Goal: Task Accomplishment & Management: Manage account settings

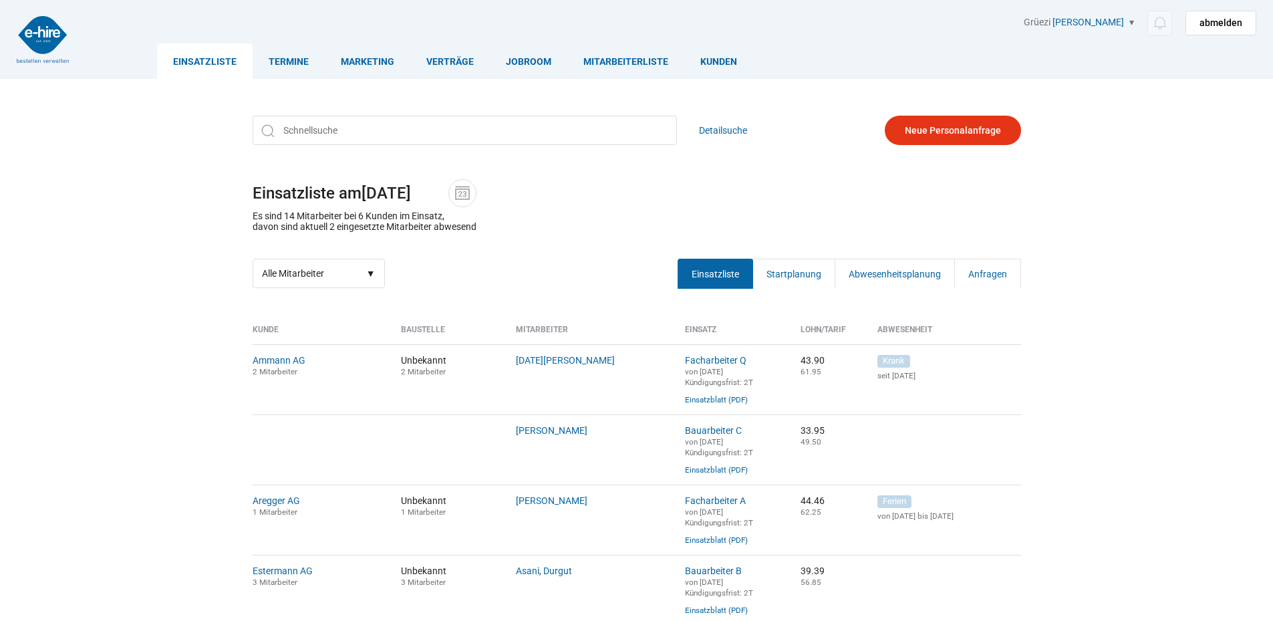
scroll to position [201, 0]
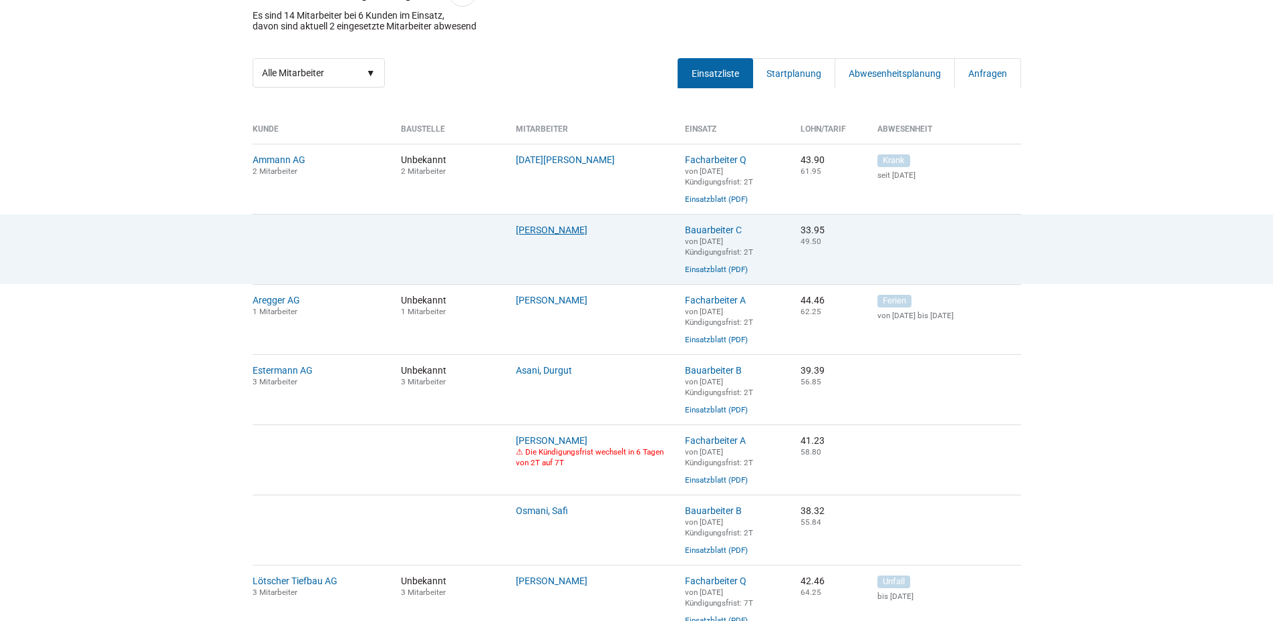
click at [545, 235] on link "Orji, Anthony" at bounding box center [552, 230] width 72 height 11
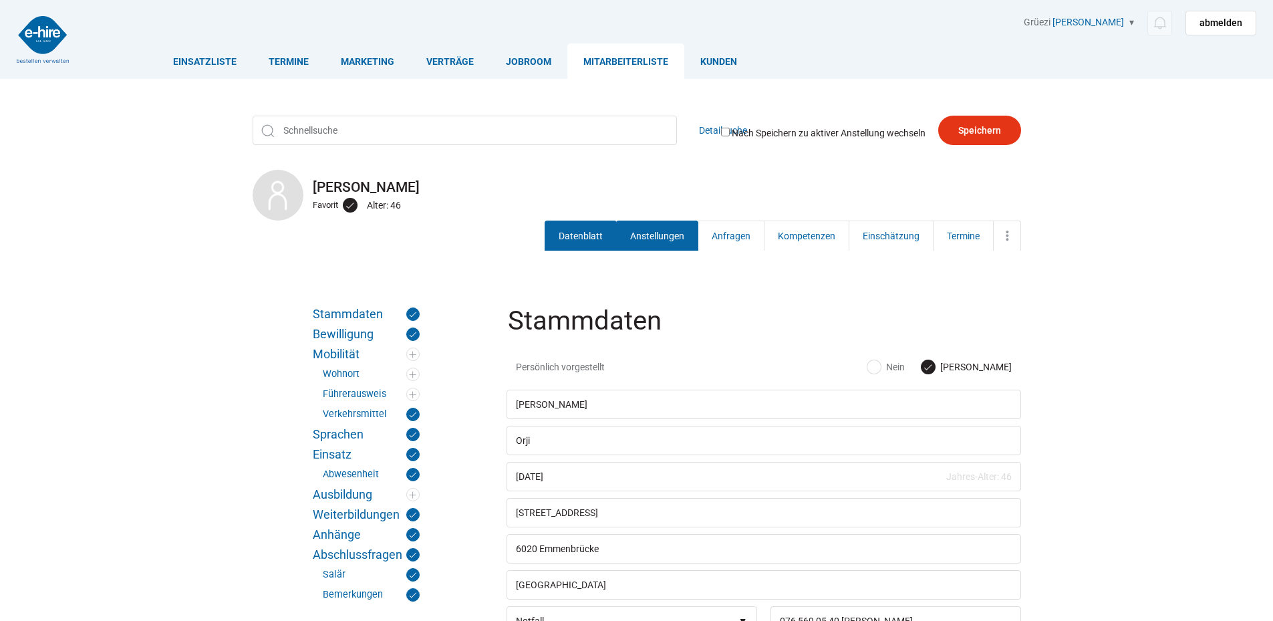
click at [662, 229] on link "Anstellungen" at bounding box center [657, 236] width 82 height 30
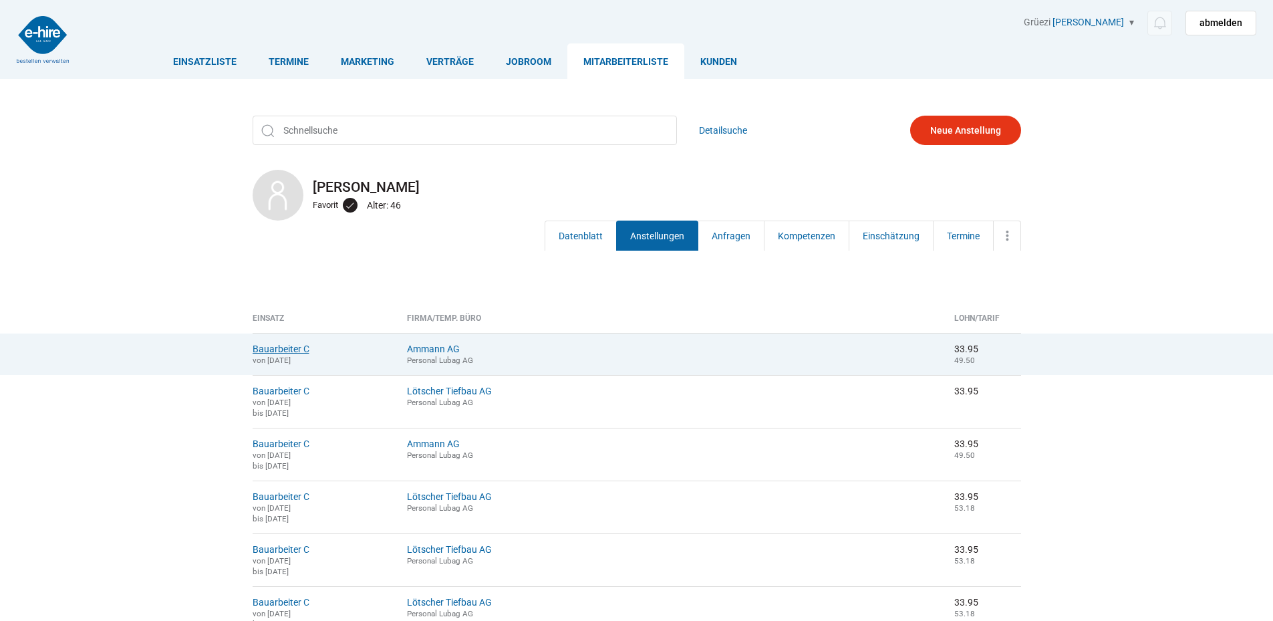
click at [279, 354] on link "Bauarbeiter C" at bounding box center [281, 349] width 57 height 11
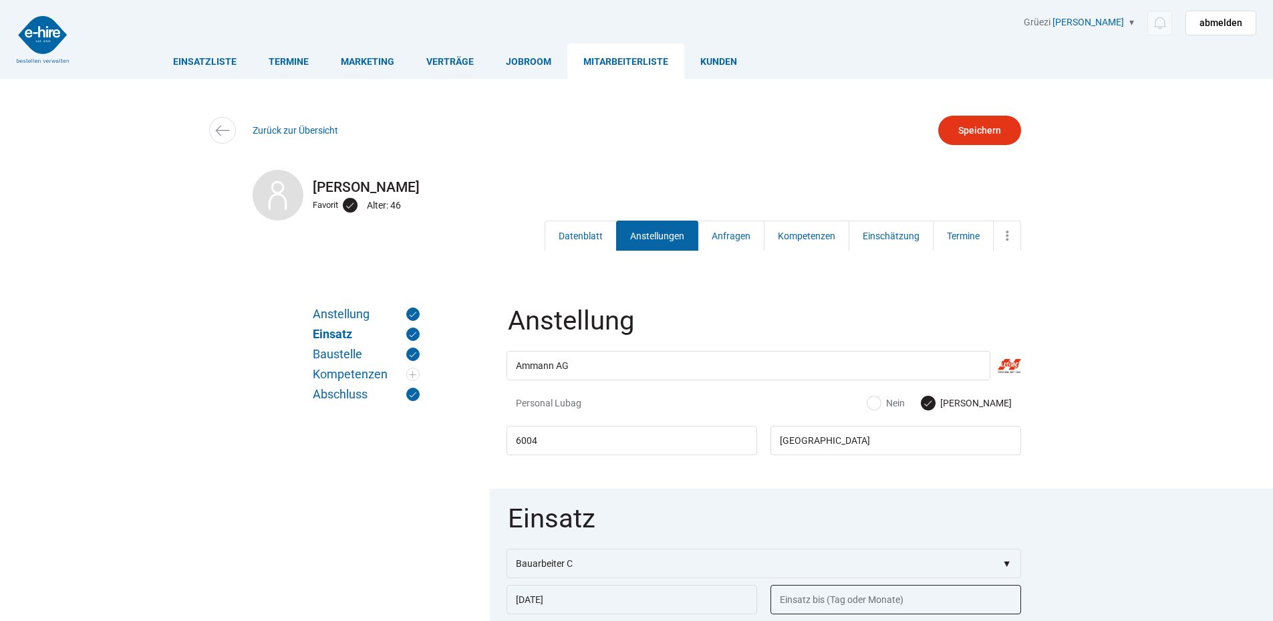
click at [817, 596] on input "text" at bounding box center [896, 599] width 251 height 29
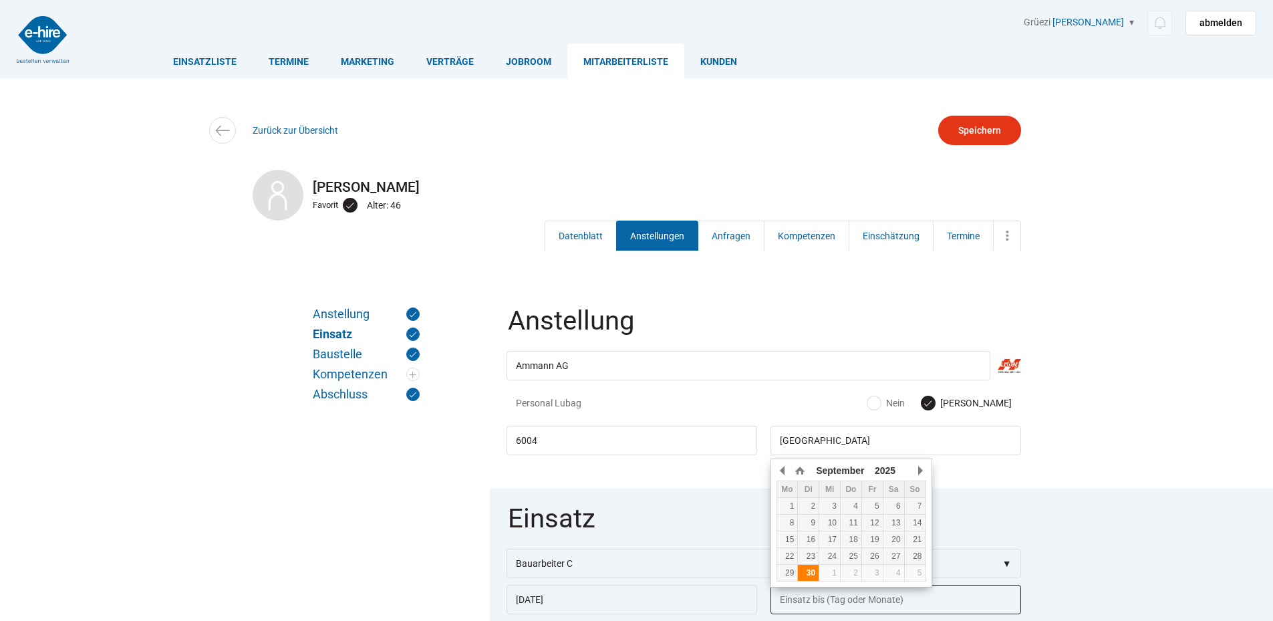
click at [807, 573] on div "30" at bounding box center [808, 572] width 21 height 9
type input "30.09.2025"
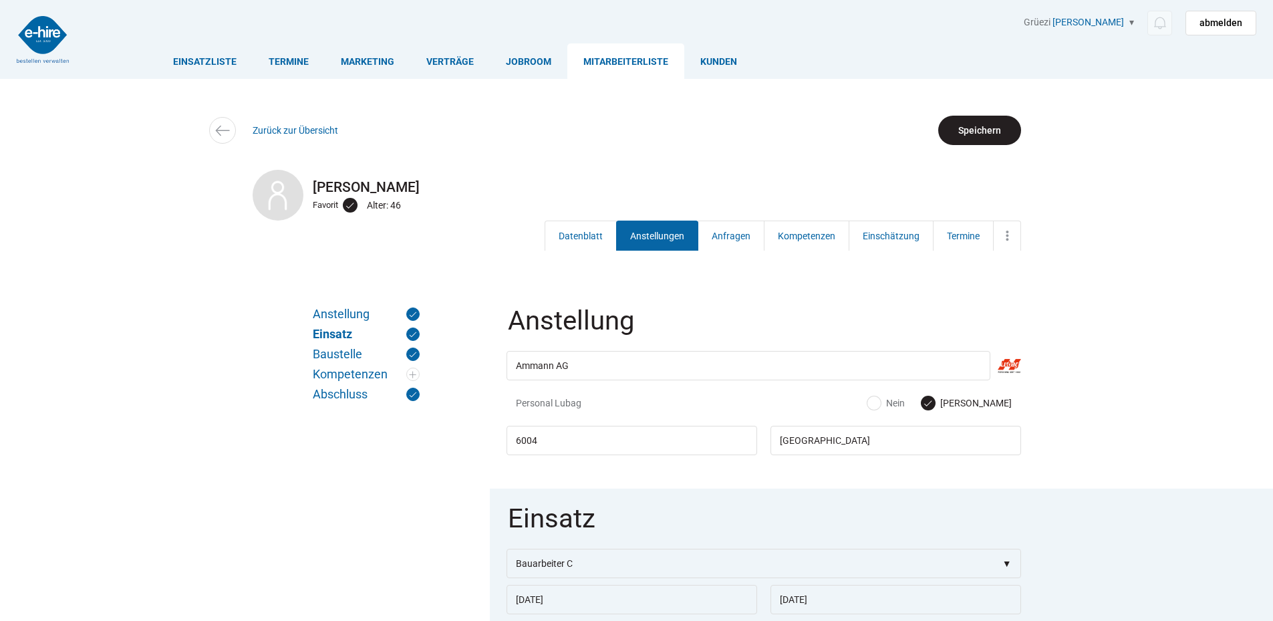
click at [969, 123] on input "Speichern" at bounding box center [979, 130] width 83 height 29
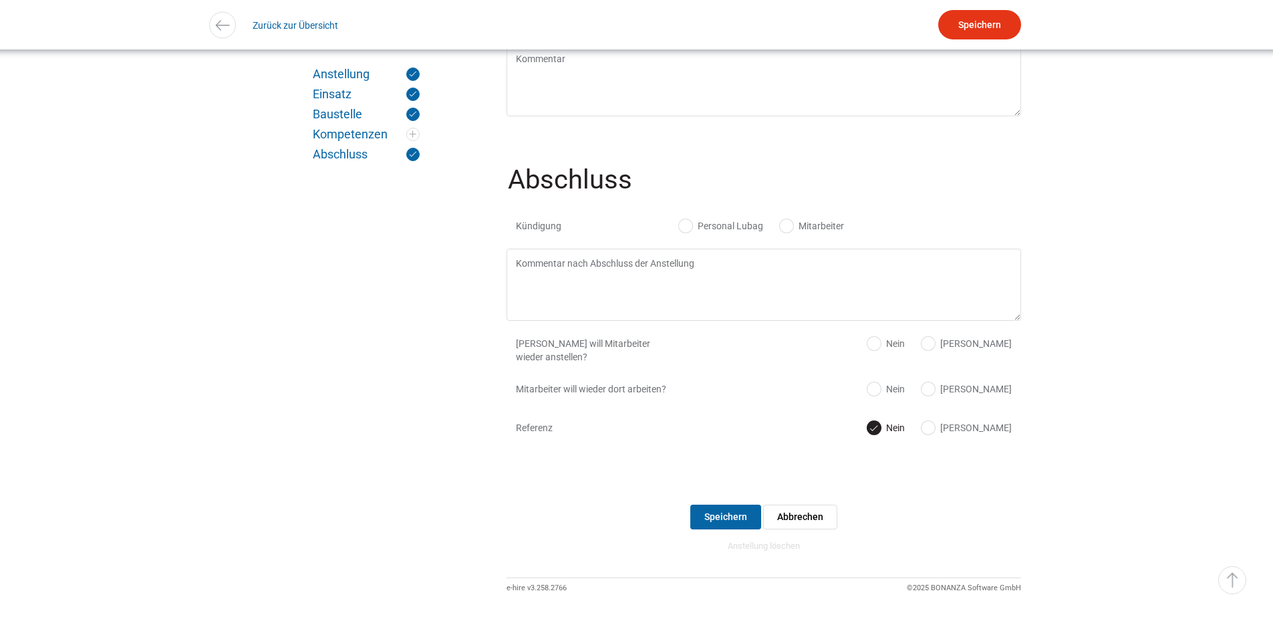
scroll to position [1319, 0]
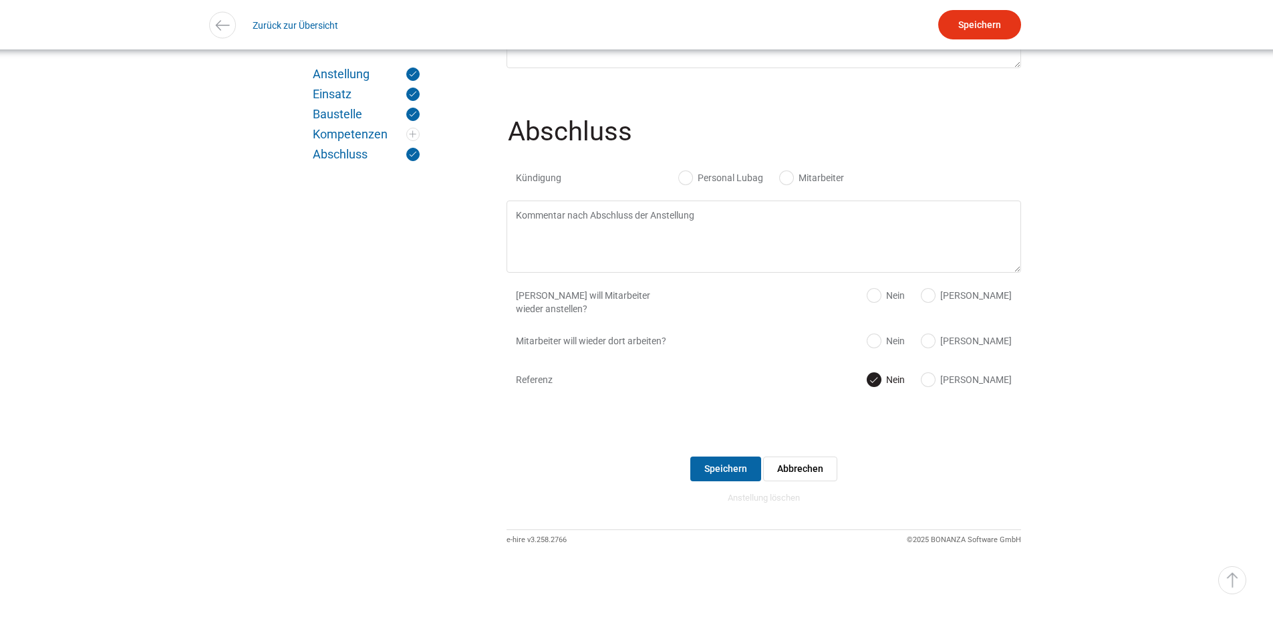
click at [687, 172] on label "Personal Lubag" at bounding box center [721, 177] width 84 height 13
radio input "true"
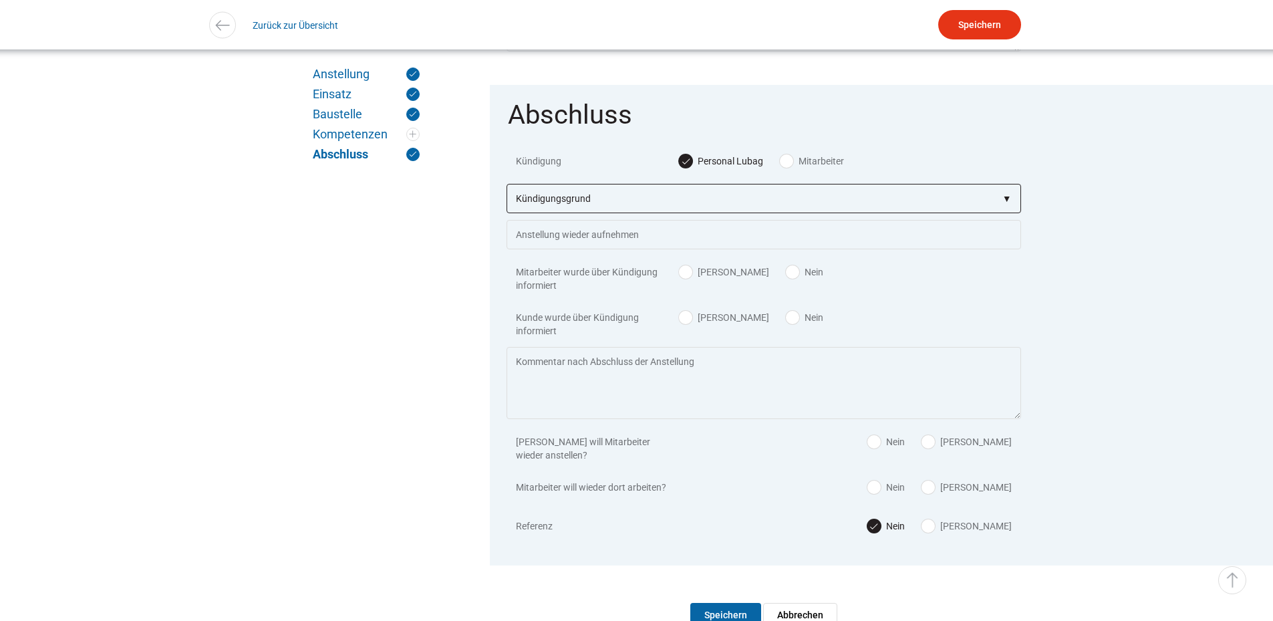
click at [600, 213] on select"] "Kündigungsgrund zu wenig Arbeit Mitarbeiter hatte neue Stelle Firma Konkurs im …" at bounding box center [764, 198] width 515 height 29
select select"] "Mitarbeiter hatte neue Stelle"
click at [507, 195] on select"] "Kündigungsgrund zu wenig Arbeit Mitarbeiter hatte neue Stelle Firma Konkurs im …" at bounding box center [764, 198] width 515 height 29
click at [686, 279] on label "Ja" at bounding box center [724, 271] width 90 height 13
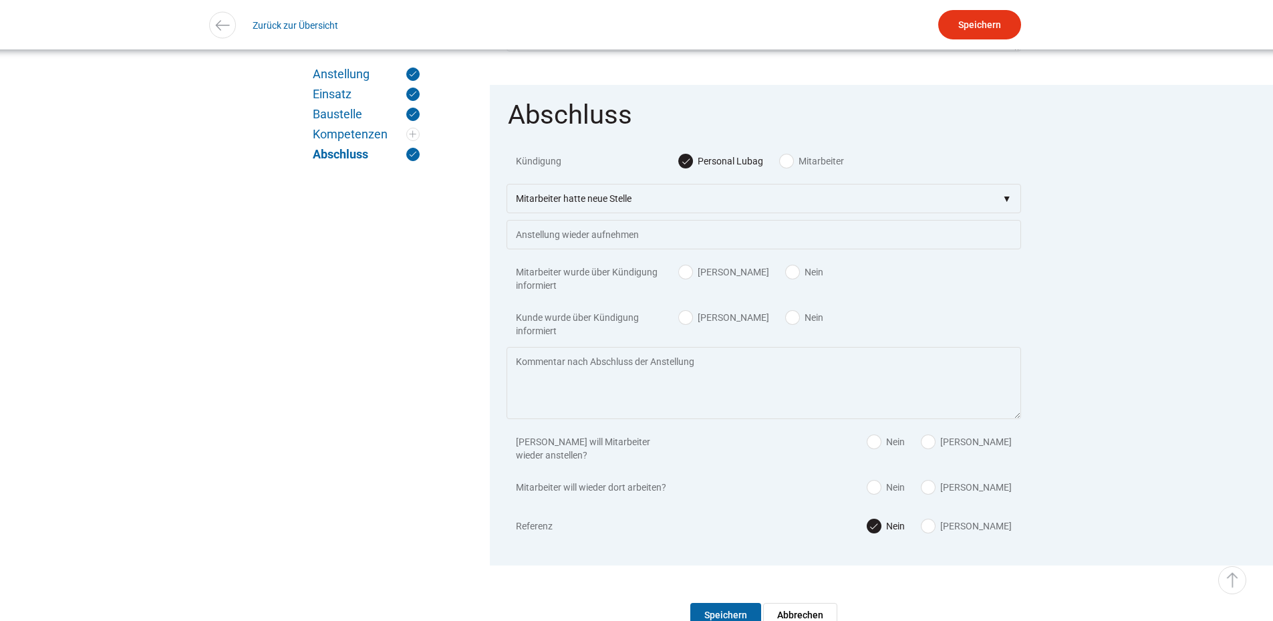
radio input "true"
click at [684, 324] on label "Ja" at bounding box center [724, 317] width 90 height 13
radio input "true"
click at [990, 29] on input "Speichern" at bounding box center [979, 24] width 83 height 29
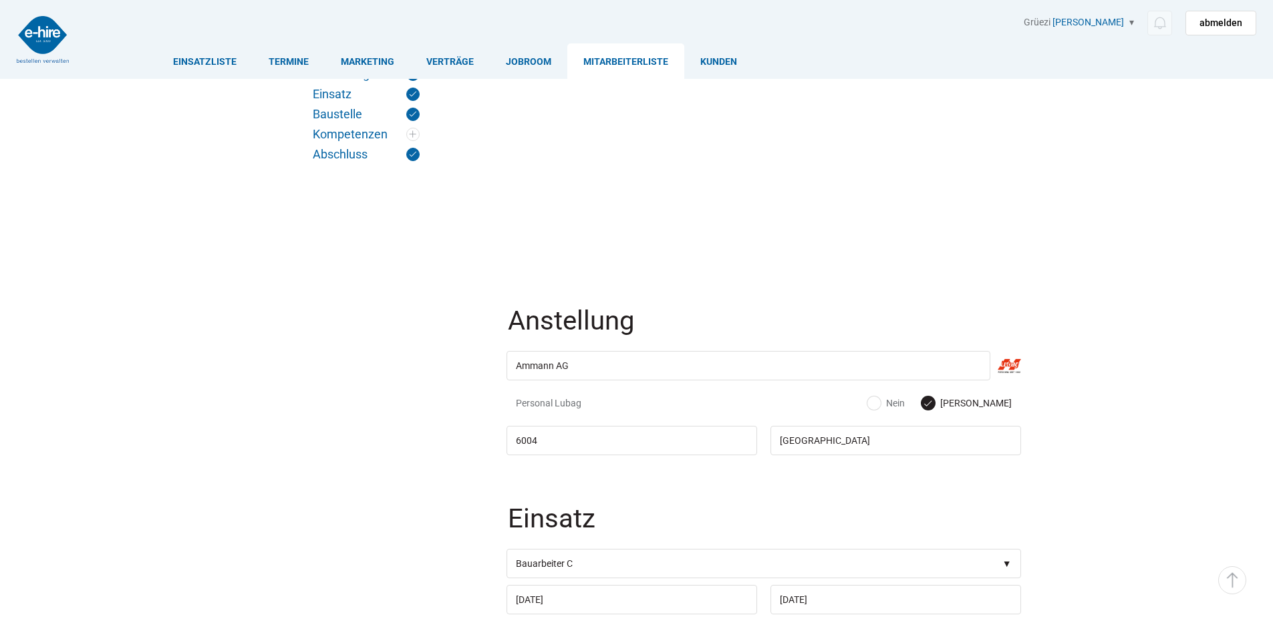
scroll to position [1319, 0]
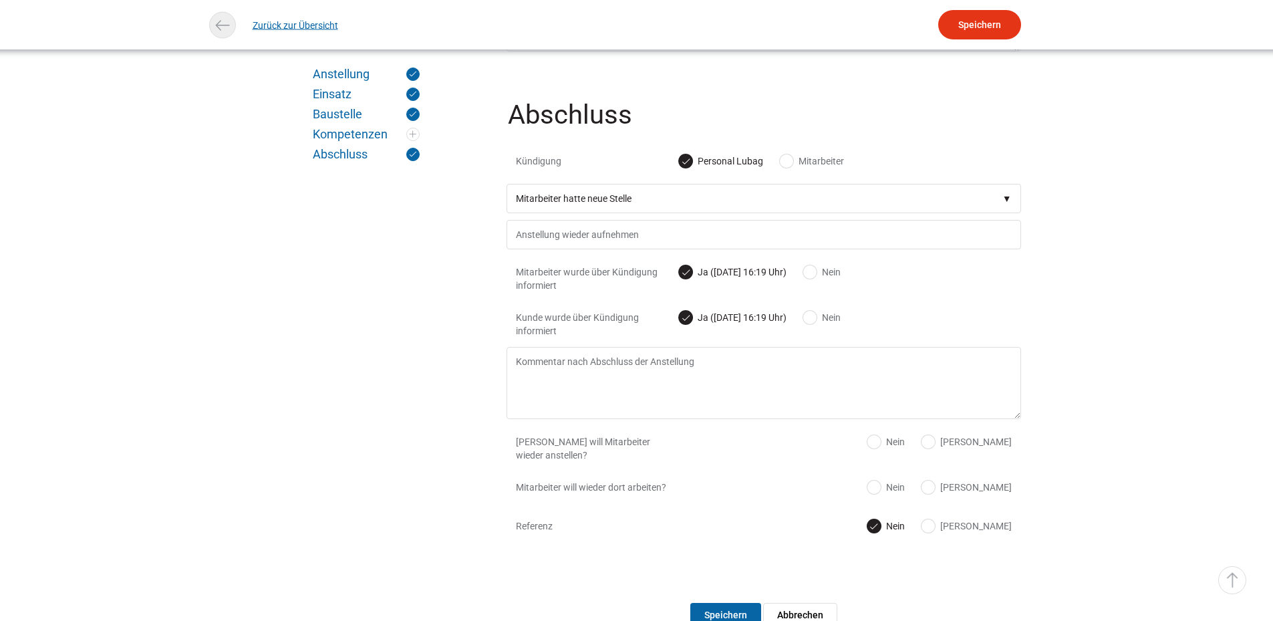
click at [294, 22] on link "Zurück zur Übersicht" at bounding box center [296, 25] width 86 height 30
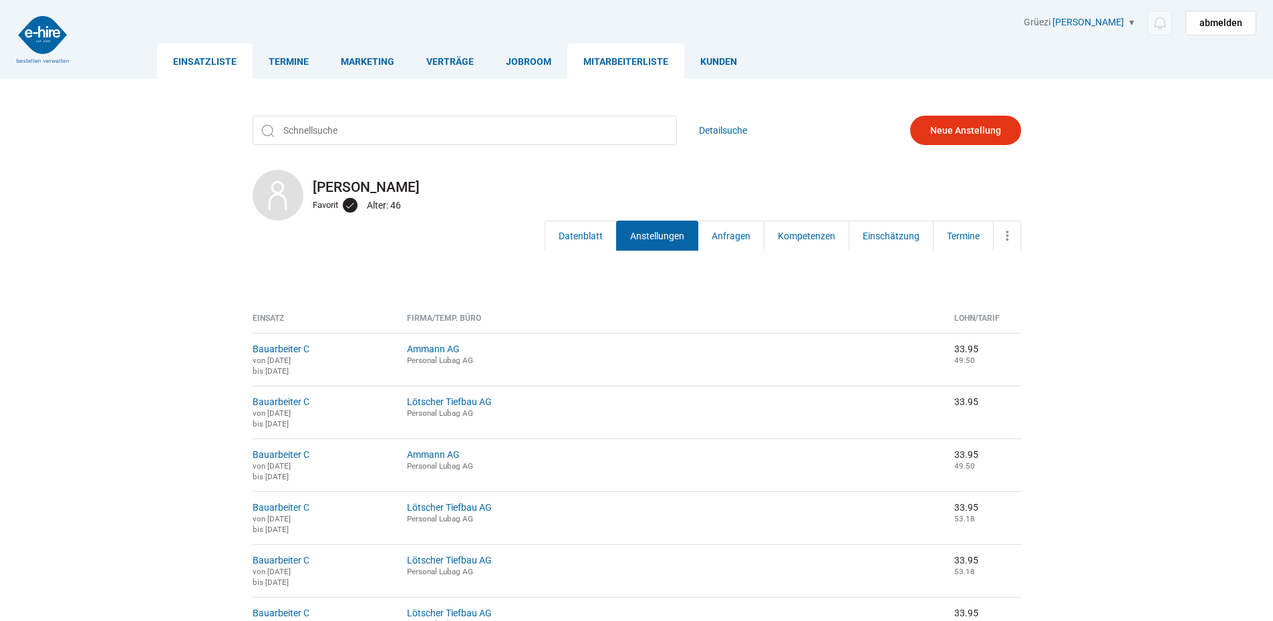
click at [225, 66] on link "Einsatzliste" at bounding box center [205, 60] width 96 height 35
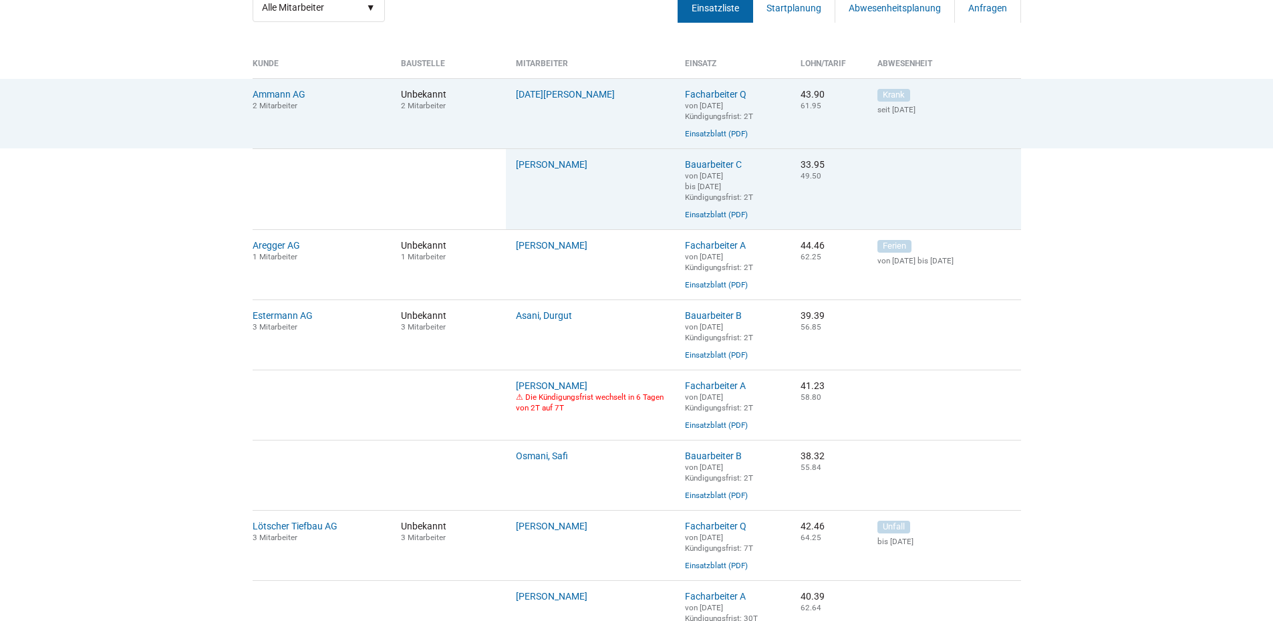
scroll to position [267, 0]
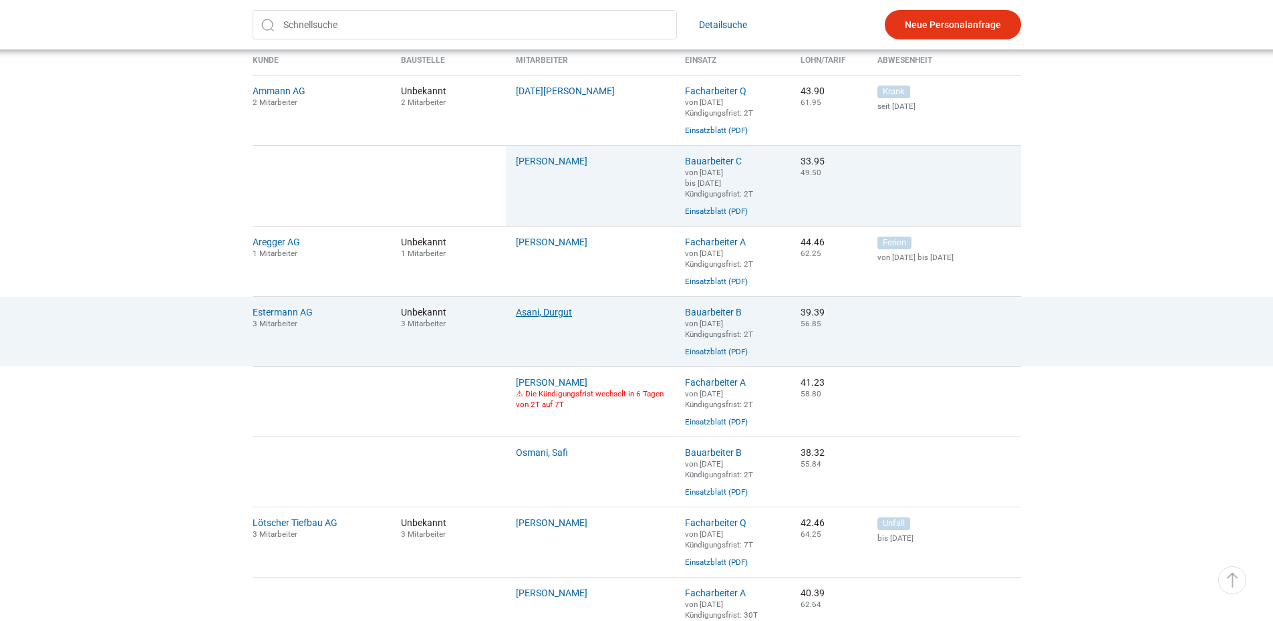
click at [539, 318] on link "Asani, Durgut" at bounding box center [544, 312] width 56 height 11
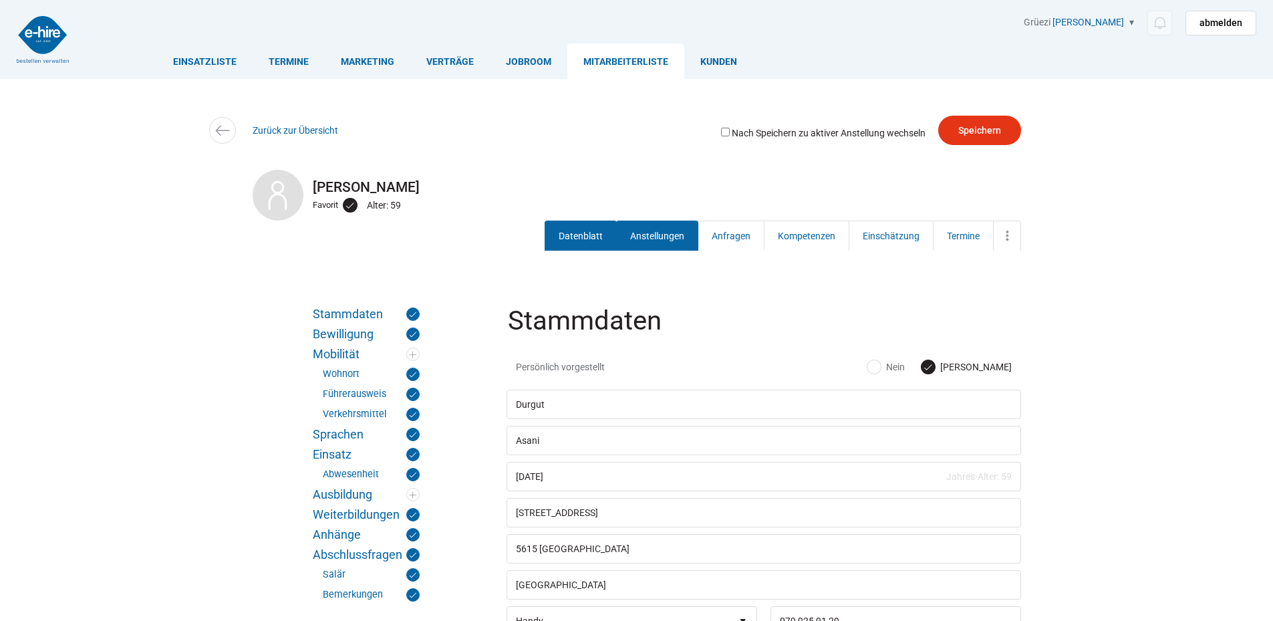
click at [656, 239] on link "Anstellungen" at bounding box center [657, 236] width 82 height 30
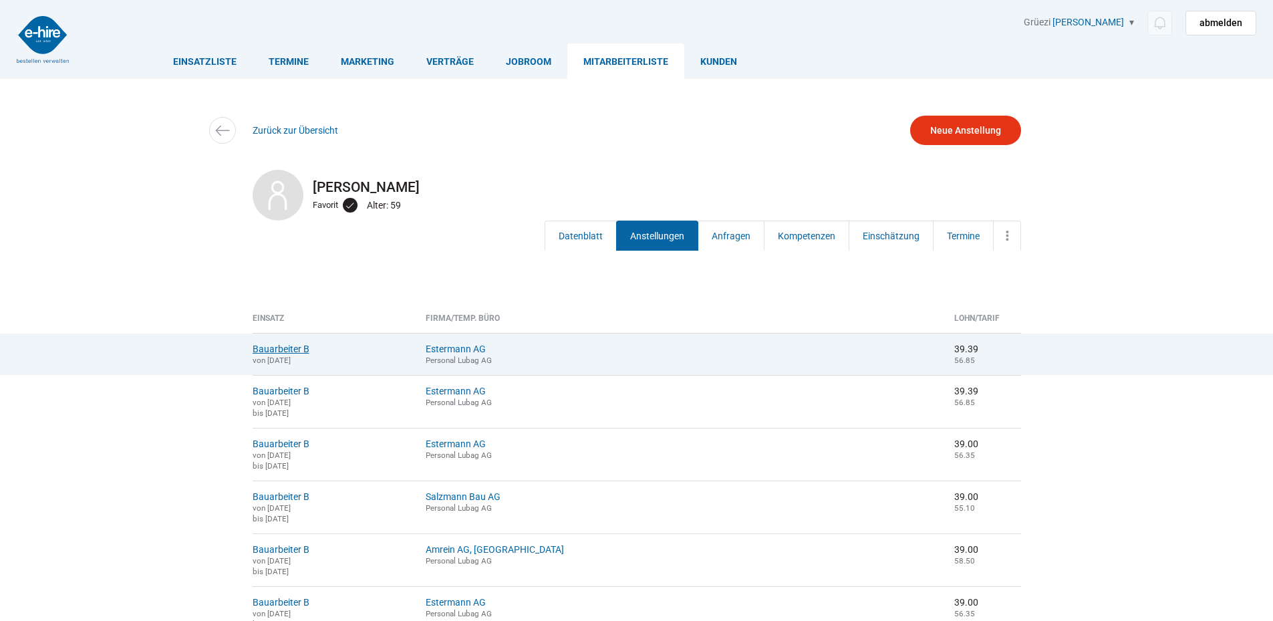
click at [268, 350] on link "Bauarbeiter B" at bounding box center [281, 349] width 57 height 11
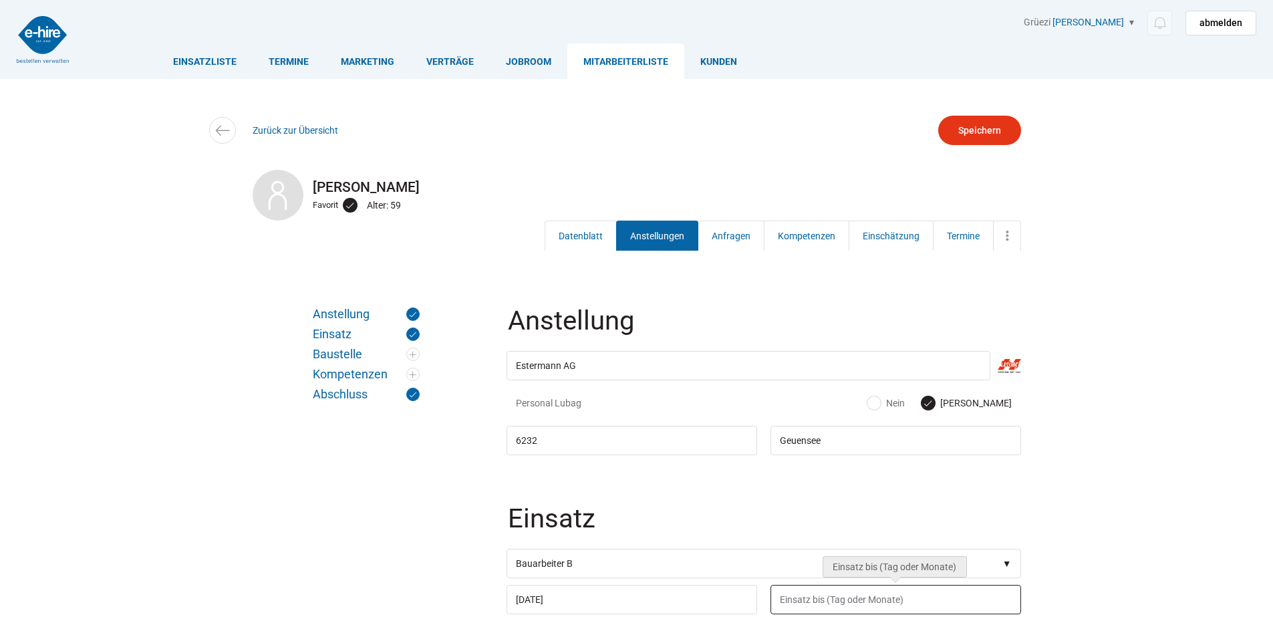
click at [820, 601] on input "text" at bounding box center [896, 599] width 251 height 29
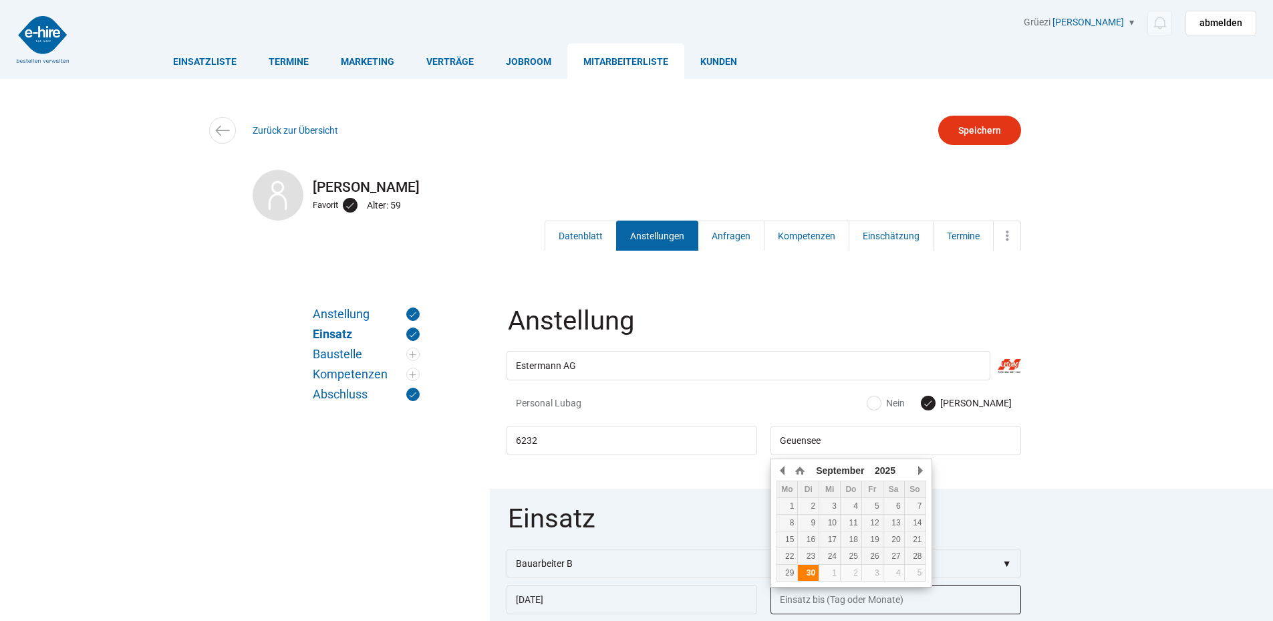
click at [813, 571] on div "30" at bounding box center [808, 572] width 21 height 9
type input "30.09.2025"
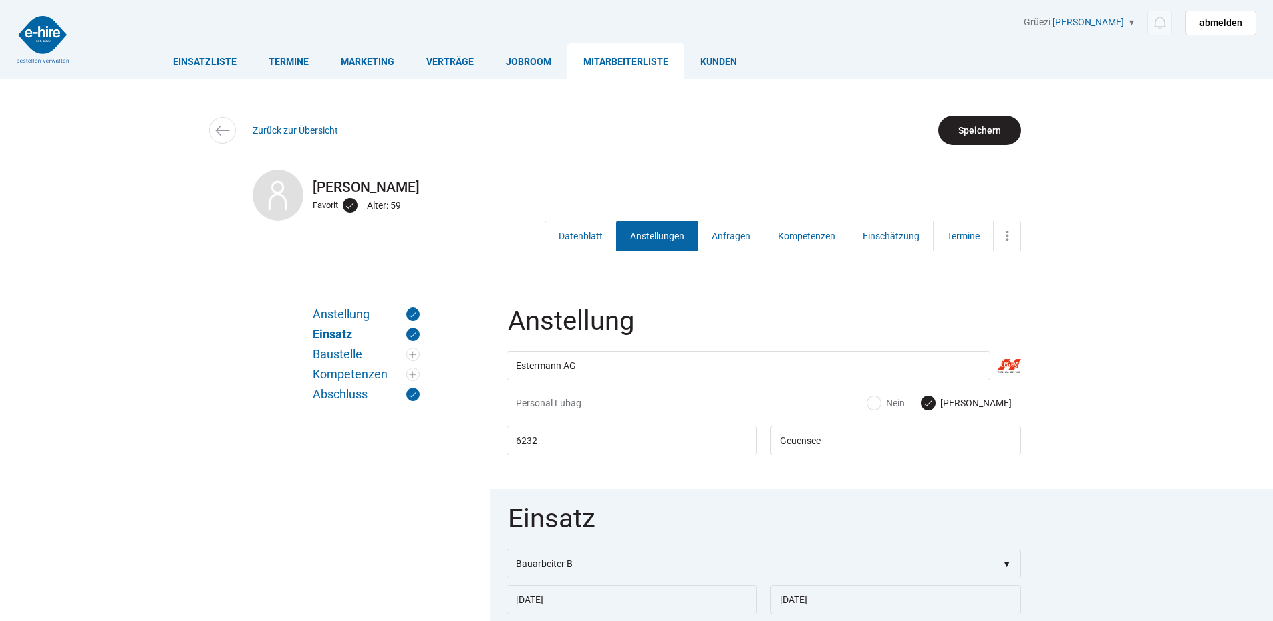
click at [987, 136] on input "Speichern" at bounding box center [979, 130] width 83 height 29
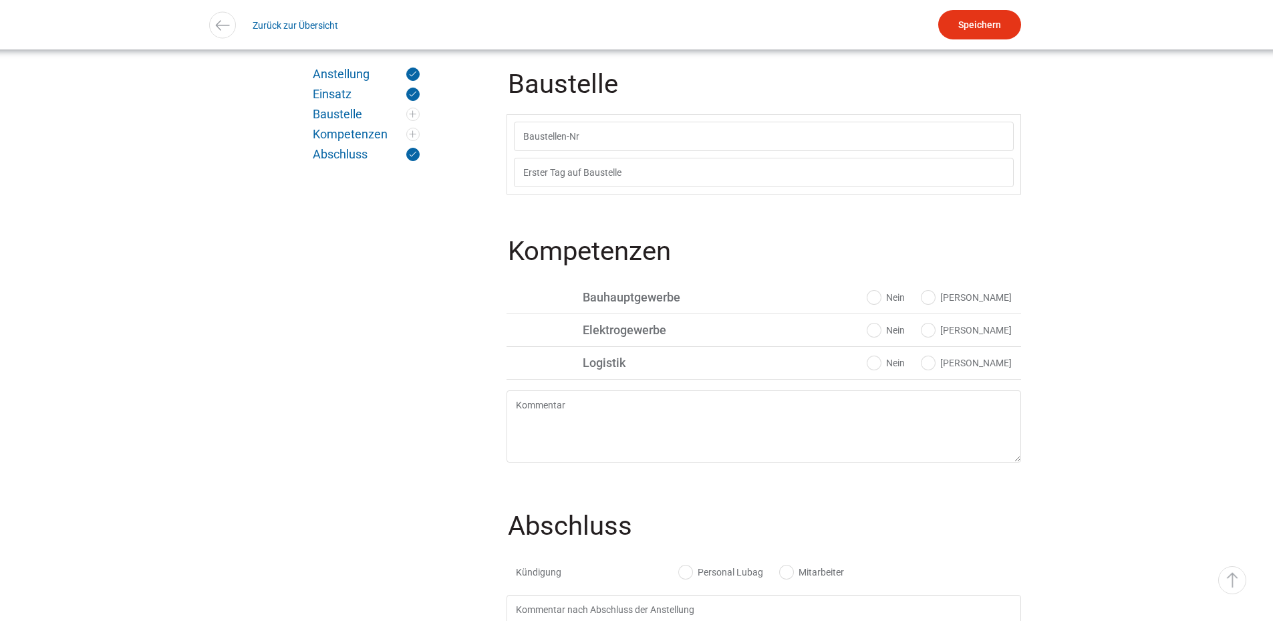
scroll to position [1231, 0]
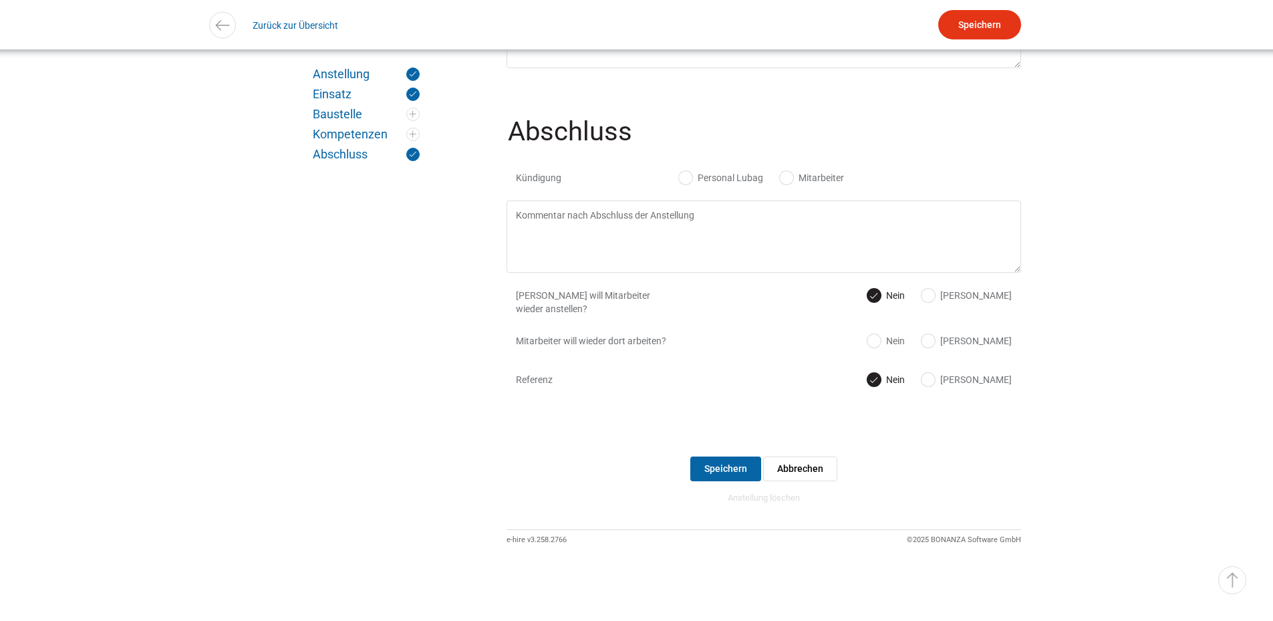
click at [718, 174] on label "Personal Lubag" at bounding box center [721, 177] width 84 height 13
radio input "true"
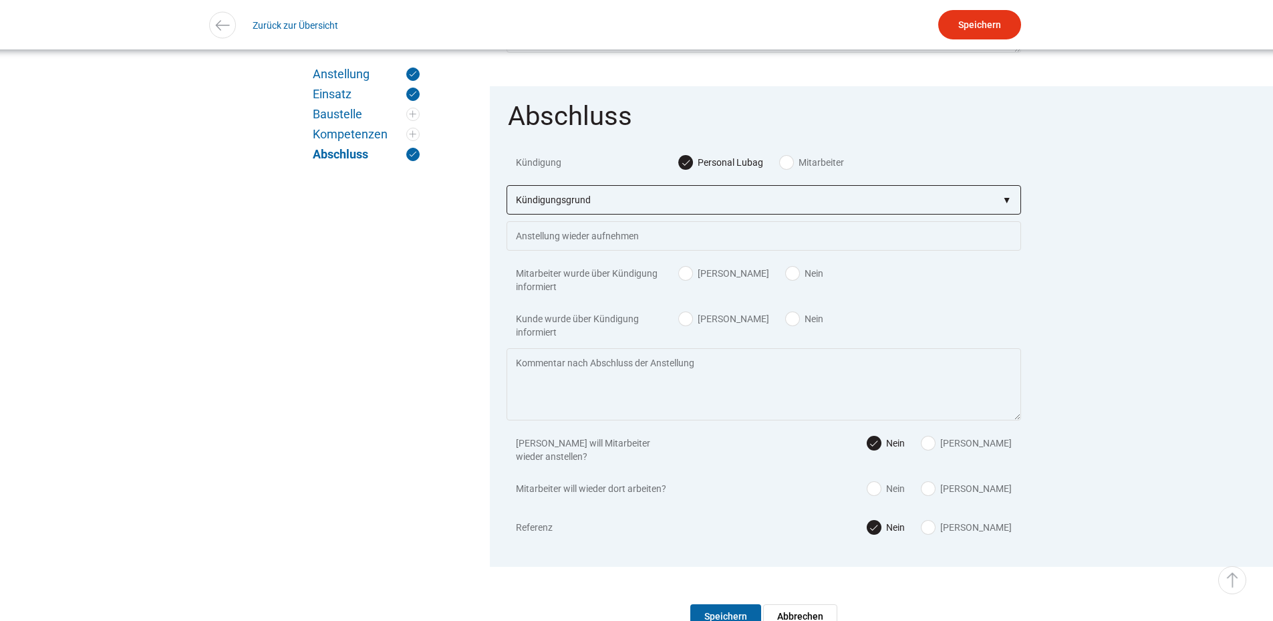
click at [670, 215] on select"] "Kündigungsgrund zu wenig Arbeit Mitarbeiter hatte neue Stelle Firma Konkurs im …" at bounding box center [764, 199] width 515 height 29
select select"] "auf eigenen Wunsch"
click at [507, 195] on select"] "Kündigungsgrund zu wenig Arbeit Mitarbeiter hatte neue Stelle Firma Konkurs im …" at bounding box center [764, 199] width 515 height 29
click at [684, 280] on label "Ja" at bounding box center [724, 273] width 90 height 13
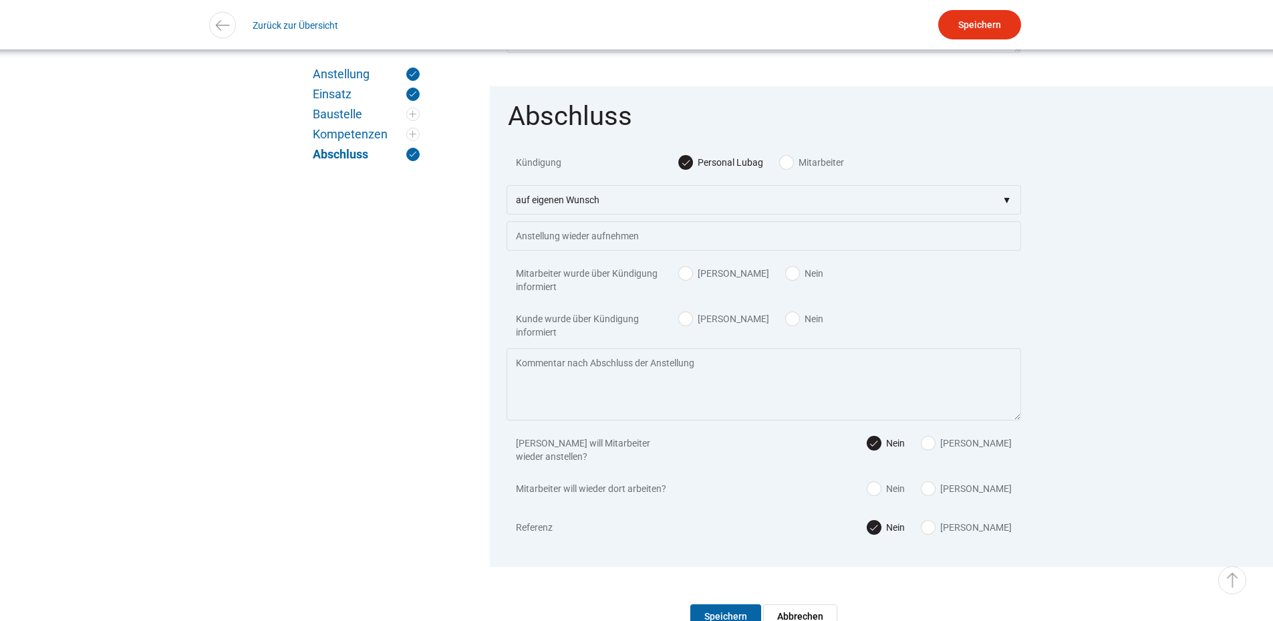
radio input "true"
click at [684, 326] on label "Ja" at bounding box center [724, 318] width 90 height 13
radio input "true"
click at [1009, 19] on input "Speichern" at bounding box center [979, 24] width 83 height 29
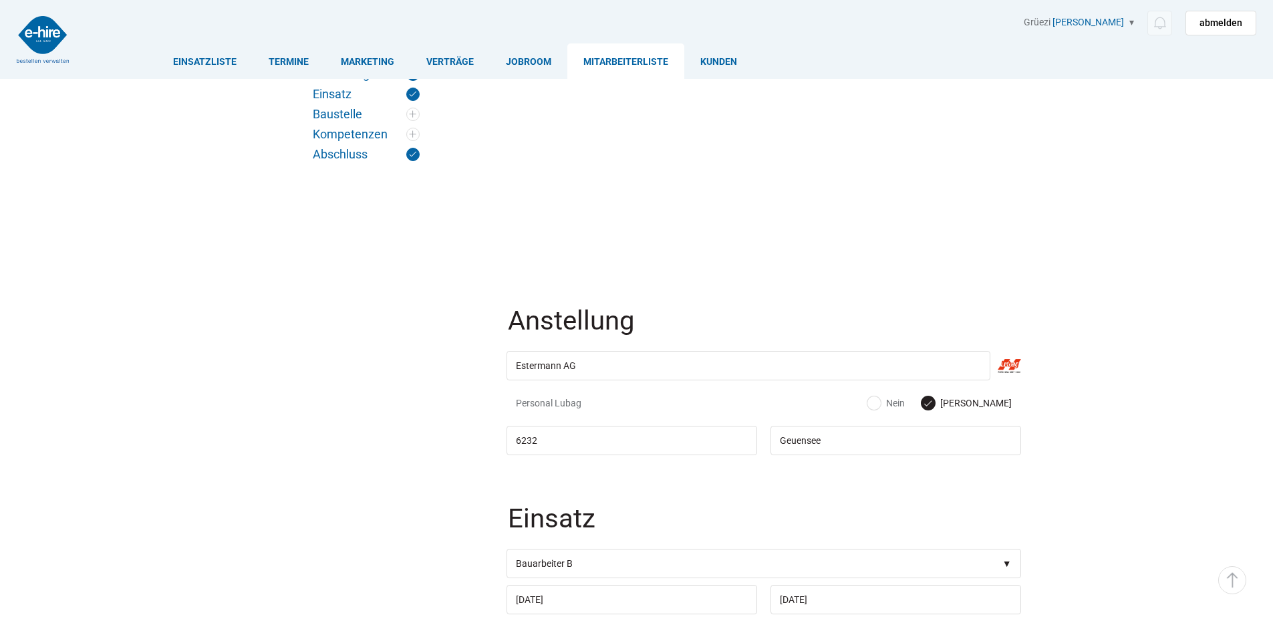
scroll to position [1231, 0]
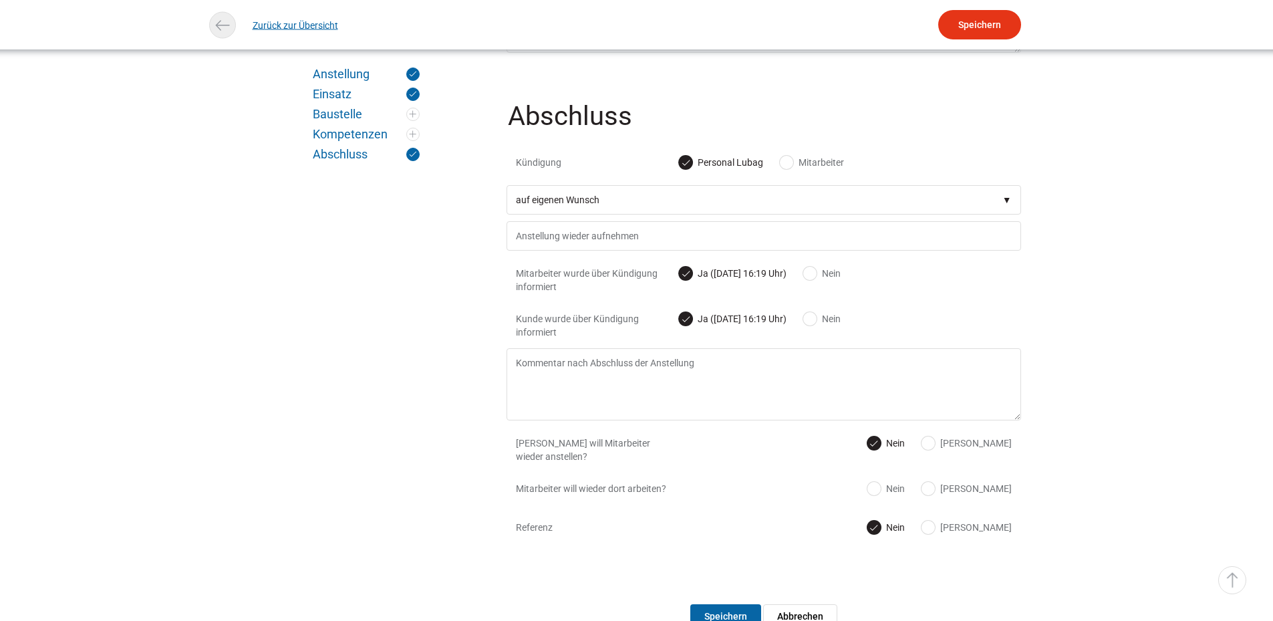
click at [274, 31] on link "Zurück zur Übersicht" at bounding box center [296, 25] width 86 height 30
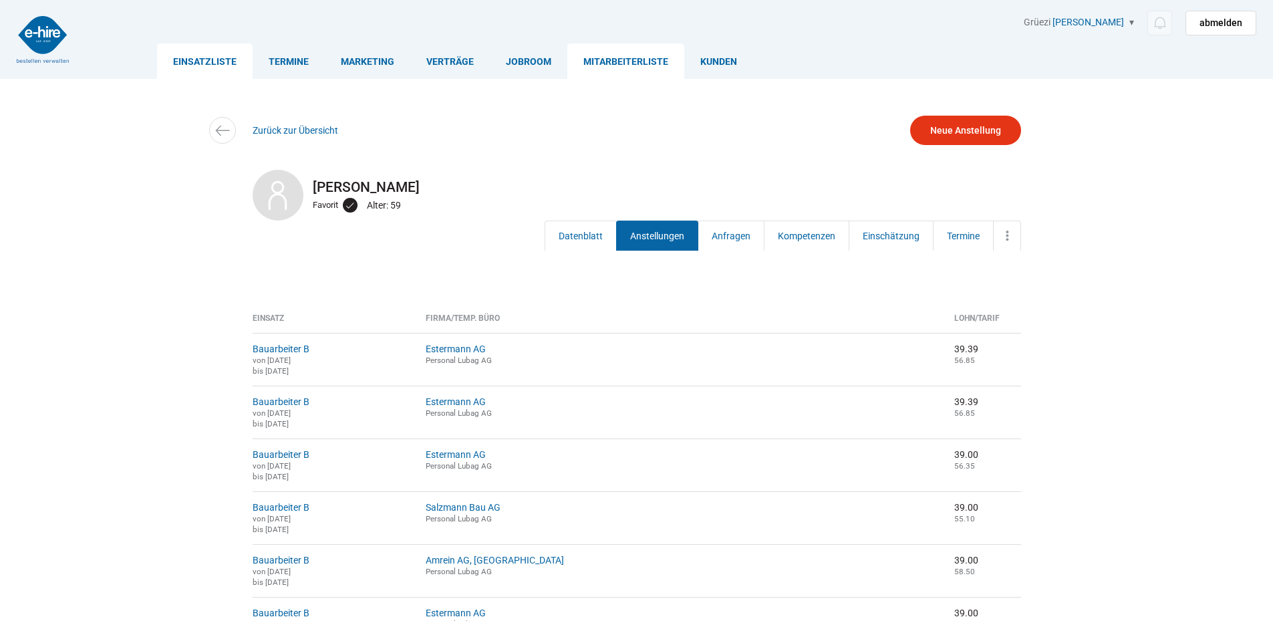
click at [213, 51] on link "Einsatzliste" at bounding box center [205, 60] width 96 height 35
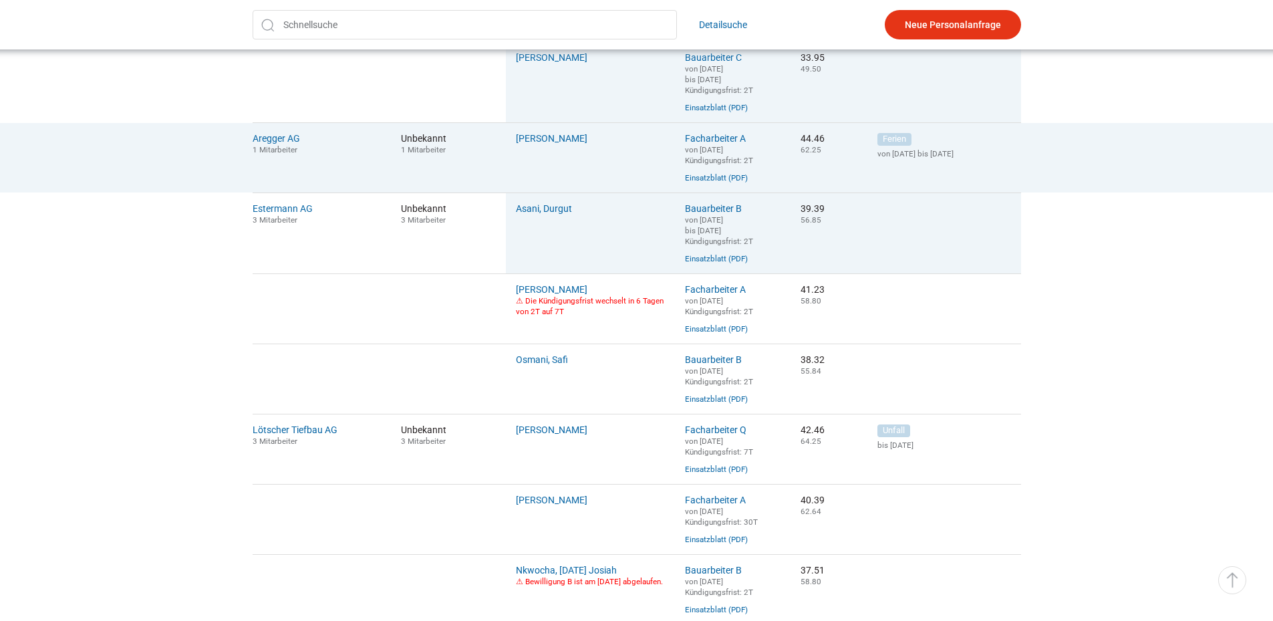
scroll to position [401, 0]
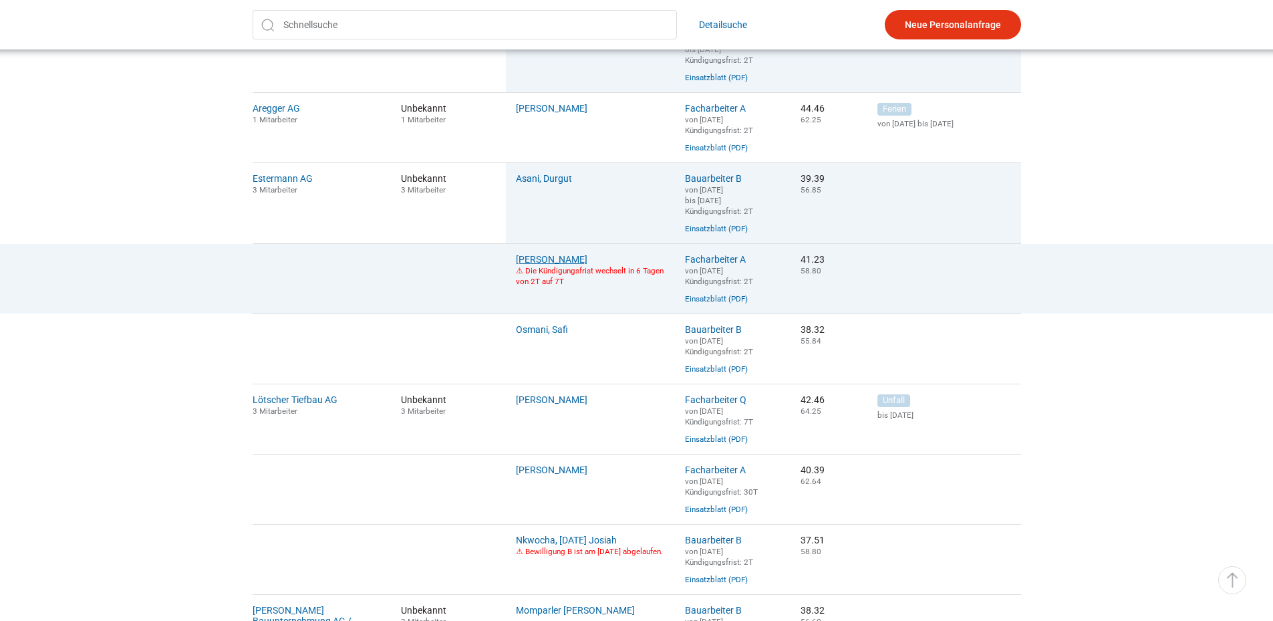
click at [554, 265] on link "[PERSON_NAME]" at bounding box center [552, 259] width 72 height 11
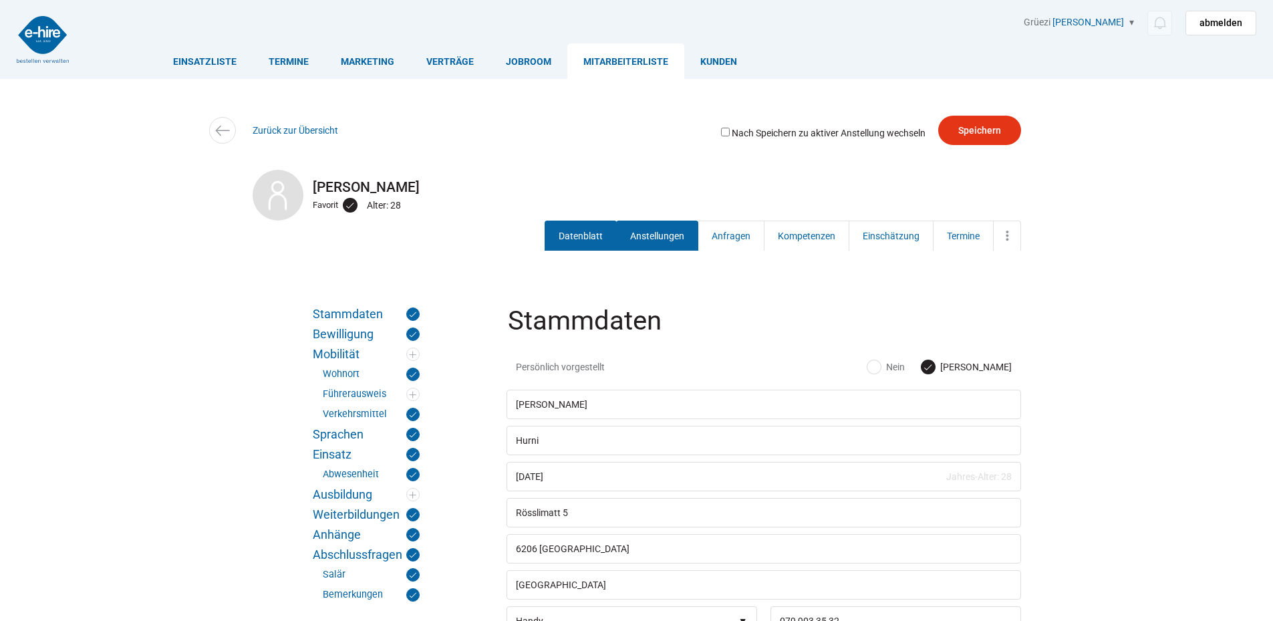
click at [666, 240] on link "Anstellungen" at bounding box center [657, 236] width 82 height 30
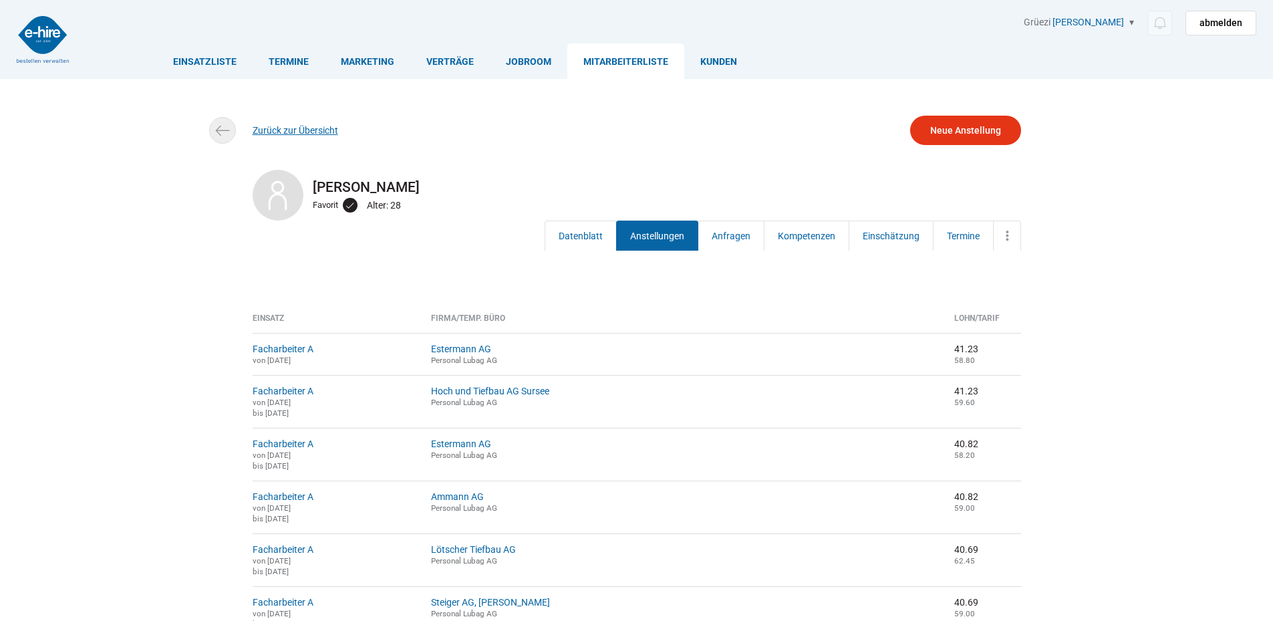
click at [267, 129] on link "Zurück zur Übersicht" at bounding box center [296, 130] width 86 height 11
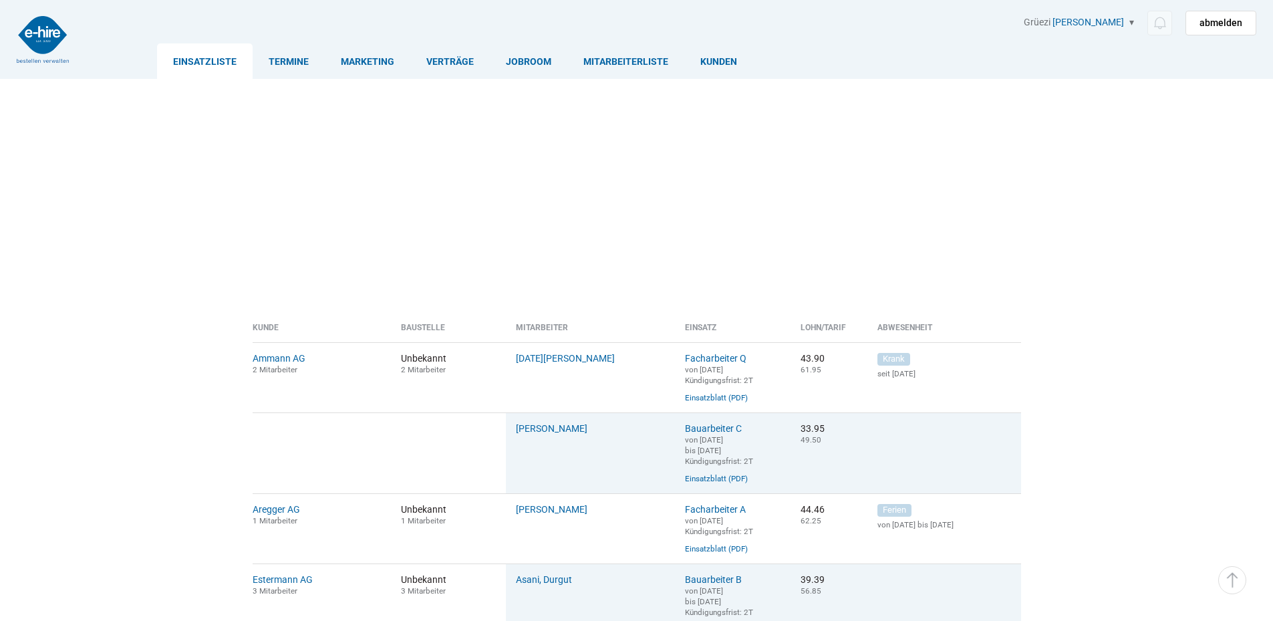
scroll to position [401, 0]
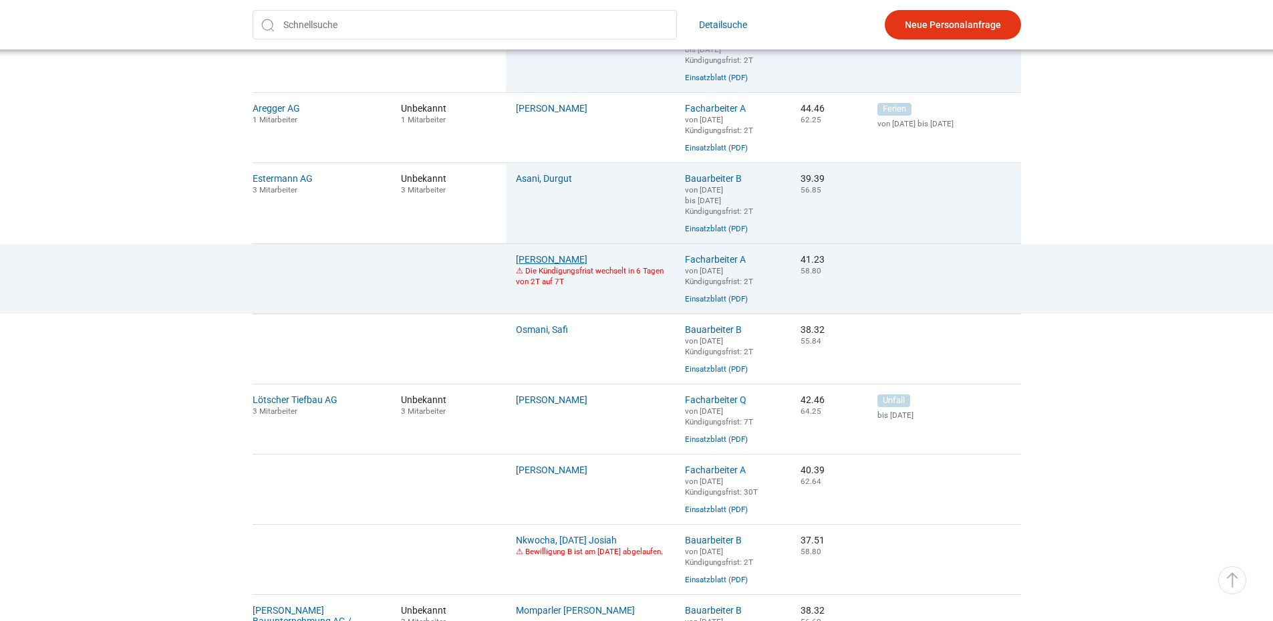
click at [549, 265] on link "[PERSON_NAME]" at bounding box center [552, 259] width 72 height 11
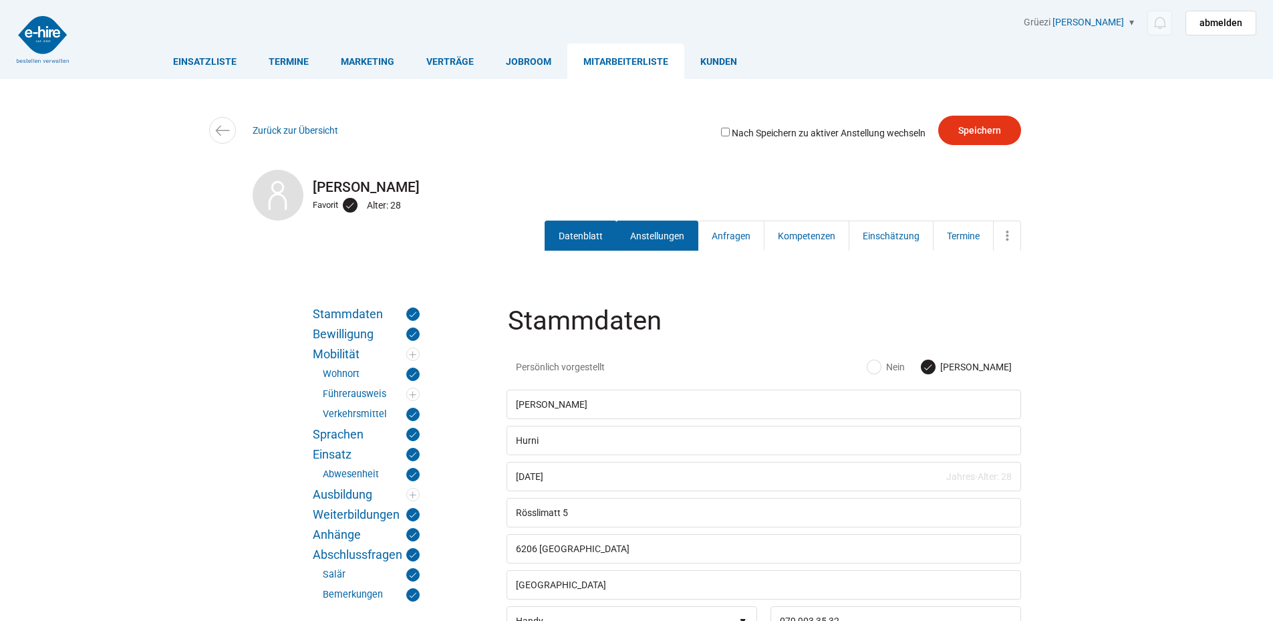
click at [658, 244] on link "Anstellungen" at bounding box center [657, 236] width 82 height 30
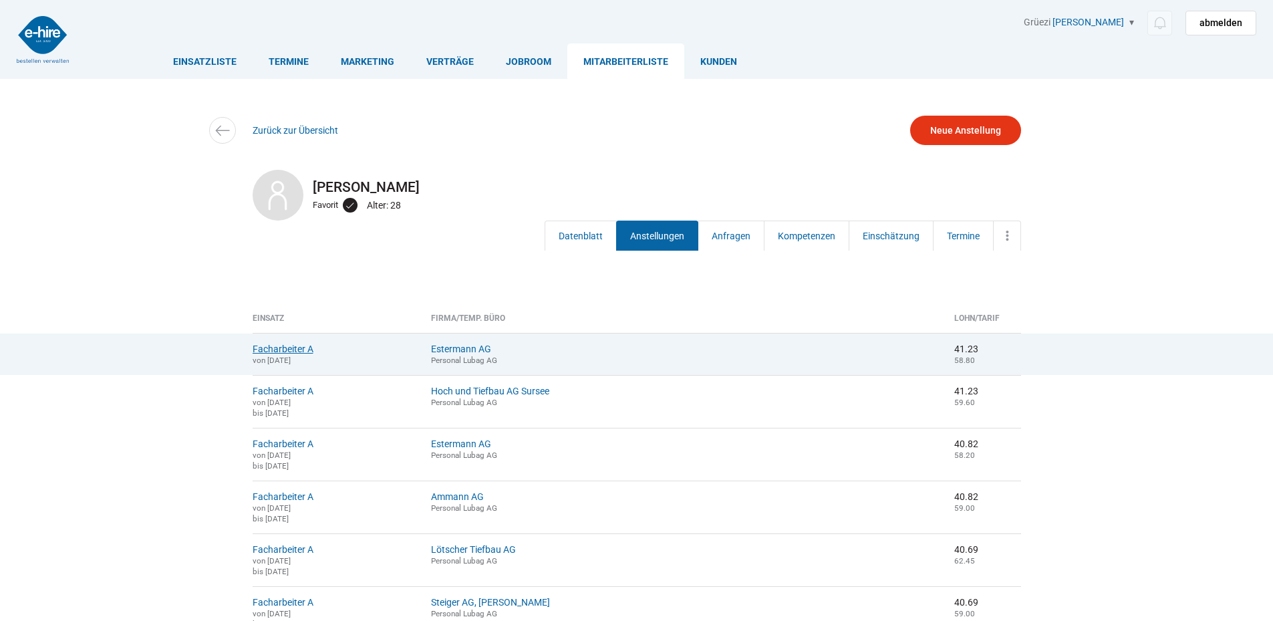
click at [268, 346] on link "Facharbeiter A" at bounding box center [283, 349] width 61 height 11
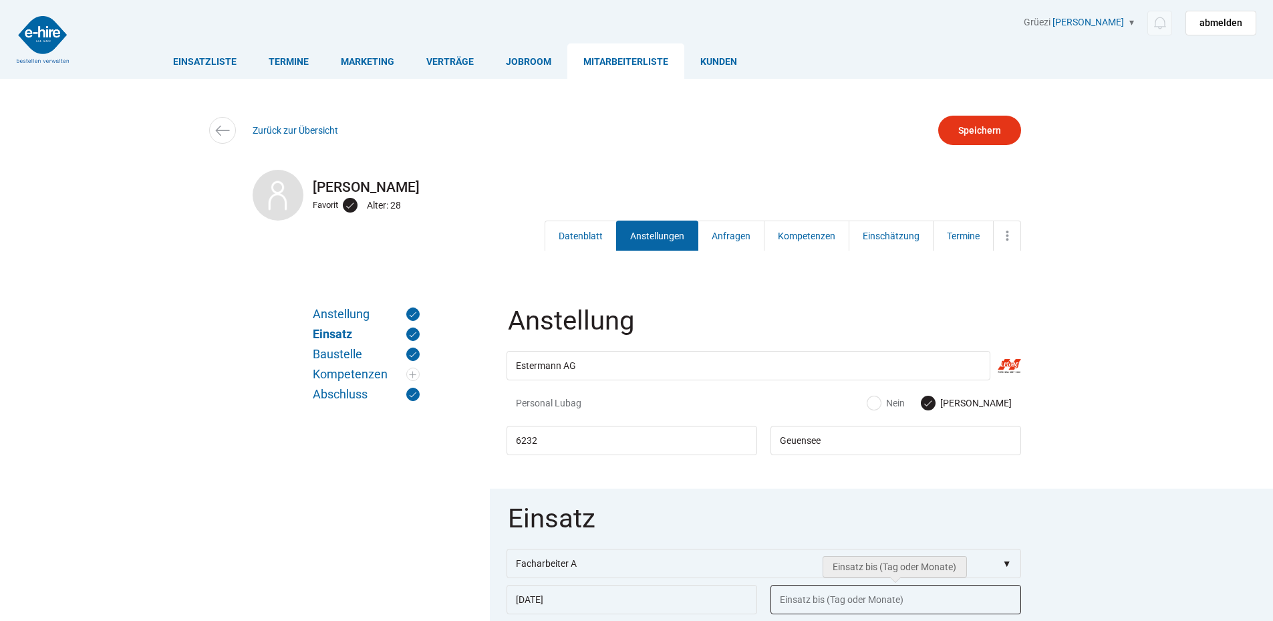
click at [807, 604] on input "text" at bounding box center [896, 599] width 251 height 29
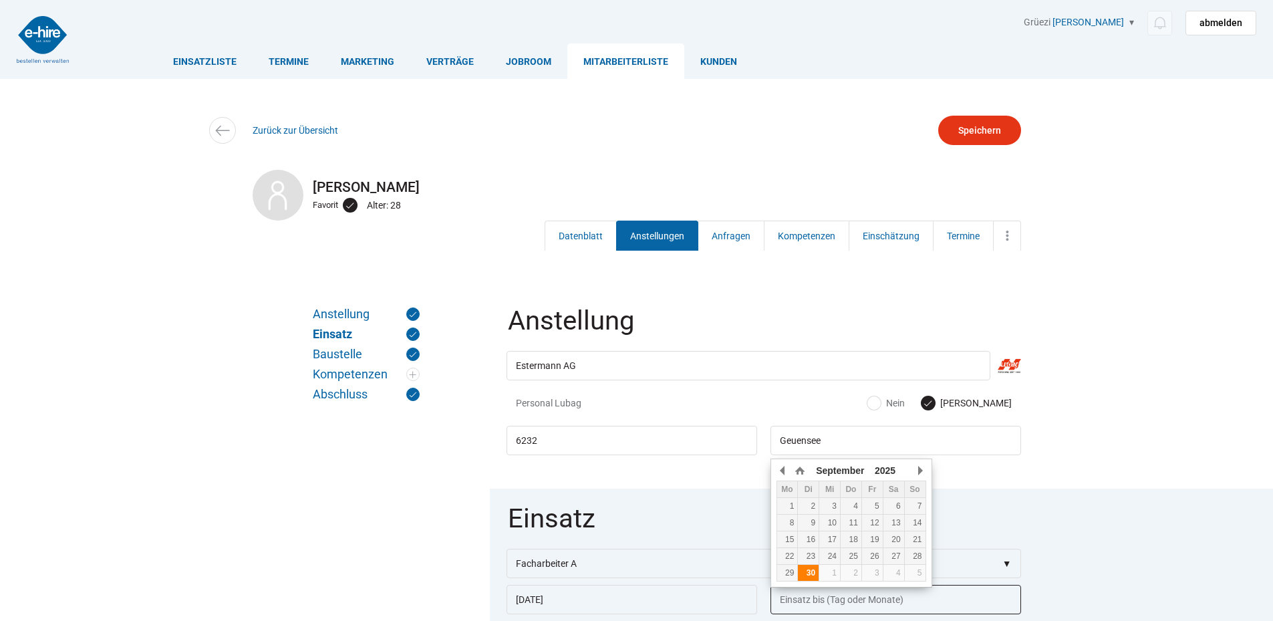
click at [811, 571] on div "30" at bounding box center [808, 572] width 21 height 9
type input "[DATE]"
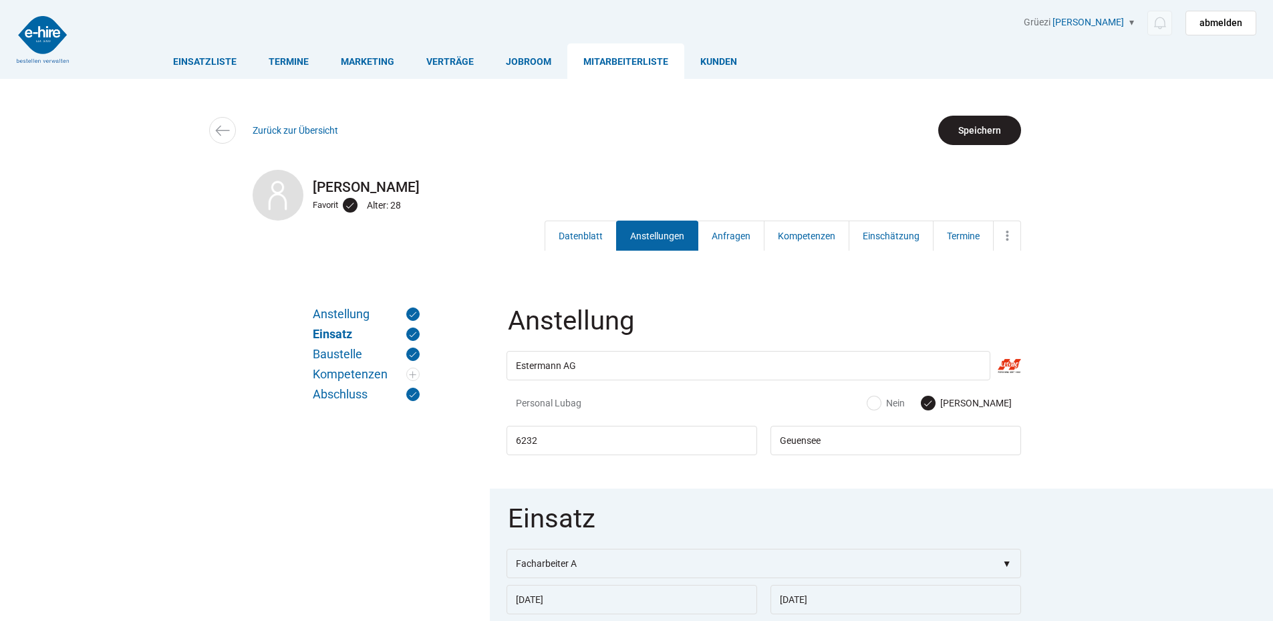
click at [968, 121] on input "Speichern" at bounding box center [979, 130] width 83 height 29
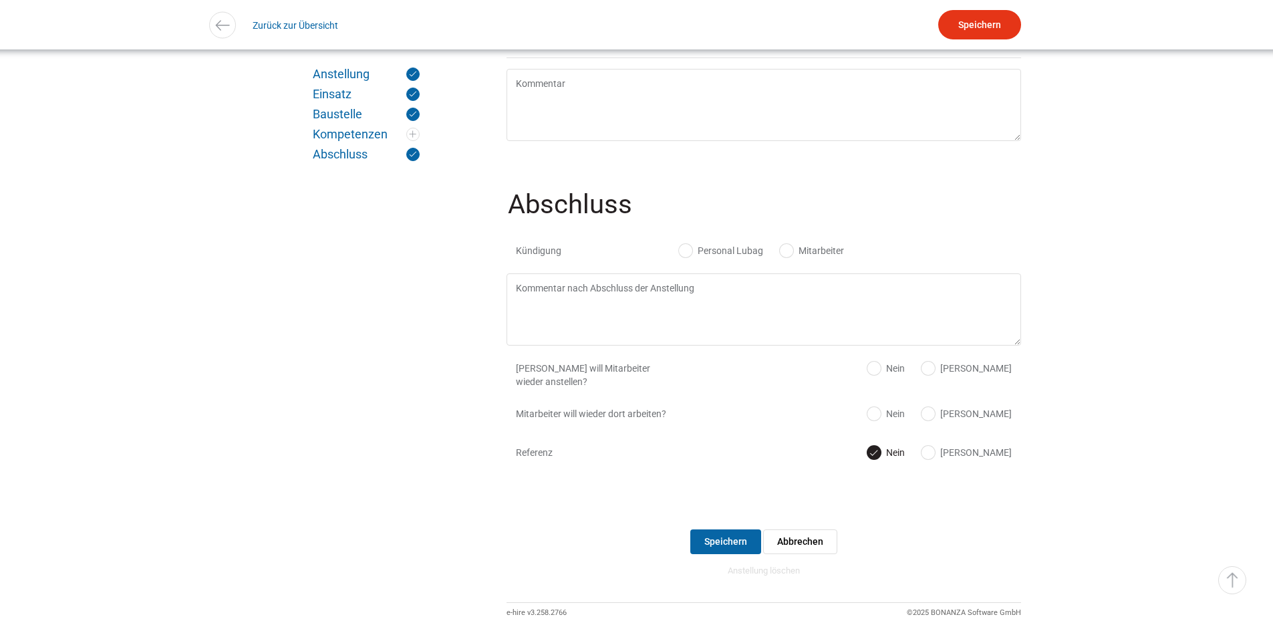
scroll to position [1319, 0]
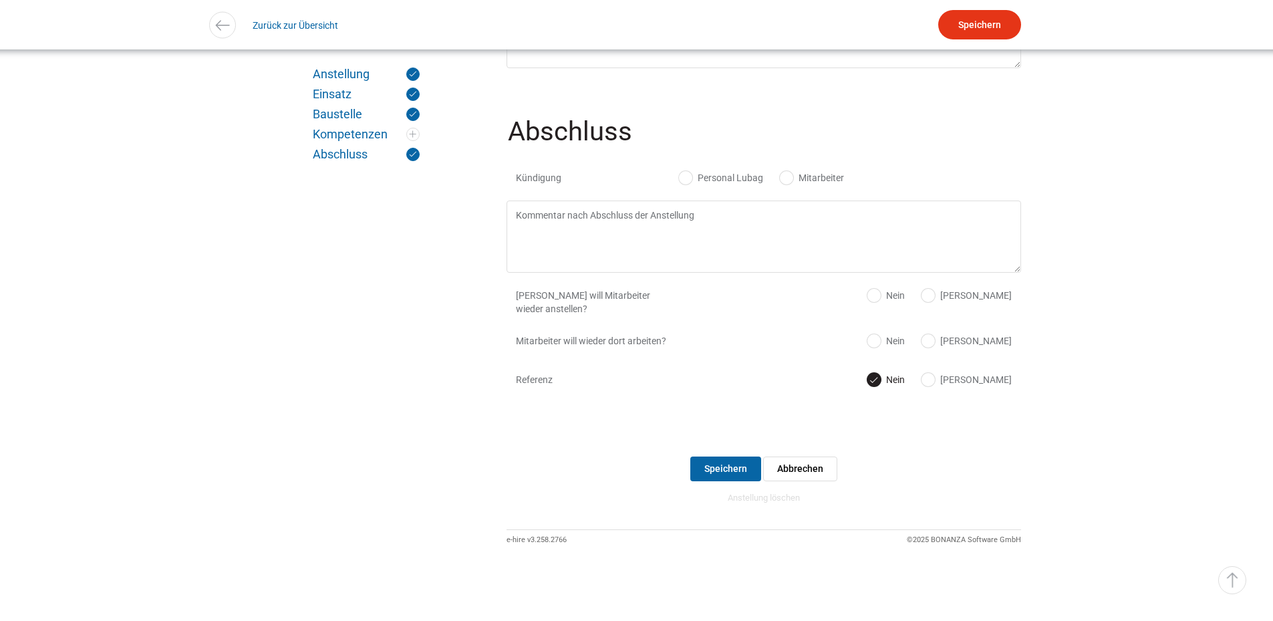
click at [686, 171] on label "Personal Lubag" at bounding box center [721, 177] width 84 height 13
radio input "true"
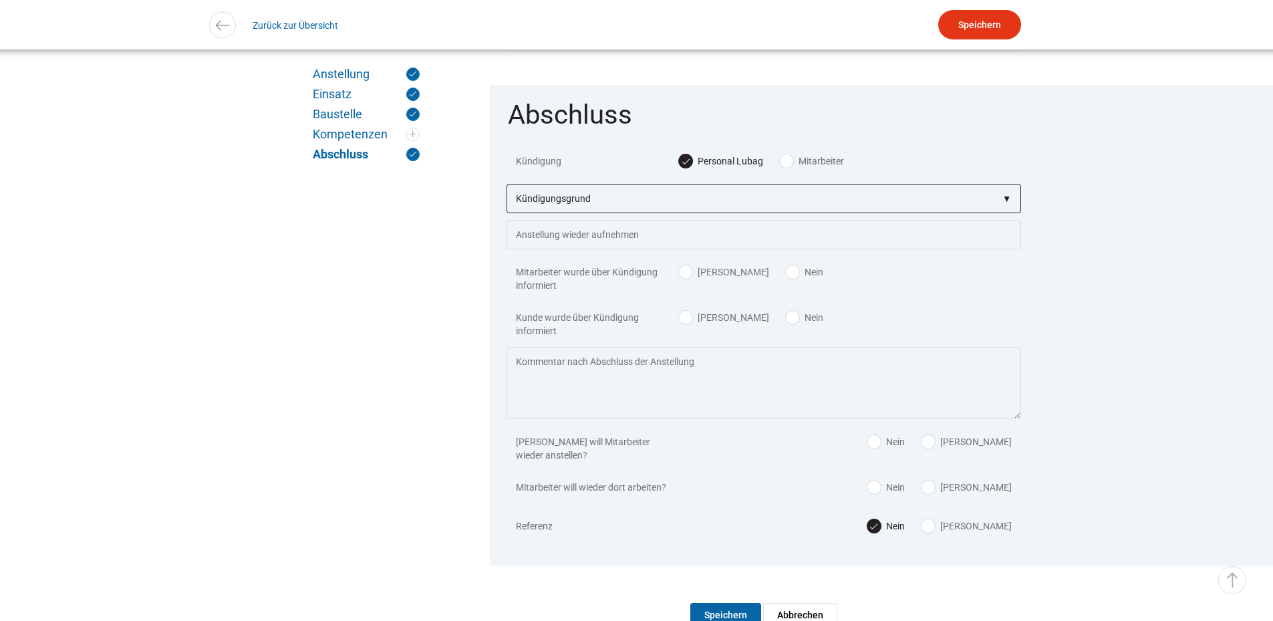
click at [570, 209] on select"] "Kündigungsgrund zu wenig Arbeit Mitarbeiter hatte neue Stelle Firma Konkurs im …" at bounding box center [764, 198] width 515 height 29
select select"] "auf eigenen Wunsch"
click at [507, 195] on select"] "Kündigungsgrund zu wenig Arbeit Mitarbeiter hatte neue Stelle Firma Konkurs im …" at bounding box center [764, 198] width 515 height 29
click at [686, 277] on div "Mitarbeiter wurde über Kündigung informiert Ja Nein" at bounding box center [764, 278] width 515 height 45
click at [688, 322] on div "Kunde wurde über Kündigung informiert Ja Nein" at bounding box center [764, 323] width 515 height 45
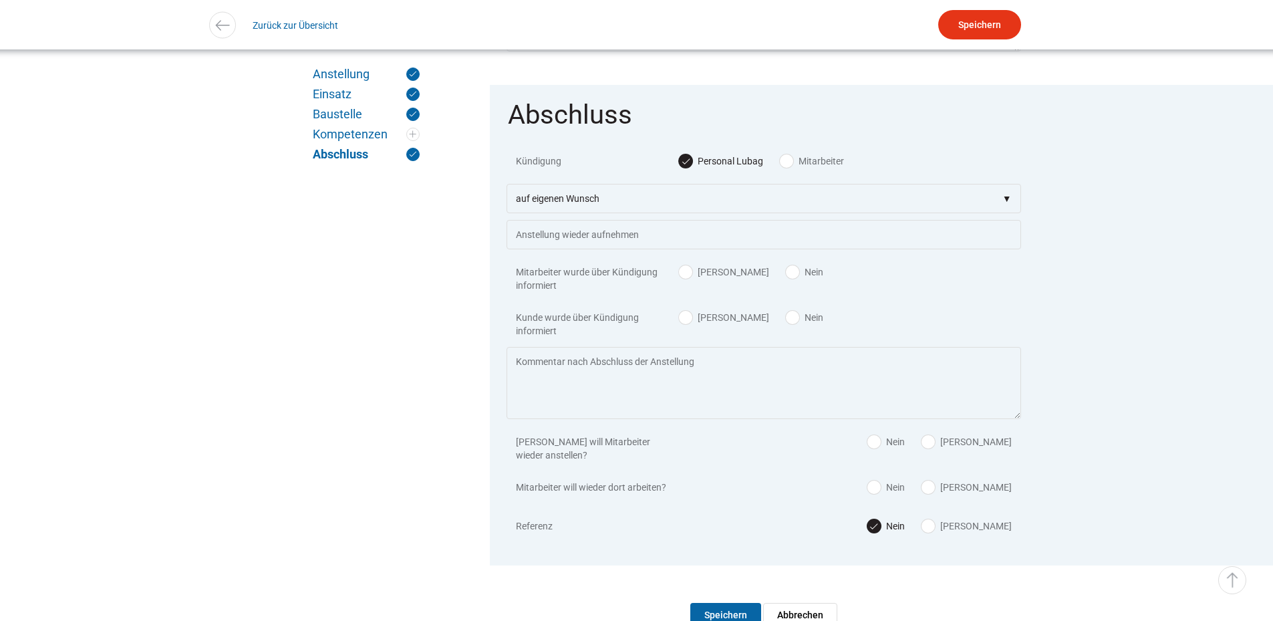
click at [686, 279] on label "Ja" at bounding box center [724, 271] width 90 height 13
radio input "true"
click at [692, 324] on label "Ja" at bounding box center [724, 317] width 90 height 13
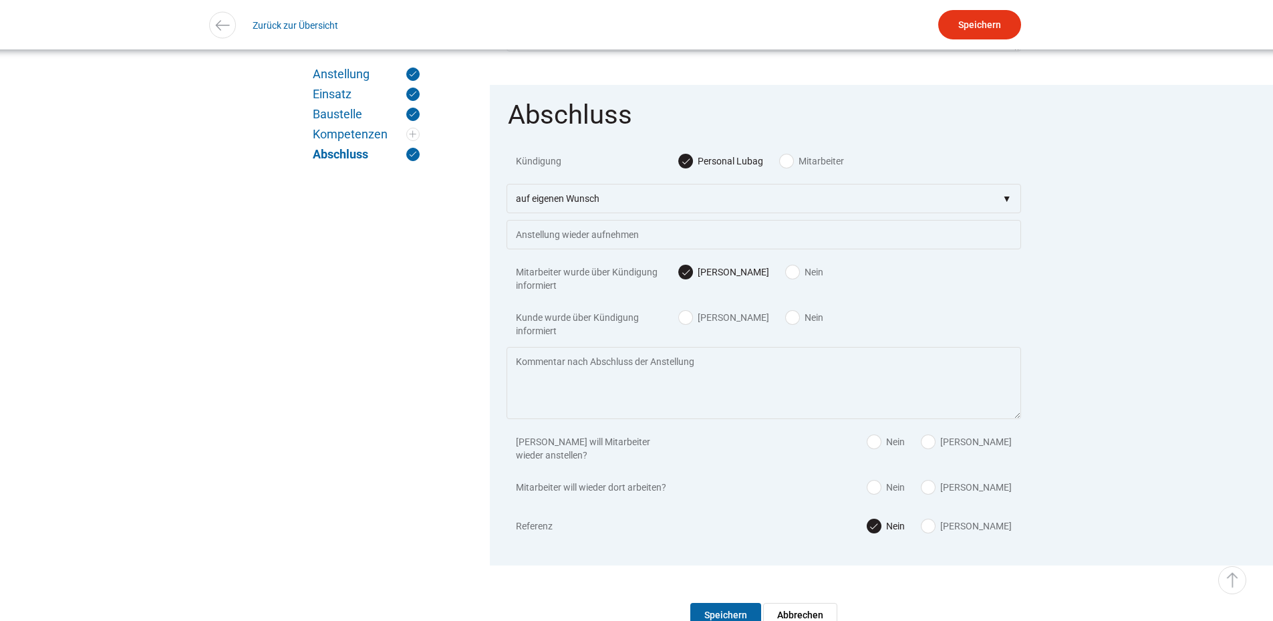
radio input "true"
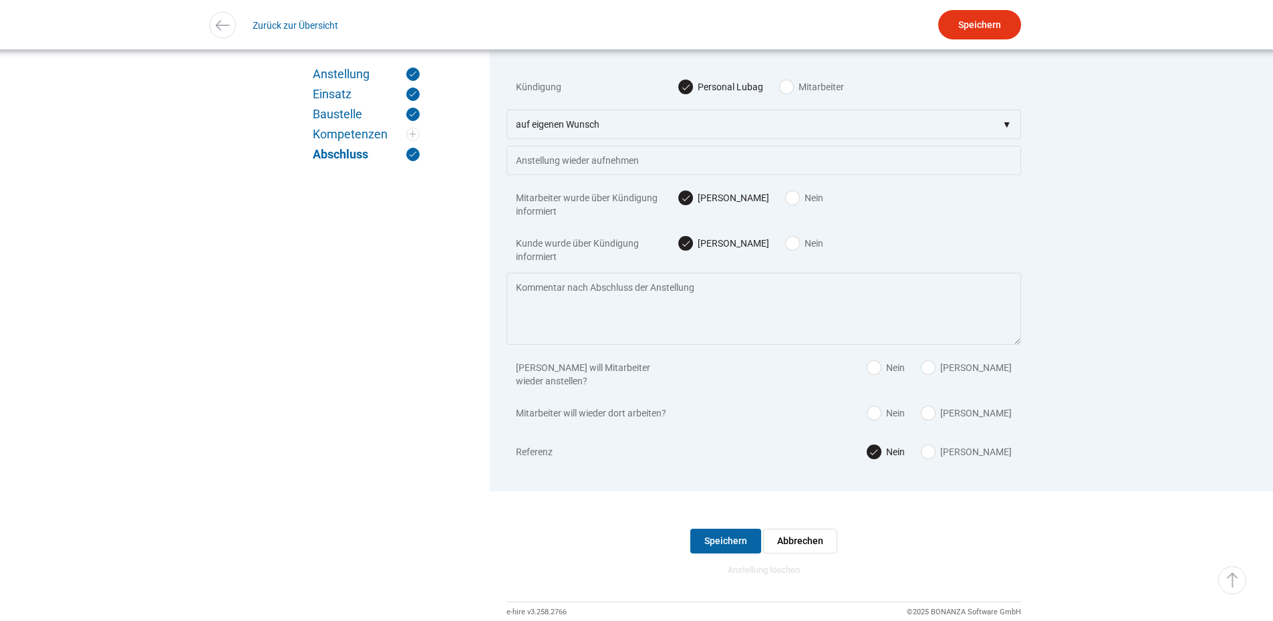
scroll to position [1483, 0]
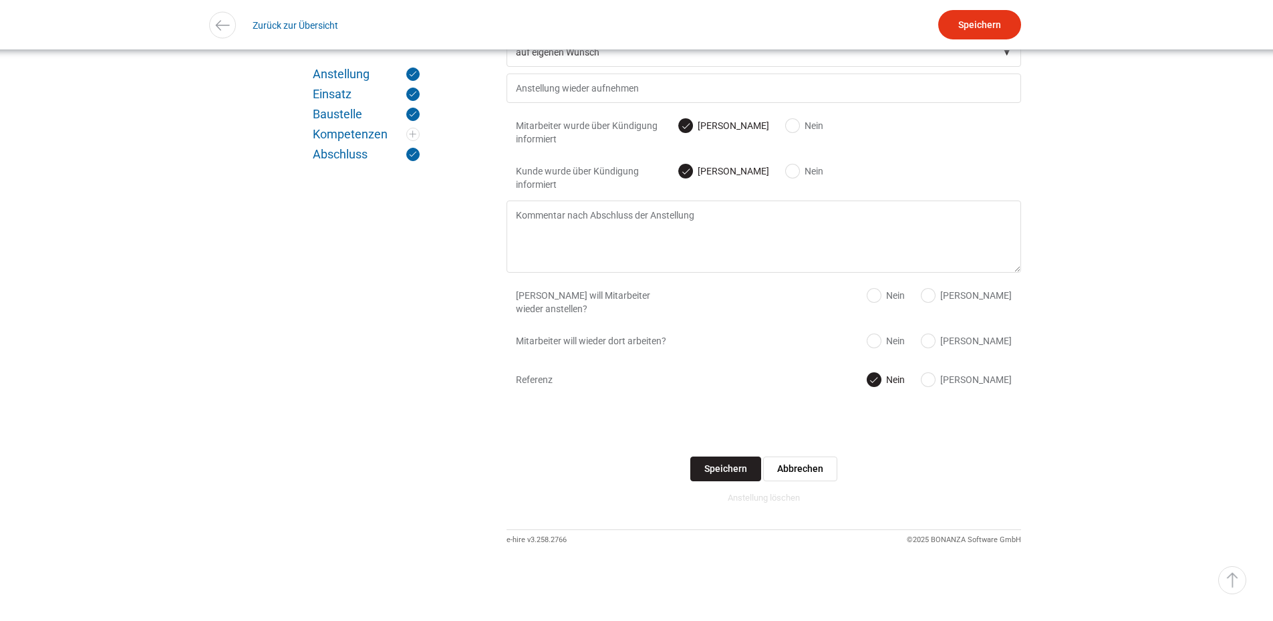
click at [711, 463] on input "Speichern" at bounding box center [725, 469] width 71 height 25
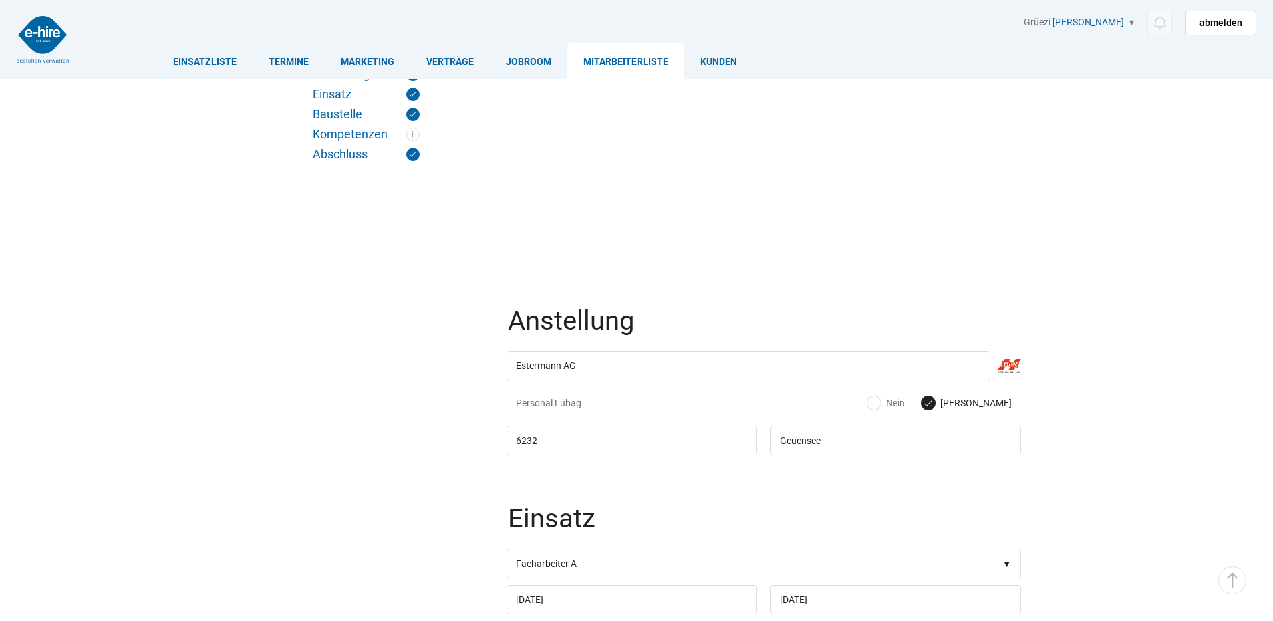
scroll to position [1483, 0]
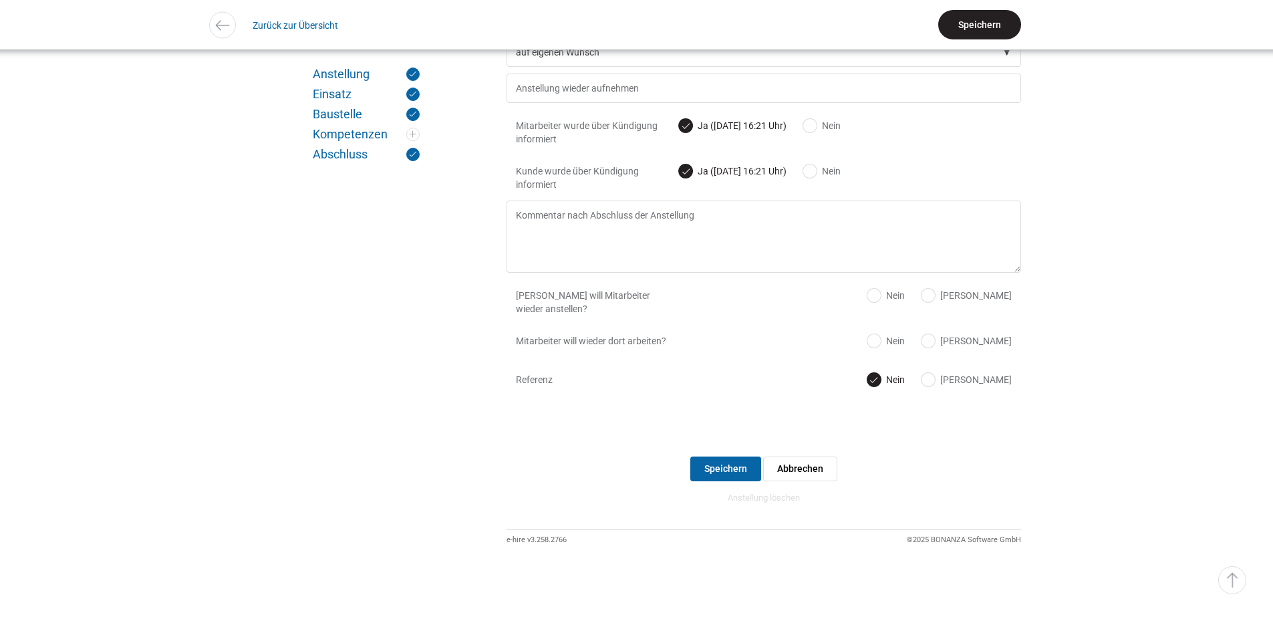
click at [970, 17] on input "Speichern" at bounding box center [979, 24] width 83 height 29
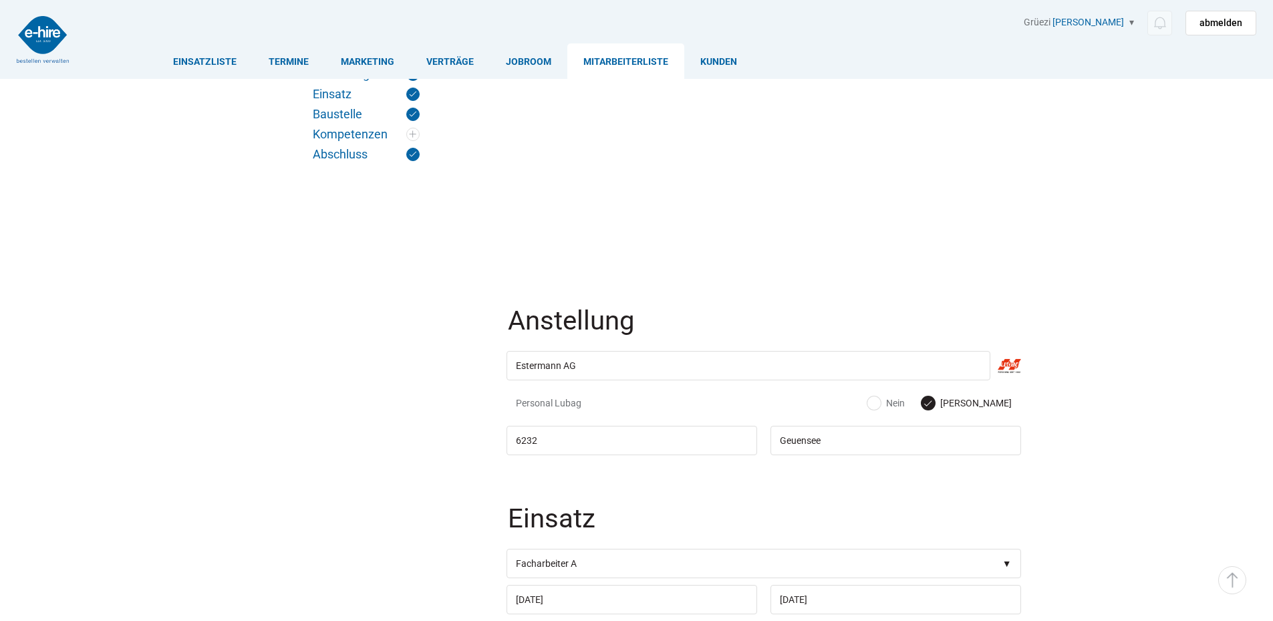
scroll to position [1483, 0]
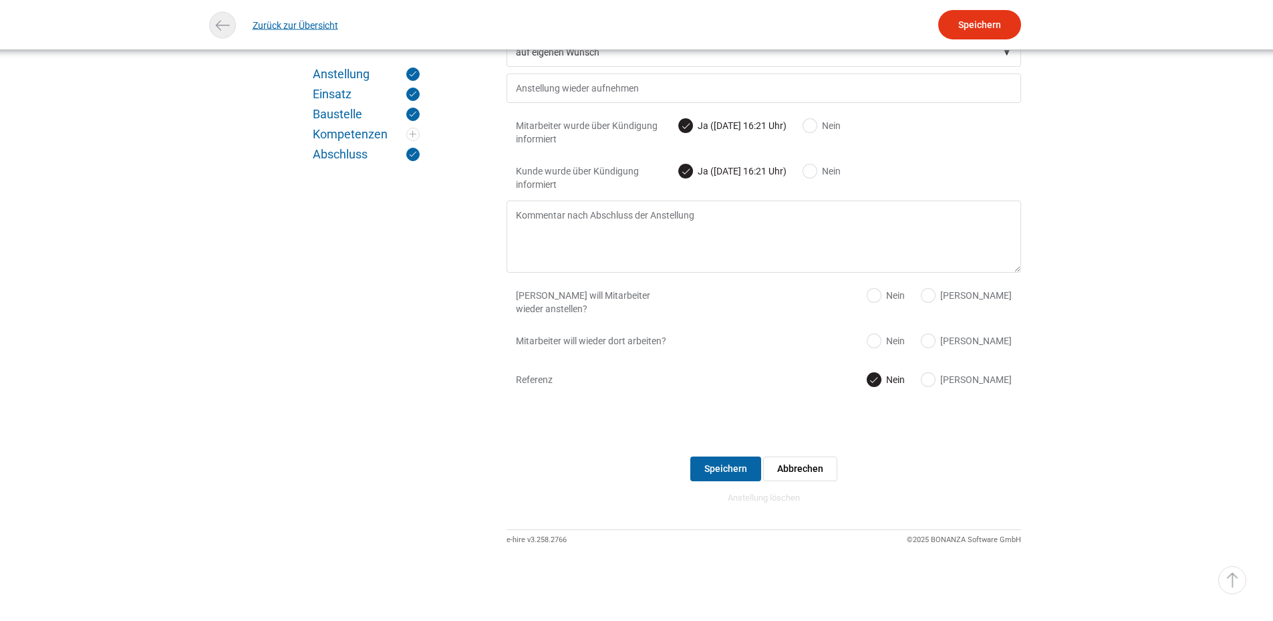
click at [279, 30] on link "Zurück zur Übersicht" at bounding box center [296, 25] width 86 height 30
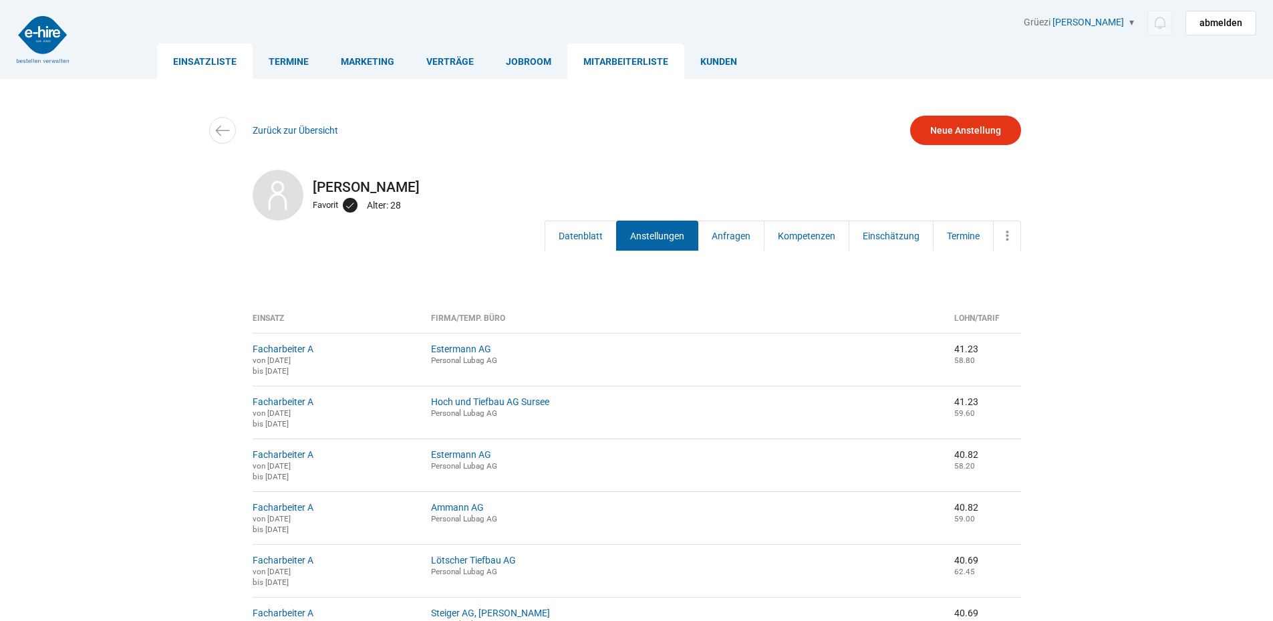
click at [174, 62] on link "Einsatzliste" at bounding box center [205, 60] width 96 height 35
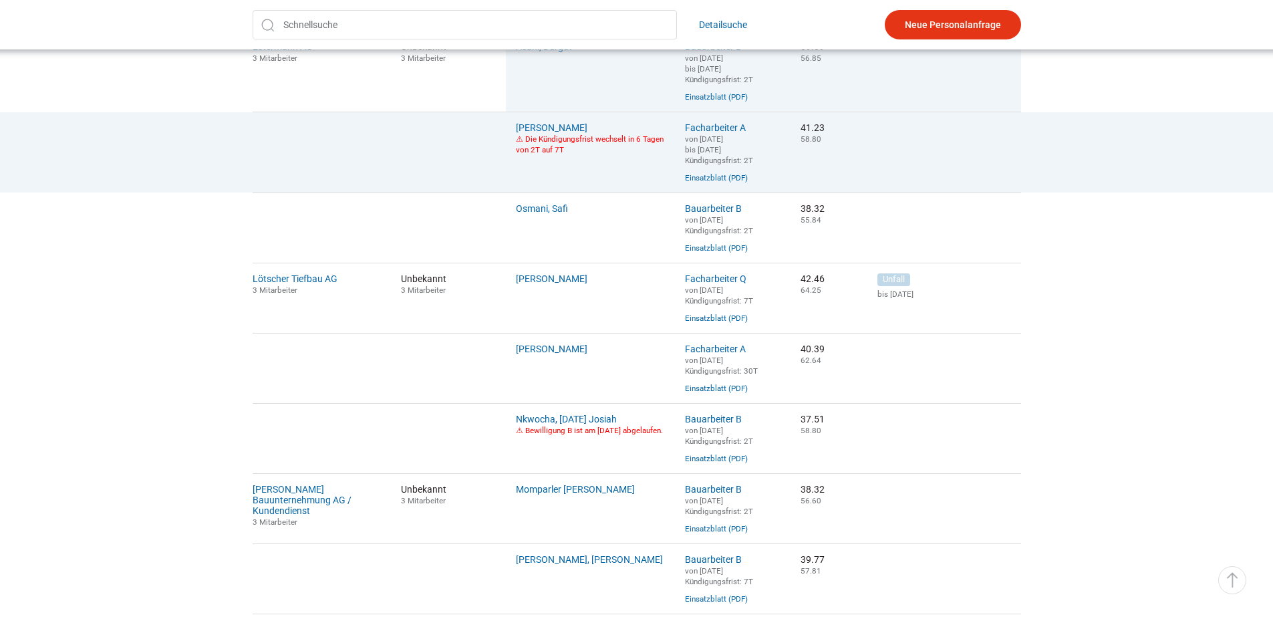
scroll to position [535, 0]
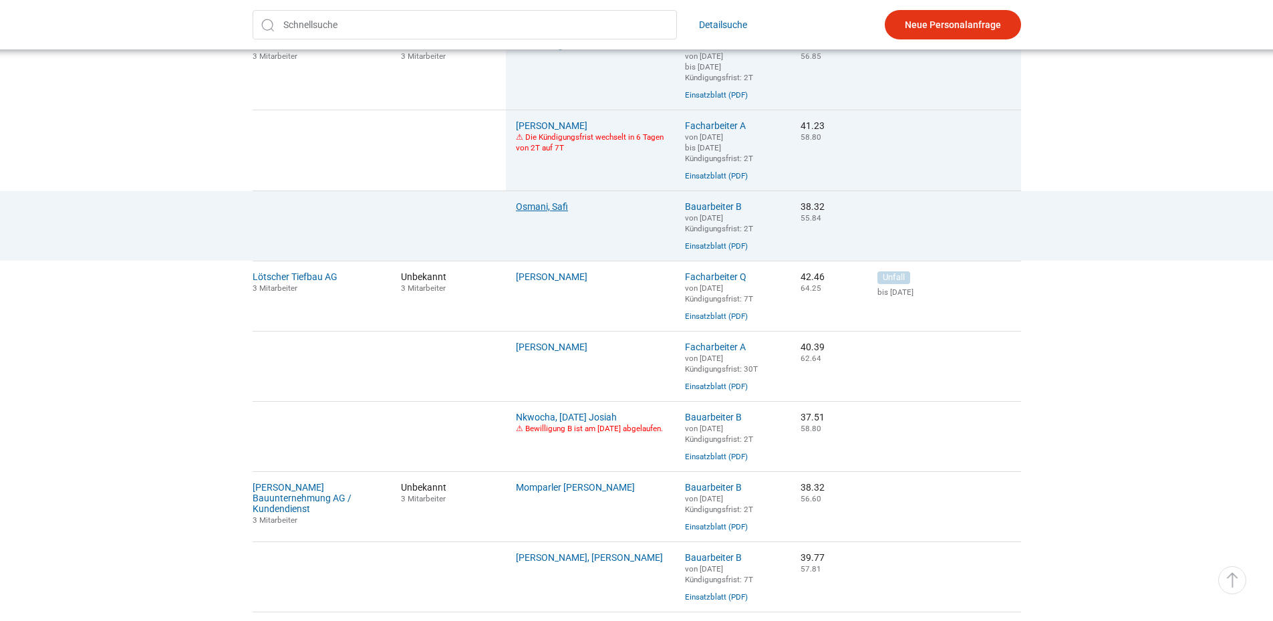
click at [542, 212] on link "Osmani, Safi" at bounding box center [542, 206] width 52 height 11
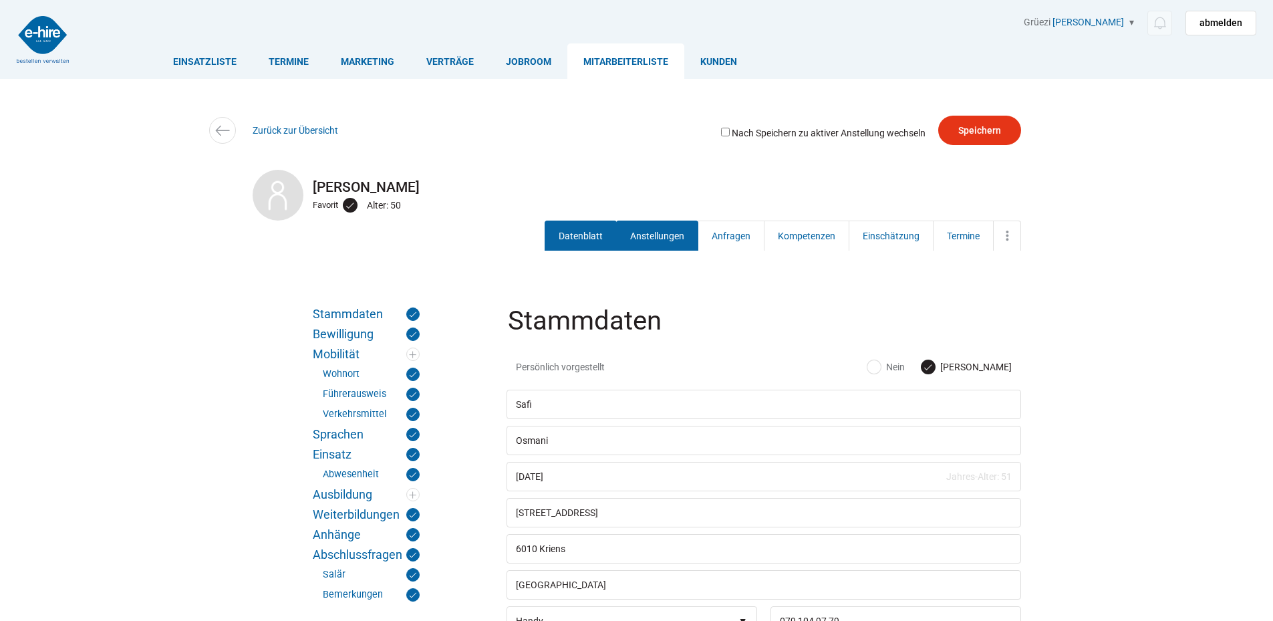
click at [665, 233] on link "Anstellungen" at bounding box center [657, 236] width 82 height 30
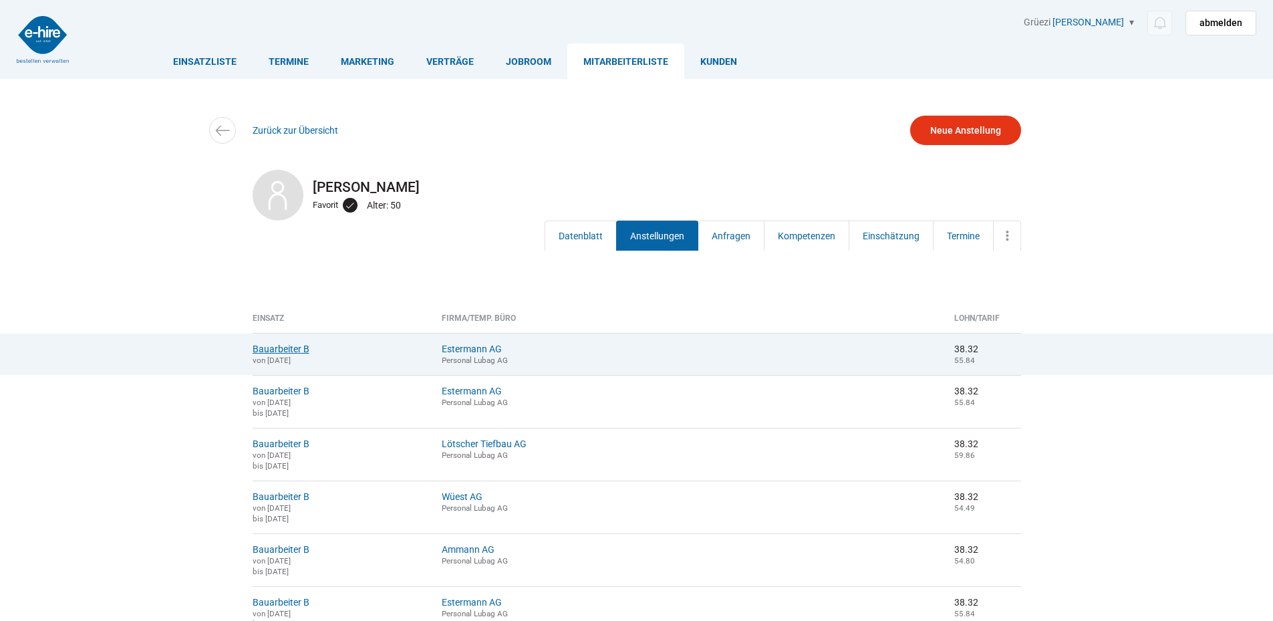
click at [271, 345] on link "Bauarbeiter B" at bounding box center [281, 349] width 57 height 11
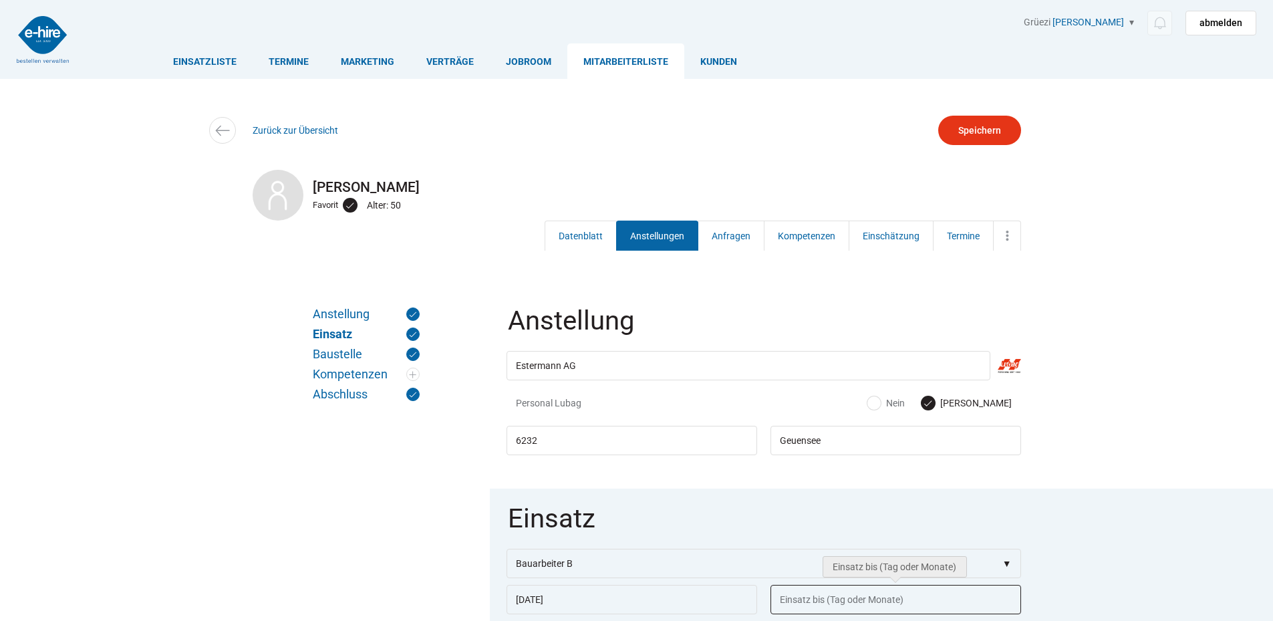
click at [799, 604] on input "text" at bounding box center [896, 599] width 251 height 29
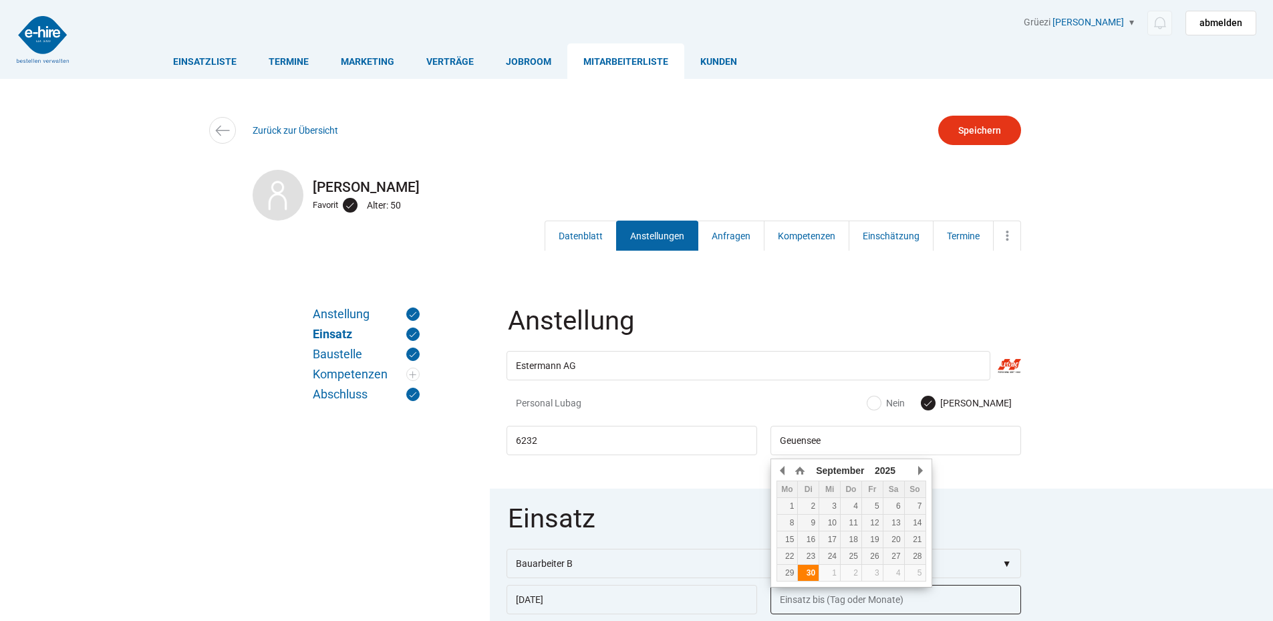
click at [811, 571] on div "30" at bounding box center [808, 572] width 21 height 9
type input "30.09.2025"
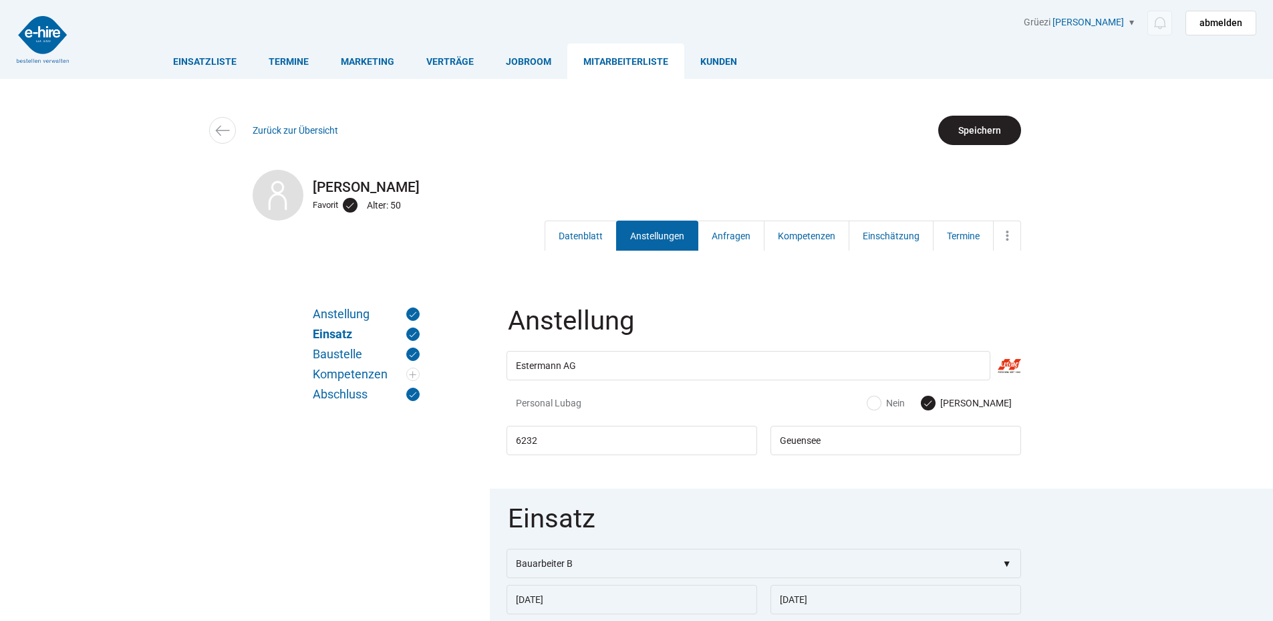
click at [969, 124] on input "Speichern" at bounding box center [979, 130] width 83 height 29
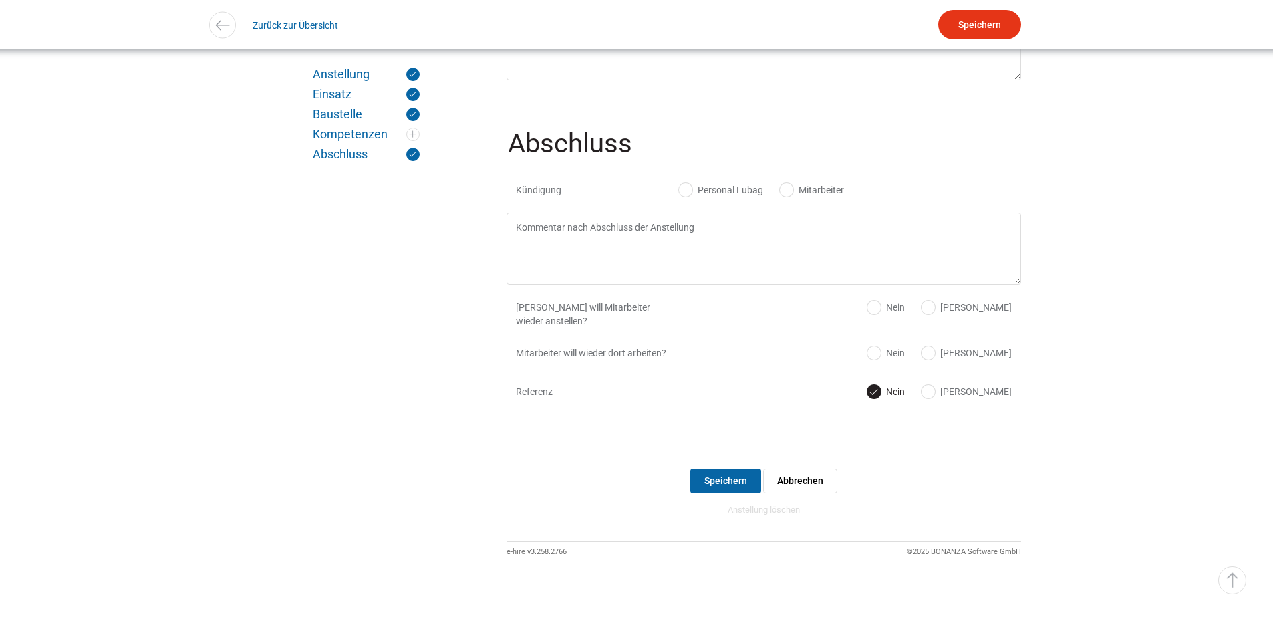
scroll to position [1319, 0]
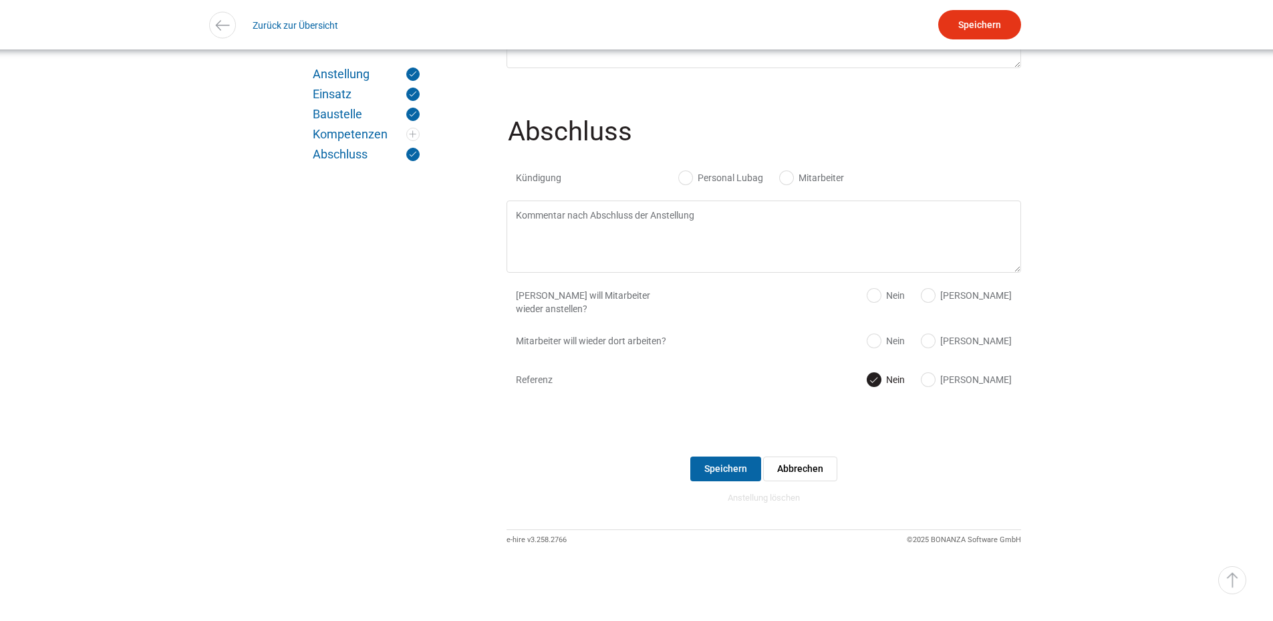
click at [723, 171] on label "Personal Lubag" at bounding box center [721, 177] width 84 height 13
radio input "true"
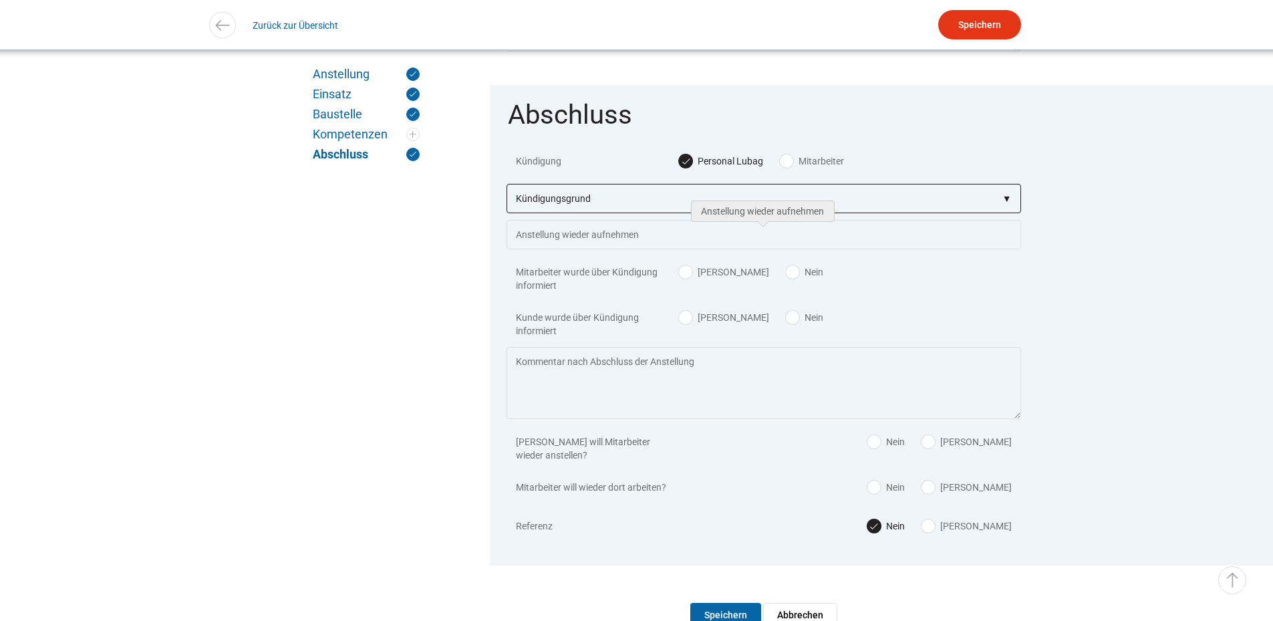
click at [576, 213] on select"] "Kündigungsgrund zu wenig Arbeit Mitarbeiter hatte neue Stelle Firma Konkurs im …" at bounding box center [764, 198] width 515 height 29
select select"] "auf eigenen Wunsch"
click at [507, 195] on select"] "Kündigungsgrund zu wenig Arbeit Mitarbeiter hatte neue Stelle Firma Konkurs im …" at bounding box center [764, 198] width 515 height 29
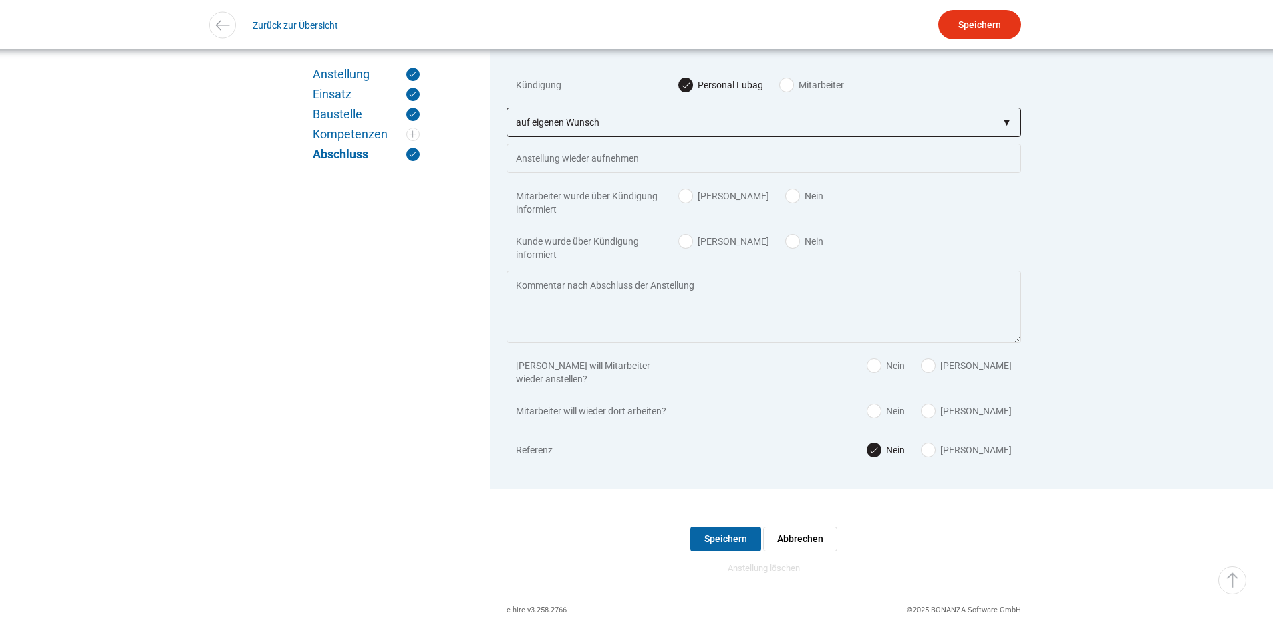
scroll to position [1483, 0]
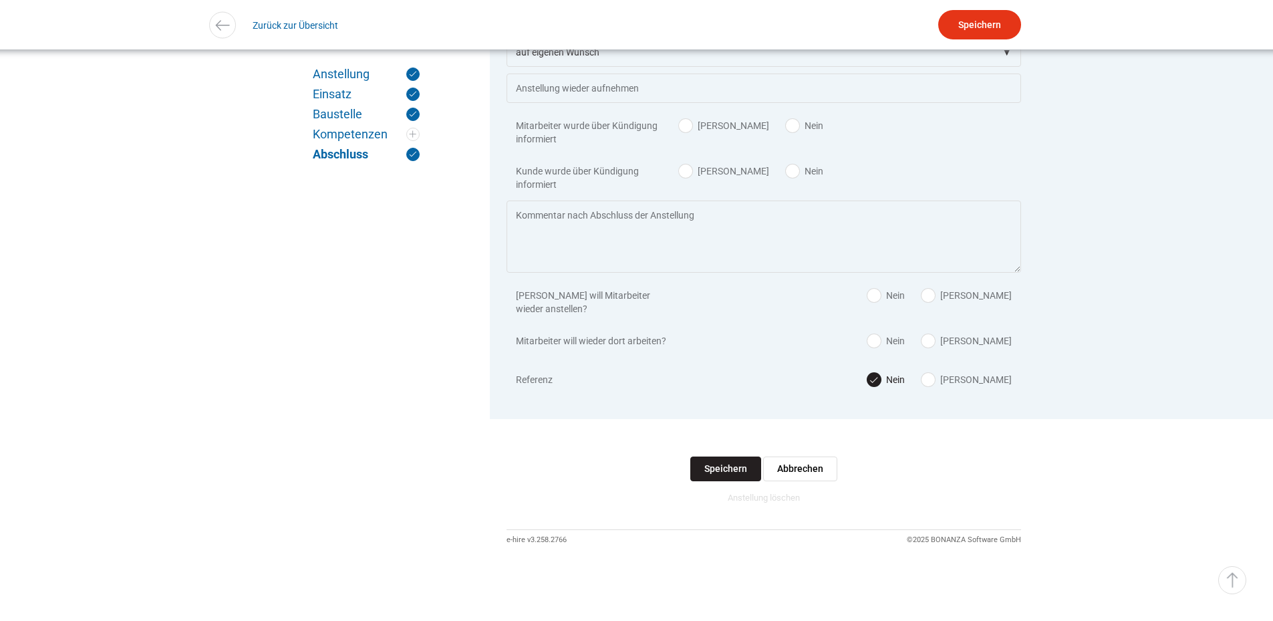
click at [721, 464] on input "Speichern" at bounding box center [725, 469] width 71 height 25
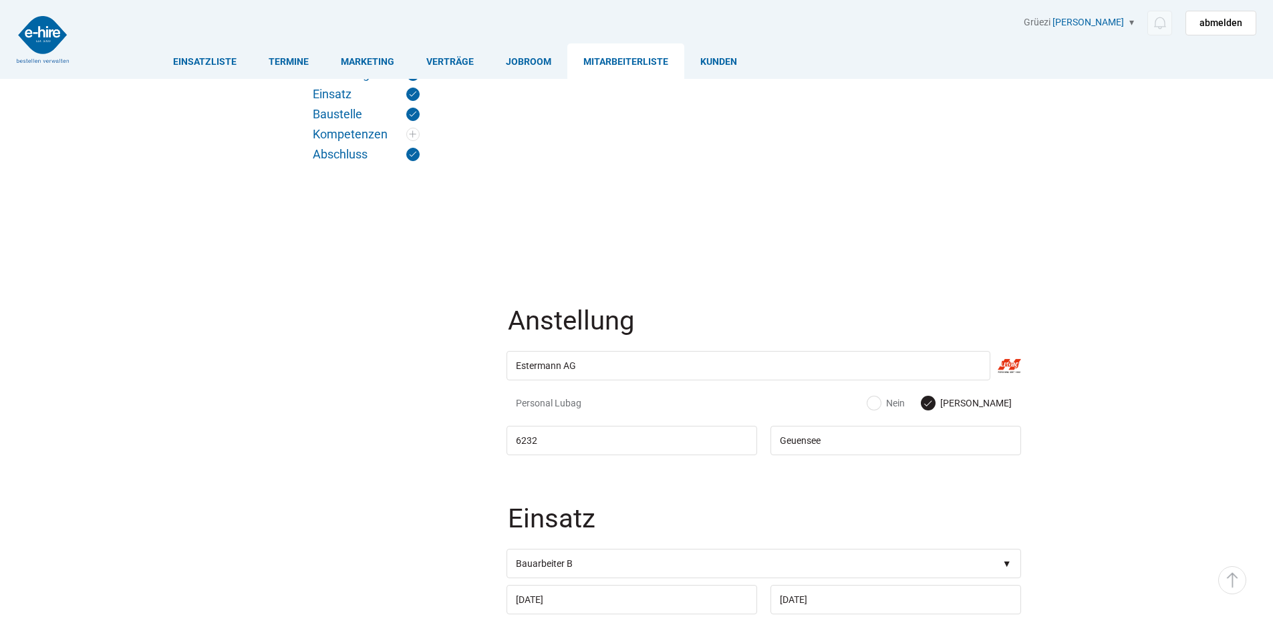
scroll to position [1483, 0]
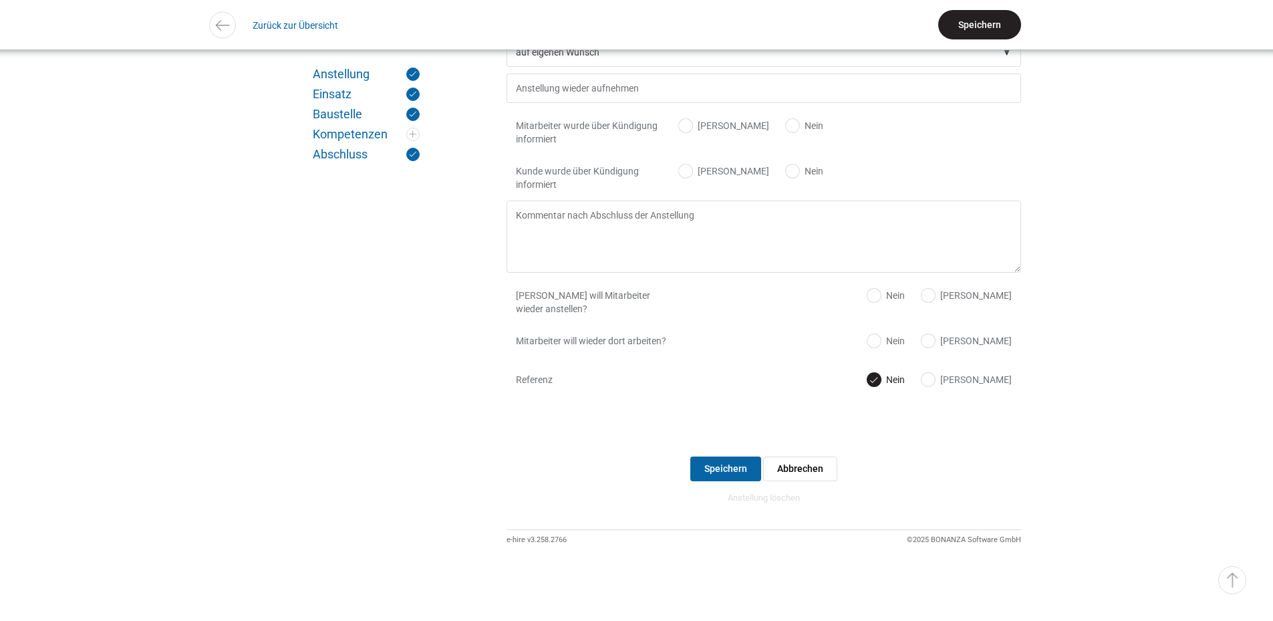
click at [1017, 22] on input "Speichern" at bounding box center [979, 24] width 83 height 29
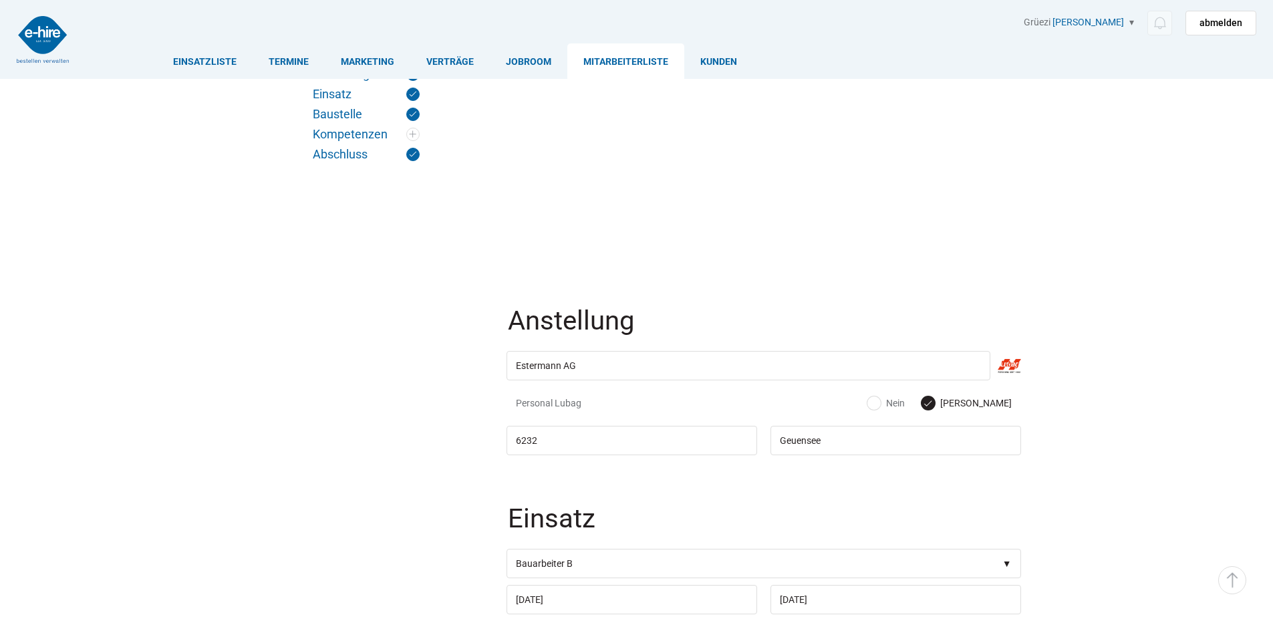
scroll to position [1483, 0]
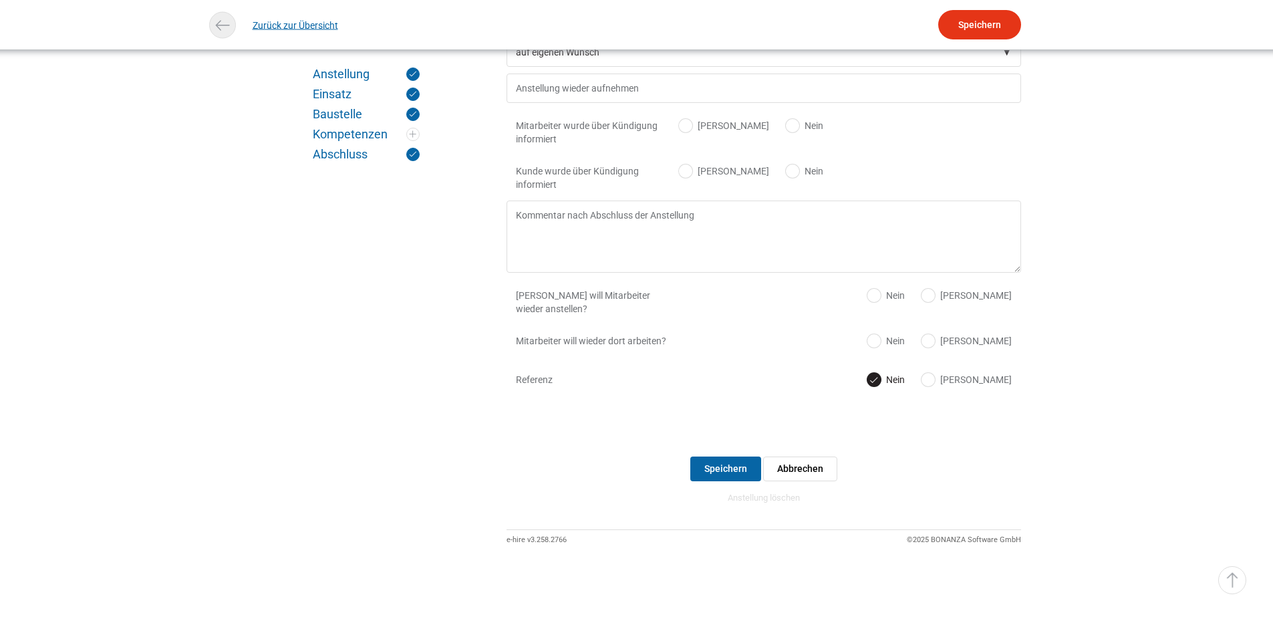
click at [287, 16] on link "Zurück zur Übersicht" at bounding box center [296, 25] width 86 height 30
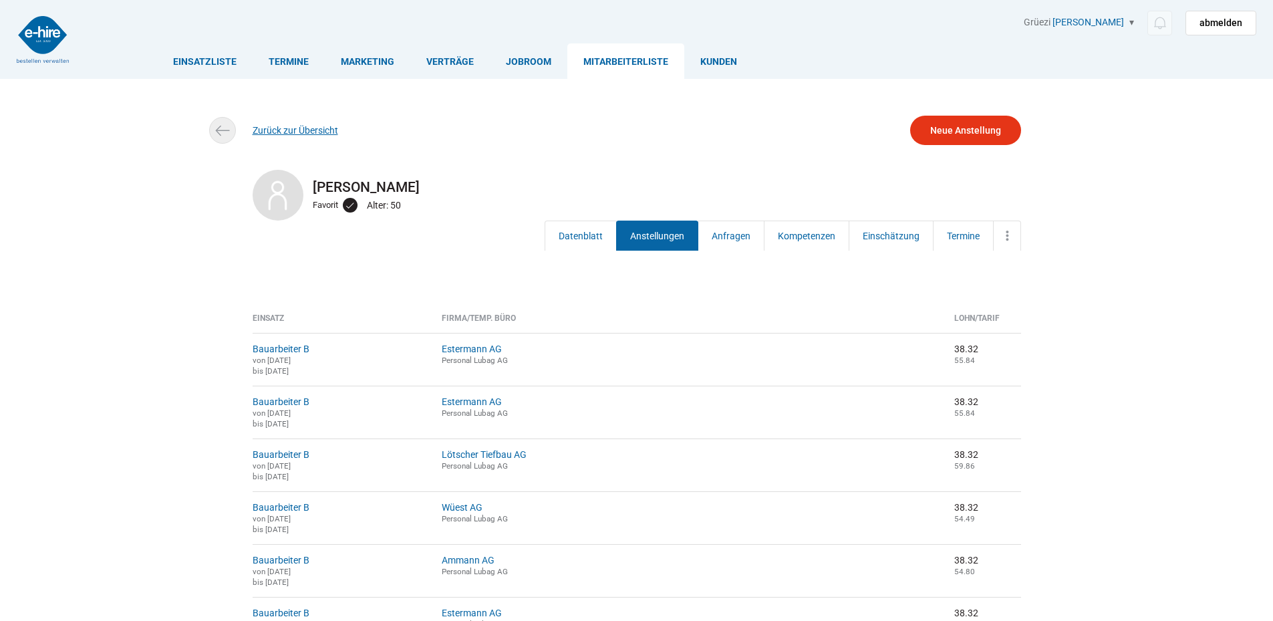
click at [283, 127] on link "Zurück zur Übersicht" at bounding box center [296, 130] width 86 height 11
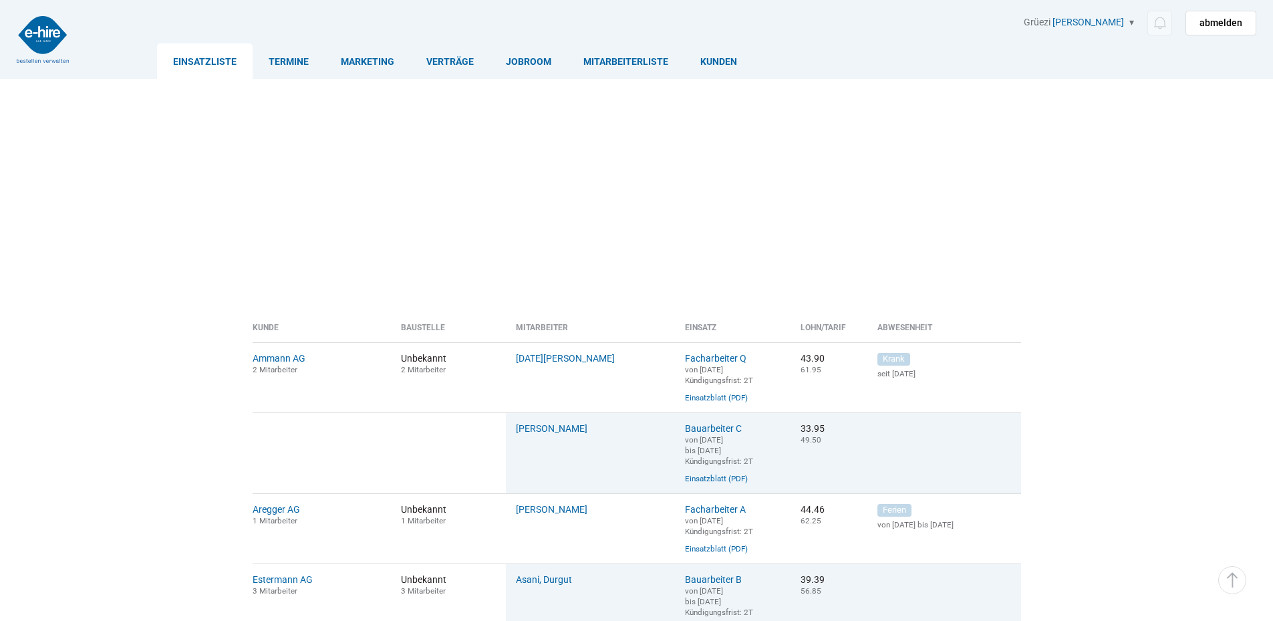
scroll to position [535, 0]
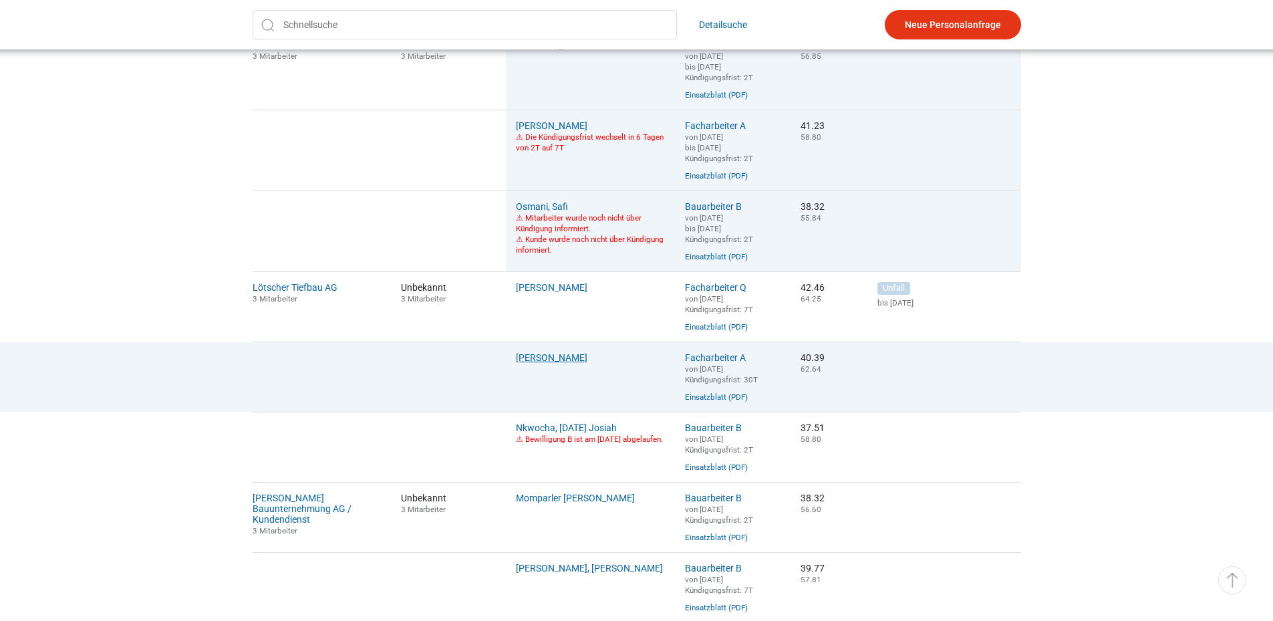
click at [541, 363] on link "Lulay, Hagos" at bounding box center [552, 357] width 72 height 11
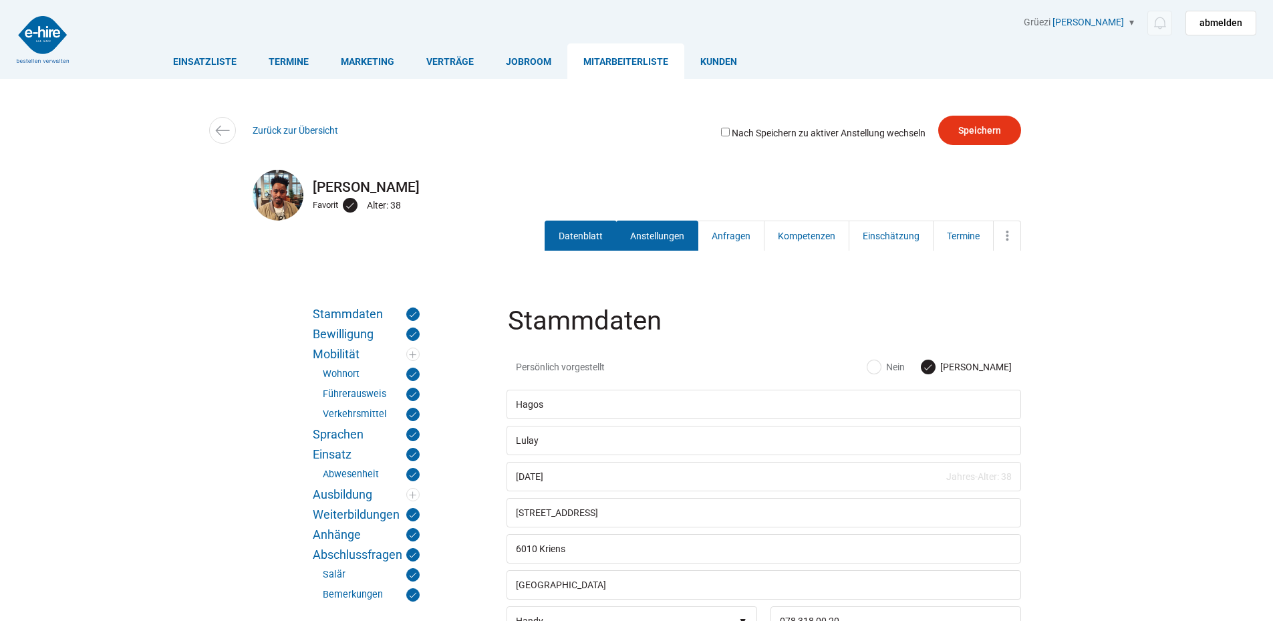
click at [640, 229] on link "Anstellungen" at bounding box center [657, 236] width 82 height 30
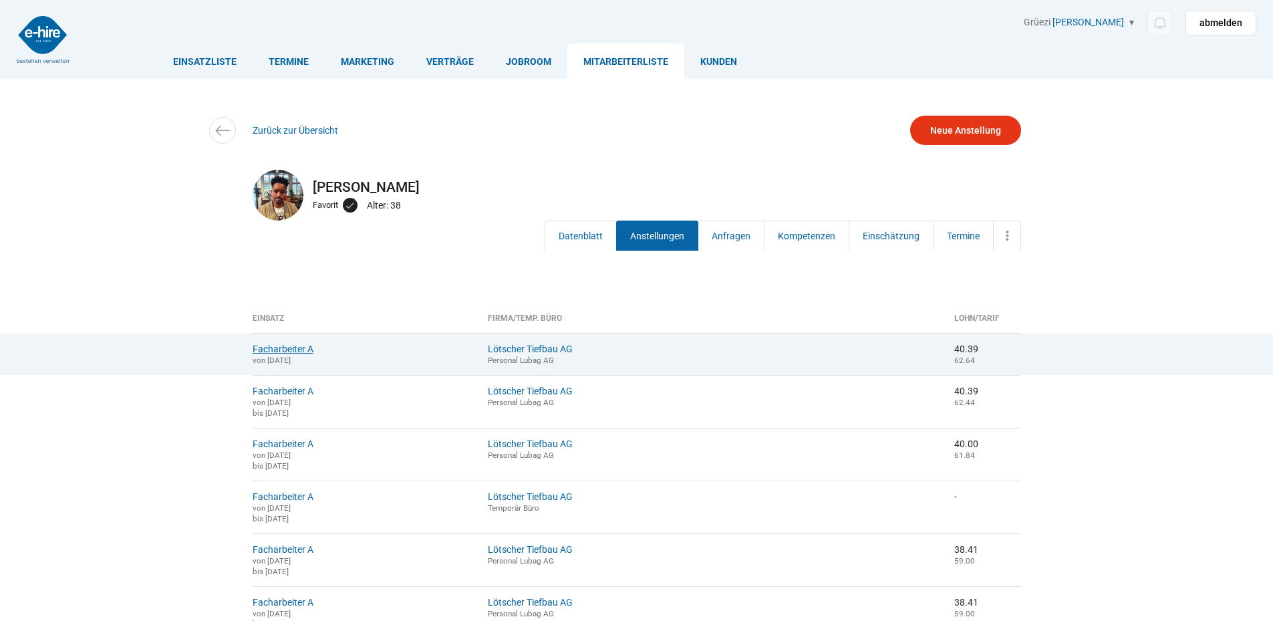
click at [277, 346] on link "Facharbeiter A" at bounding box center [283, 349] width 61 height 11
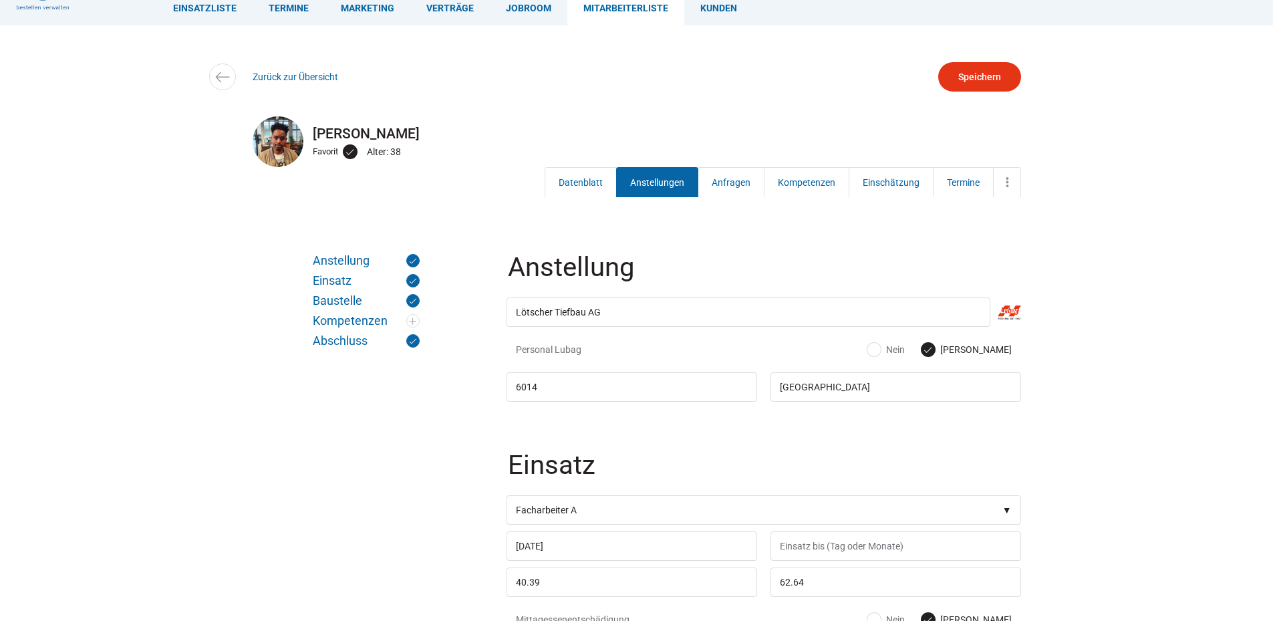
scroll to position [134, 0]
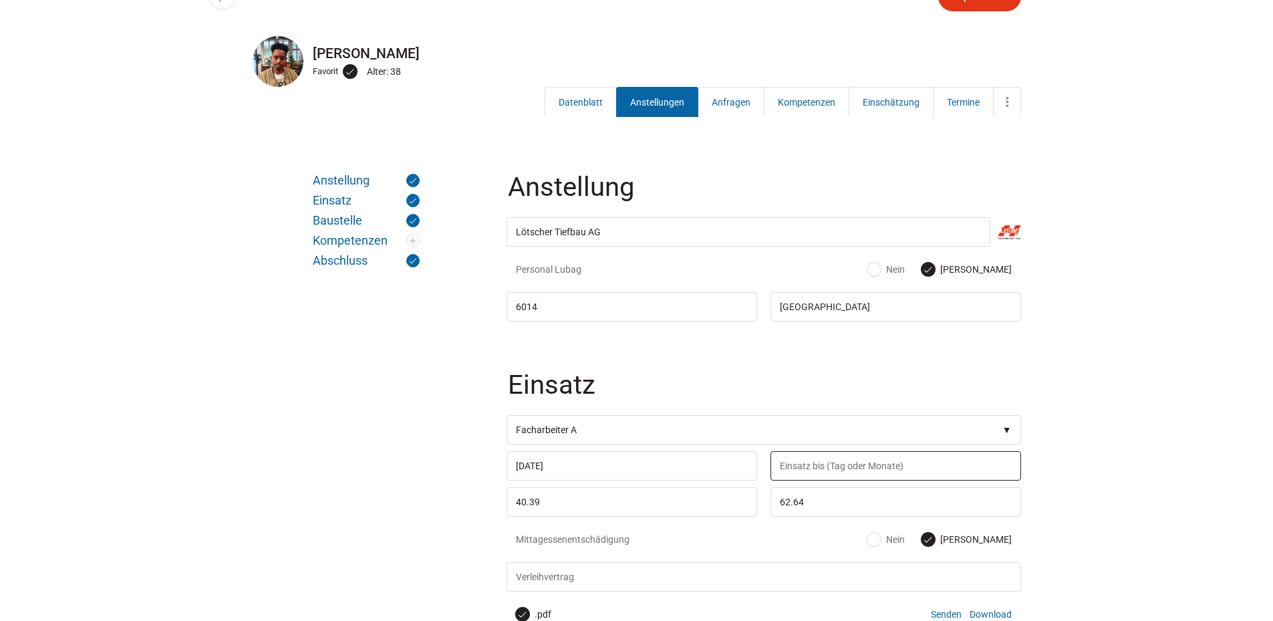
click at [818, 471] on input "text" at bounding box center [896, 465] width 251 height 29
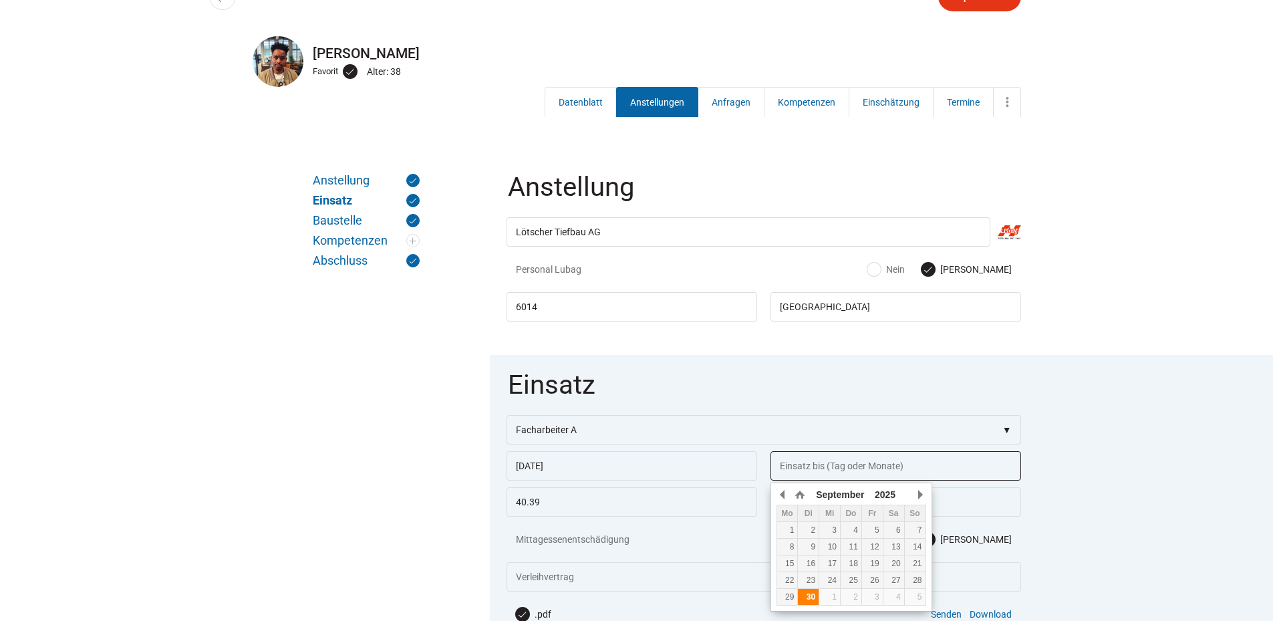
click at [805, 596] on div "30" at bounding box center [808, 596] width 21 height 9
type input "[DATE]"
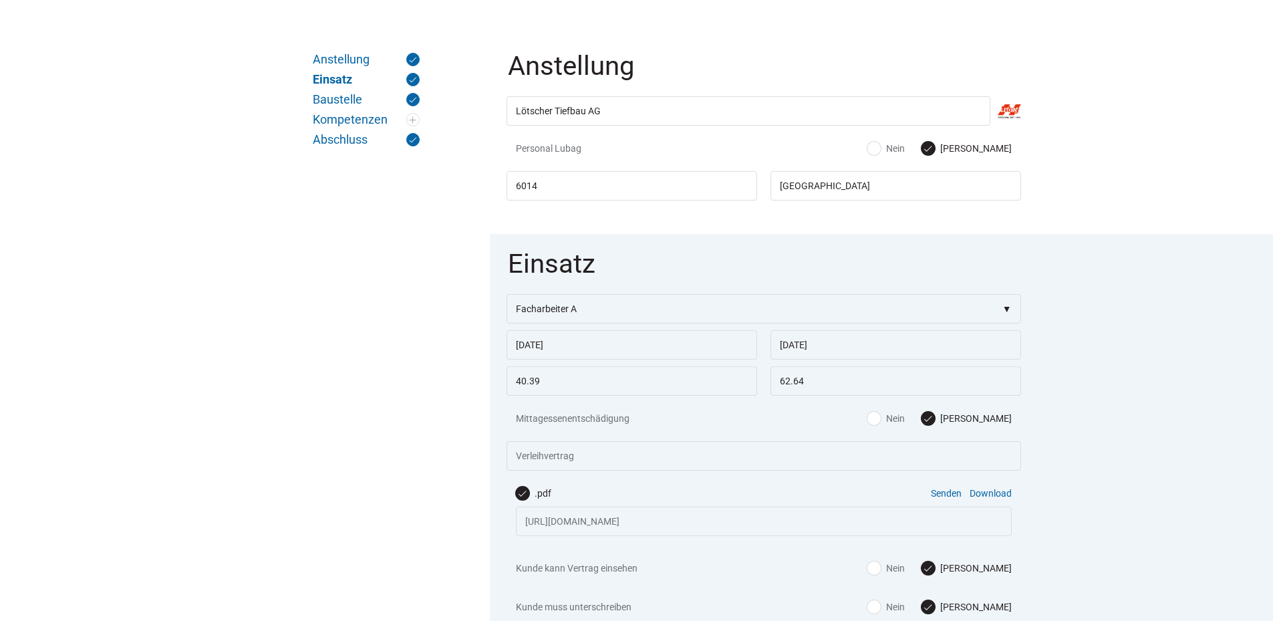
scroll to position [468, 0]
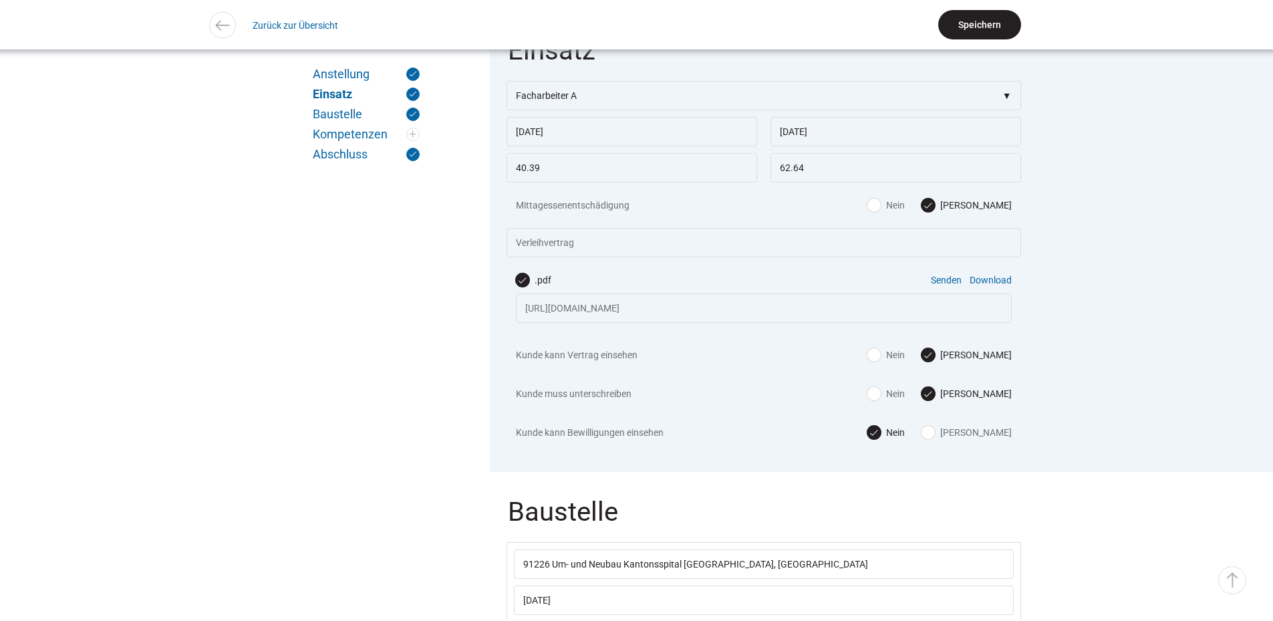
click at [994, 21] on input "Speichern" at bounding box center [979, 24] width 83 height 29
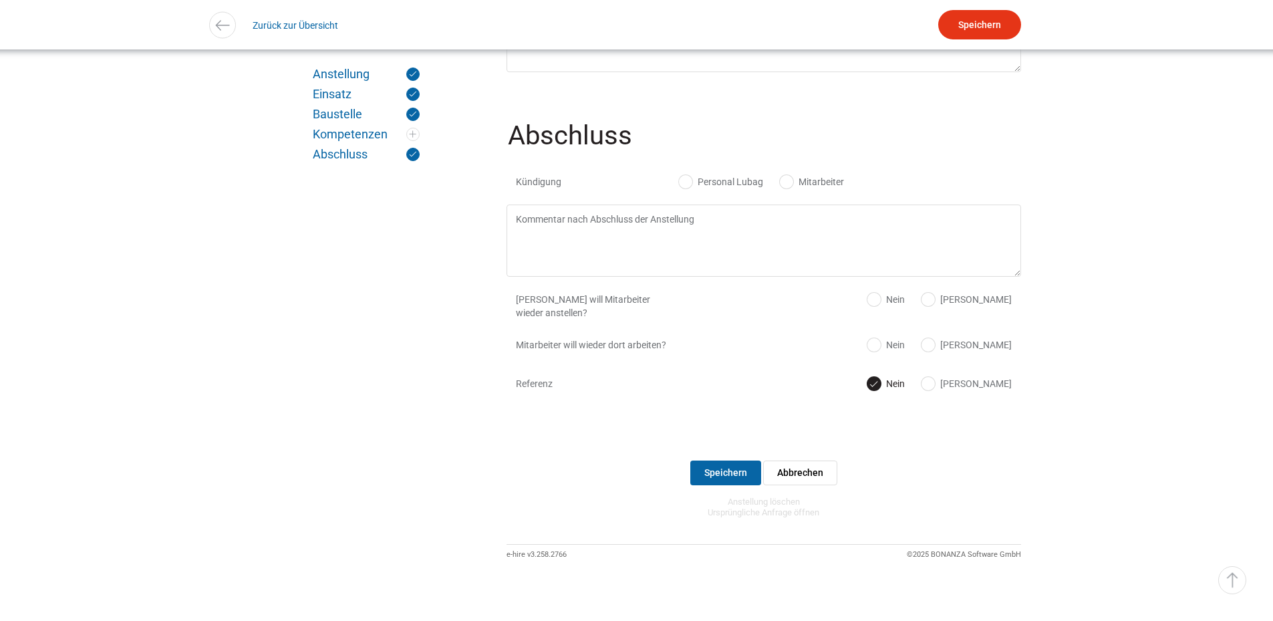
scroll to position [1582, 0]
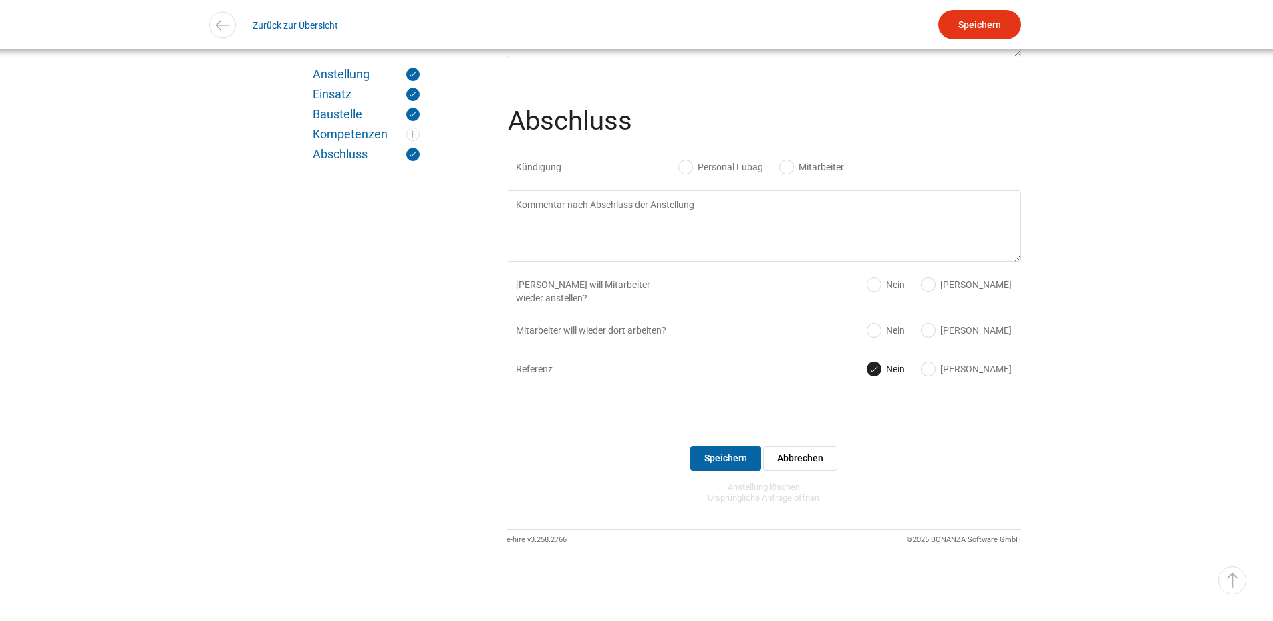
click at [720, 167] on label "Personal Lubag" at bounding box center [721, 166] width 84 height 13
radio input "true"
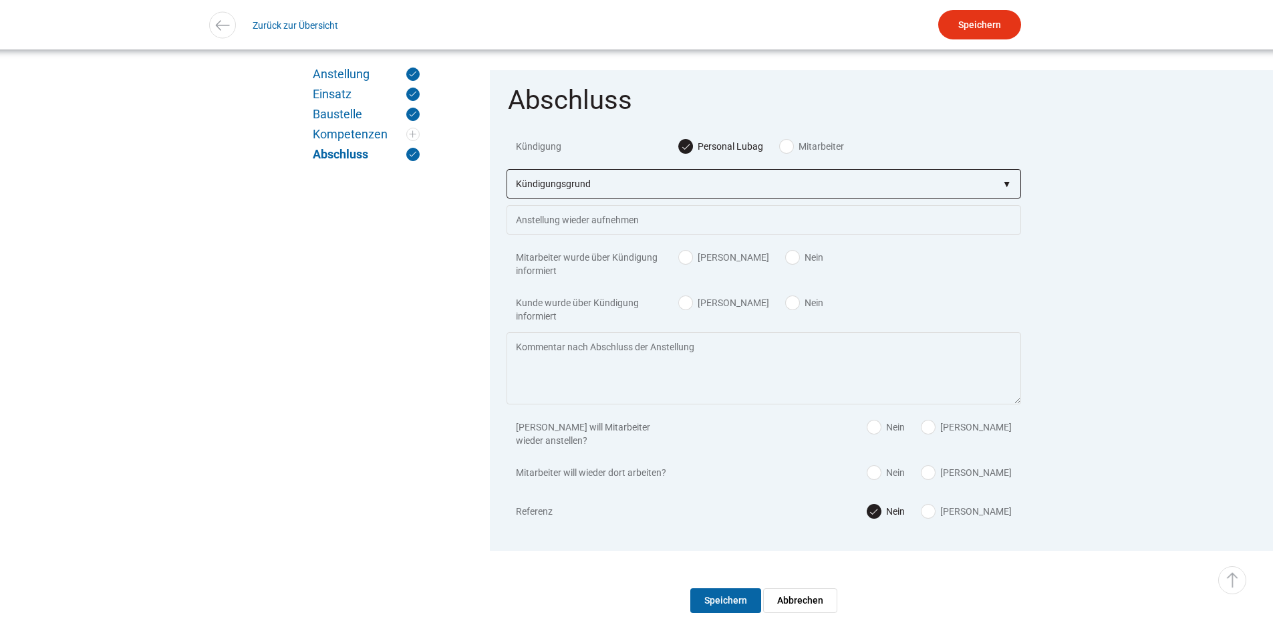
click at [683, 196] on select"] "Kündigungsgrund zu wenig Arbeit Mitarbeiter hatte neue Stelle Firma Konkurs im …" at bounding box center [764, 183] width 515 height 29
select select"] "auf eigenen Wunsch"
click at [507, 183] on select"] "Kündigungsgrund zu wenig Arbeit Mitarbeiter hatte neue Stelle Firma Konkurs im …" at bounding box center [764, 183] width 515 height 29
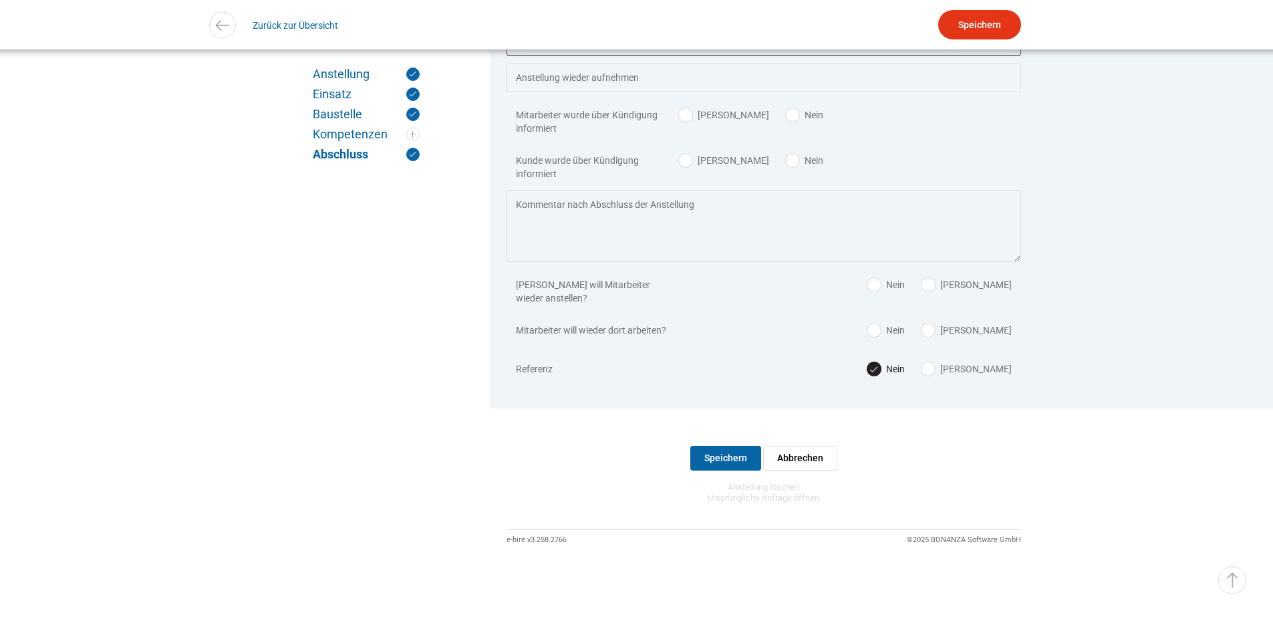
scroll to position [1747, 0]
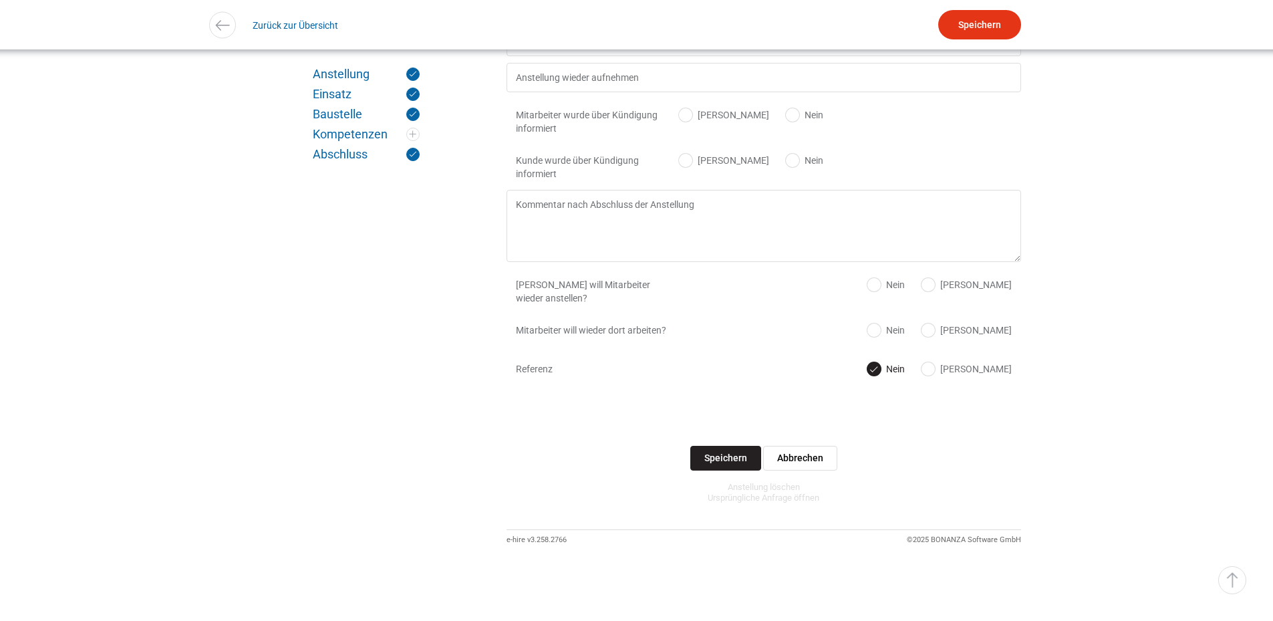
click at [722, 447] on input "Speichern" at bounding box center [725, 458] width 71 height 25
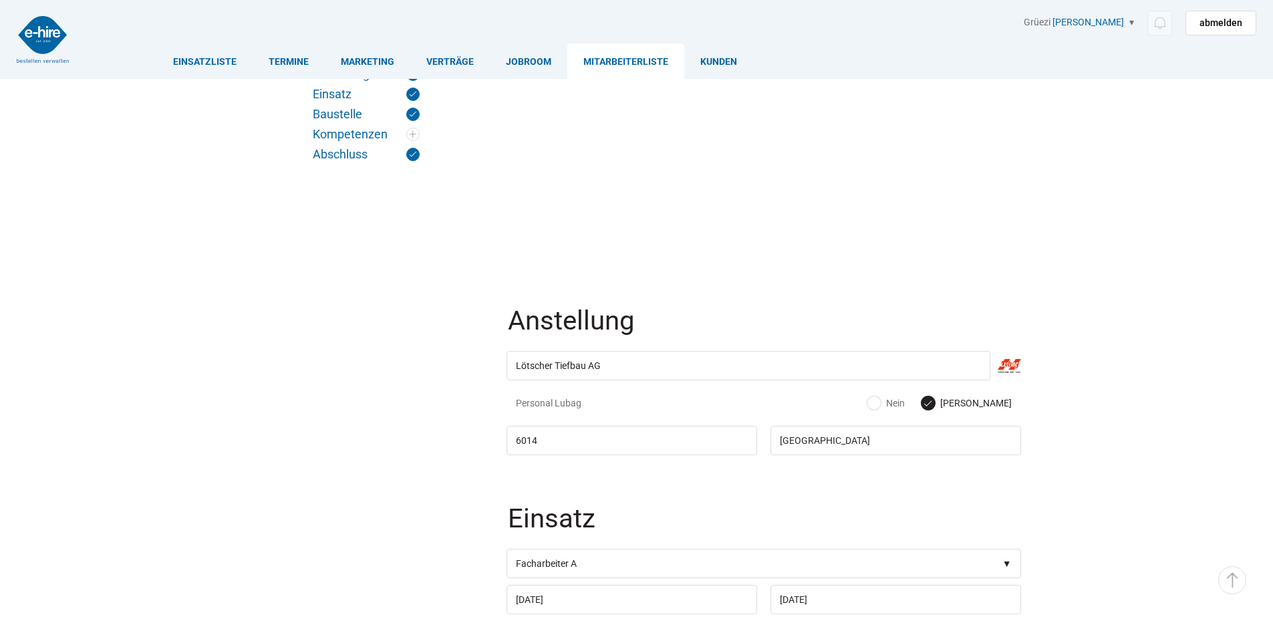
scroll to position [1747, 0]
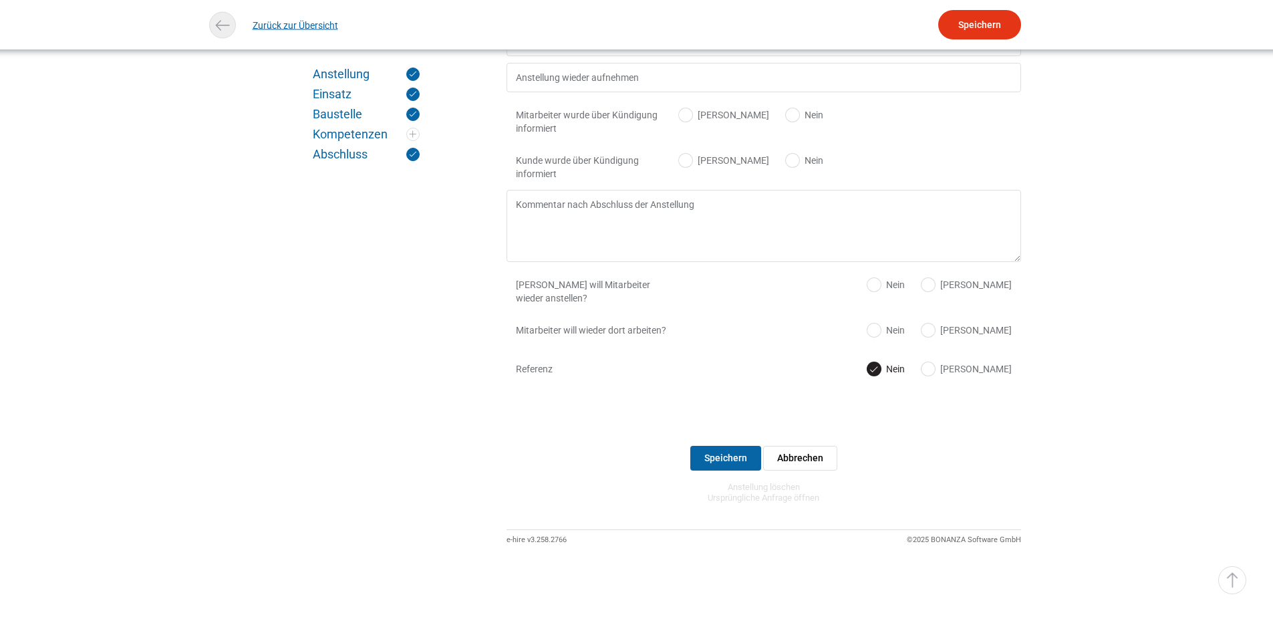
click at [276, 23] on link "Zurück zur Übersicht" at bounding box center [296, 25] width 86 height 30
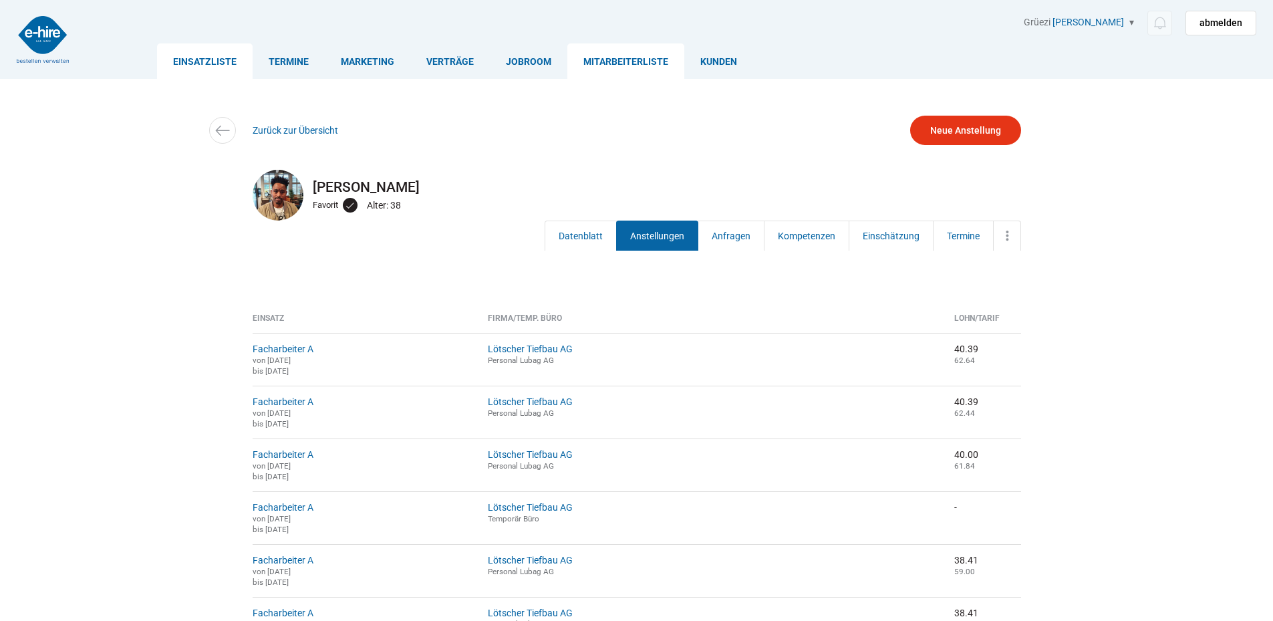
click at [208, 68] on link "Einsatzliste" at bounding box center [205, 60] width 96 height 35
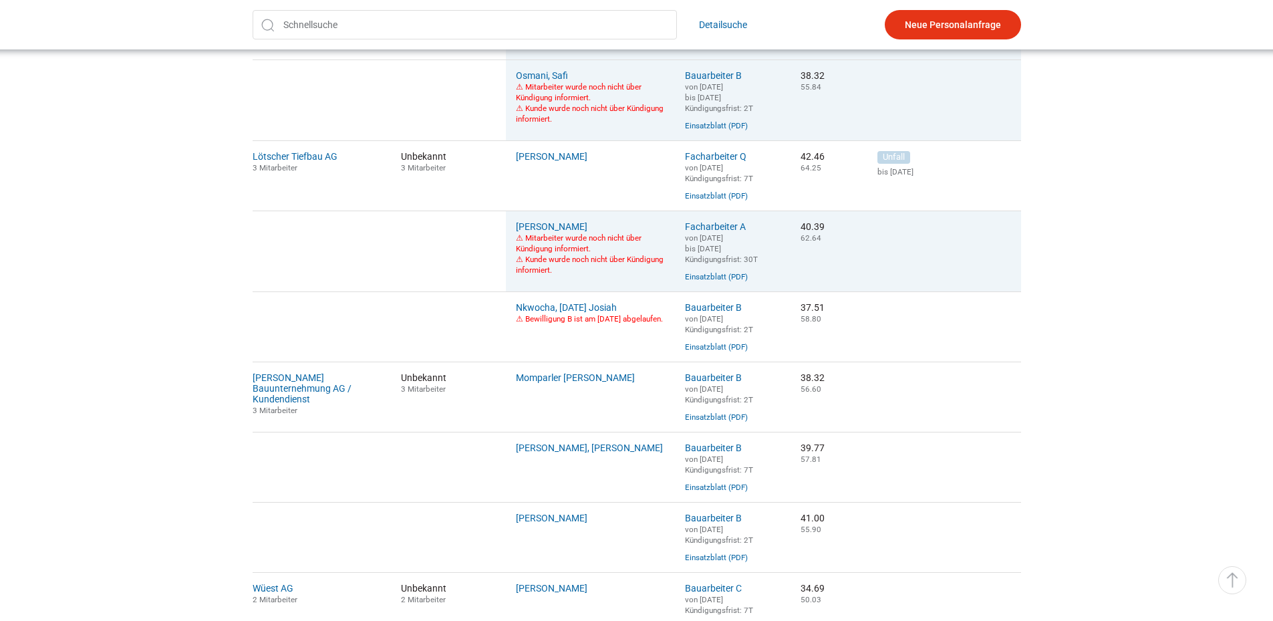
scroll to position [668, 0]
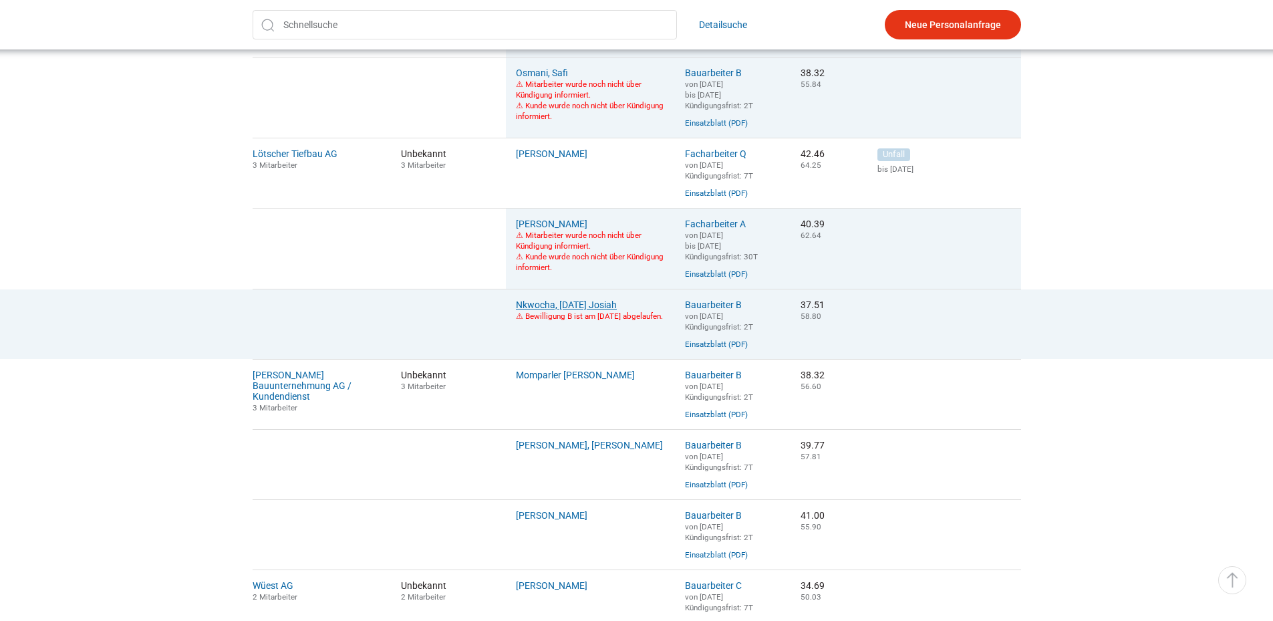
click at [592, 310] on link "Nkwocha, [DATE] Josiah" at bounding box center [566, 304] width 101 height 11
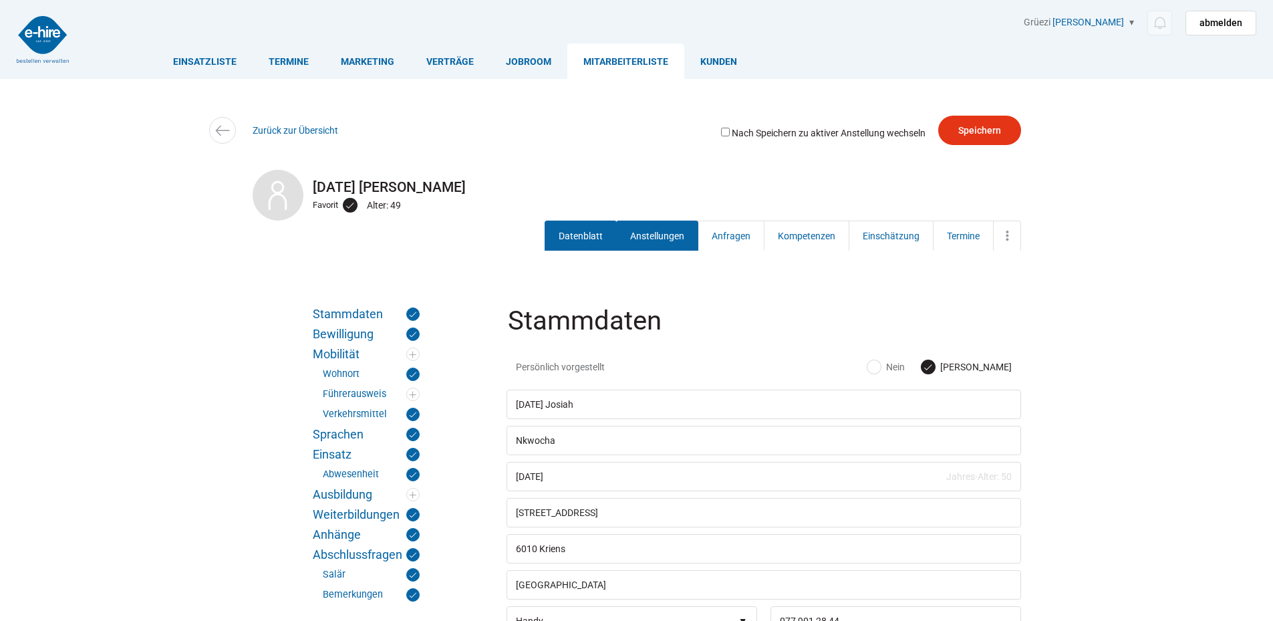
click at [647, 240] on link "Anstellungen" at bounding box center [657, 236] width 82 height 30
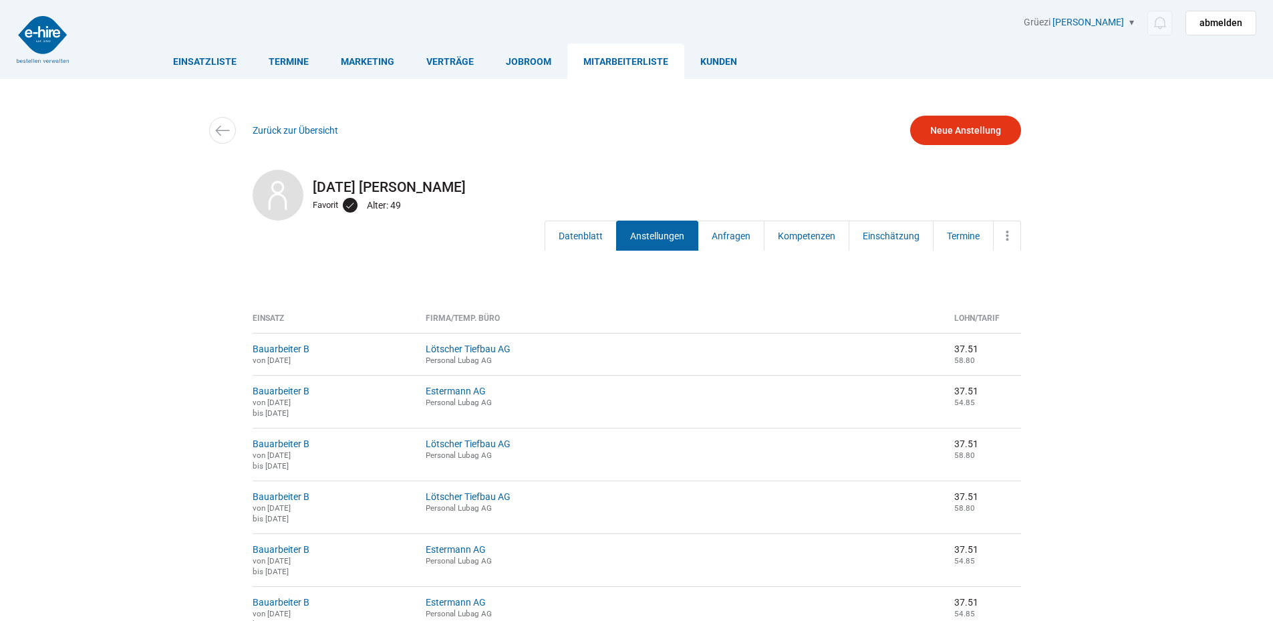
scroll to position [201, 0]
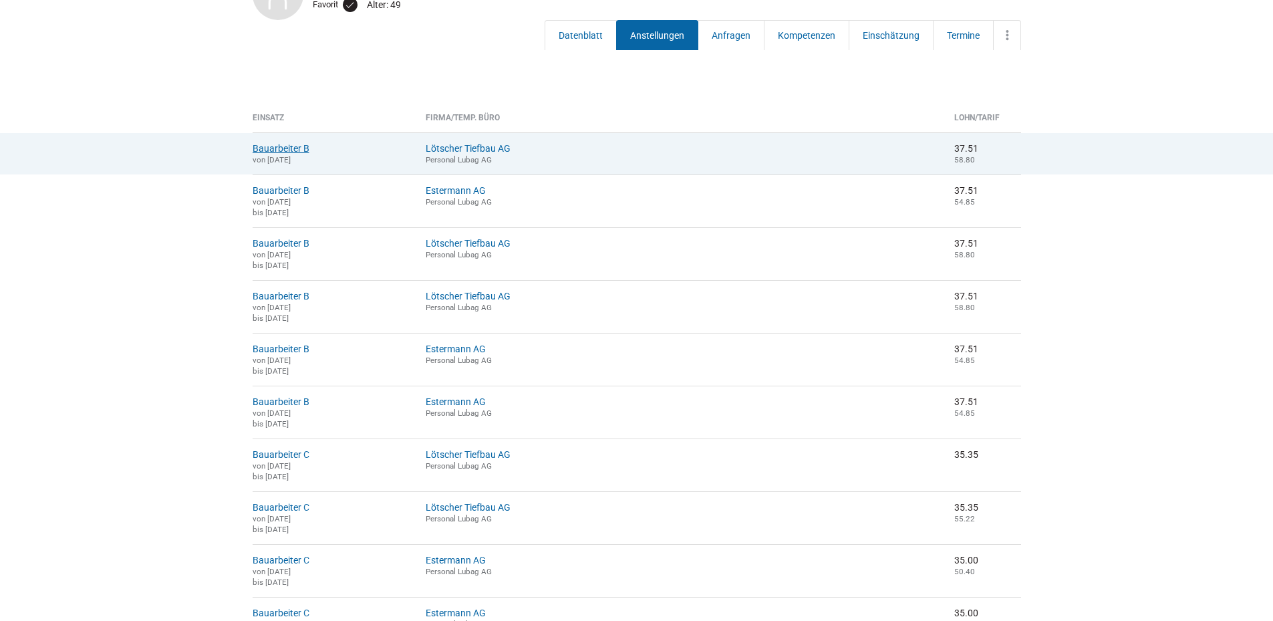
click at [281, 149] on link "Bauarbeiter B" at bounding box center [281, 148] width 57 height 11
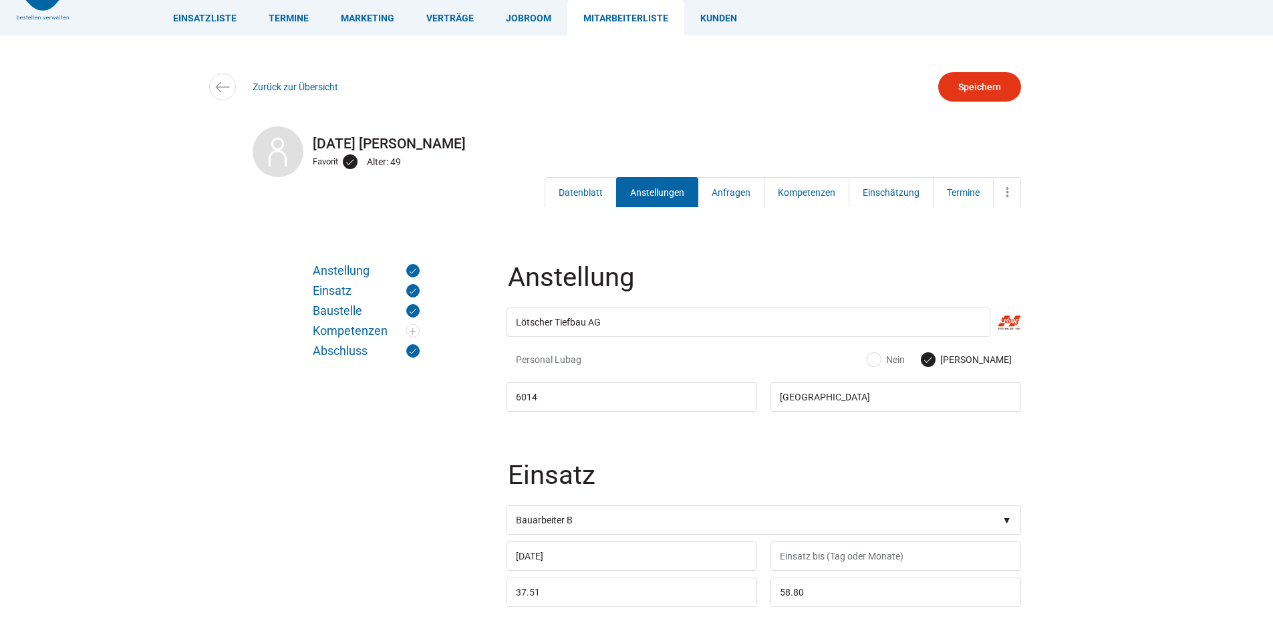
scroll to position [67, 0]
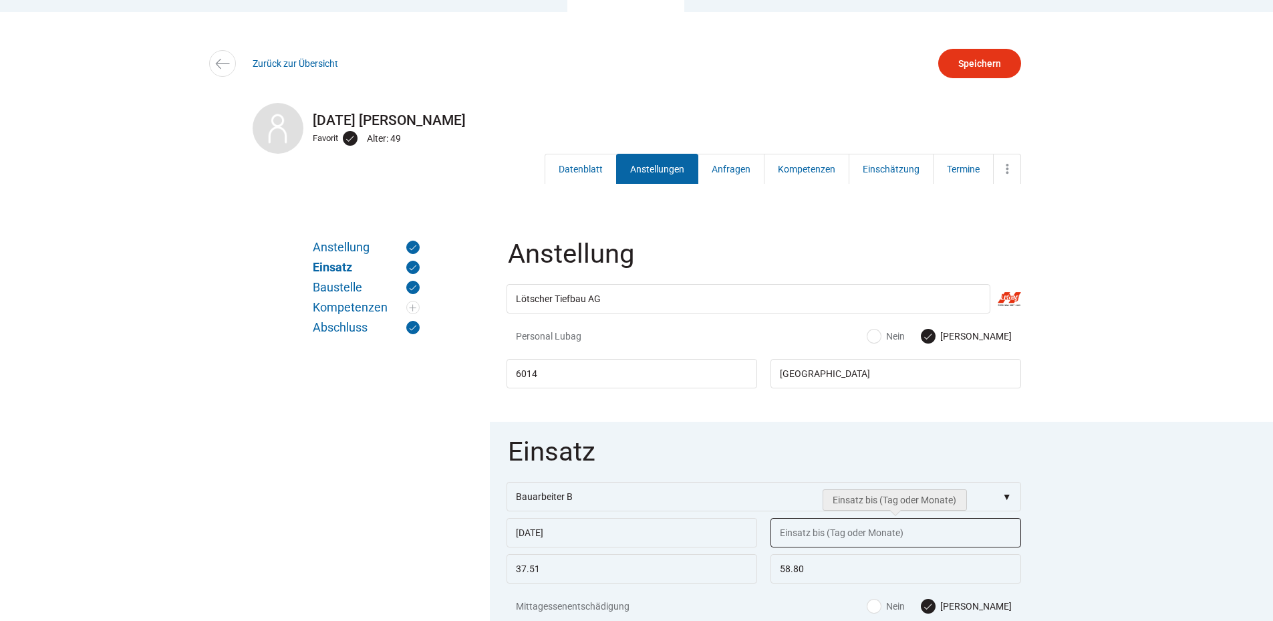
click at [835, 535] on input "text" at bounding box center [896, 532] width 251 height 29
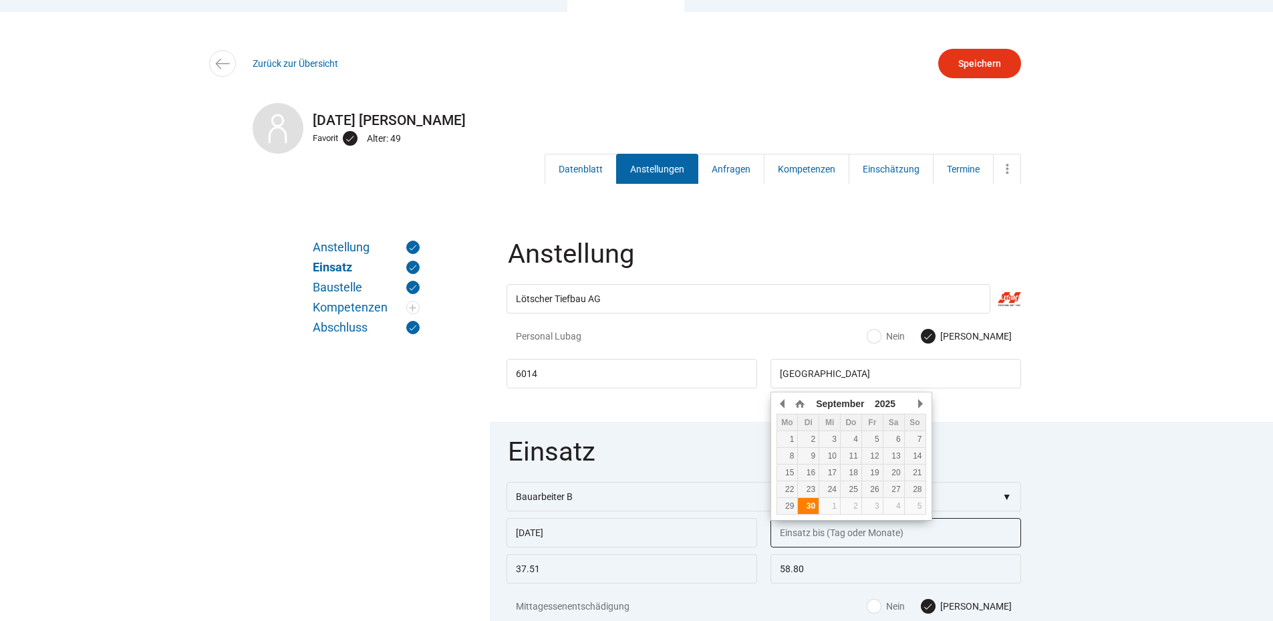
click at [810, 503] on div "30" at bounding box center [808, 505] width 21 height 9
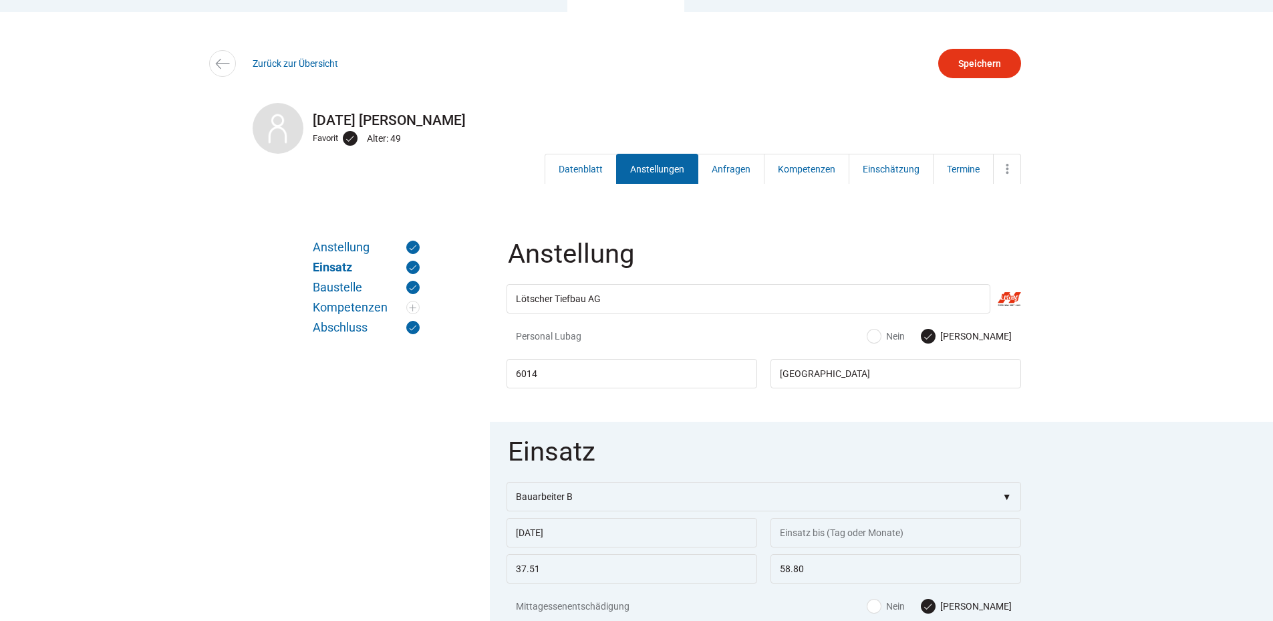
type input "[DATE]"
click at [962, 70] on input "Speichern" at bounding box center [979, 63] width 83 height 29
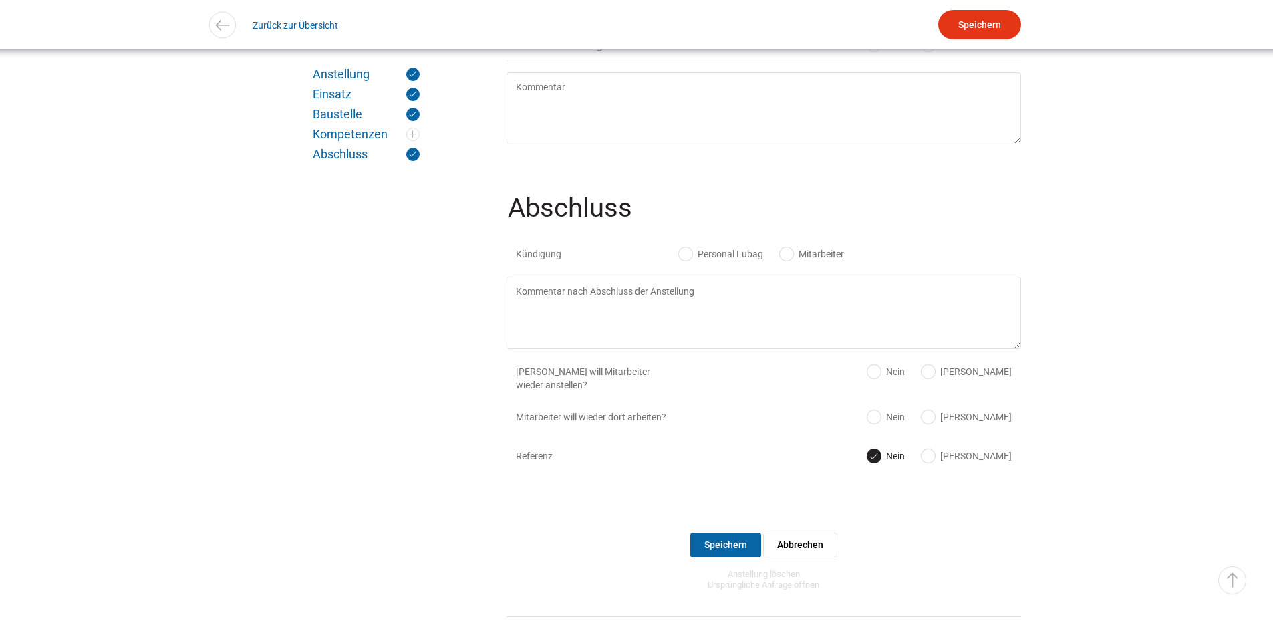
scroll to position [1369, 0]
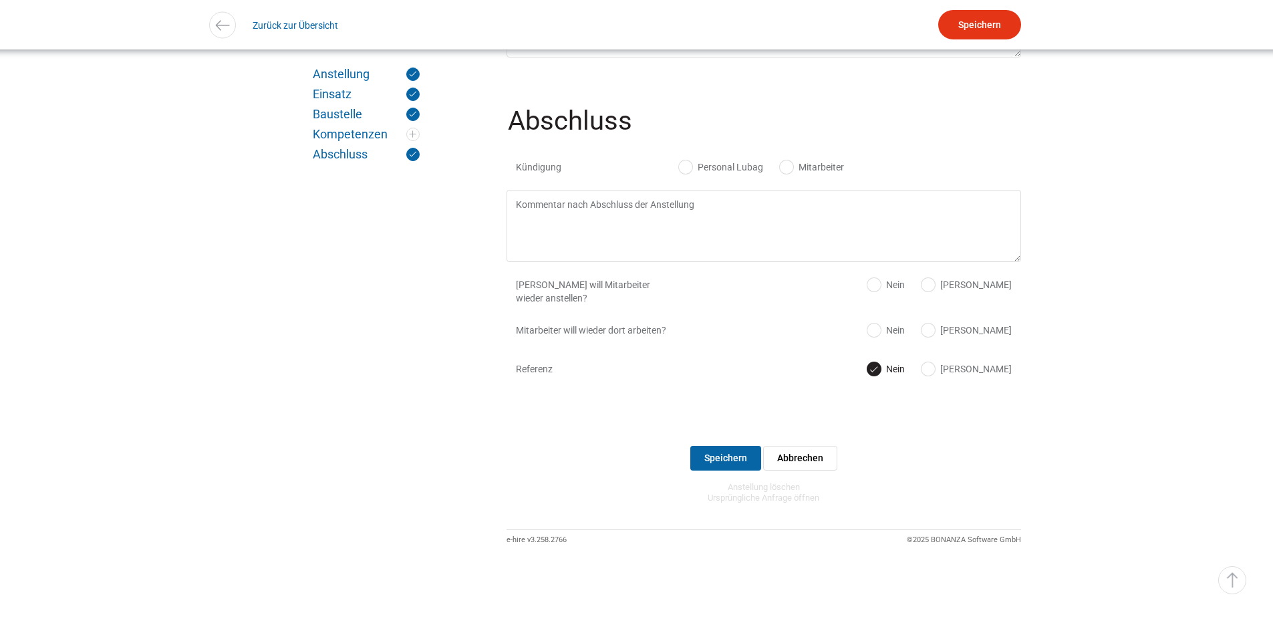
click at [690, 162] on label "Personal Lubag" at bounding box center [721, 166] width 84 height 13
radio input "true"
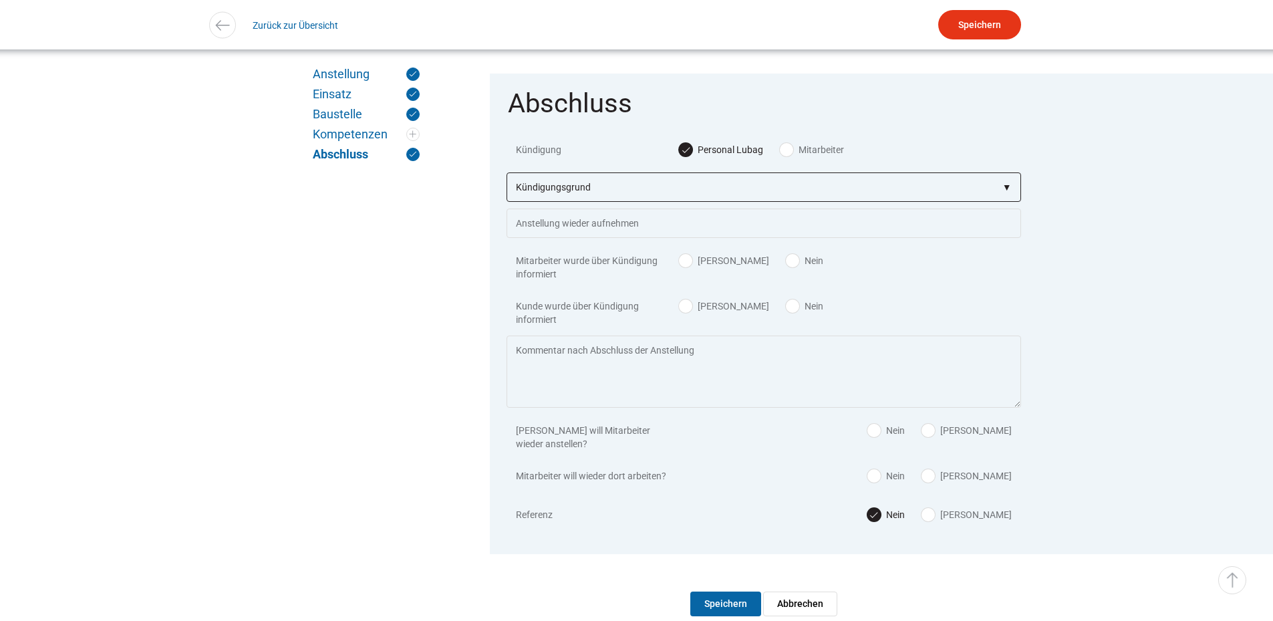
click at [670, 200] on select"] "Kündigungsgrund zu wenig Arbeit Mitarbeiter hatte neue Stelle Firma Konkurs im …" at bounding box center [764, 186] width 515 height 29
select select"] "auf eigenen Wunsch"
click at [507, 183] on select"] "Kündigungsgrund zu wenig Arbeit Mitarbeiter hatte neue Stelle Firma Konkurs im …" at bounding box center [764, 186] width 515 height 29
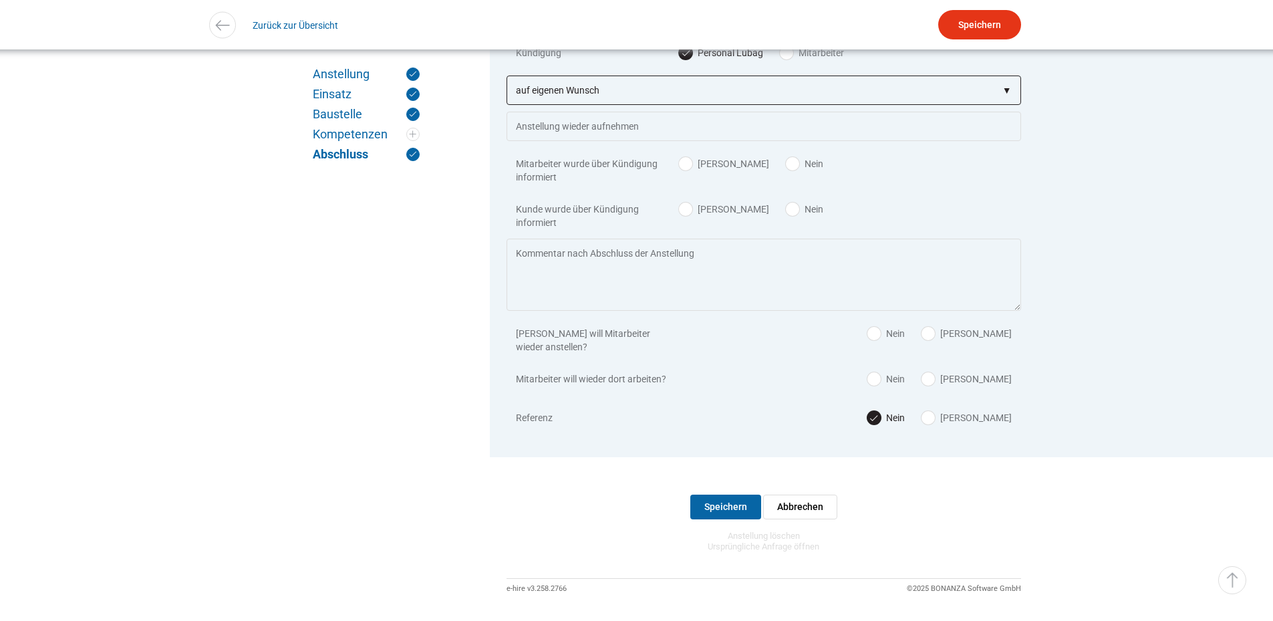
scroll to position [1533, 0]
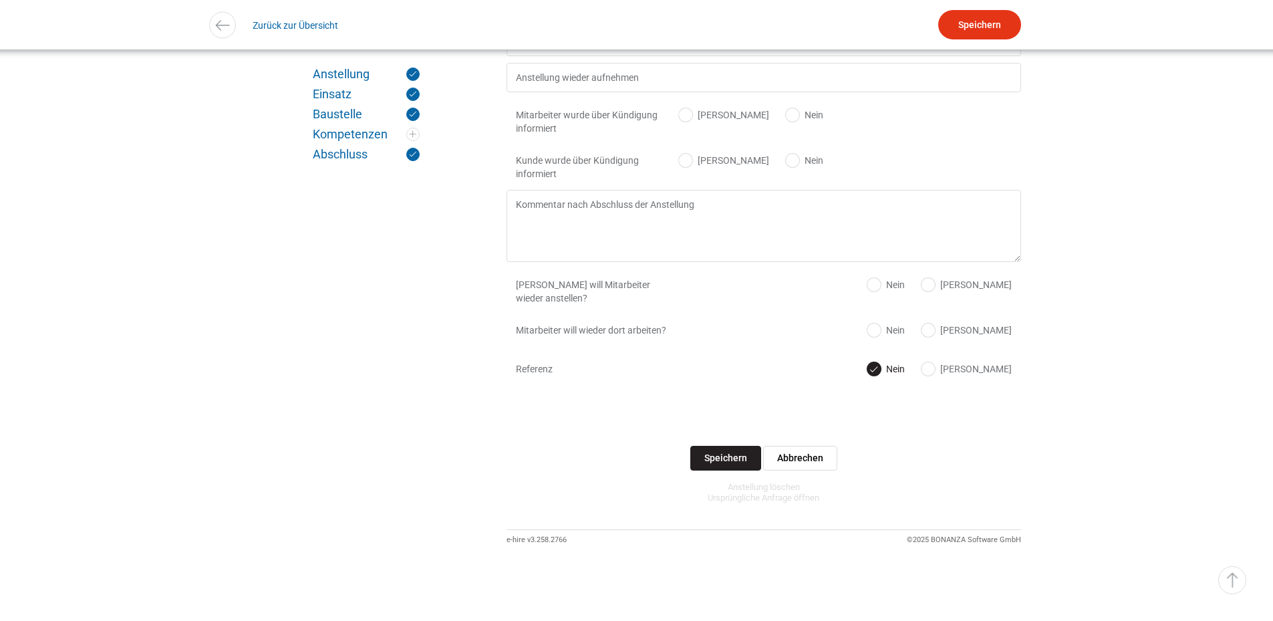
click at [728, 450] on input "Speichern" at bounding box center [725, 458] width 71 height 25
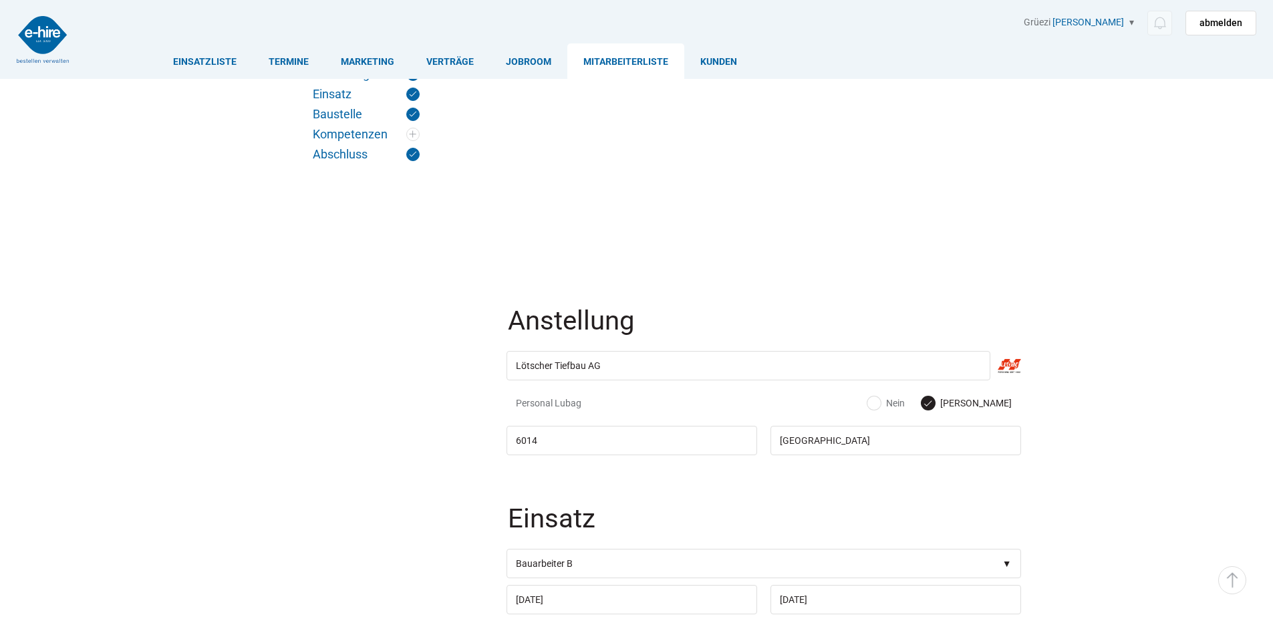
scroll to position [1533, 0]
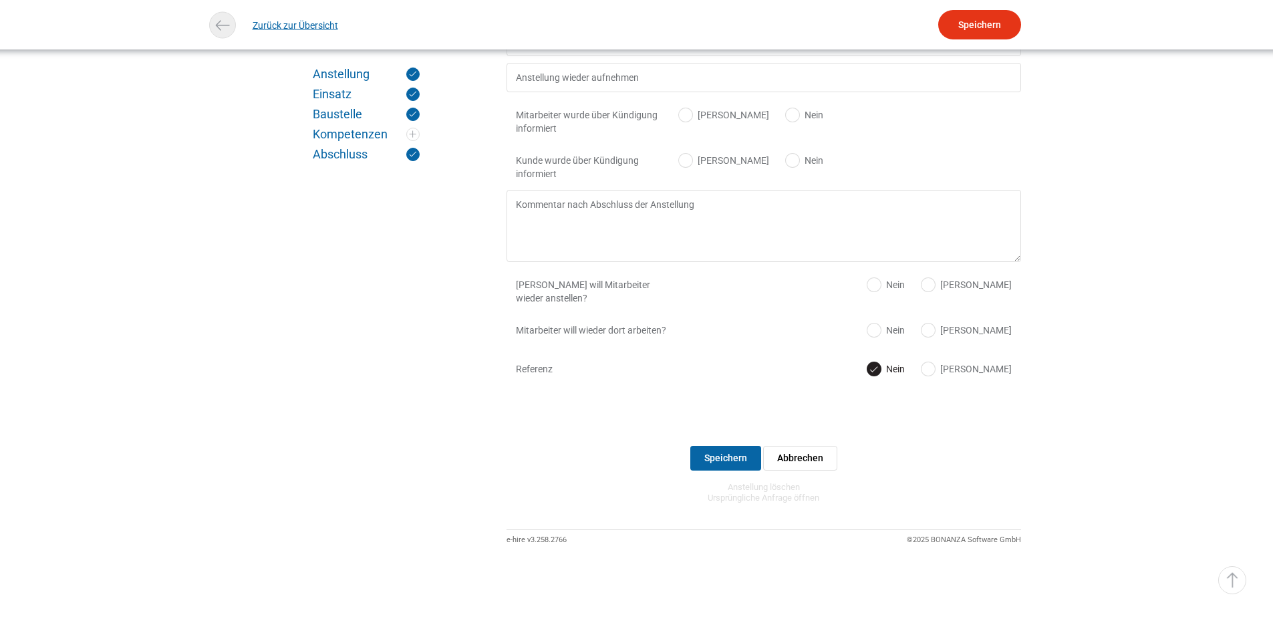
click at [293, 29] on link "Zurück zur Übersicht" at bounding box center [296, 25] width 86 height 30
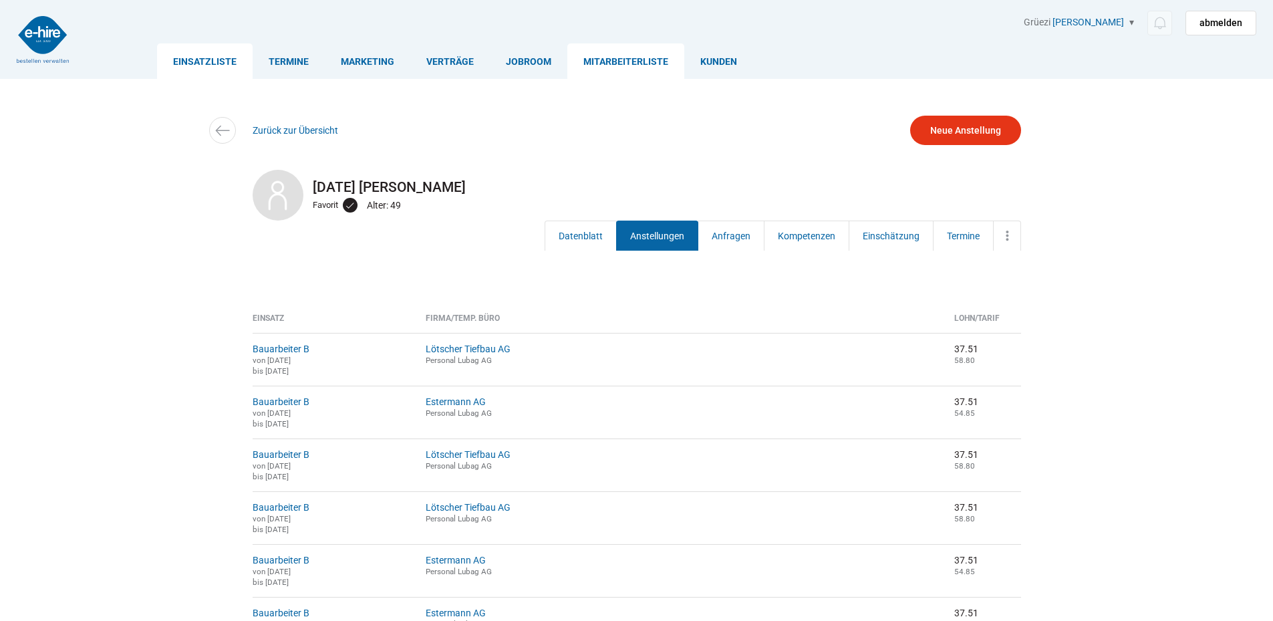
click at [217, 64] on link "Einsatzliste" at bounding box center [205, 60] width 96 height 35
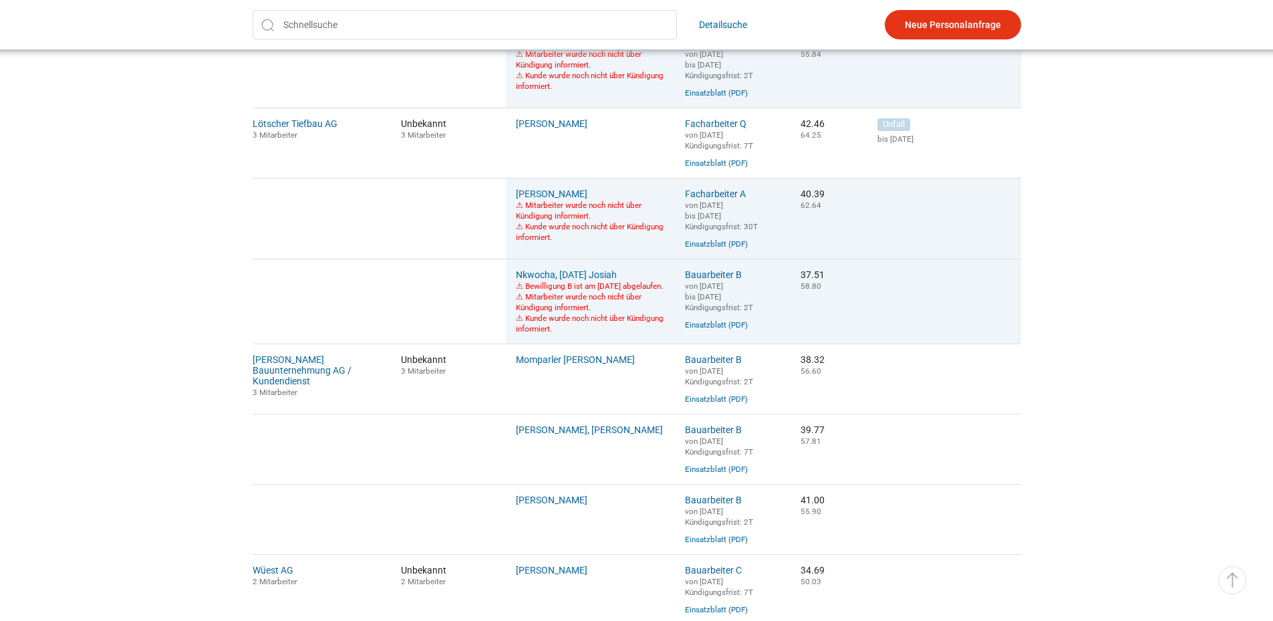
scroll to position [802, 0]
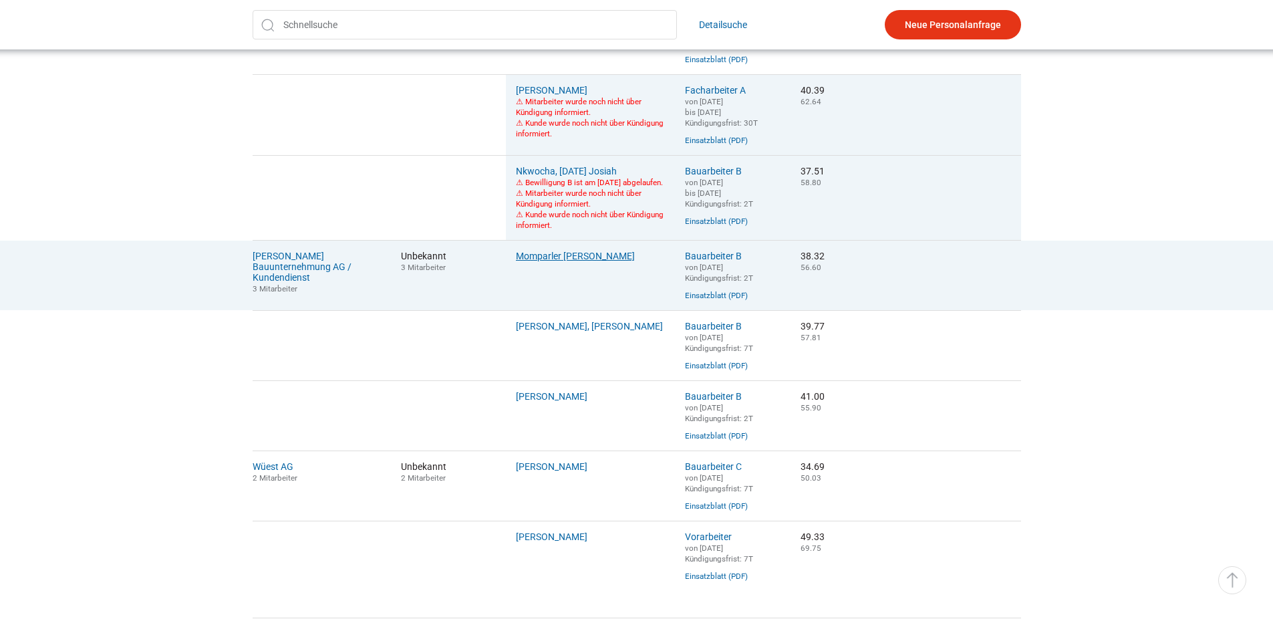
click at [571, 261] on link "Momparler Martinez, Sergio" at bounding box center [575, 256] width 119 height 11
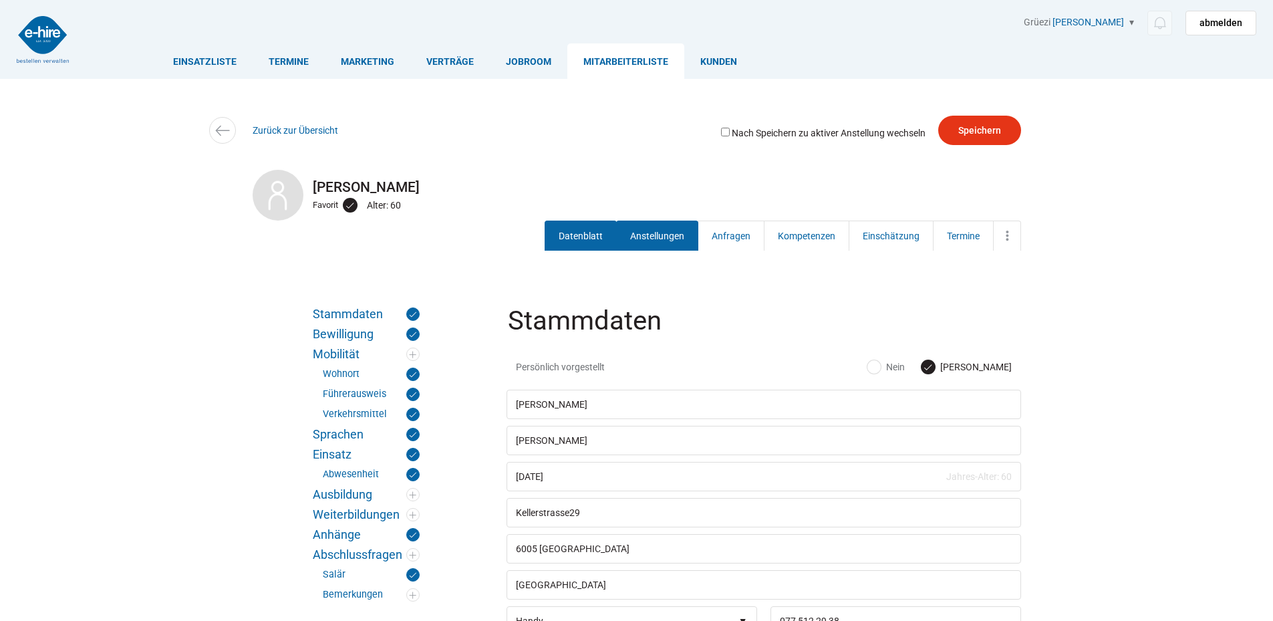
click at [657, 235] on link "Anstellungen" at bounding box center [657, 236] width 82 height 30
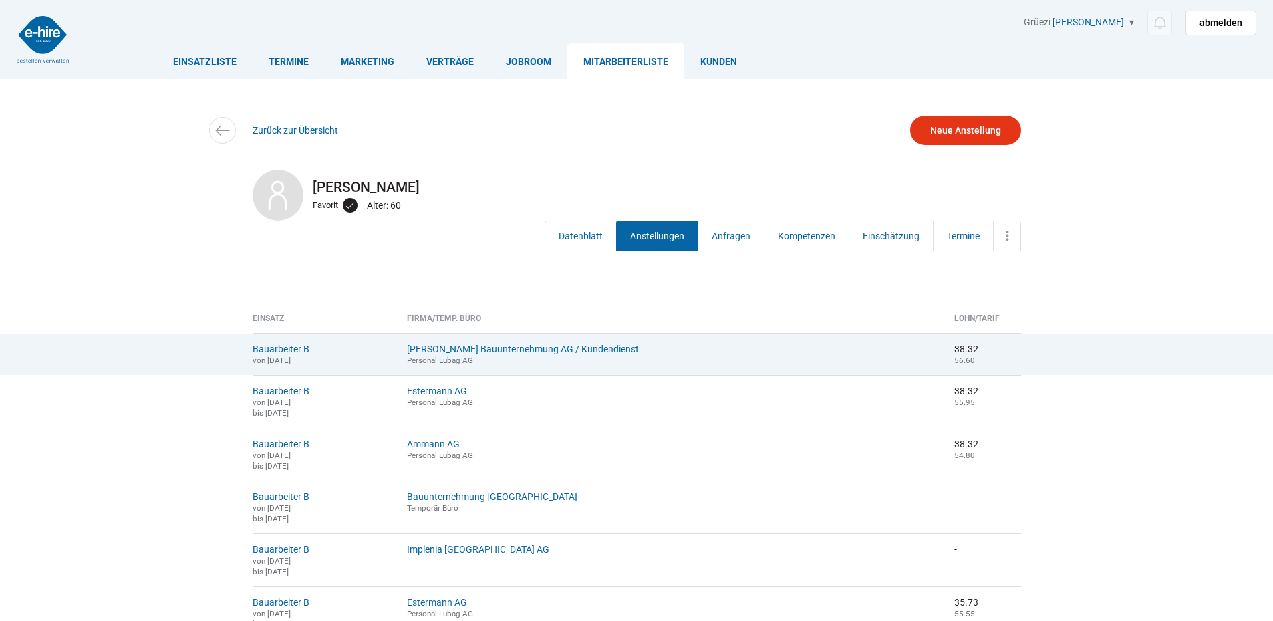
click at [279, 355] on td "Bauarbeiter B von [DATE]" at bounding box center [325, 354] width 145 height 42
click at [281, 346] on link "Bauarbeiter B" at bounding box center [281, 349] width 57 height 11
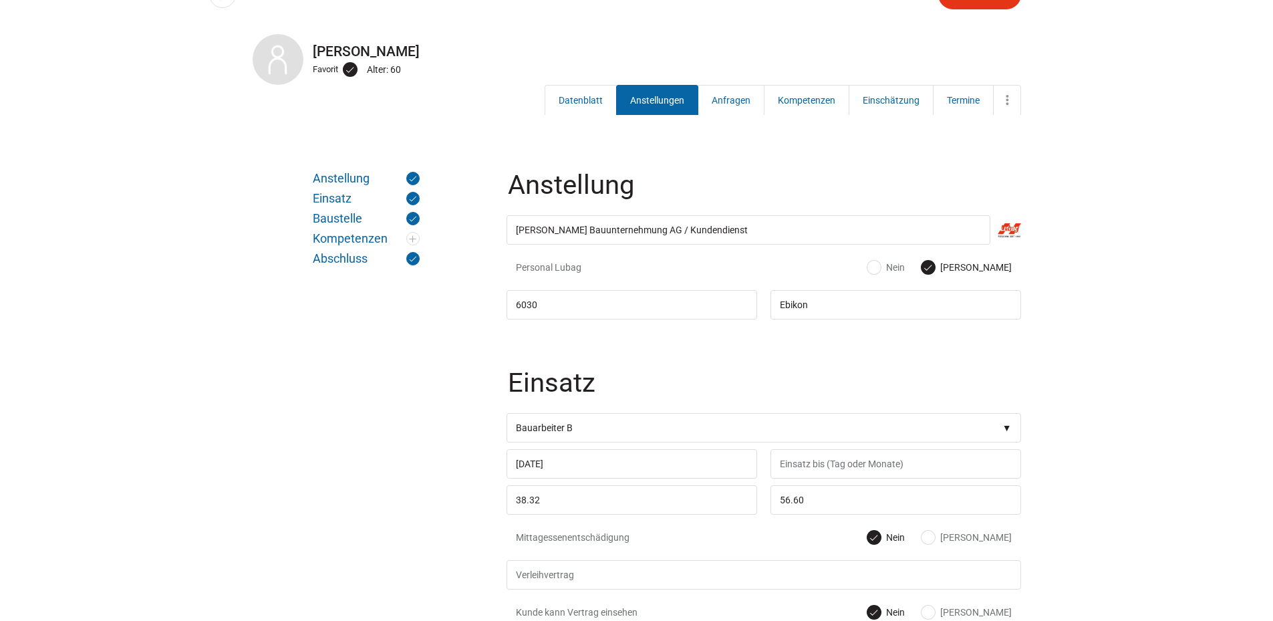
scroll to position [334, 0]
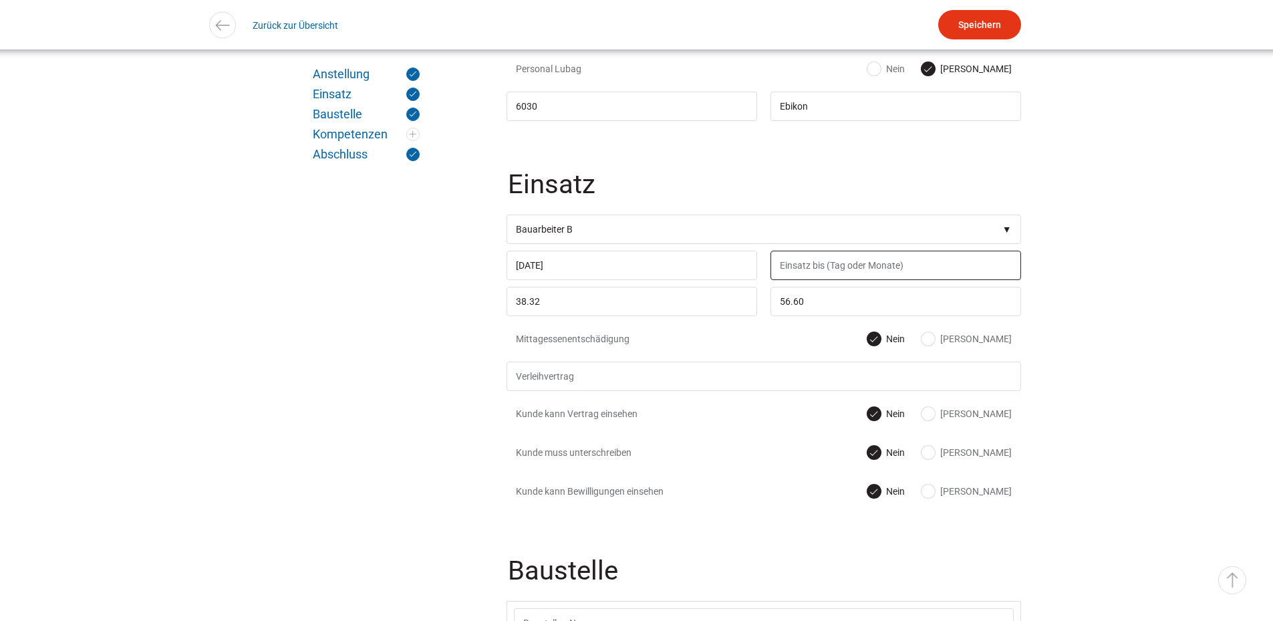
click at [829, 268] on input "text" at bounding box center [896, 265] width 251 height 29
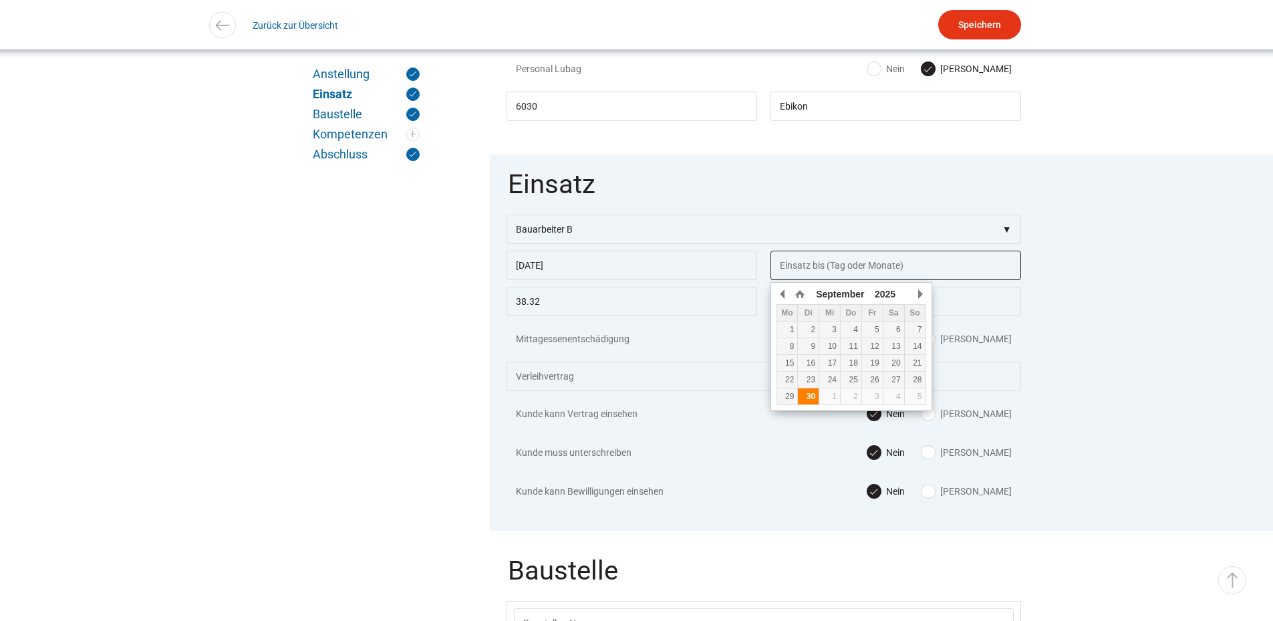
click at [805, 391] on td "30" at bounding box center [808, 396] width 21 height 17
type input "[DATE]"
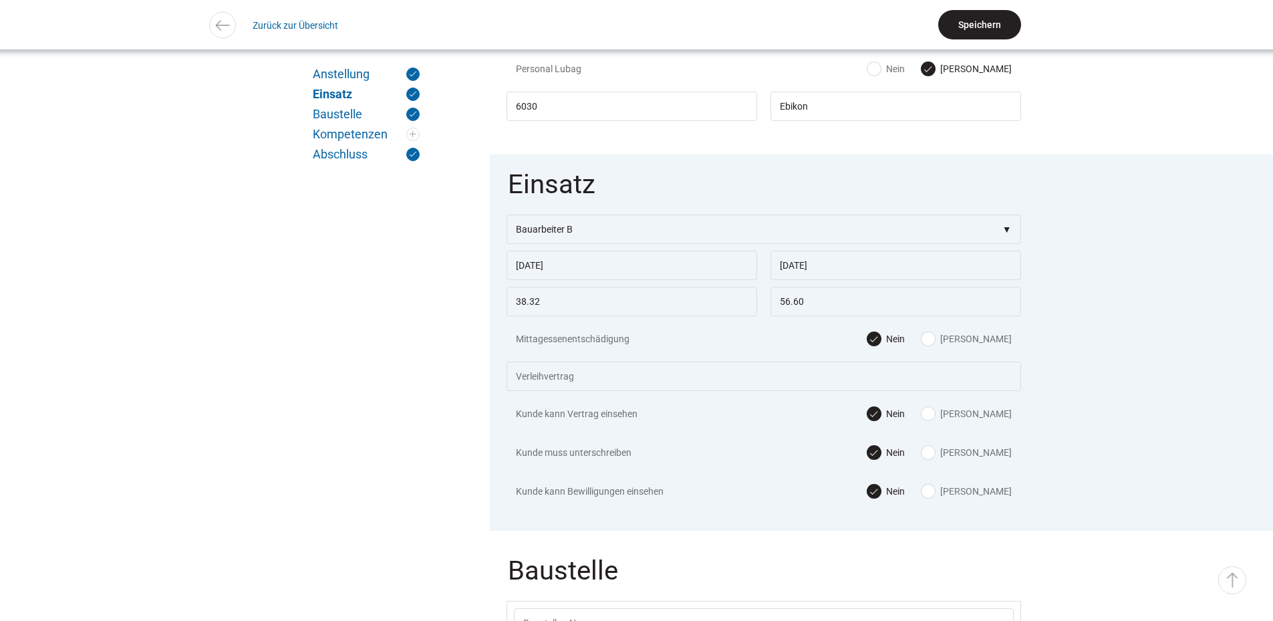
click at [989, 18] on input "Speichern" at bounding box center [979, 24] width 83 height 29
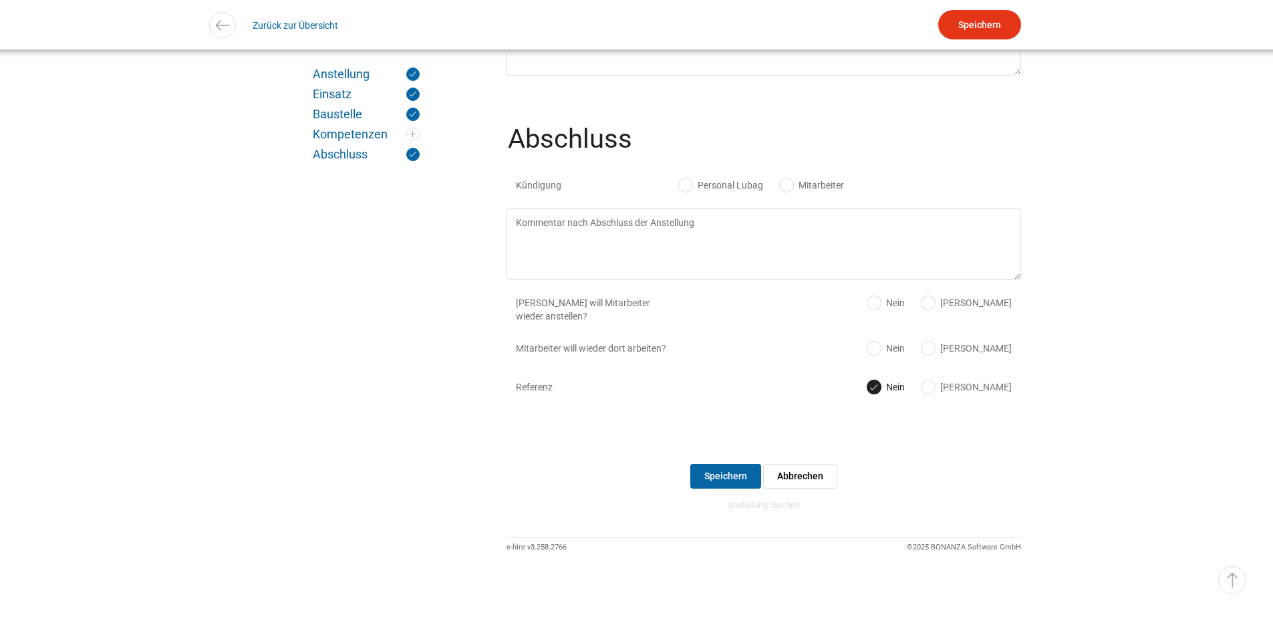
scroll to position [1319, 0]
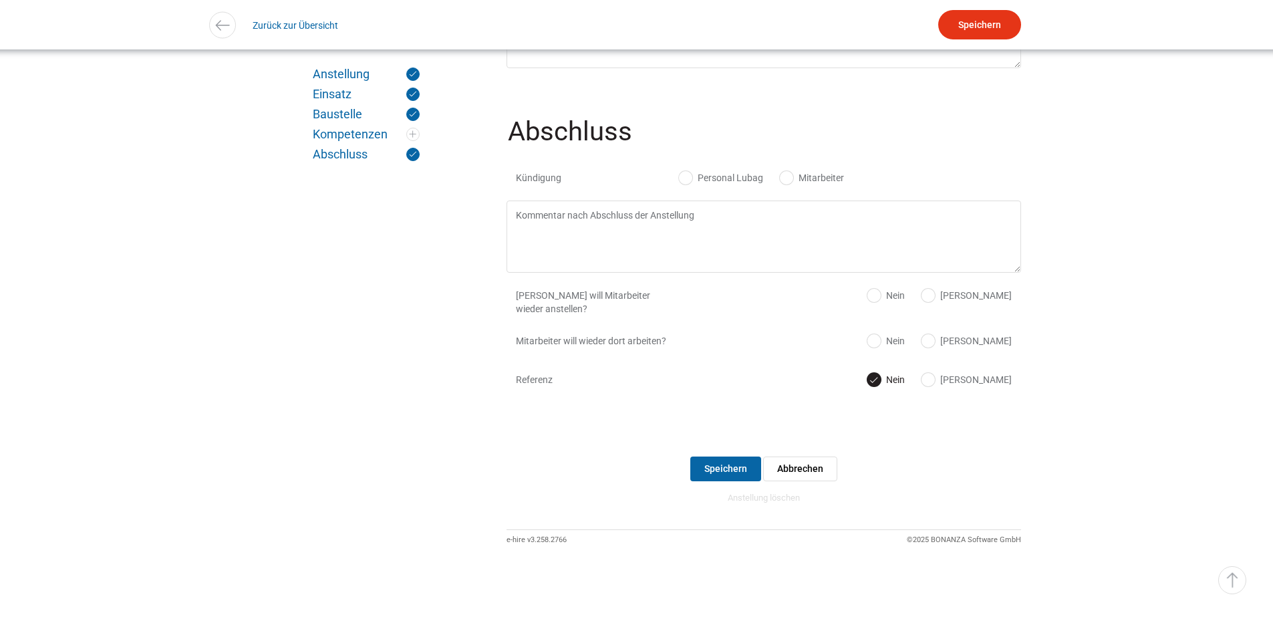
click at [713, 171] on label "Personal Lubag" at bounding box center [721, 177] width 84 height 13
radio input "true"
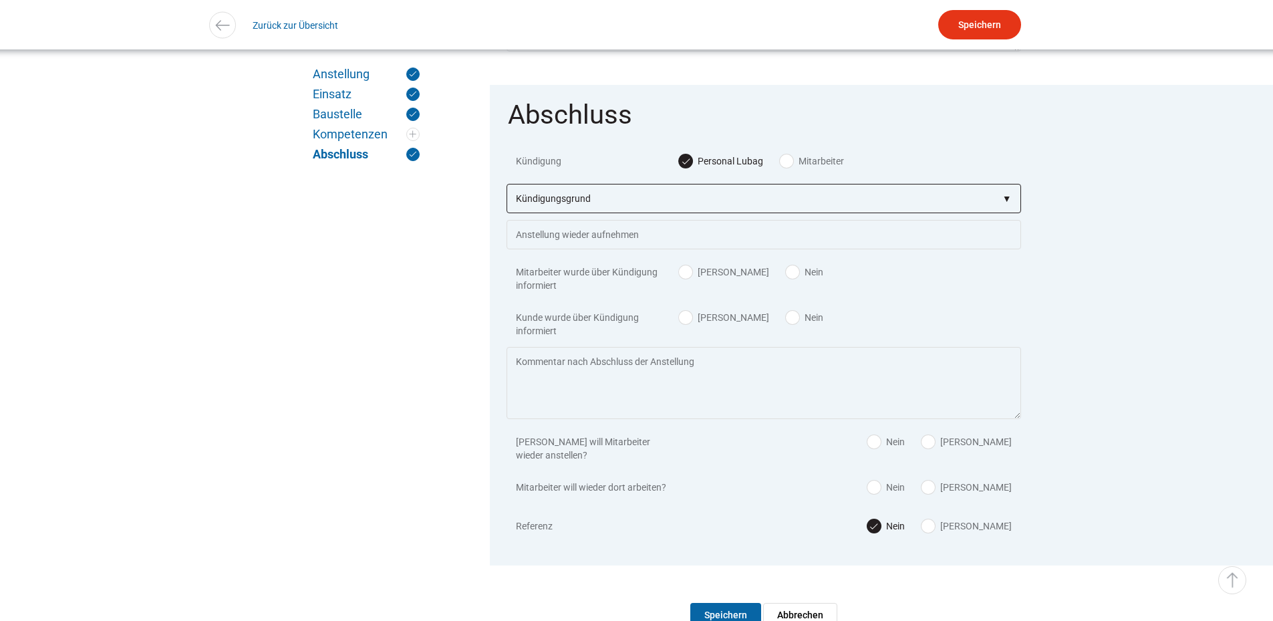
click at [646, 206] on select"] "Kündigungsgrund zu wenig Arbeit Mitarbeiter hatte neue Stelle Firma Konkurs im …" at bounding box center [764, 198] width 515 height 29
select select"] "auf eigenen Wunsch"
click at [507, 195] on select"] "Kündigungsgrund zu wenig Arbeit Mitarbeiter hatte neue Stelle Firma Konkurs im …" at bounding box center [764, 198] width 515 height 29
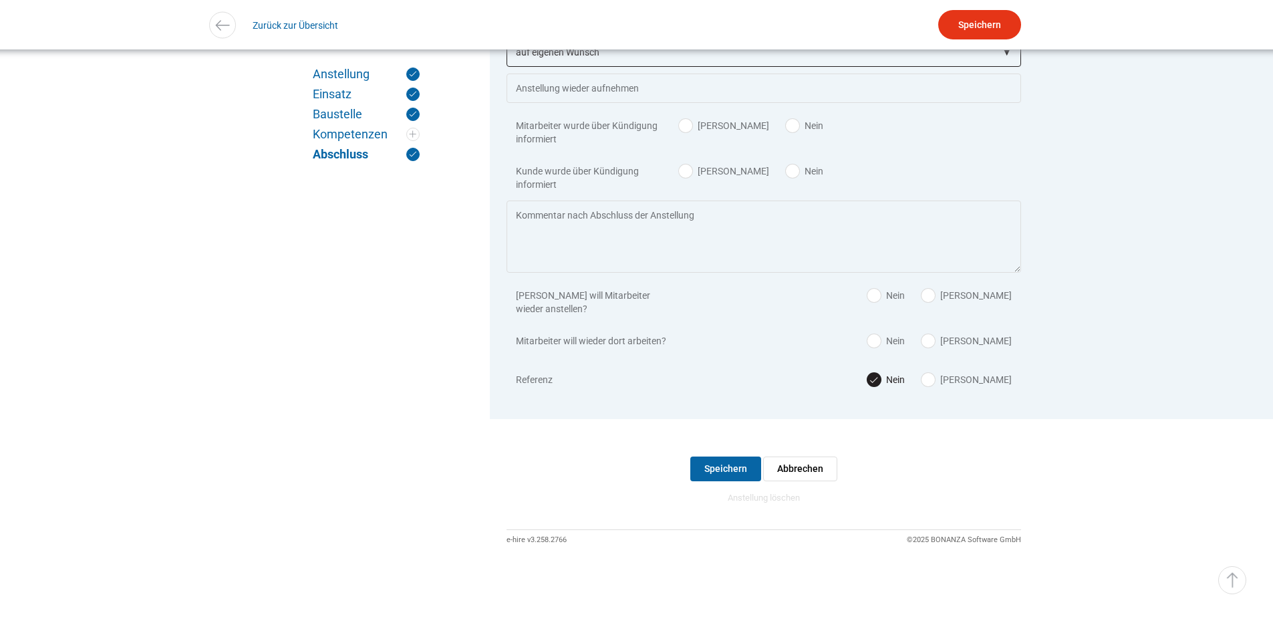
scroll to position [1483, 0]
click at [711, 465] on input "Speichern" at bounding box center [725, 469] width 71 height 25
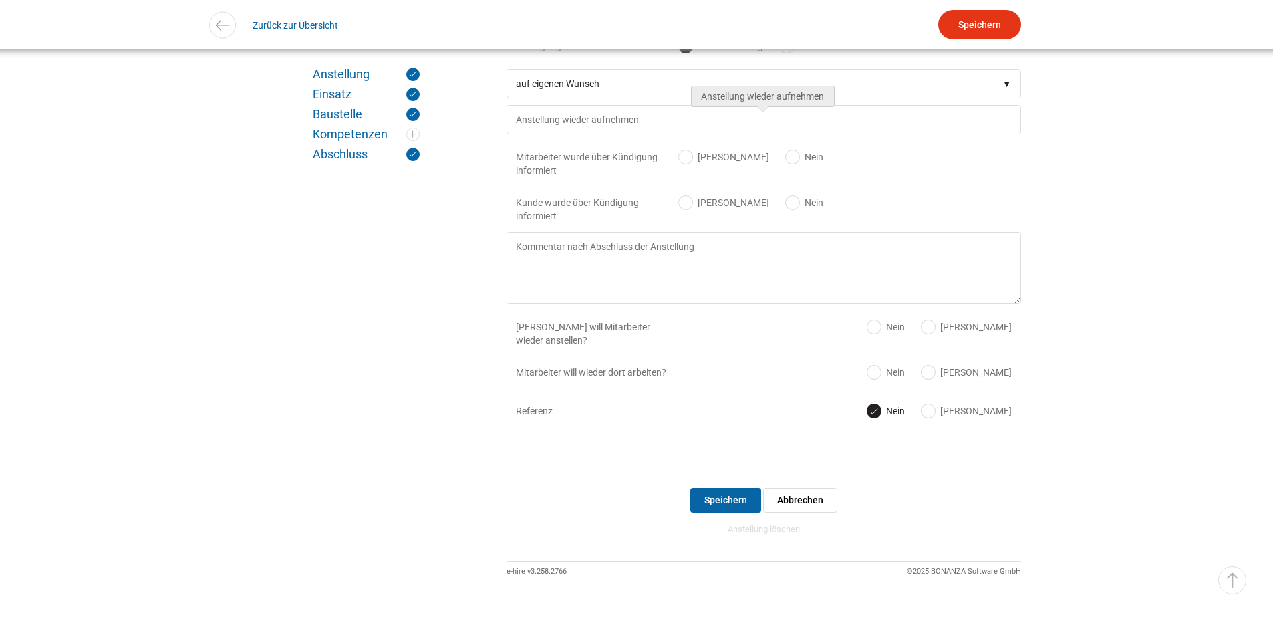
scroll to position [1416, 0]
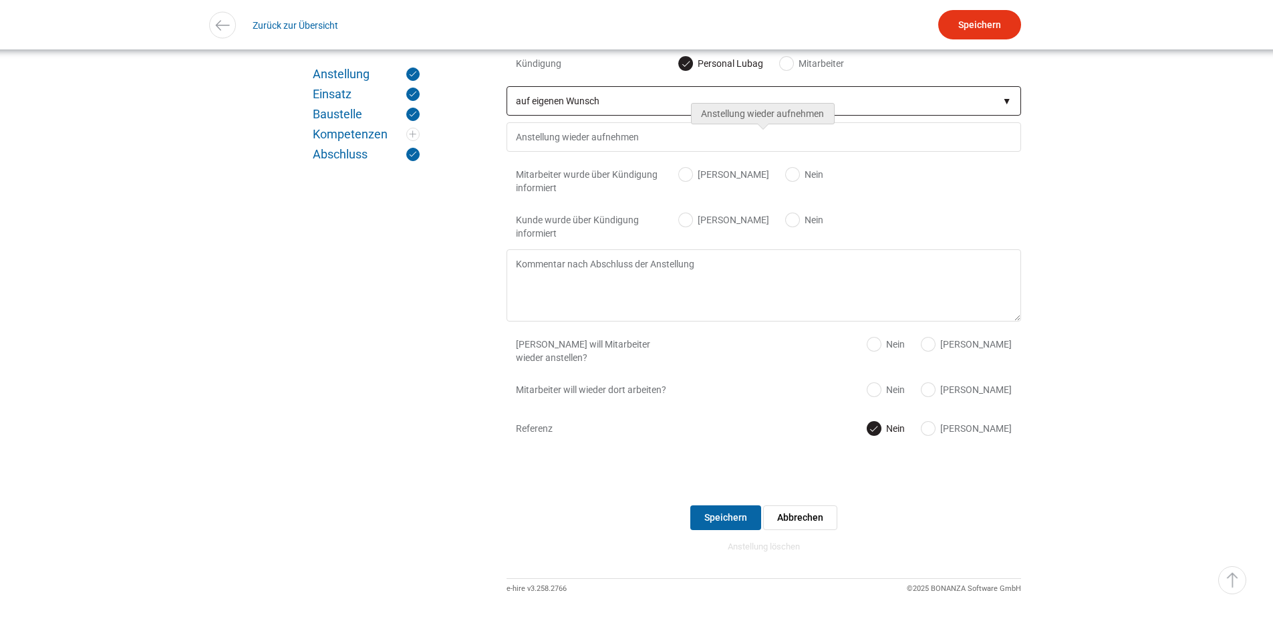
click at [572, 112] on select"] "Kündigungsgrund zu wenig Arbeit Mitarbeiter hatte neue Stelle Firma Konkurs im …" at bounding box center [764, 100] width 515 height 29
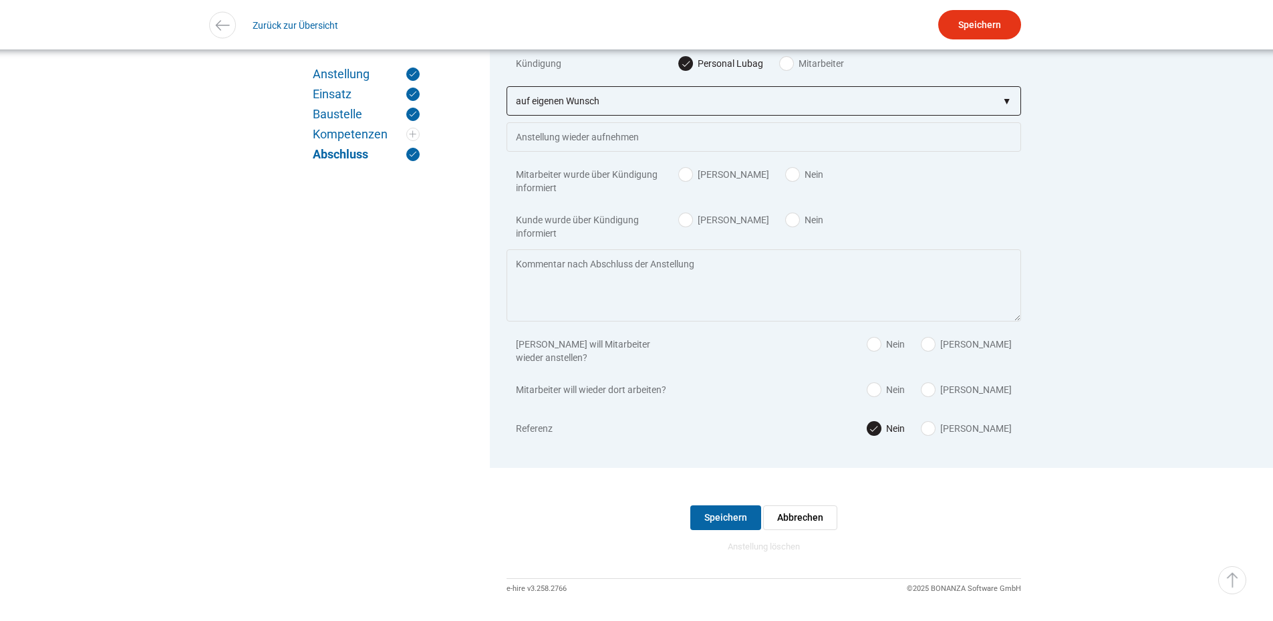
click at [507, 97] on select"] "Kündigungsgrund zu wenig Arbeit Mitarbeiter hatte neue Stelle Firma Konkurs im …" at bounding box center [764, 100] width 515 height 29
click at [715, 523] on input "Speichern" at bounding box center [725, 517] width 71 height 25
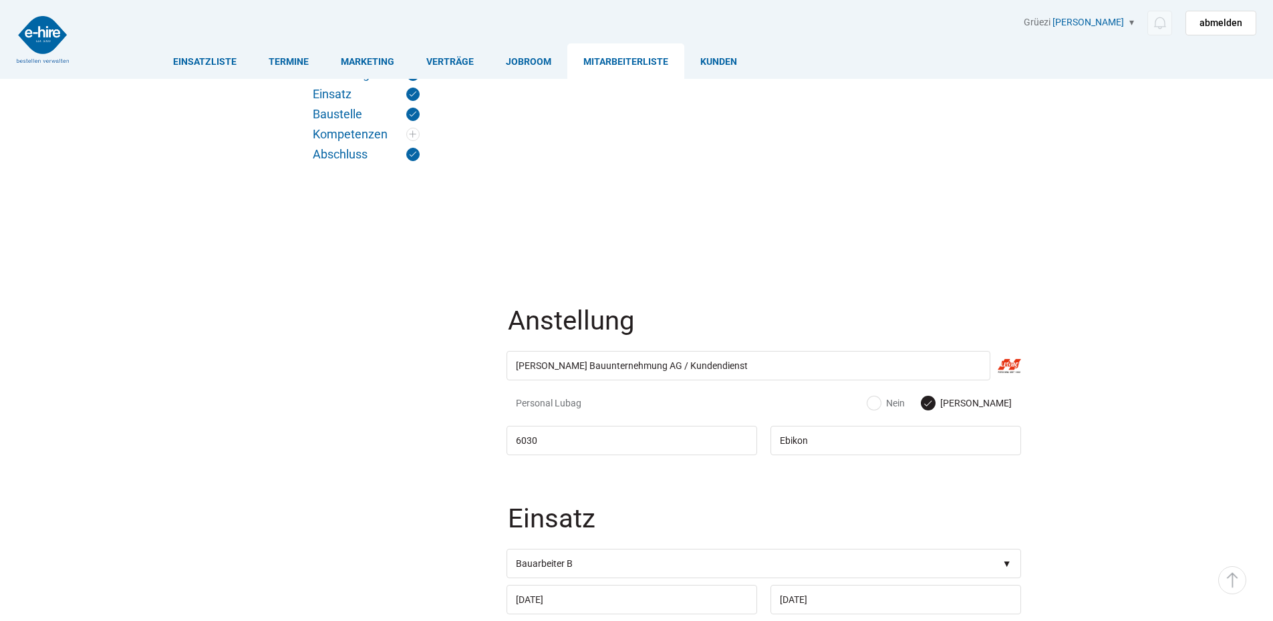
scroll to position [1416, 0]
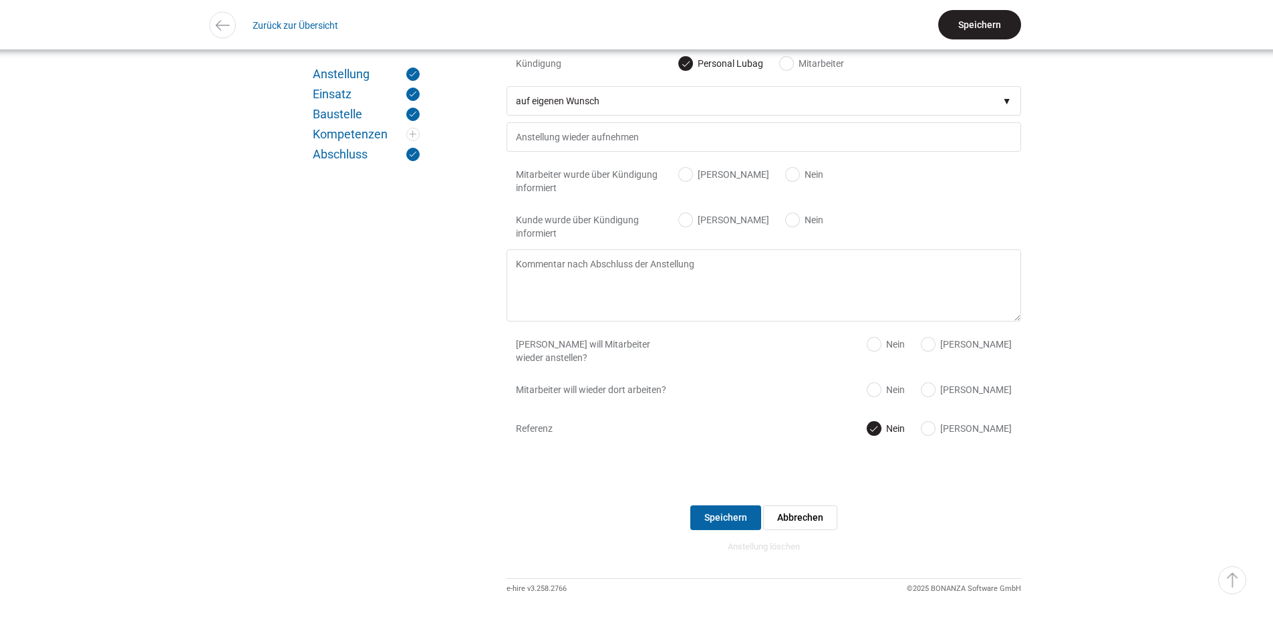
click at [975, 15] on input "Speichern" at bounding box center [979, 24] width 83 height 29
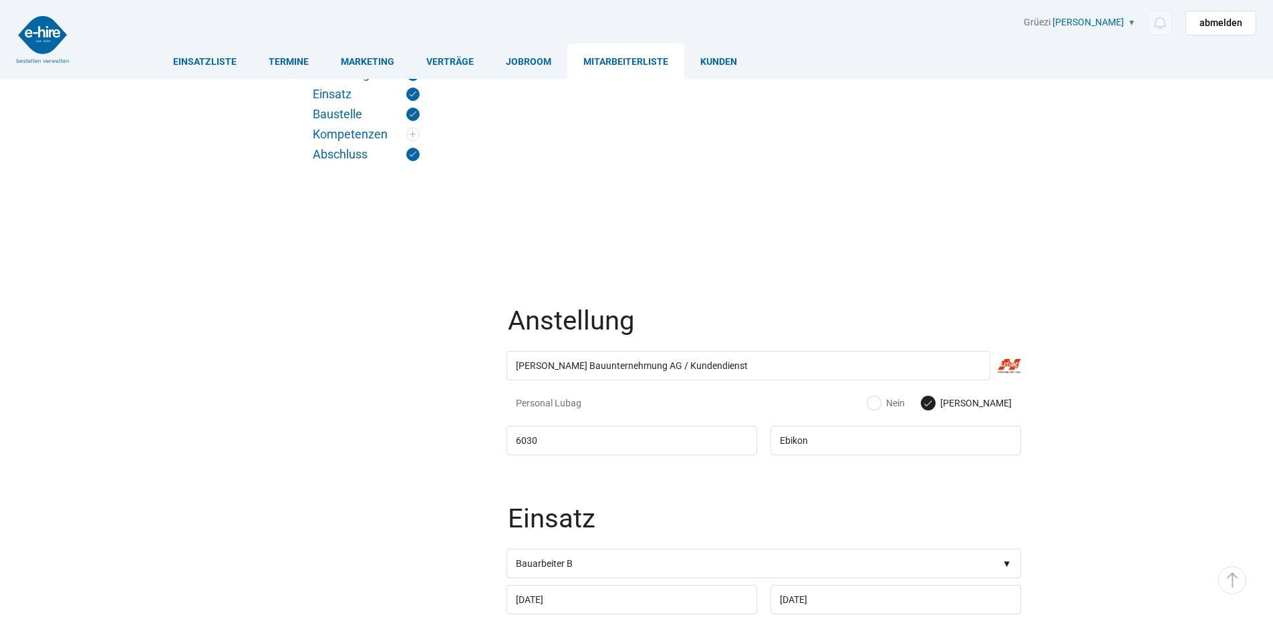
scroll to position [1416, 0]
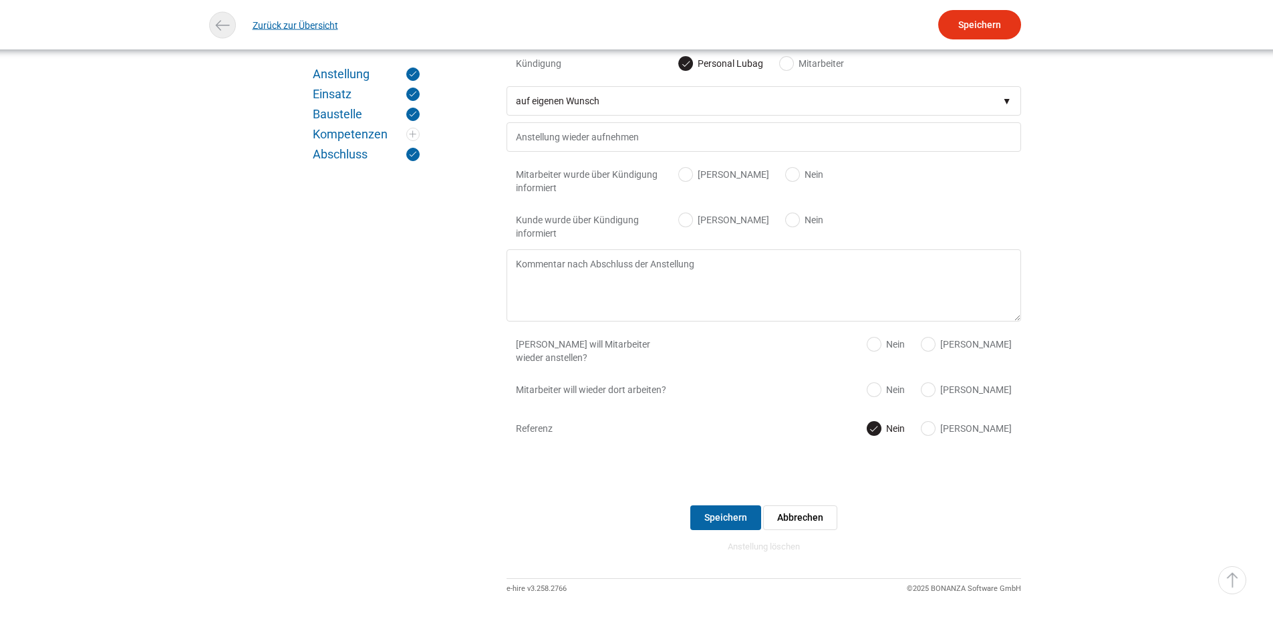
click at [253, 25] on link "Zurück zur Übersicht" at bounding box center [296, 25] width 86 height 30
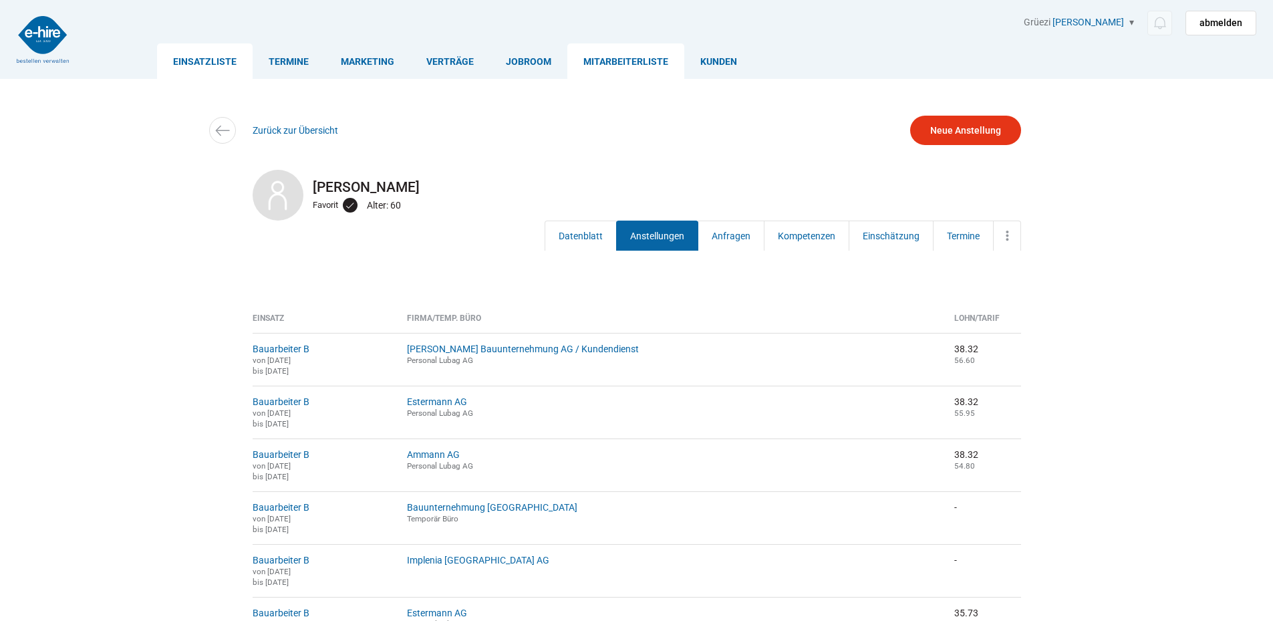
click at [191, 68] on link "Einsatzliste" at bounding box center [205, 60] width 96 height 35
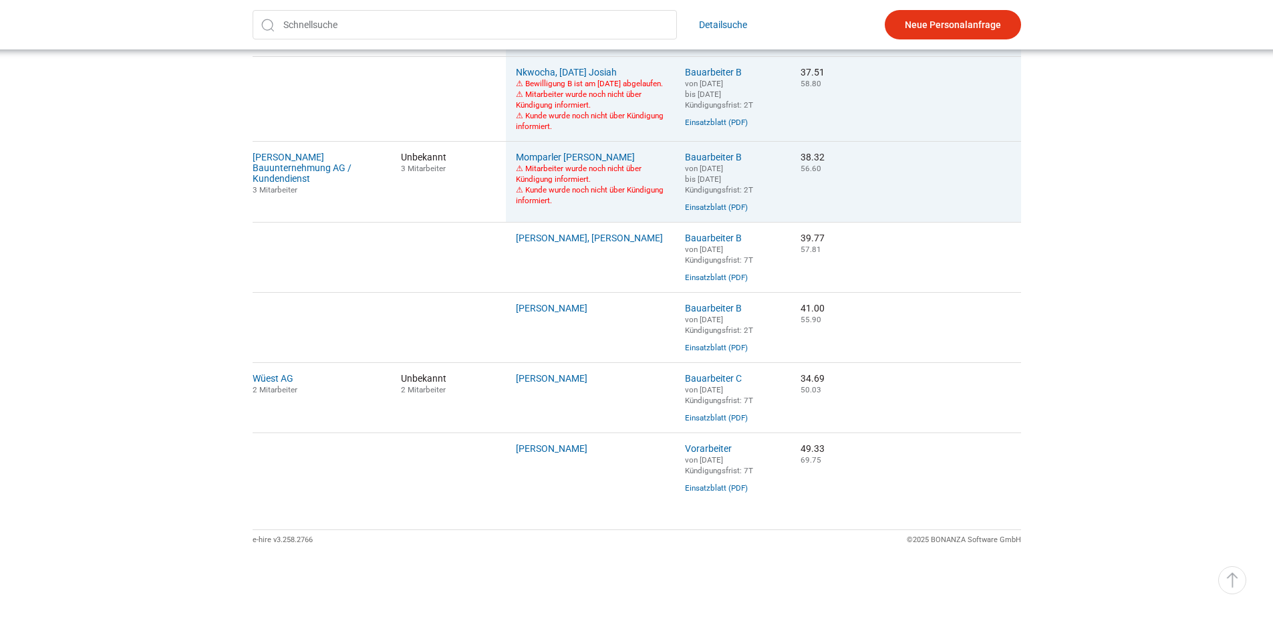
scroll to position [956, 0]
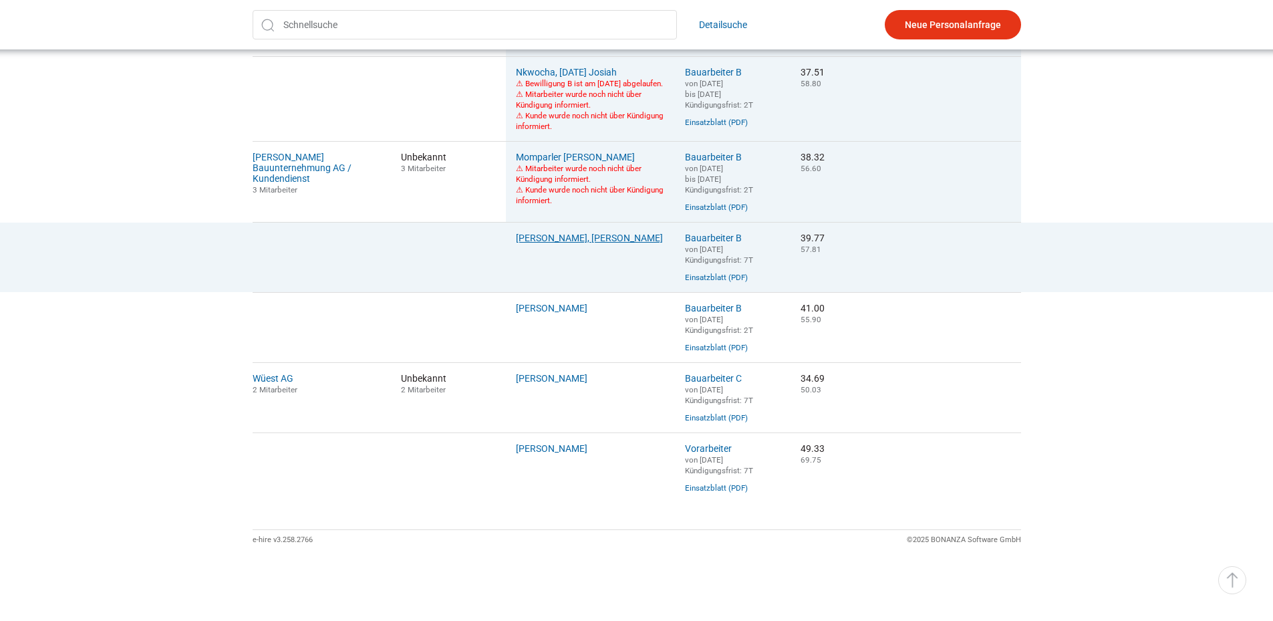
click at [567, 233] on link "Pereira Faustino, Fernando Manuel" at bounding box center [589, 238] width 147 height 11
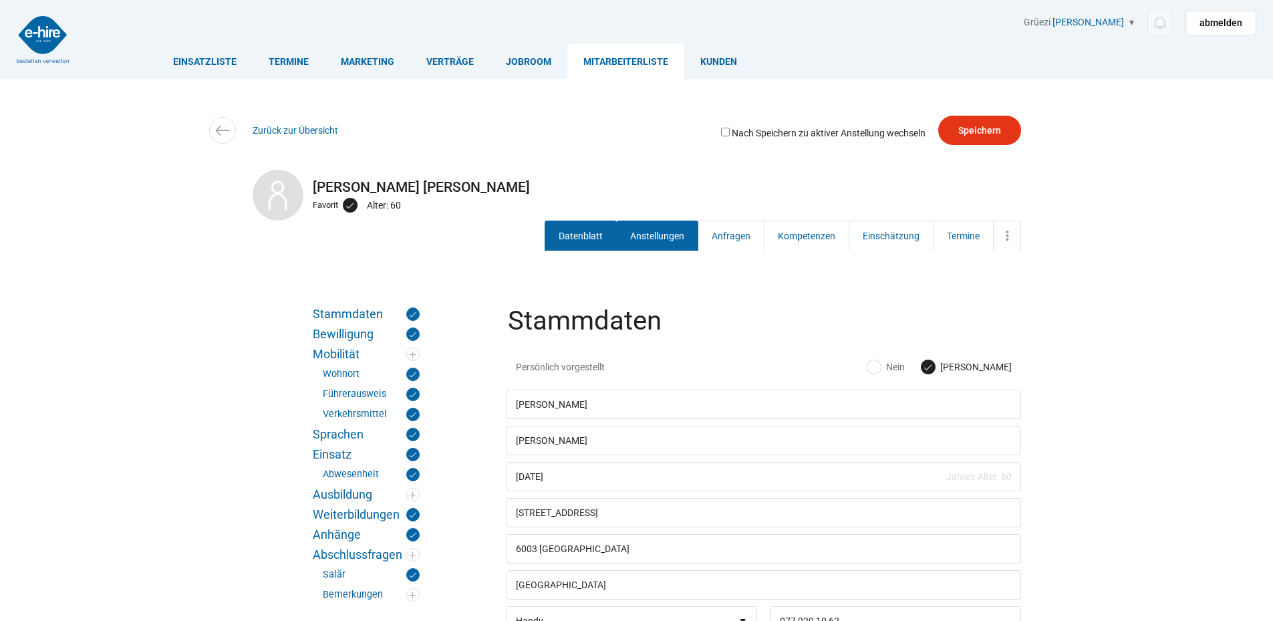
click at [646, 243] on link "Anstellungen" at bounding box center [657, 236] width 82 height 30
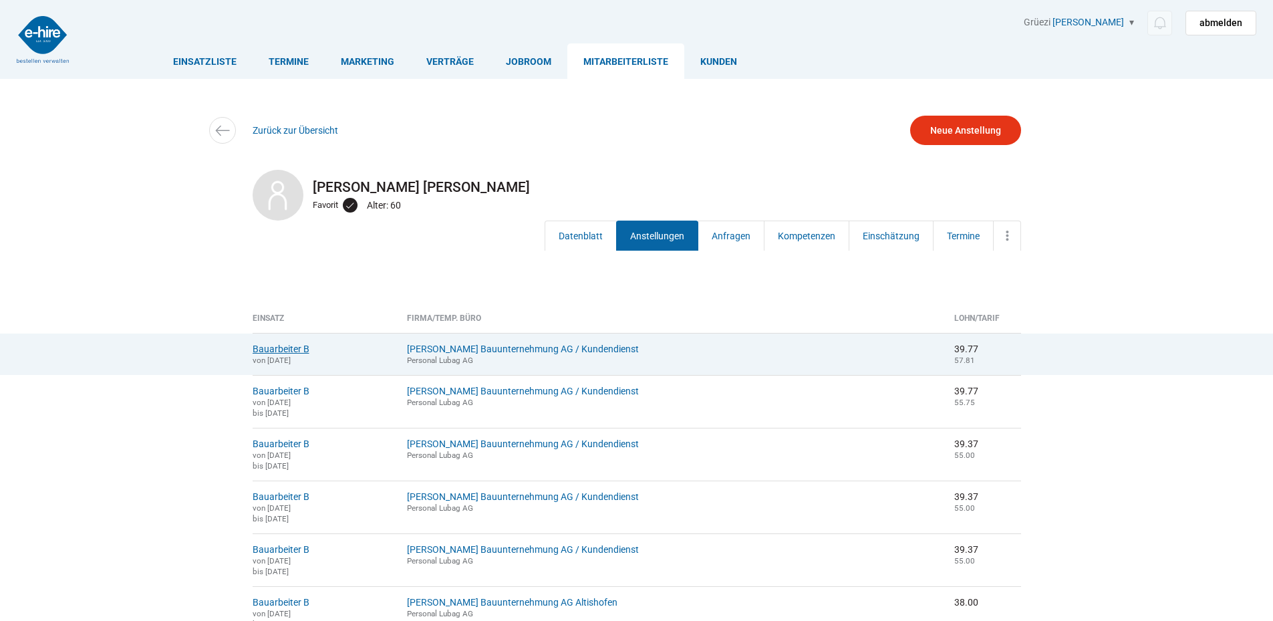
click at [281, 346] on link "Bauarbeiter B" at bounding box center [281, 349] width 57 height 11
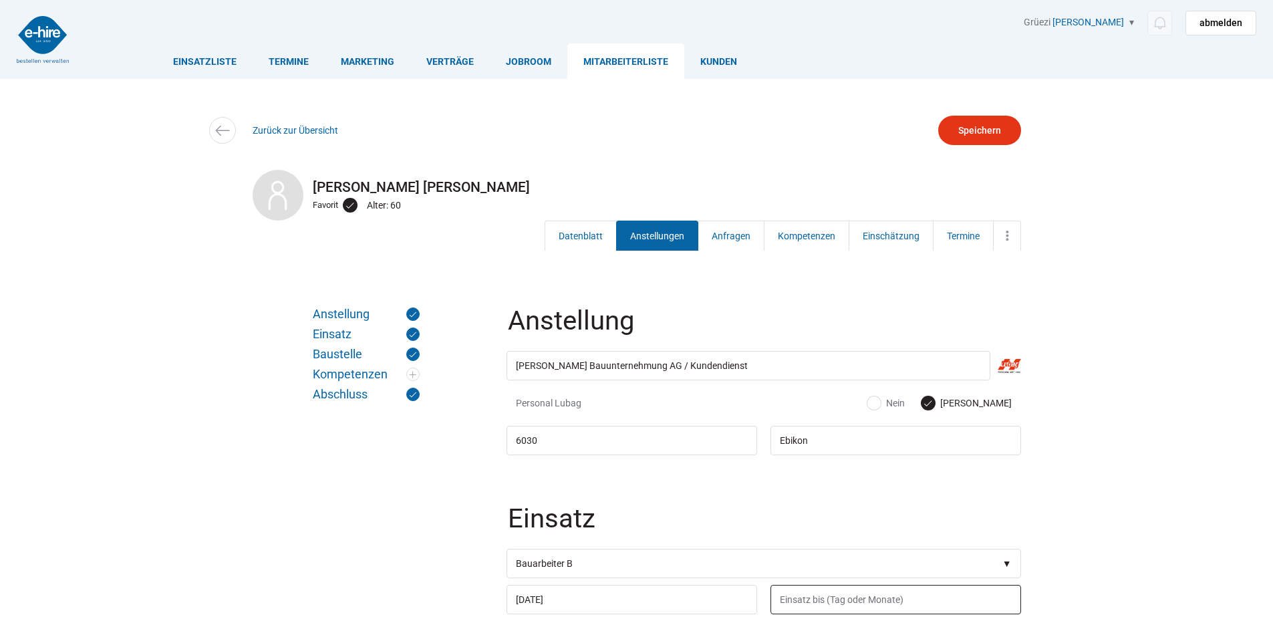
click at [811, 603] on input "text" at bounding box center [896, 599] width 251 height 29
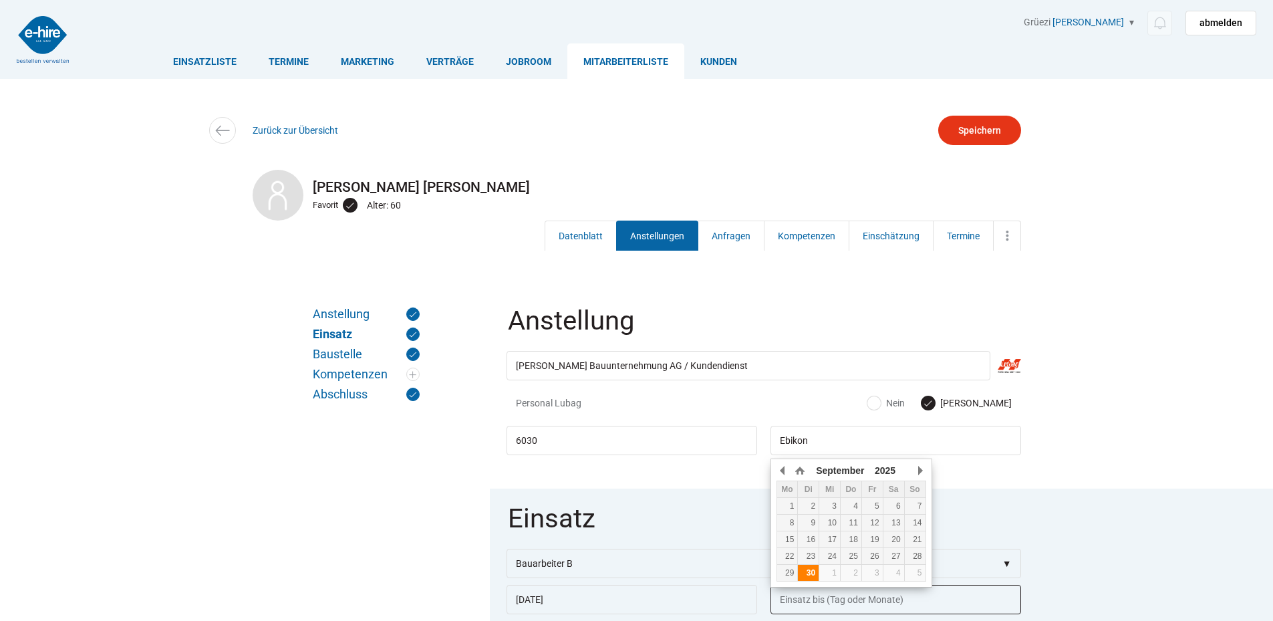
click at [814, 571] on div "30" at bounding box center [808, 572] width 21 height 9
type input "[DATE]"
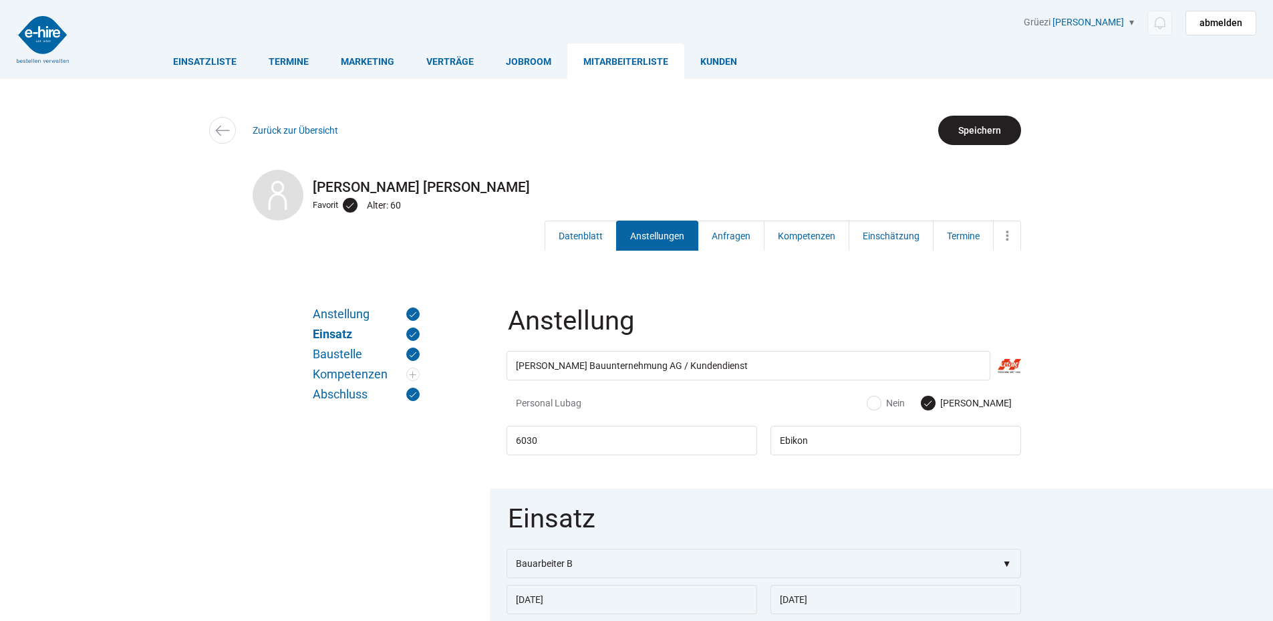
click at [981, 117] on input "Speichern" at bounding box center [979, 130] width 83 height 29
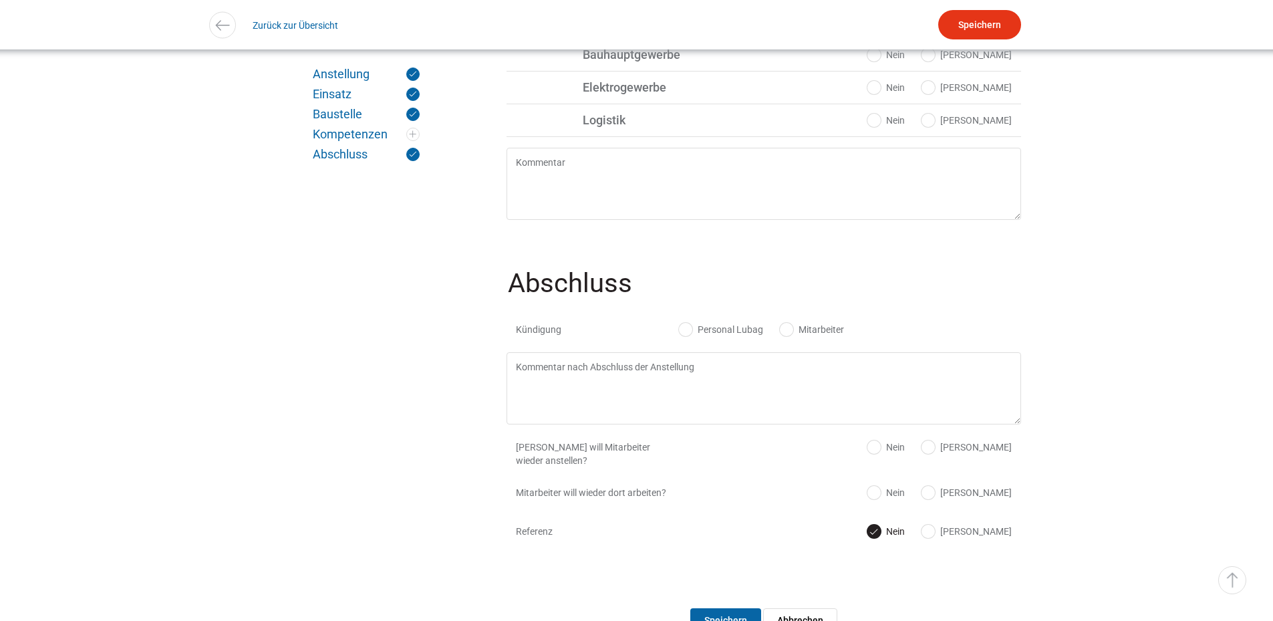
scroll to position [1319, 0]
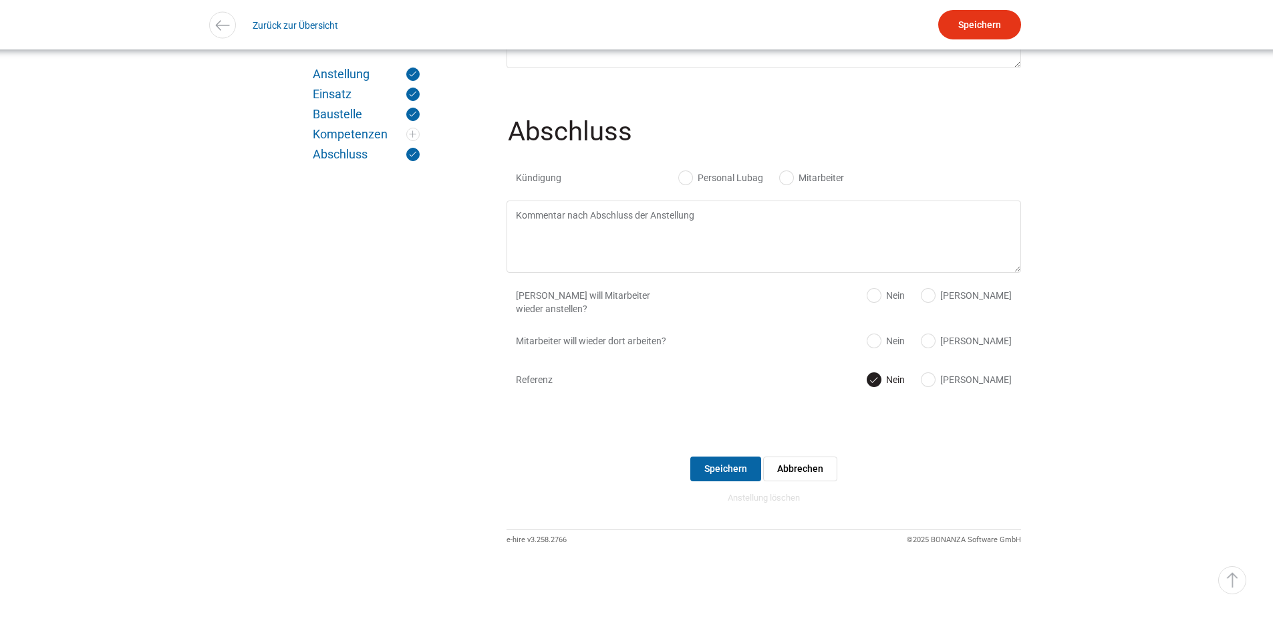
click at [686, 175] on label "Personal Lubag" at bounding box center [721, 177] width 84 height 13
radio input "true"
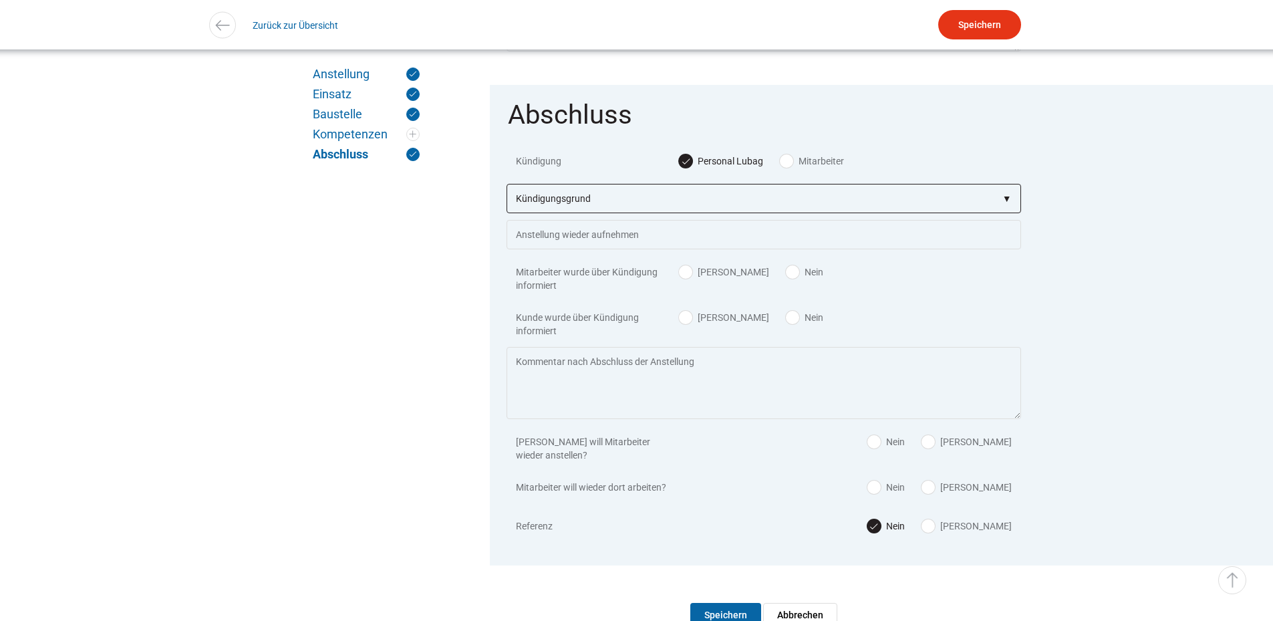
click at [676, 206] on select"] "Kündigungsgrund zu wenig Arbeit Mitarbeiter hatte neue Stelle Firma Konkurs im …" at bounding box center [764, 198] width 515 height 29
select select"] "auf eigenen Wunsch"
click at [507, 195] on select"] "Kündigungsgrund zu wenig Arbeit Mitarbeiter hatte neue Stelle Firma Konkurs im …" at bounding box center [764, 198] width 515 height 29
click at [995, 23] on input "Speichern" at bounding box center [979, 24] width 83 height 29
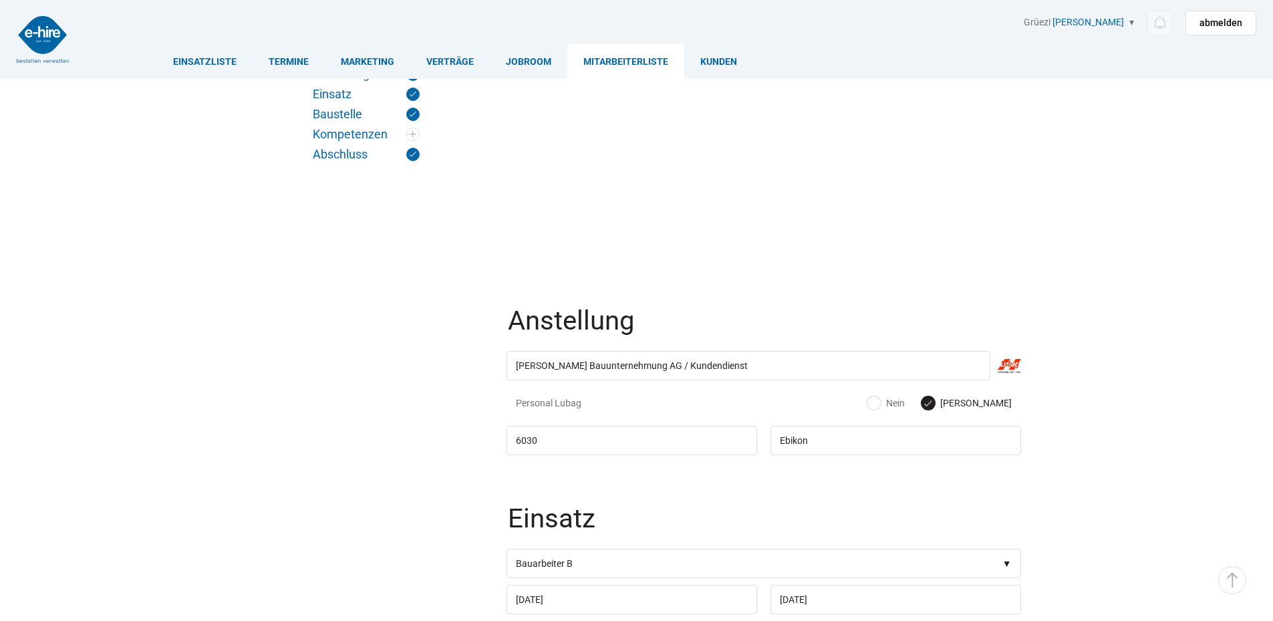
scroll to position [1319, 0]
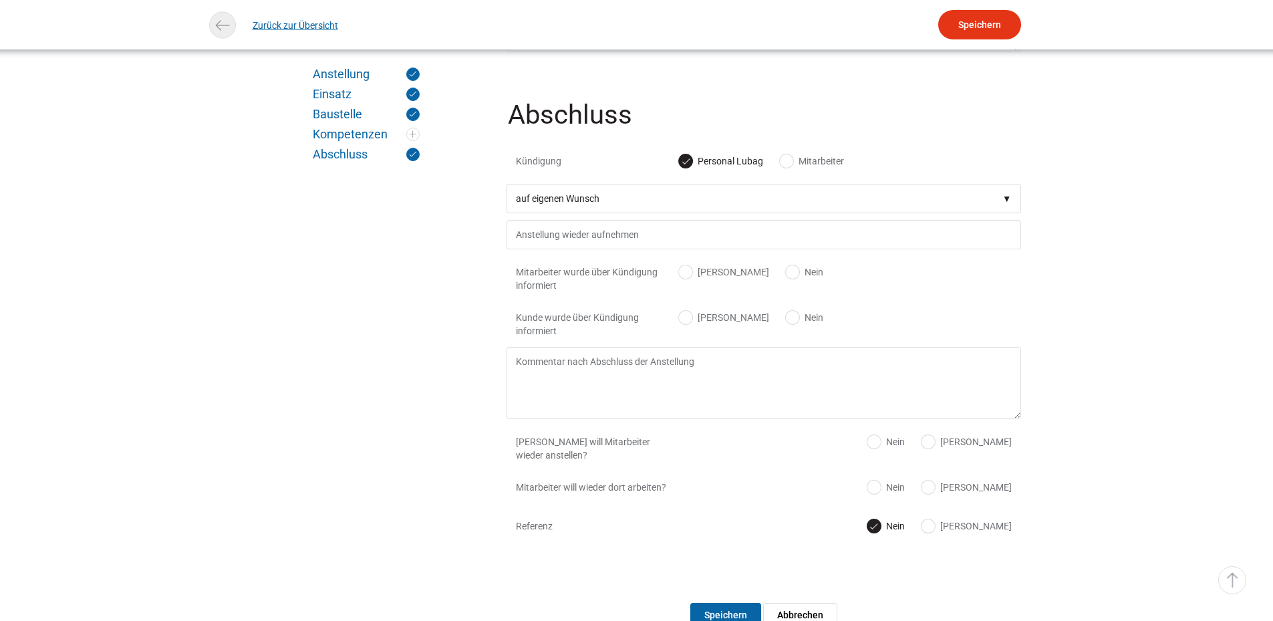
click at [310, 20] on link "Zurück zur Übersicht" at bounding box center [296, 25] width 86 height 30
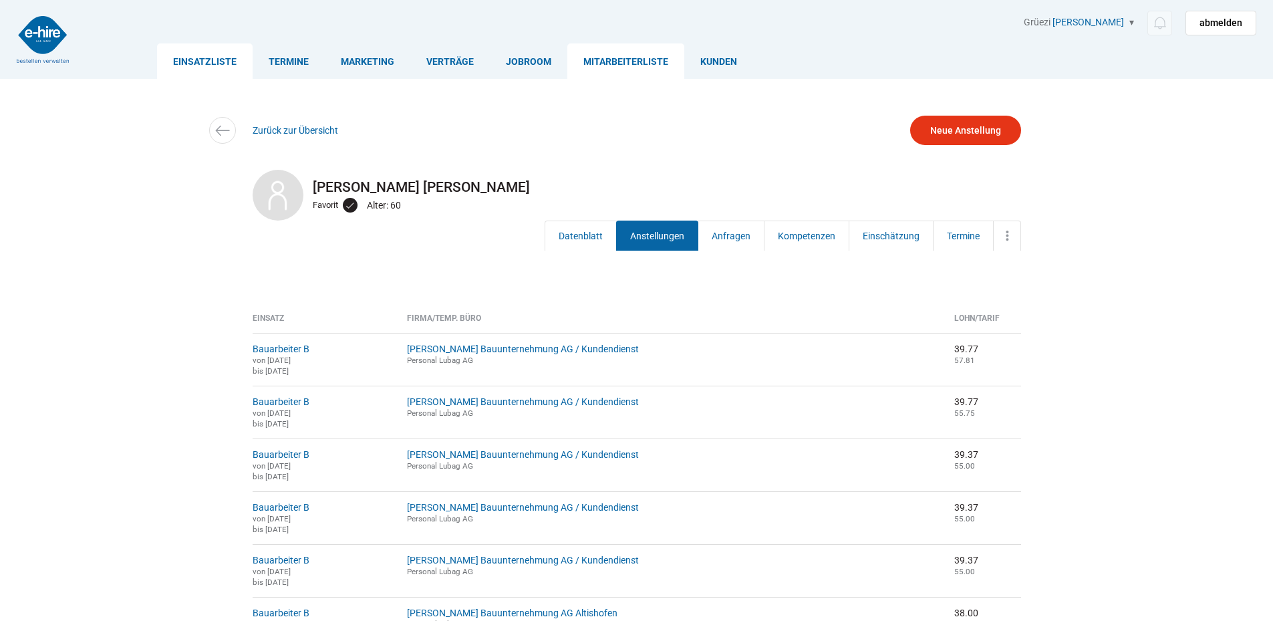
click at [195, 51] on link "Einsatzliste" at bounding box center [205, 60] width 96 height 35
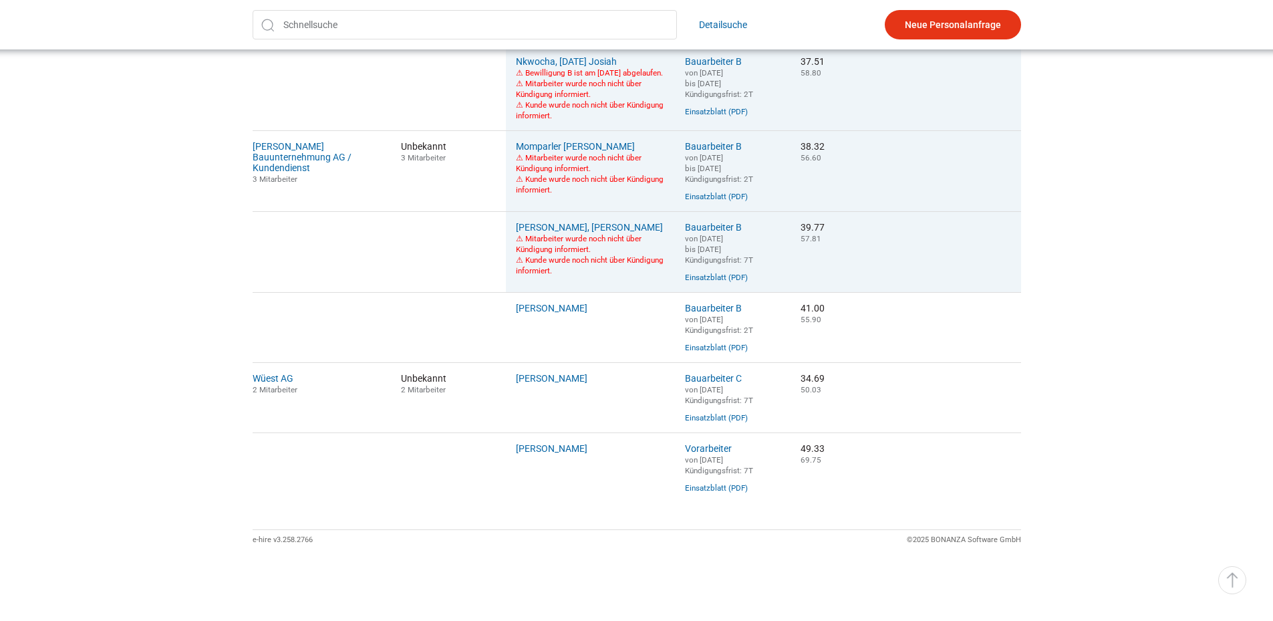
scroll to position [967, 0]
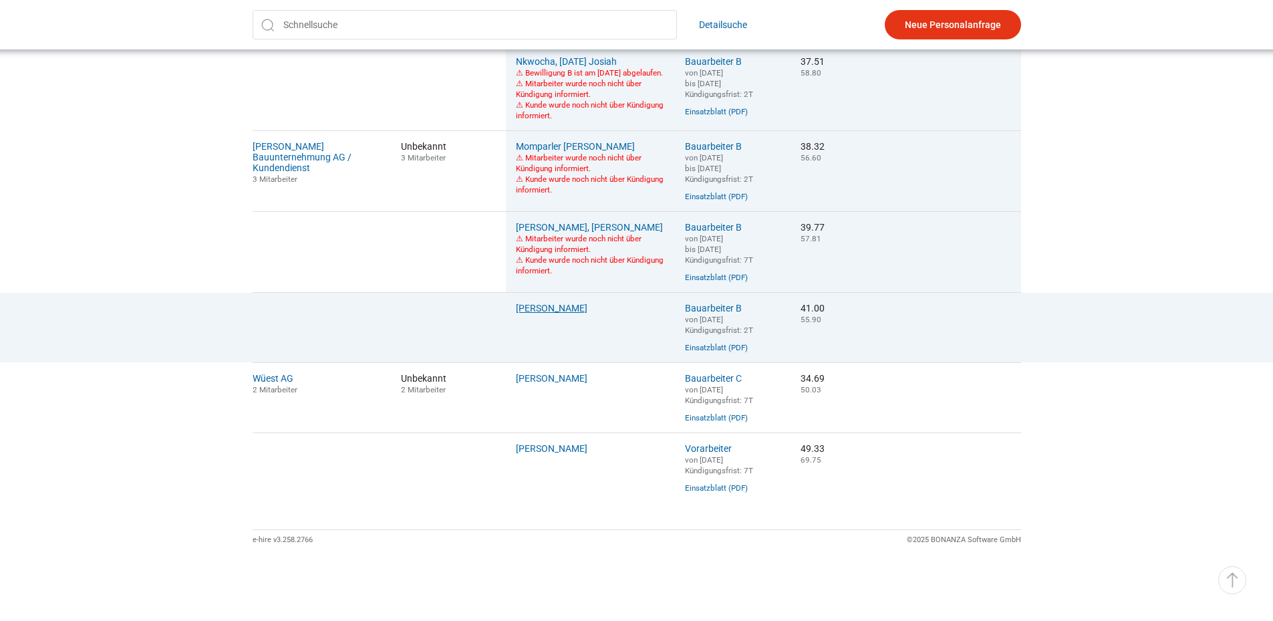
click at [541, 303] on link "Rexha, Artur" at bounding box center [552, 308] width 72 height 11
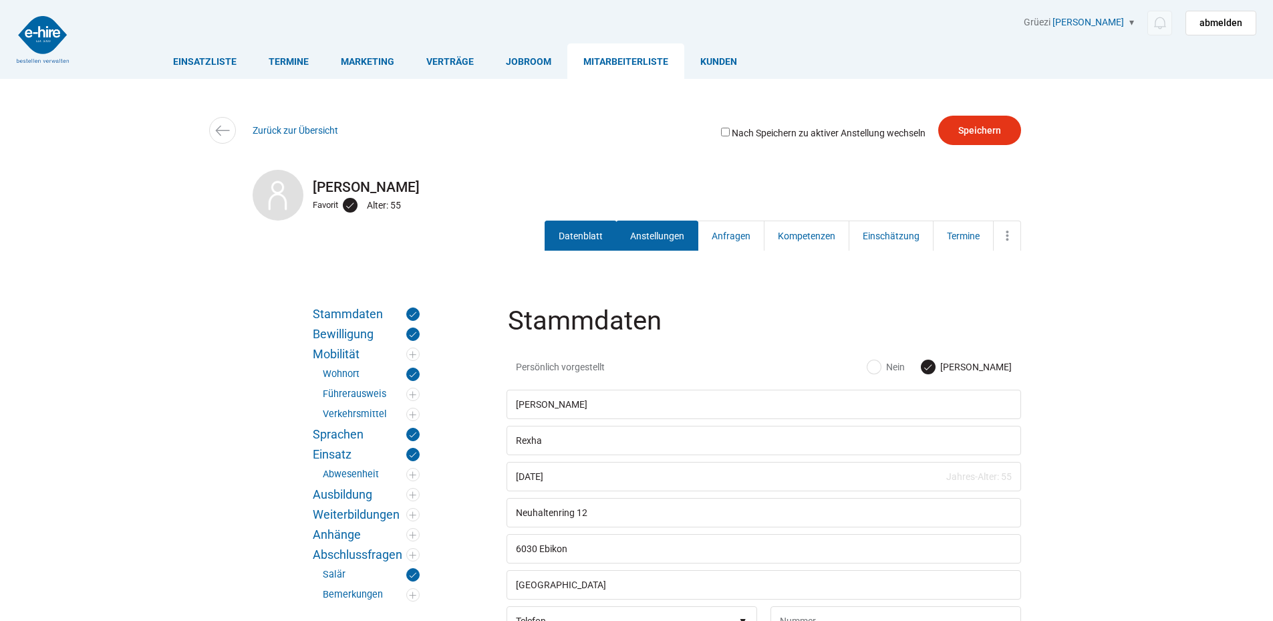
click at [655, 237] on link "Anstellungen" at bounding box center [657, 236] width 82 height 30
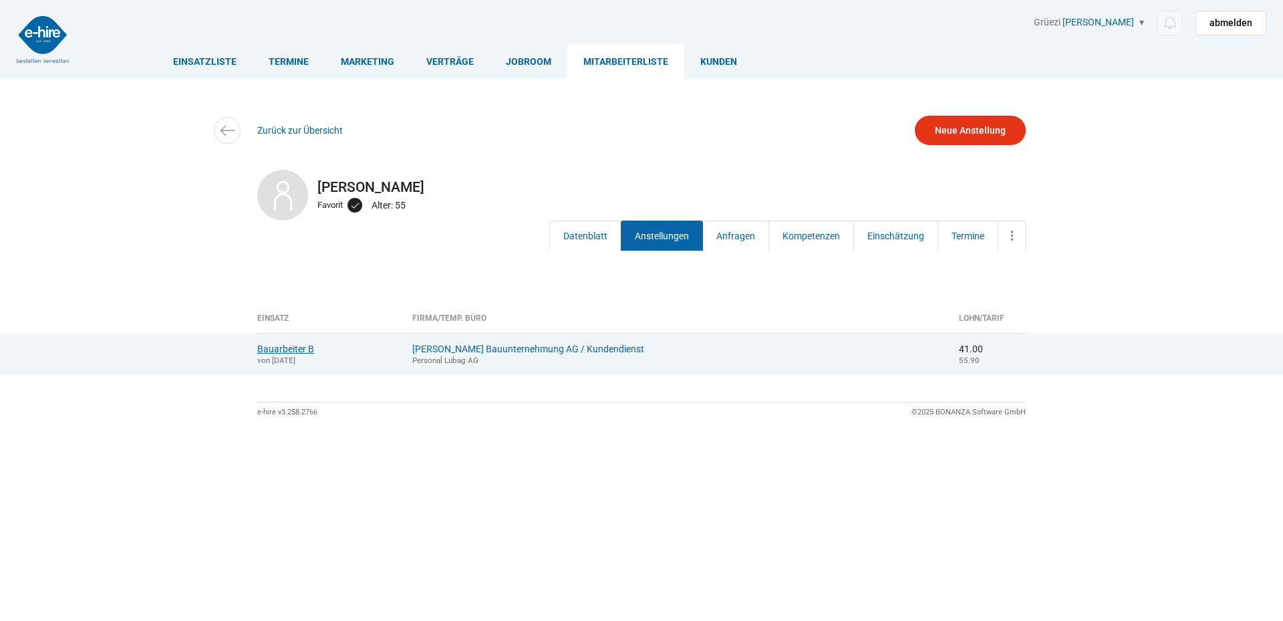
click at [278, 346] on link "Bauarbeiter B" at bounding box center [285, 349] width 57 height 11
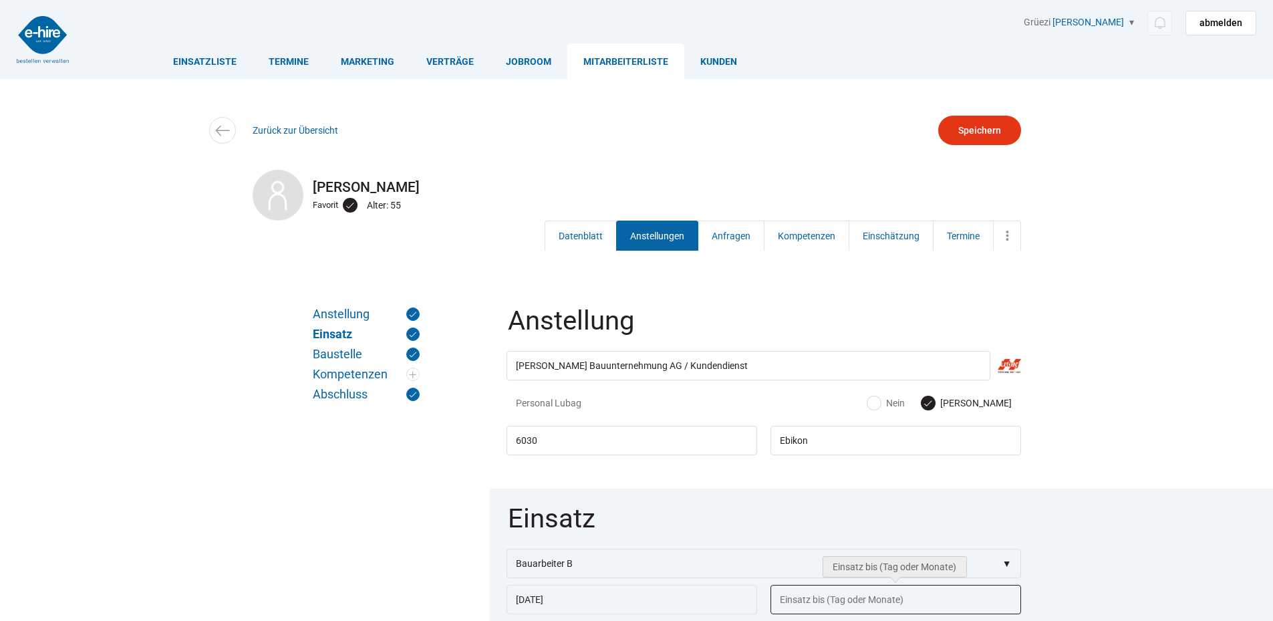
click at [810, 604] on input "text" at bounding box center [896, 599] width 251 height 29
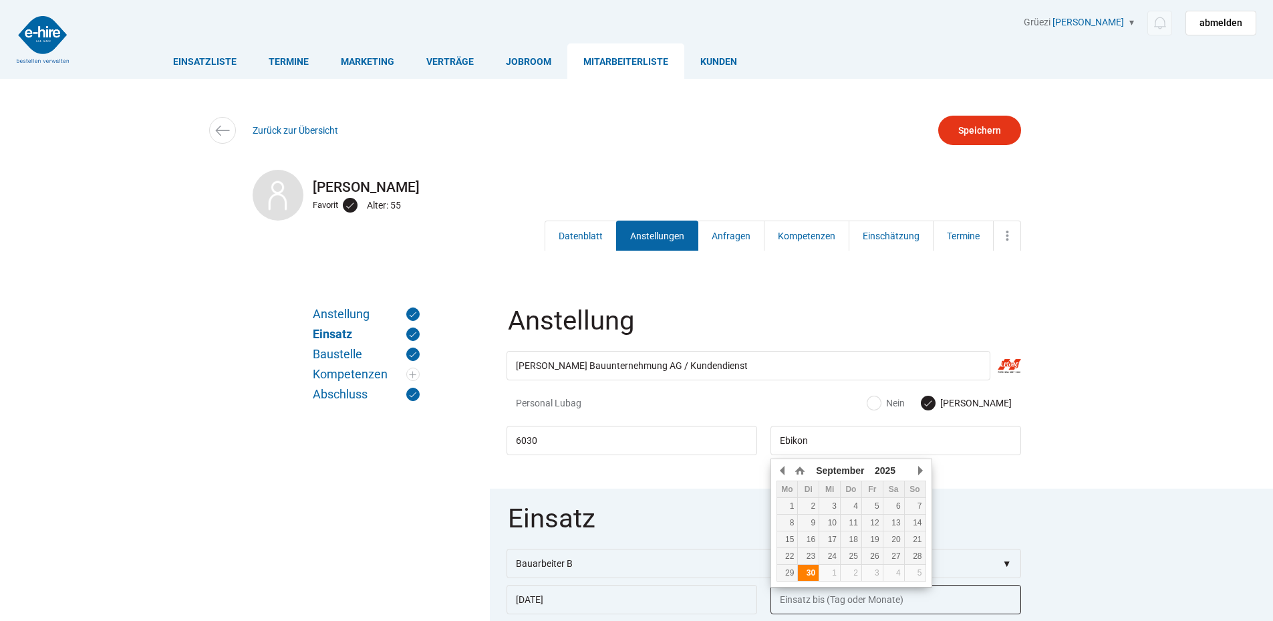
click at [807, 573] on div "30" at bounding box center [808, 572] width 21 height 9
type input "[DATE]"
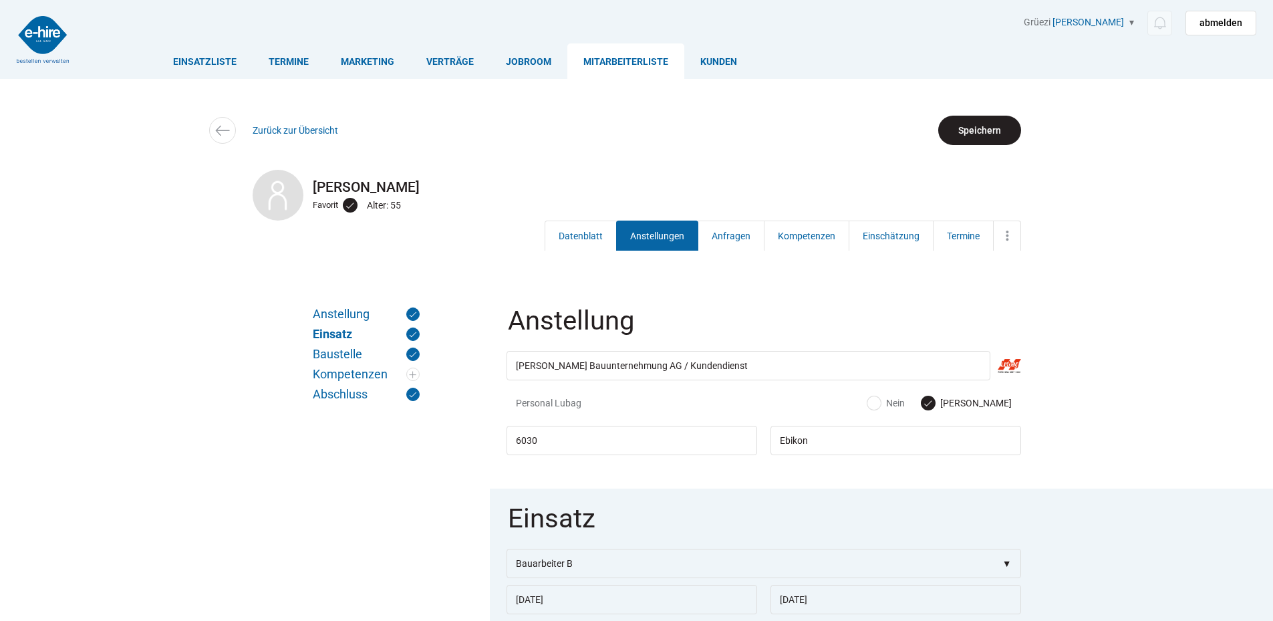
click at [981, 133] on input "Speichern" at bounding box center [979, 130] width 83 height 29
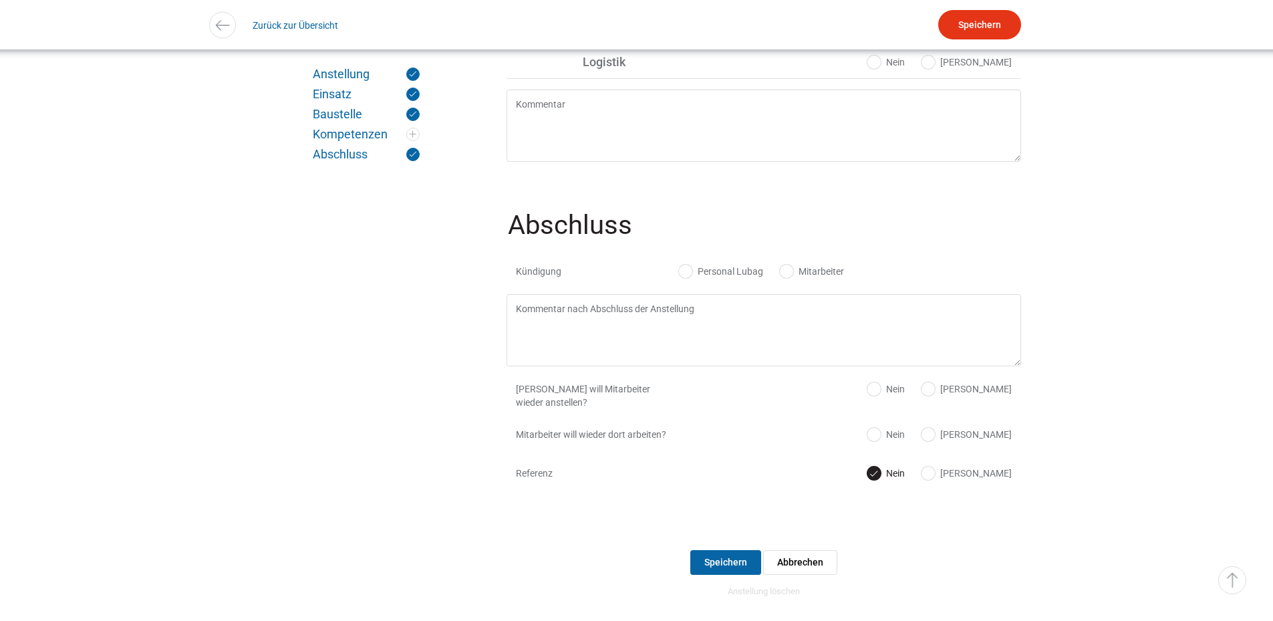
scroll to position [1319, 0]
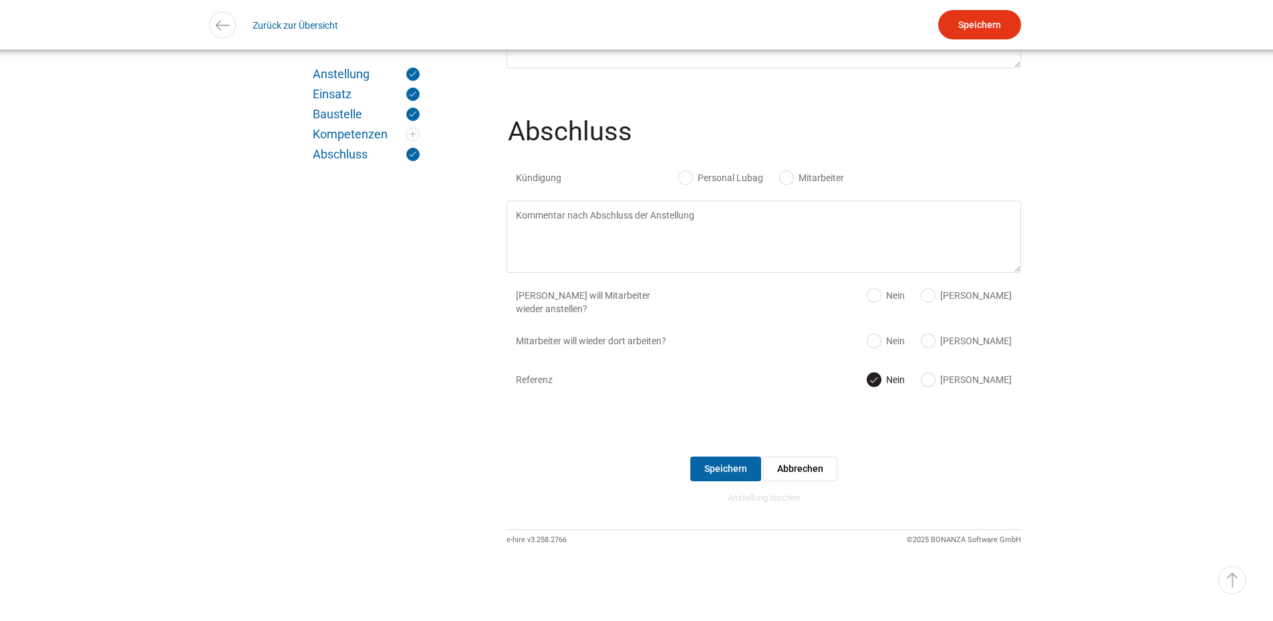
click at [710, 171] on label "Personal Lubag" at bounding box center [721, 177] width 84 height 13
radio input "true"
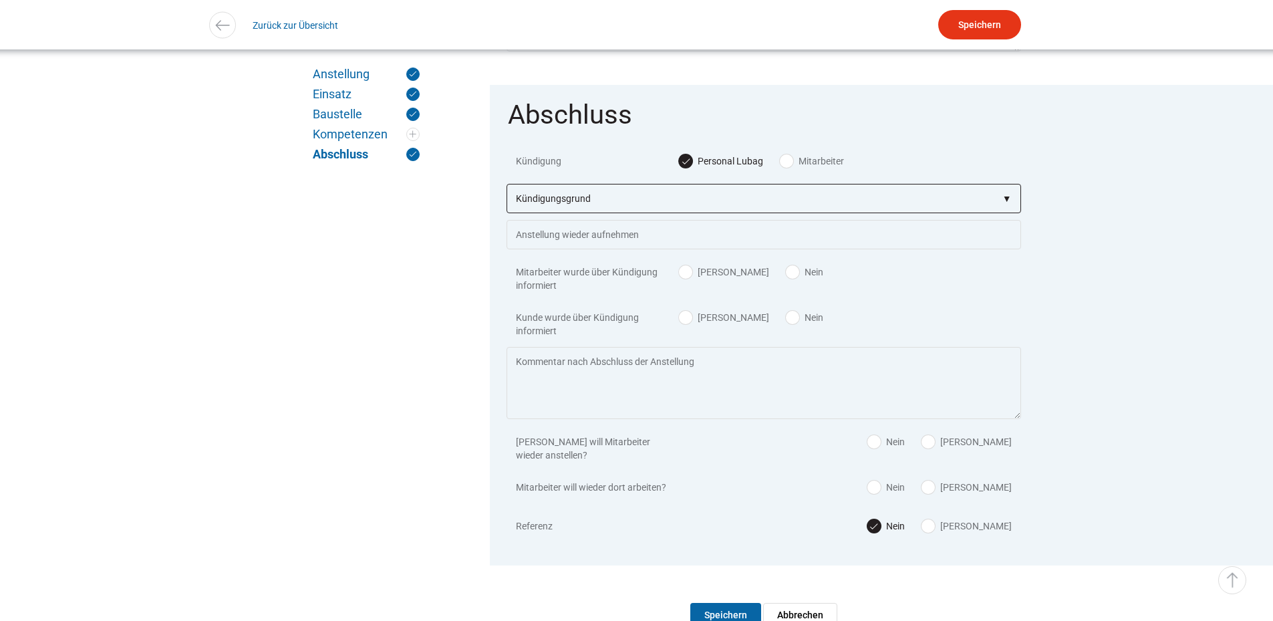
click at [576, 211] on select"] "Kündigungsgrund zu wenig Arbeit Mitarbeiter hatte neue Stelle Firma Konkurs im …" at bounding box center [764, 198] width 515 height 29
select select"] "auf eigenen Wunsch"
click at [507, 195] on select"] "Kündigungsgrund zu wenig Arbeit Mitarbeiter hatte neue Stelle Firma Konkurs im …" at bounding box center [764, 198] width 515 height 29
click at [1008, 22] on input "Speichern" at bounding box center [979, 24] width 83 height 29
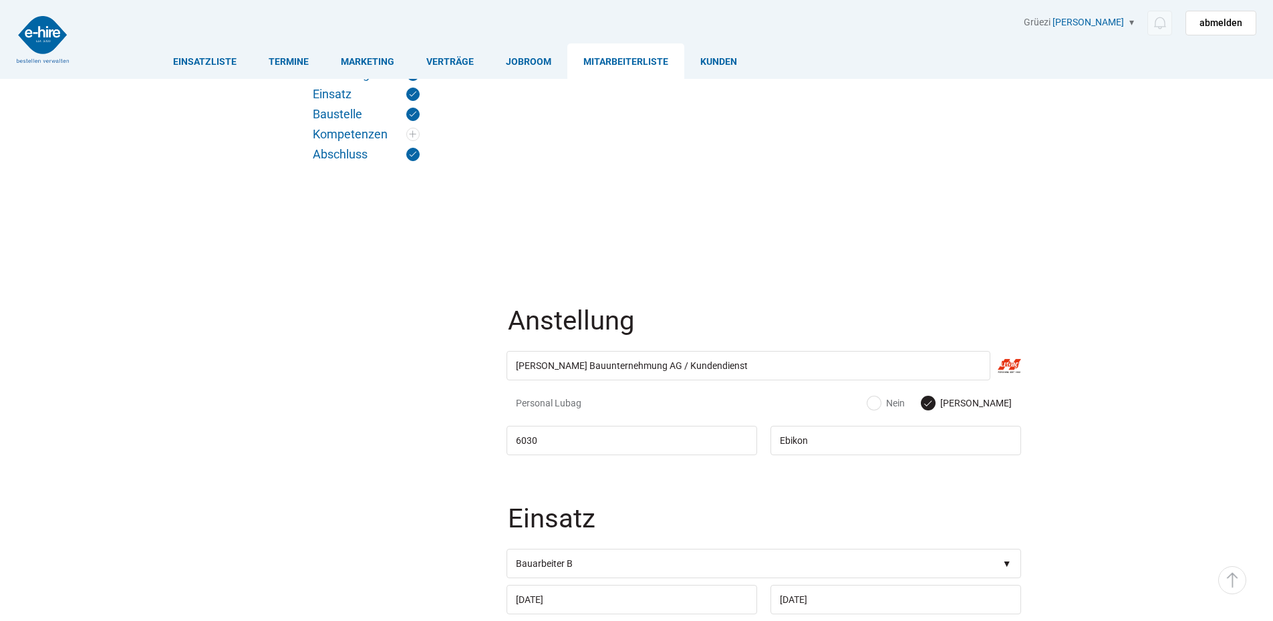
scroll to position [1319, 0]
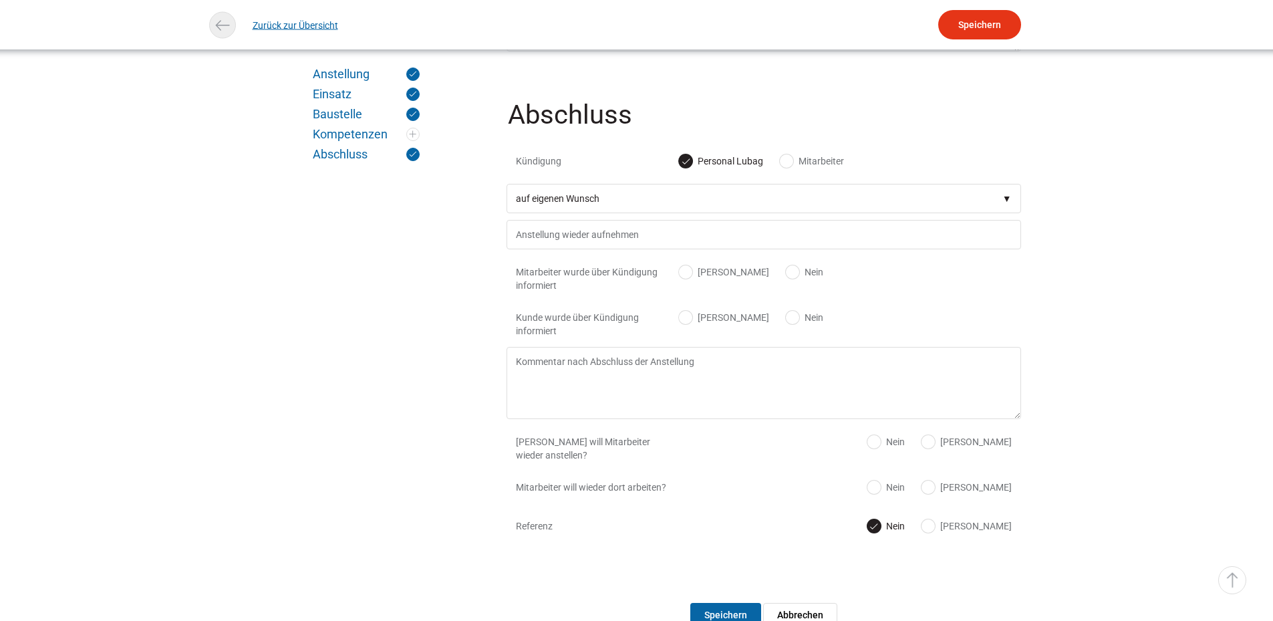
click at [291, 30] on link "Zurück zur Übersicht" at bounding box center [296, 25] width 86 height 30
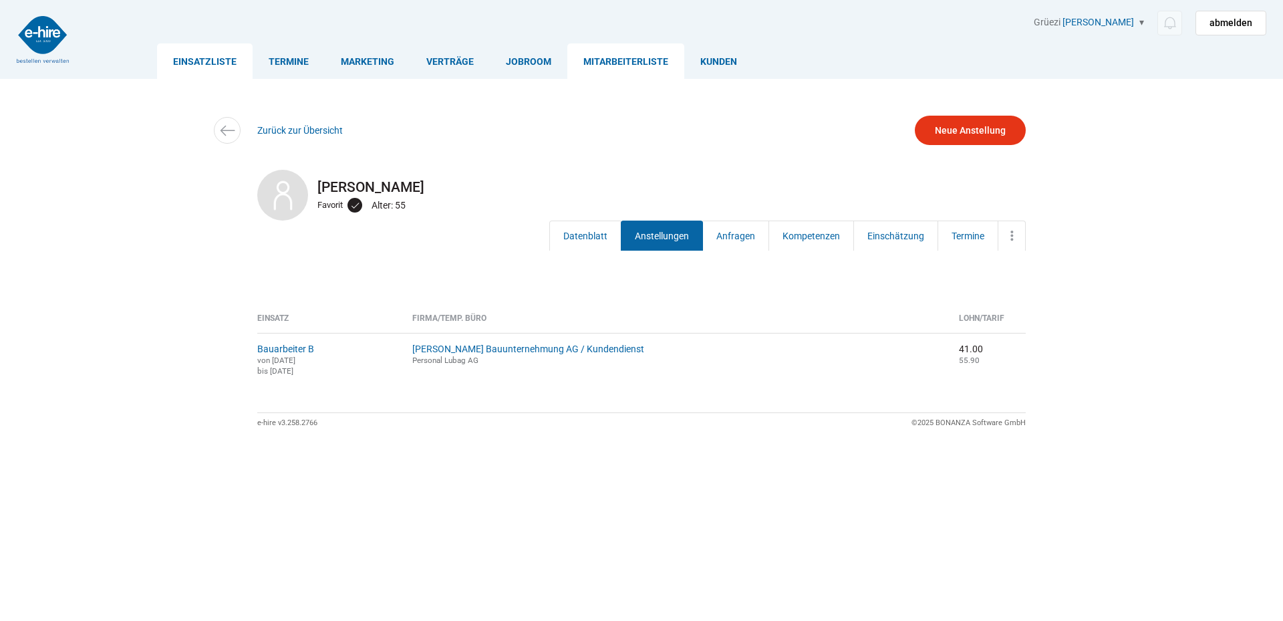
click at [233, 60] on link "Einsatzliste" at bounding box center [205, 60] width 96 height 35
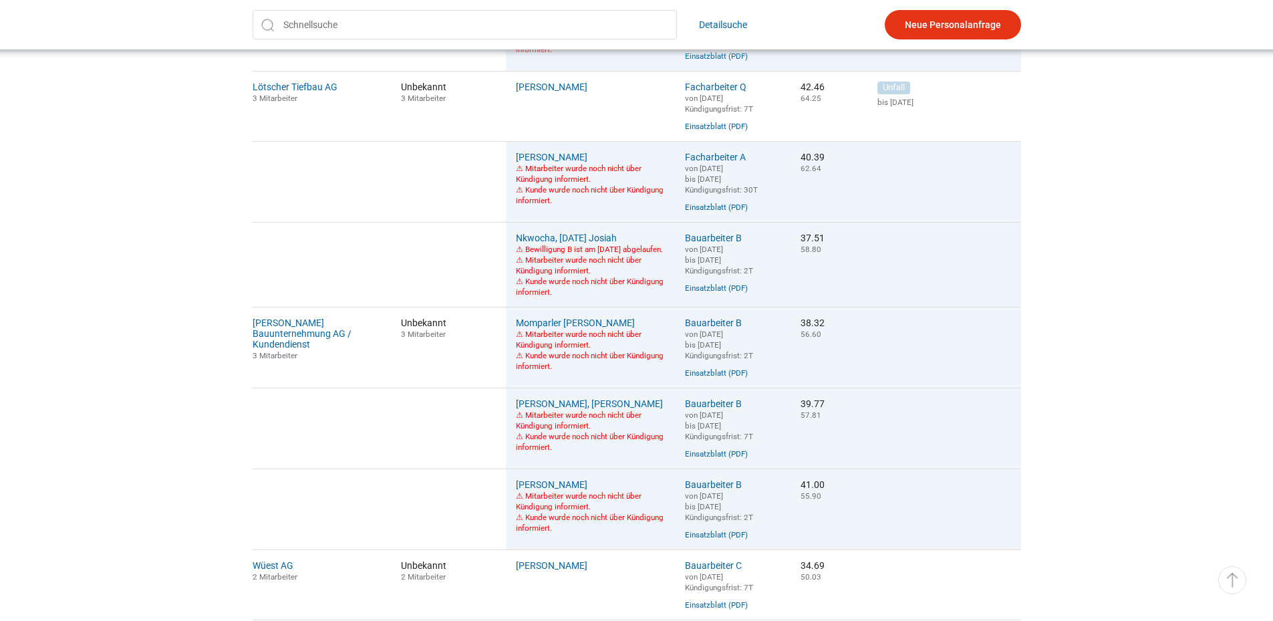
scroll to position [979, 0]
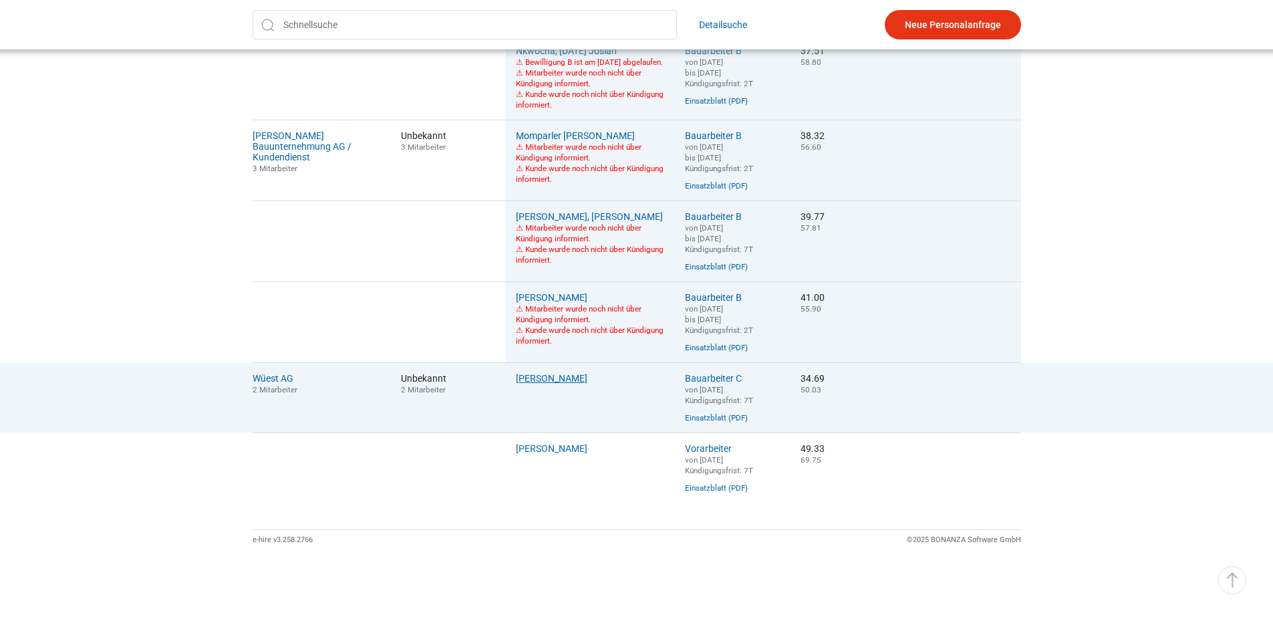
click at [543, 376] on link "[PERSON_NAME]" at bounding box center [552, 378] width 72 height 11
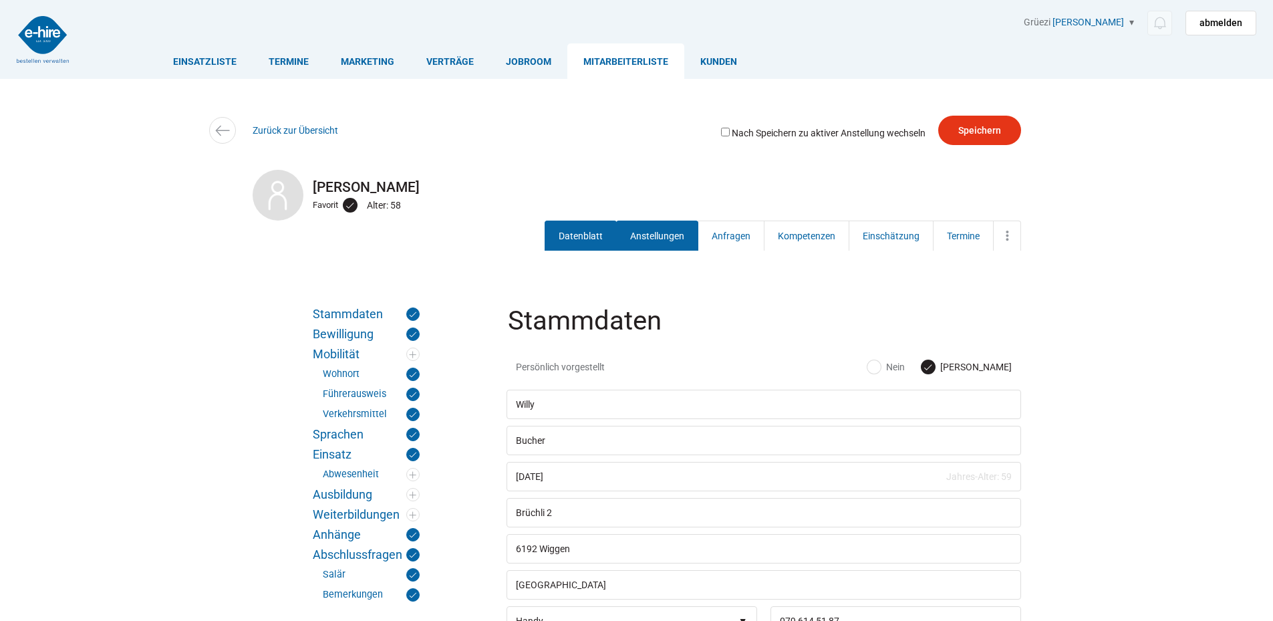
click at [640, 235] on link "Anstellungen" at bounding box center [657, 236] width 82 height 30
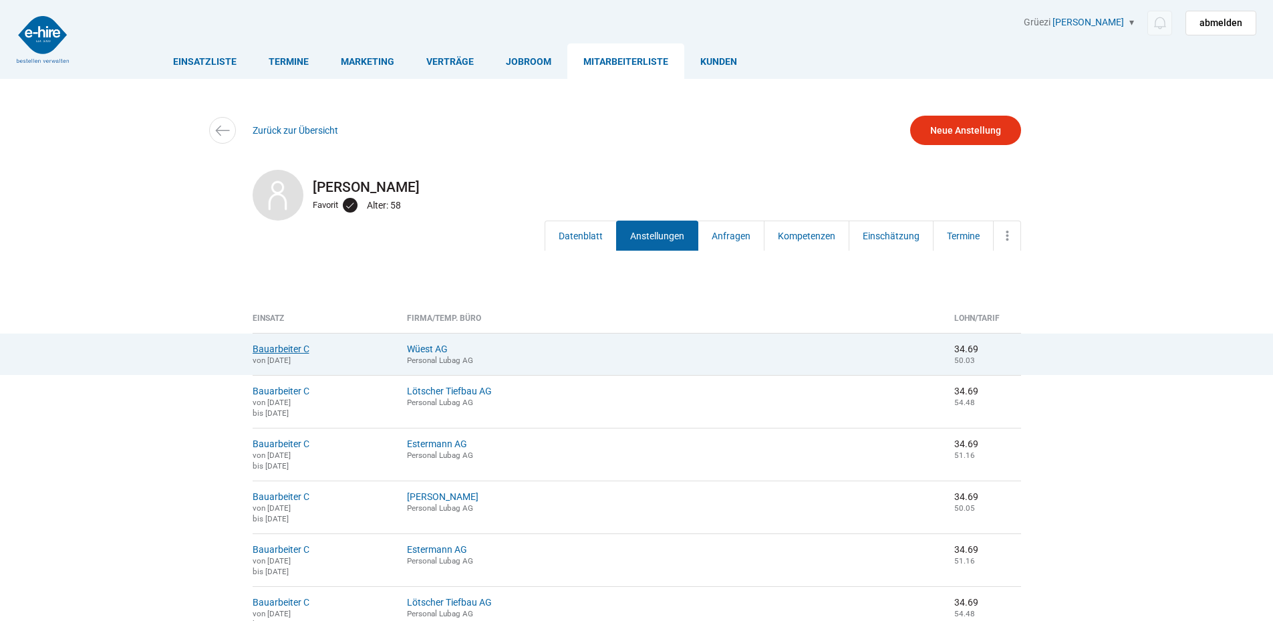
click at [271, 345] on link "Bauarbeiter C" at bounding box center [281, 349] width 57 height 11
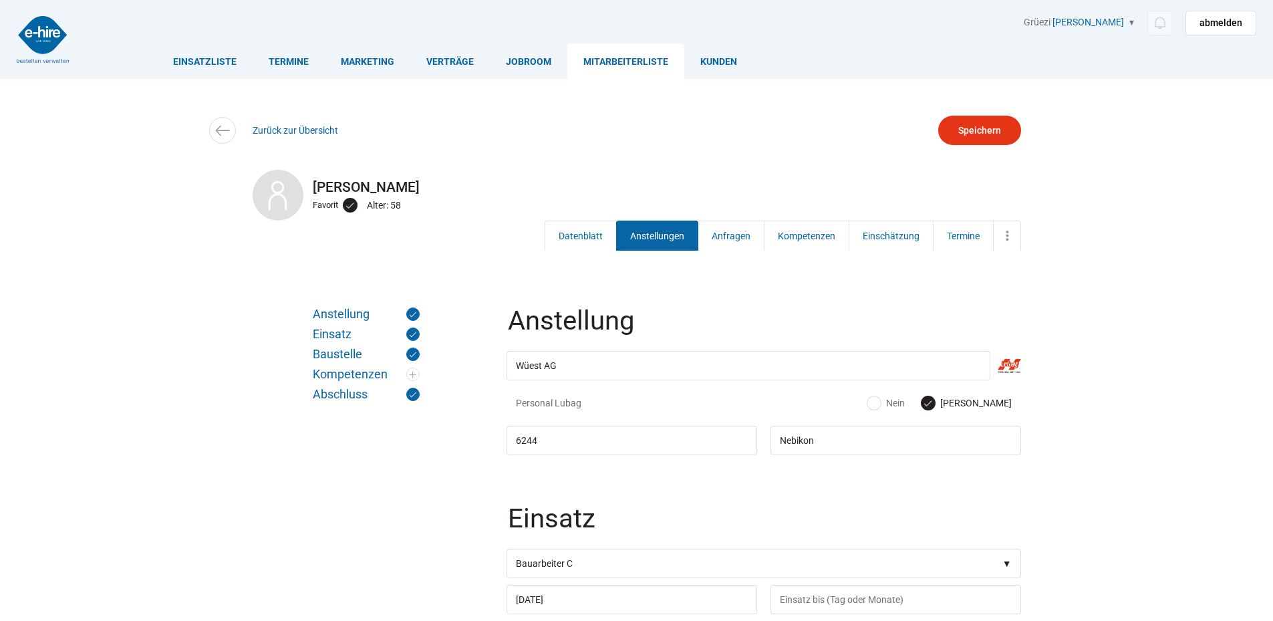
scroll to position [401, 0]
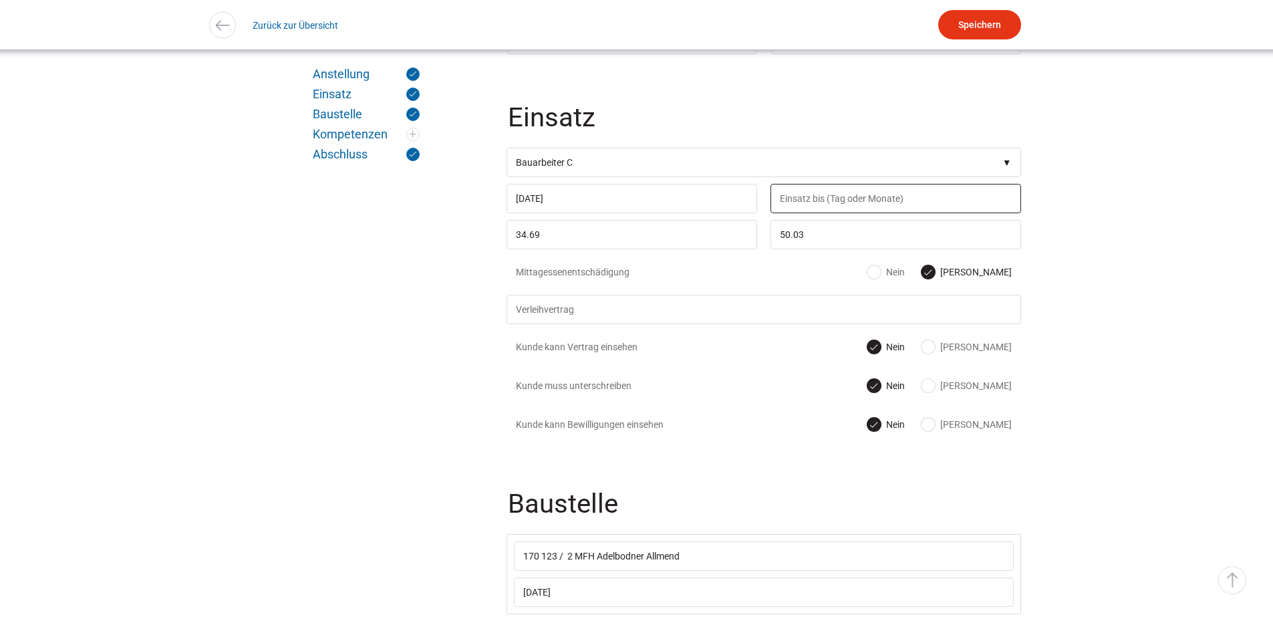
click at [806, 203] on input "text" at bounding box center [896, 198] width 251 height 29
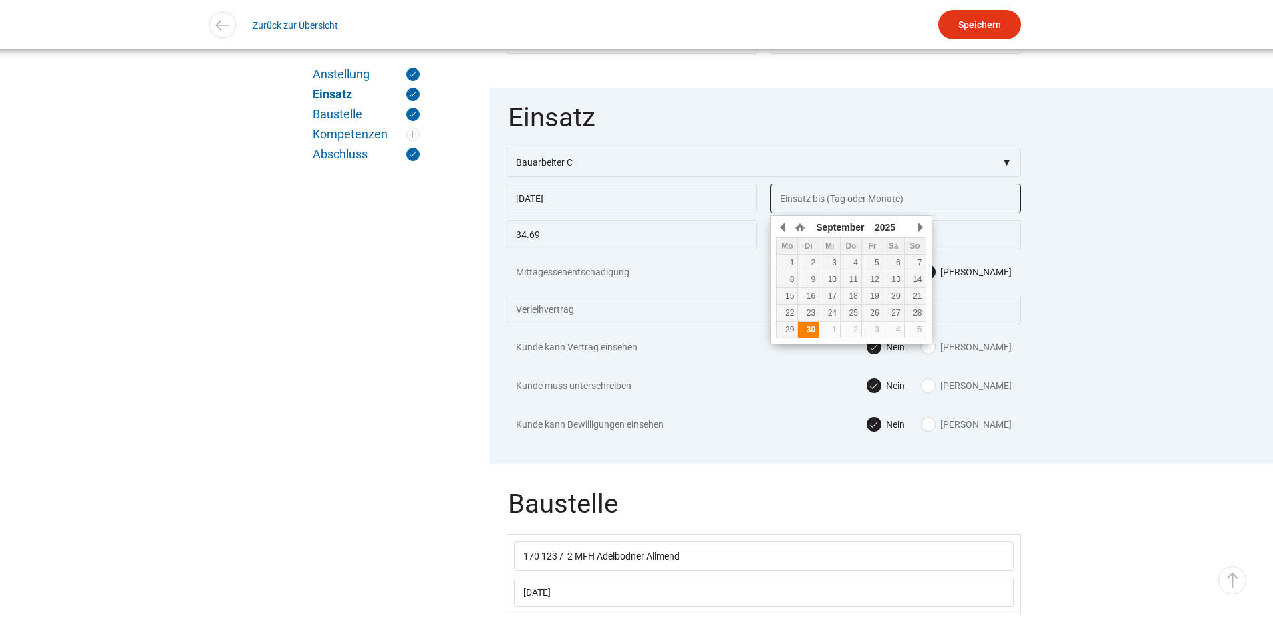
click at [808, 330] on div "30" at bounding box center [808, 329] width 21 height 9
type input "30.09.2025"
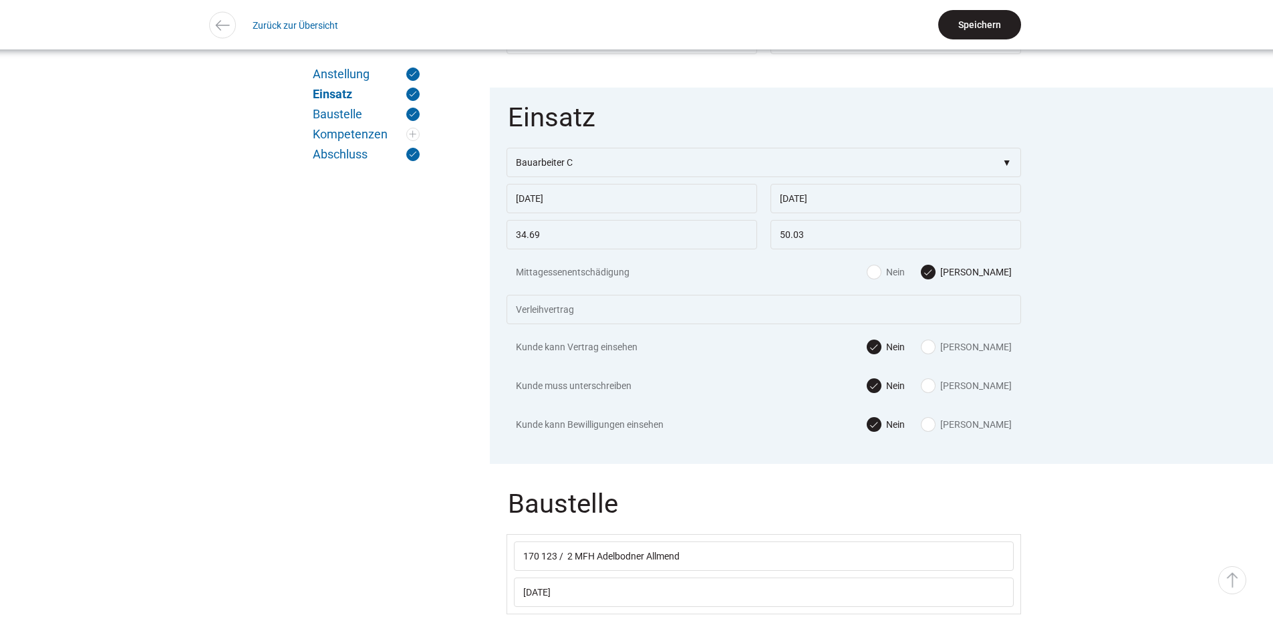
click at [979, 30] on input "Speichern" at bounding box center [979, 24] width 83 height 29
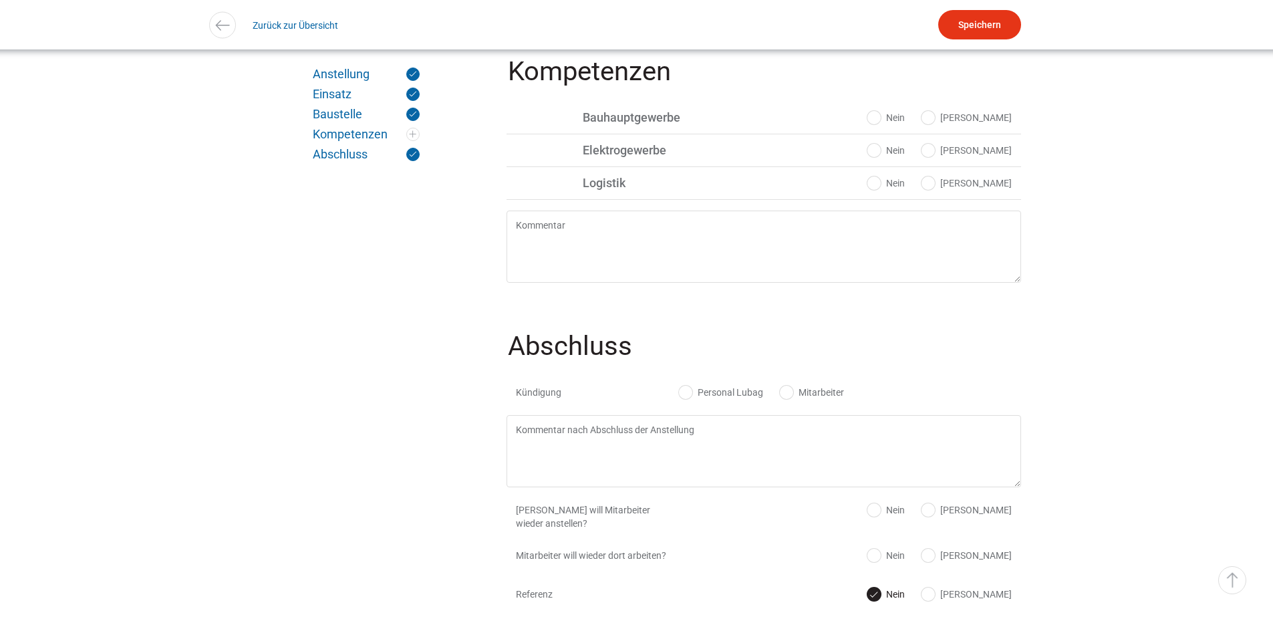
scroll to position [1319, 0]
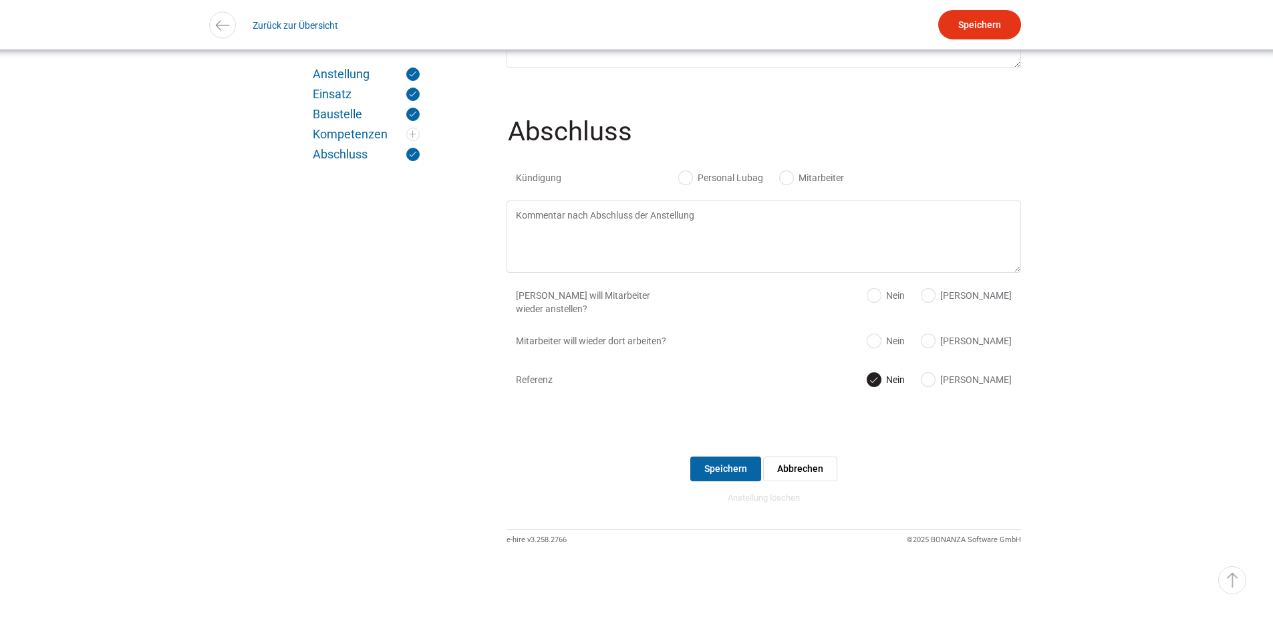
click at [699, 182] on div "Kündigung Personal Lubag Mitarbeiter" at bounding box center [764, 181] width 515 height 39
click at [692, 176] on label "Personal Lubag" at bounding box center [721, 177] width 84 height 13
radio input "true"
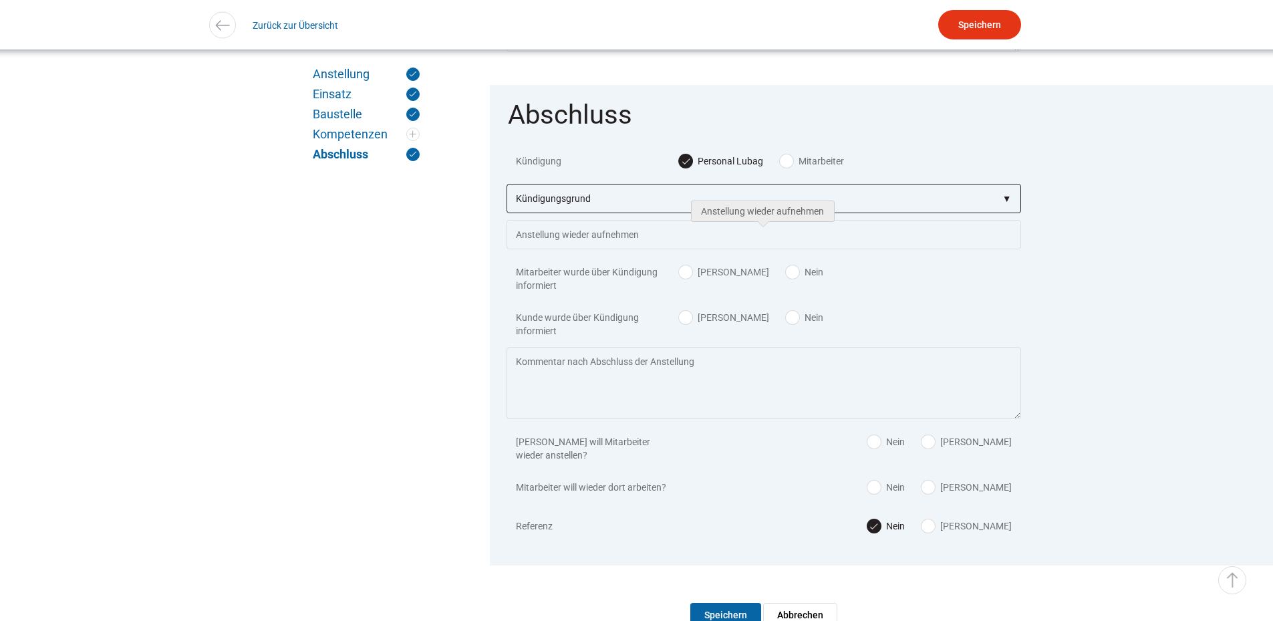
click at [616, 207] on select"] "Kündigungsgrund zu wenig Arbeit Mitarbeiter hatte neue Stelle Firma Konkurs im …" at bounding box center [764, 198] width 515 height 29
select select"] "auf eigenen Wunsch"
click at [507, 195] on select"] "Kündigungsgrund zu wenig Arbeit Mitarbeiter hatte neue Stelle Firma Konkurs im …" at bounding box center [764, 198] width 515 height 29
click at [976, 17] on input "Speichern" at bounding box center [979, 24] width 83 height 29
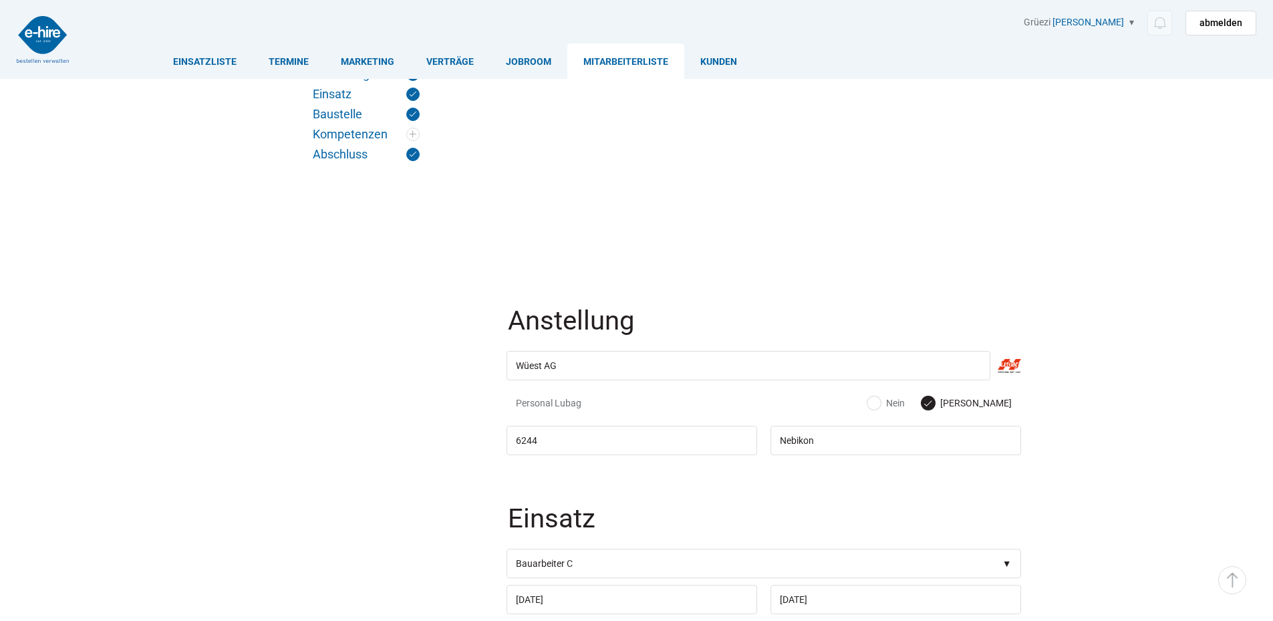
scroll to position [1319, 0]
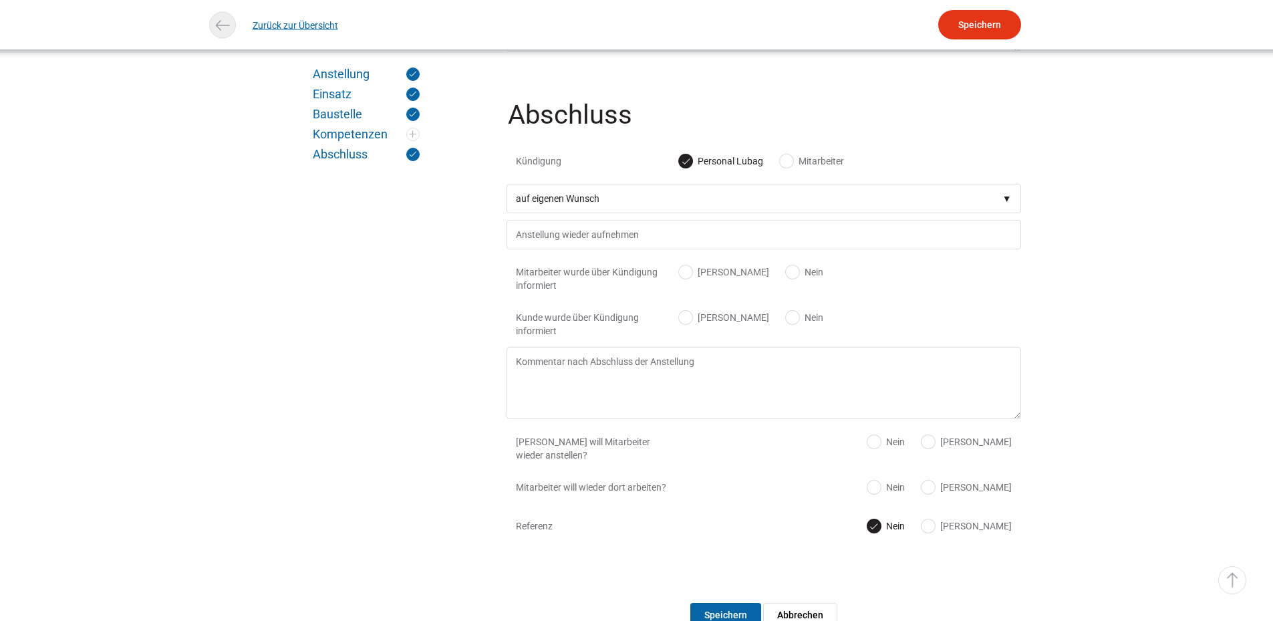
click at [287, 19] on link "Zurück zur Übersicht" at bounding box center [296, 25] width 86 height 30
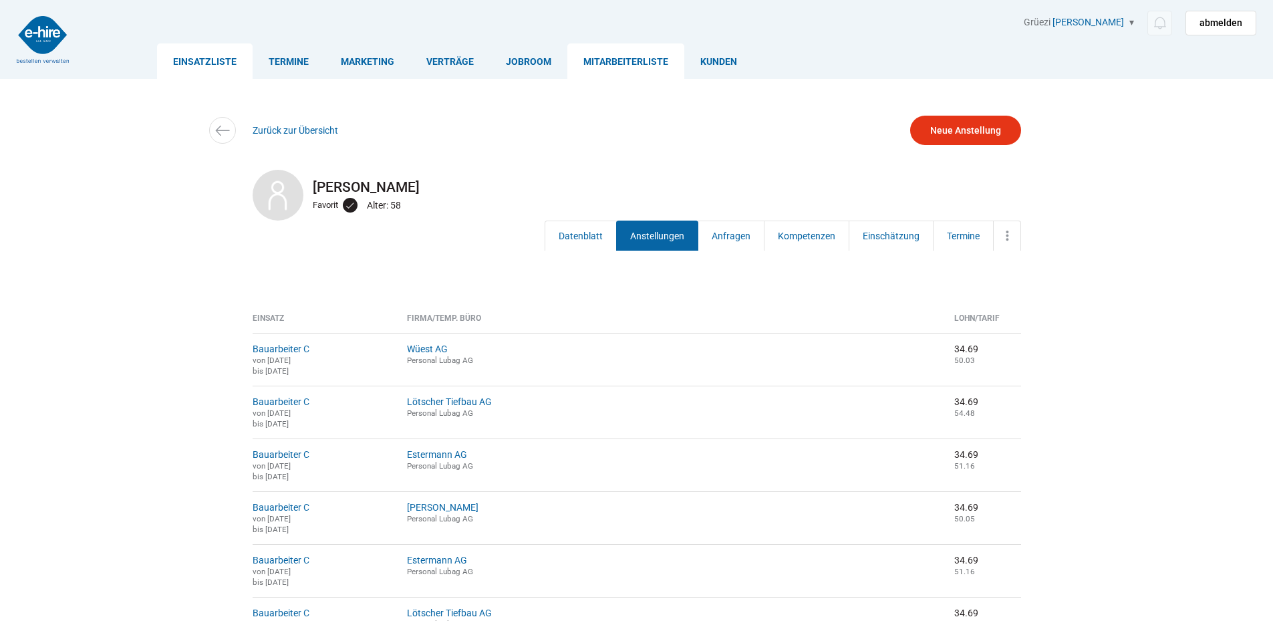
click at [210, 54] on link "Einsatzliste" at bounding box center [205, 60] width 96 height 35
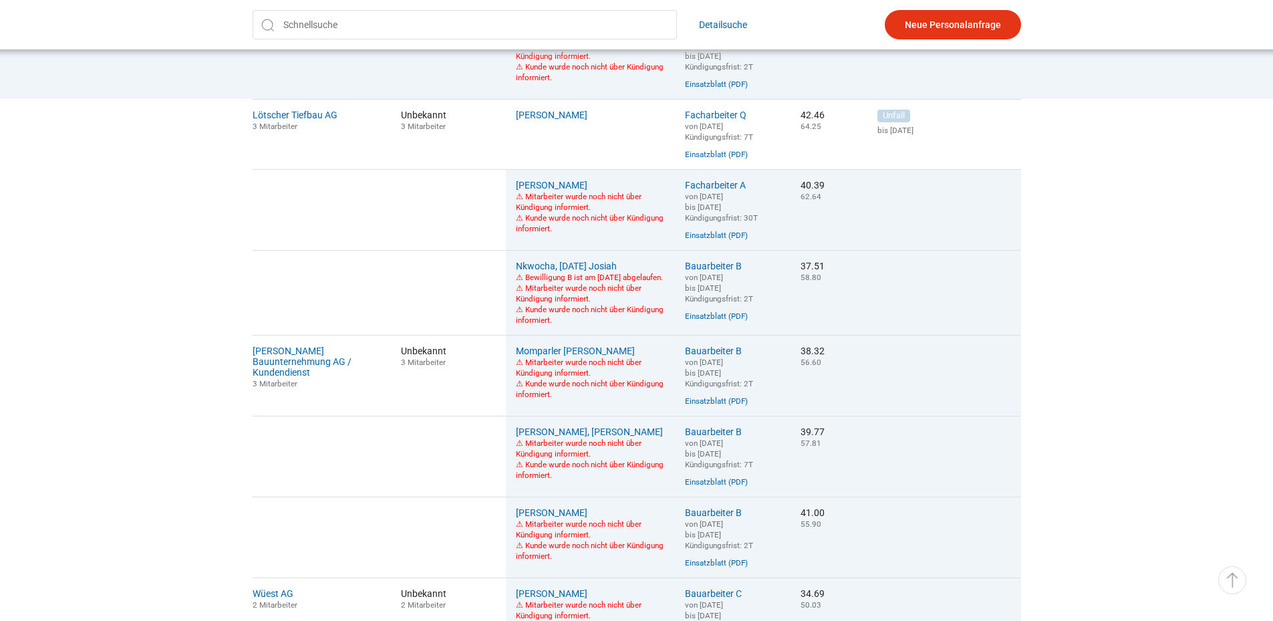
scroll to position [936, 0]
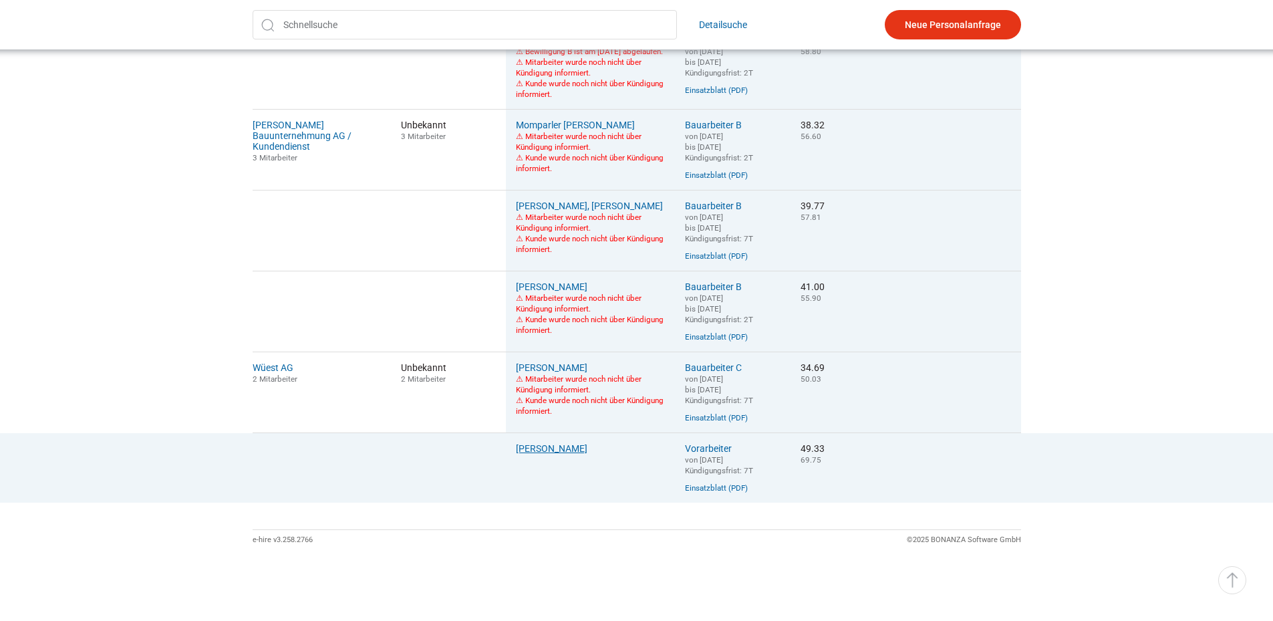
click at [552, 454] on link "[PERSON_NAME]" at bounding box center [552, 448] width 72 height 11
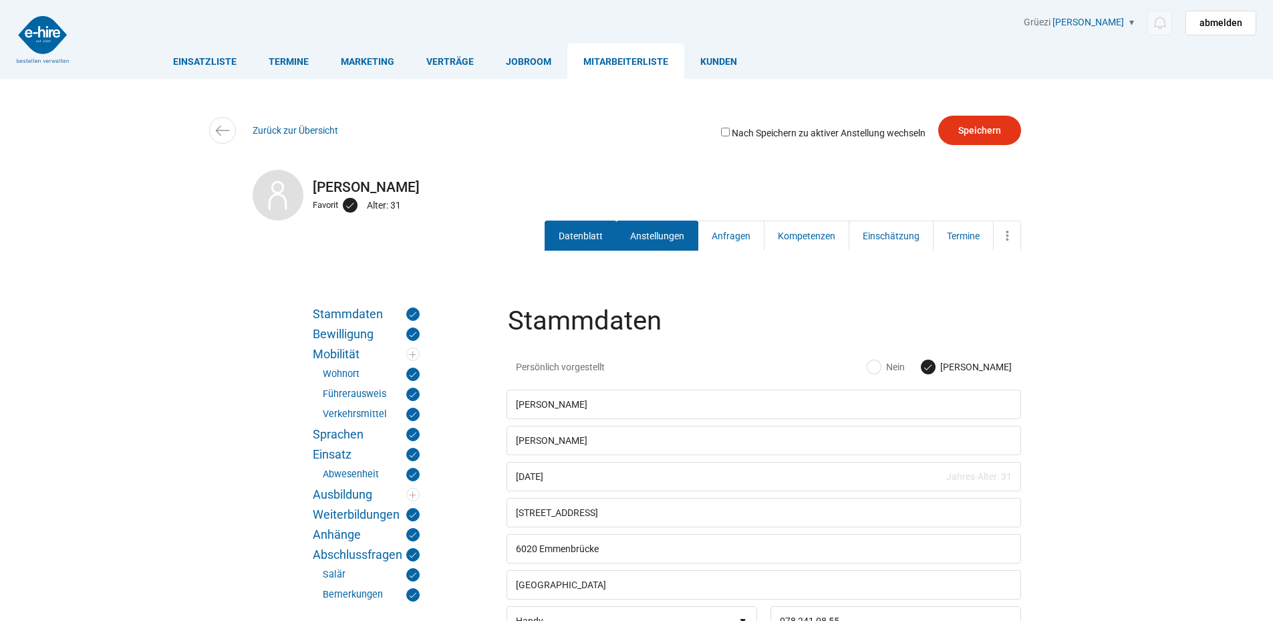
click at [656, 242] on link "Anstellungen" at bounding box center [657, 236] width 82 height 30
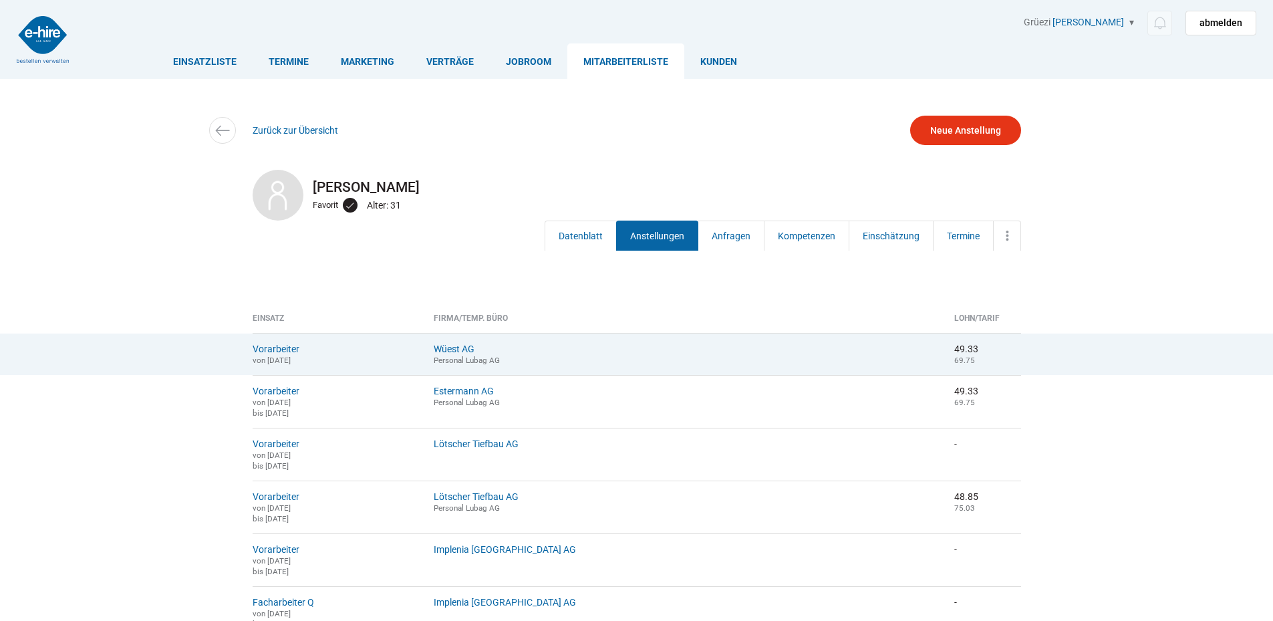
click at [274, 343] on td "Vorarbeiter von 05.05.2025" at bounding box center [339, 354] width 172 height 42
click at [275, 344] on link "Vorarbeiter" at bounding box center [276, 349] width 47 height 11
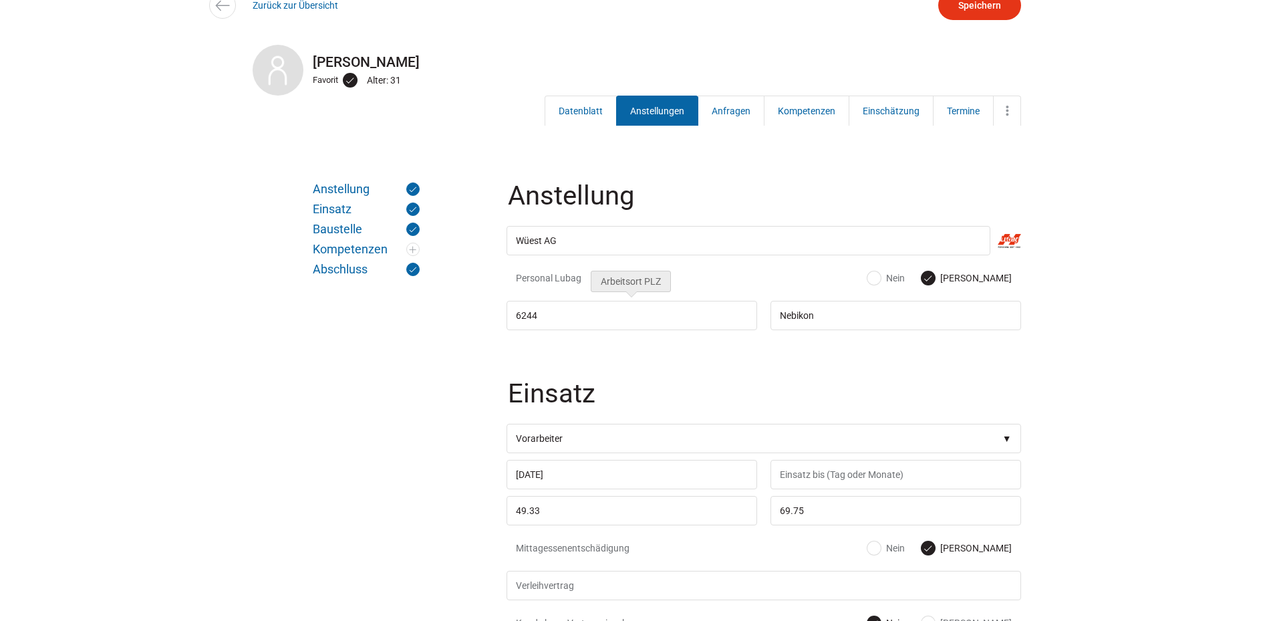
scroll to position [134, 0]
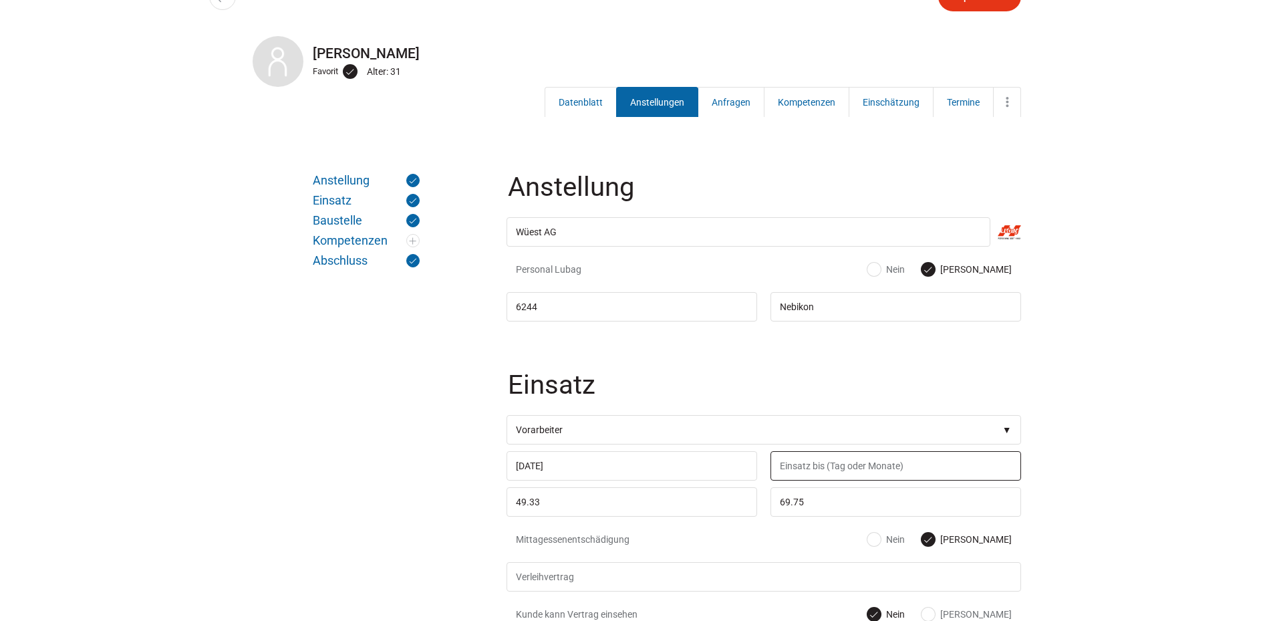
click at [803, 470] on input "text" at bounding box center [896, 465] width 251 height 29
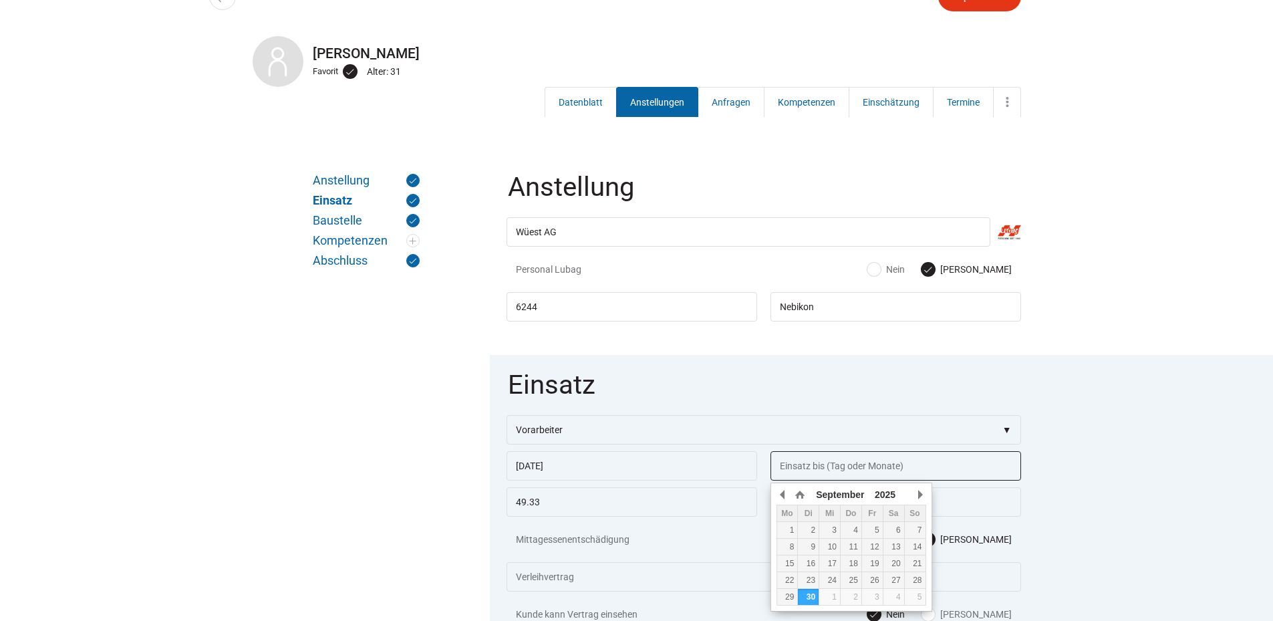
click at [811, 590] on td "30" at bounding box center [808, 597] width 21 height 17
type input "[DATE]"
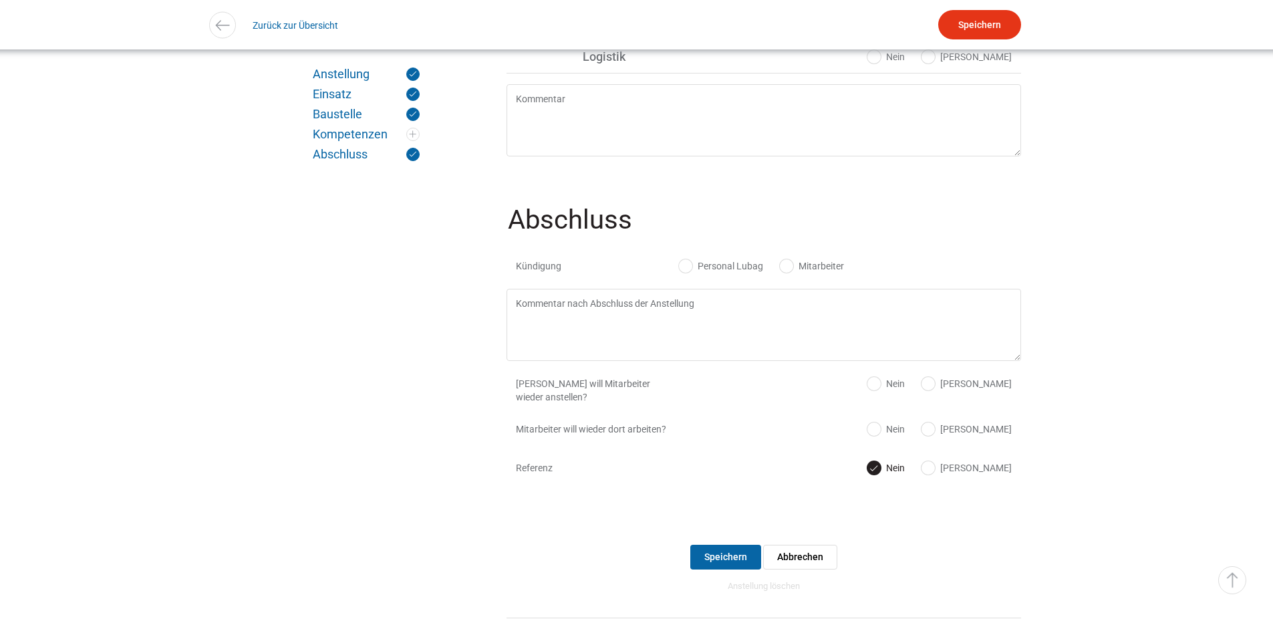
scroll to position [1319, 0]
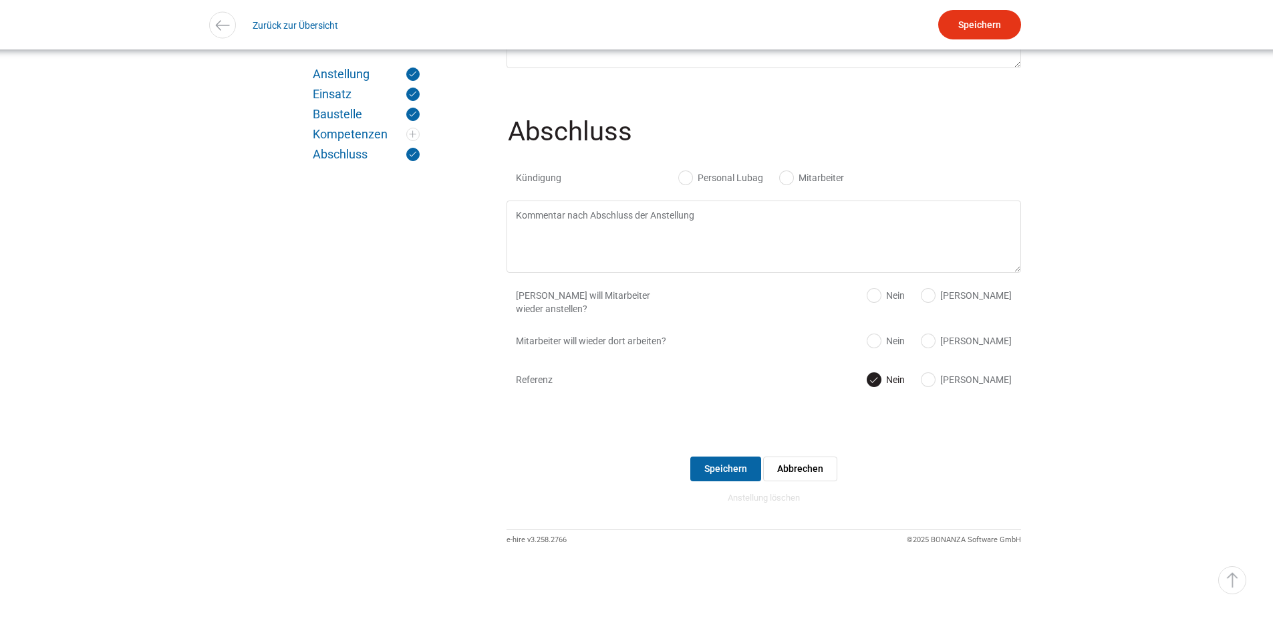
click at [696, 164] on div "Kündigung Personal Lubag Mitarbeiter" at bounding box center [764, 181] width 515 height 39
click at [700, 171] on label "Personal Lubag" at bounding box center [721, 177] width 84 height 13
radio input "true"
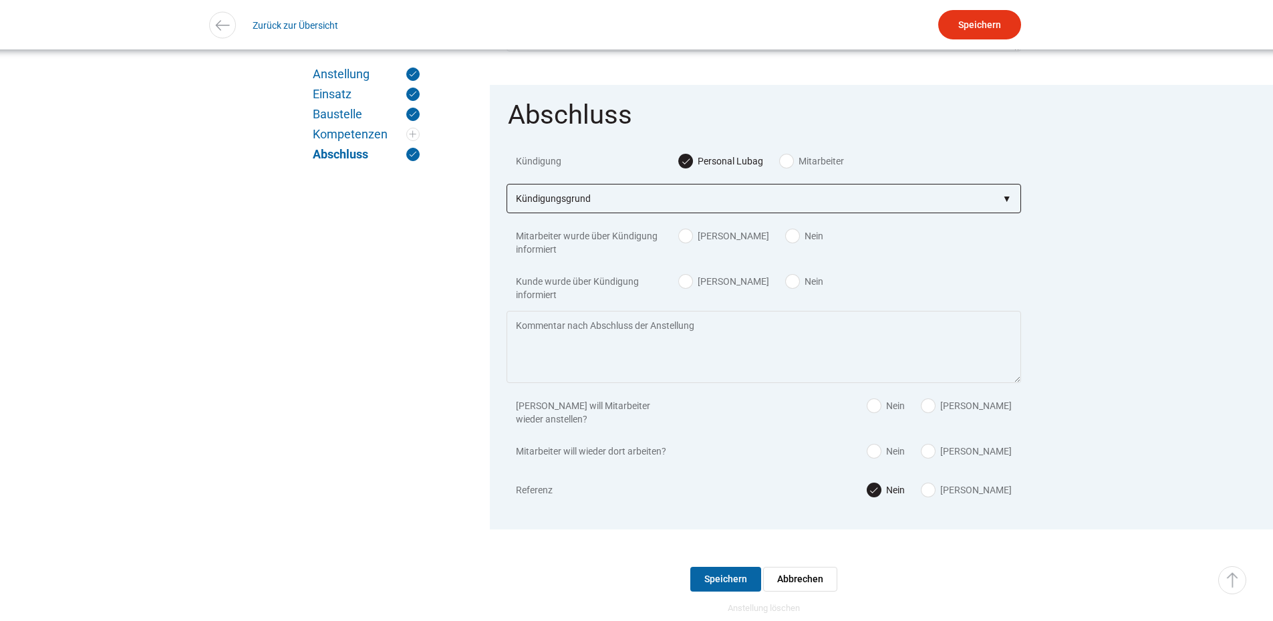
click at [569, 211] on select"] "Kündigungsgrund zu wenig Arbeit Mitarbeiter hatte neue Stelle Firma Konkurs im …" at bounding box center [764, 198] width 515 height 29
select select"] "auf eigenen Wunsch"
click at [507, 195] on select"] "Kündigungsgrund zu wenig Arbeit Mitarbeiter hatte neue Stelle Firma Konkurs im …" at bounding box center [764, 198] width 515 height 29
click at [727, 591] on input "Speichern" at bounding box center [725, 579] width 71 height 25
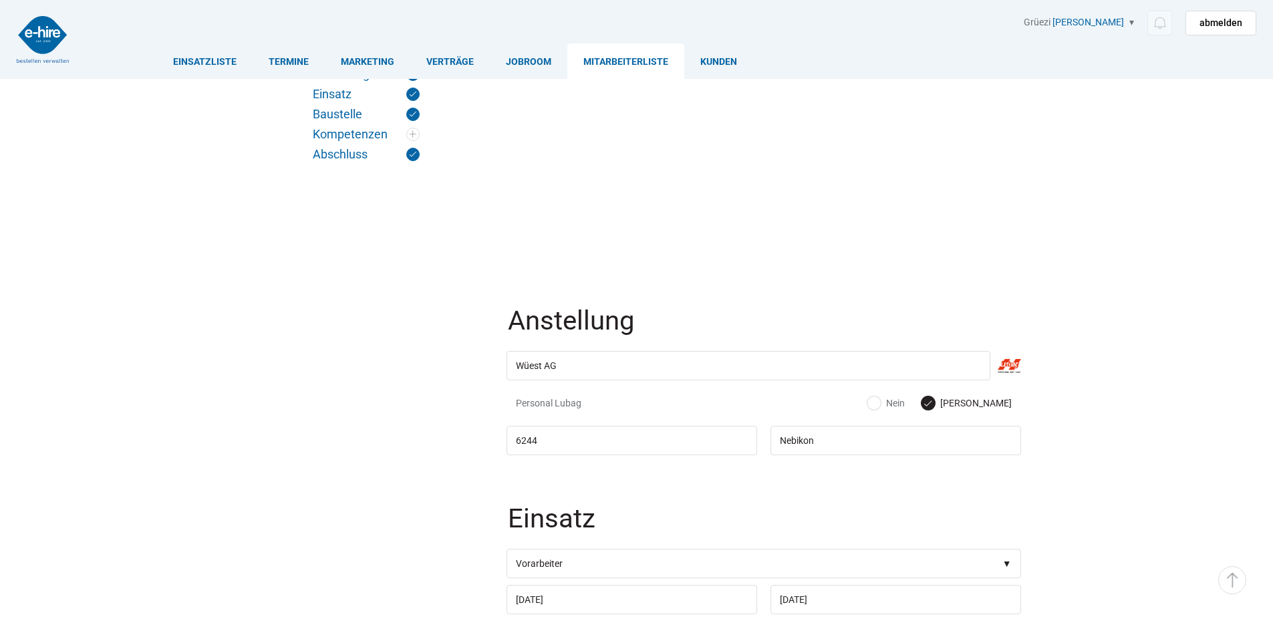
scroll to position [1319, 0]
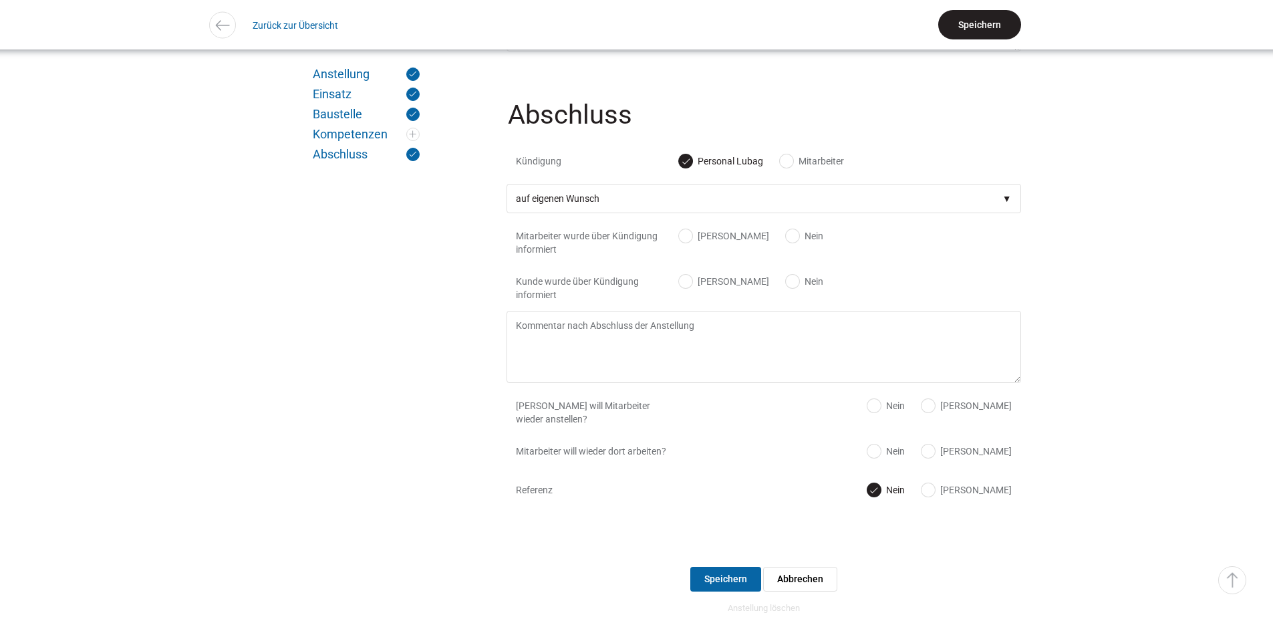
click at [986, 19] on input "Speichern" at bounding box center [979, 24] width 83 height 29
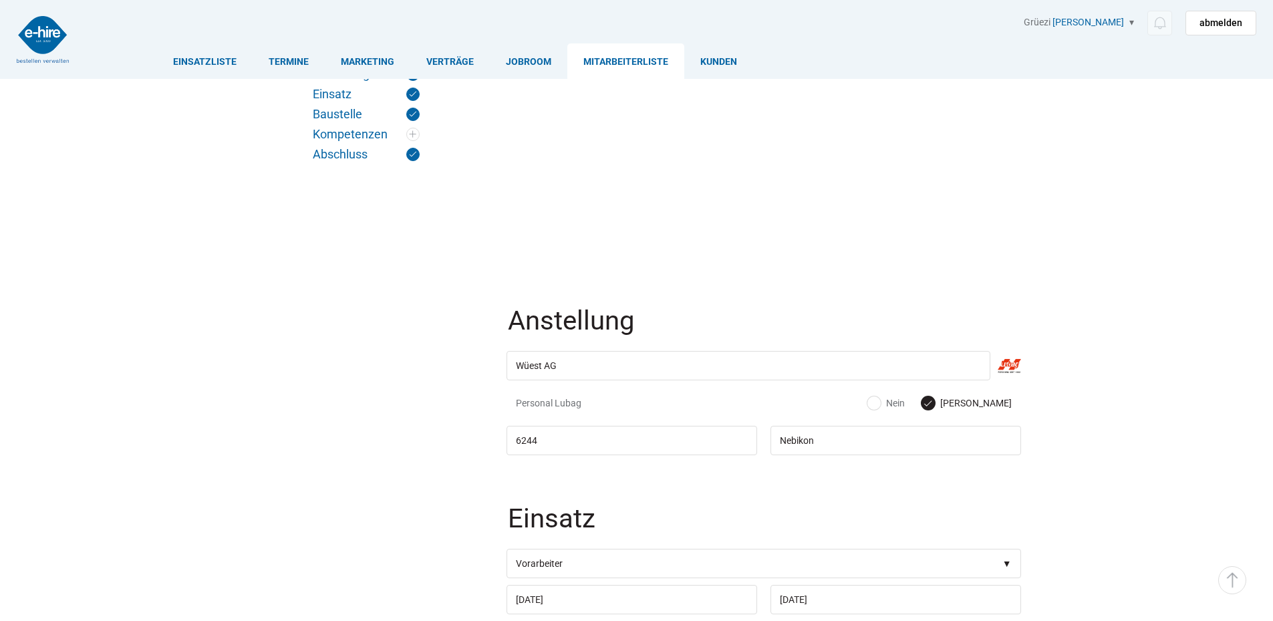
scroll to position [1319, 0]
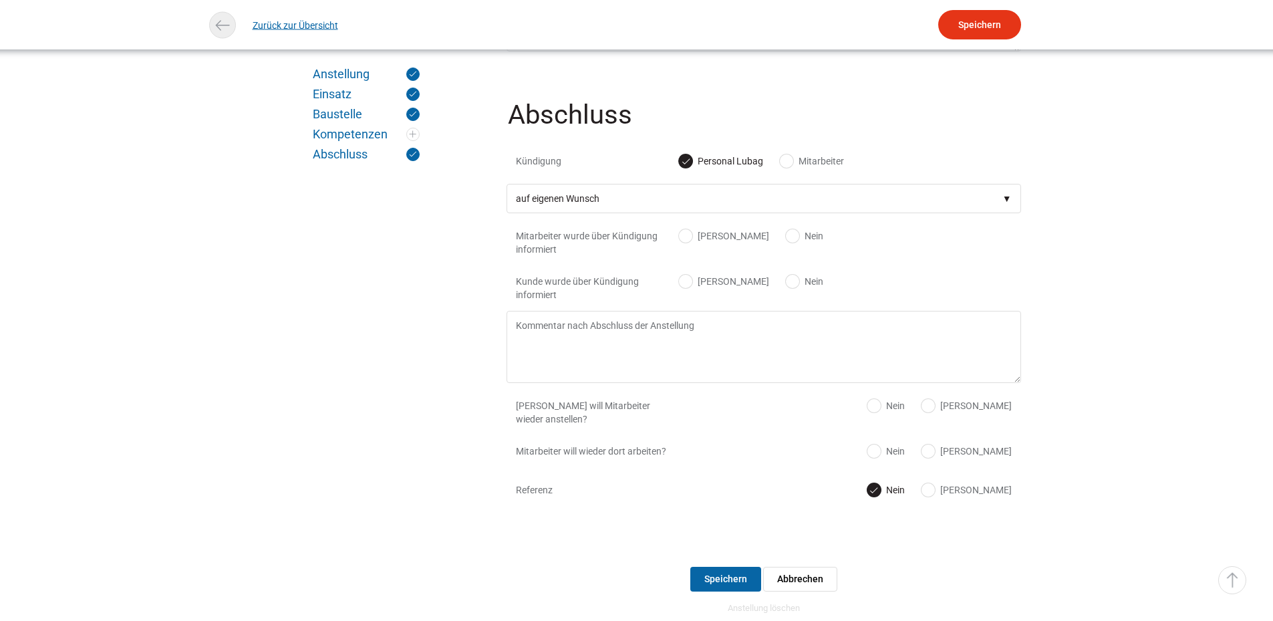
click at [289, 23] on link "Zurück zur Übersicht" at bounding box center [296, 25] width 86 height 30
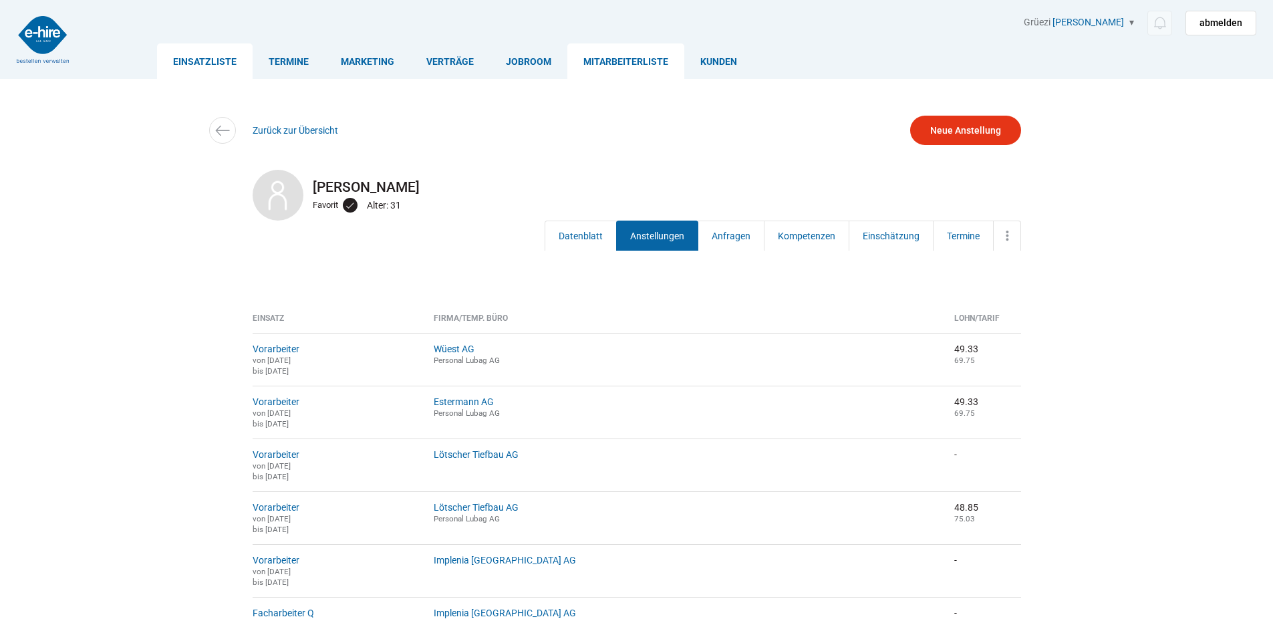
click at [198, 69] on link "Einsatzliste" at bounding box center [205, 60] width 96 height 35
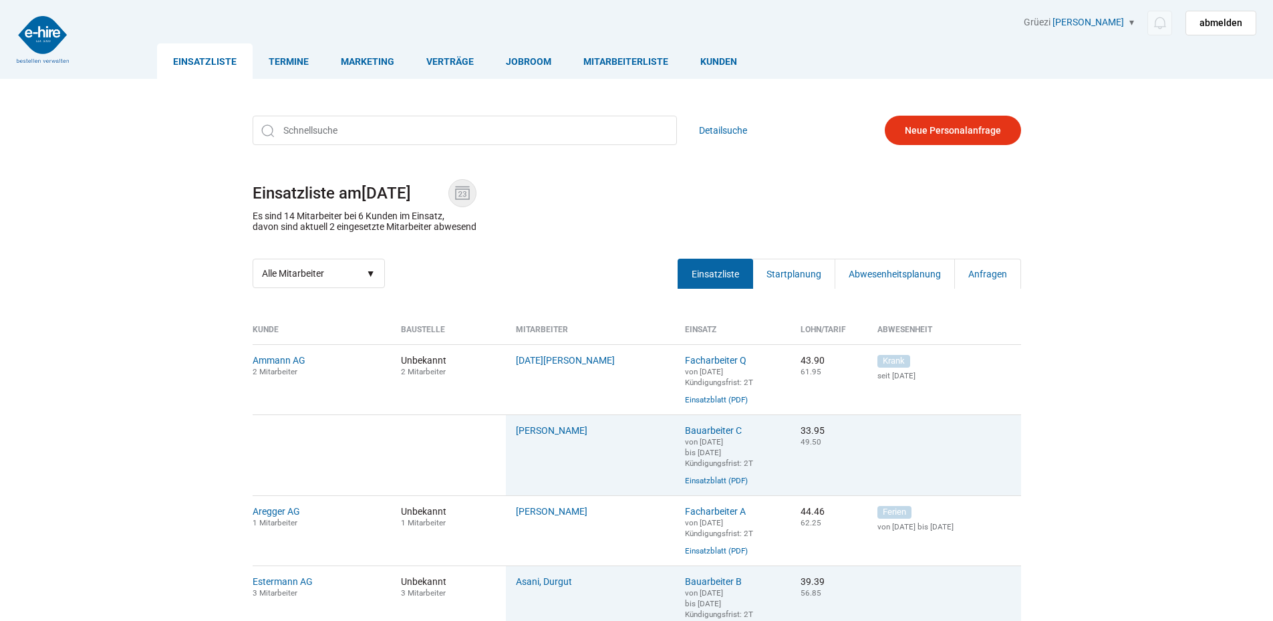
click at [467, 195] on img at bounding box center [463, 193] width 20 height 20
click at [449, 195] on input "30.09.2025" at bounding box center [405, 193] width 87 height 19
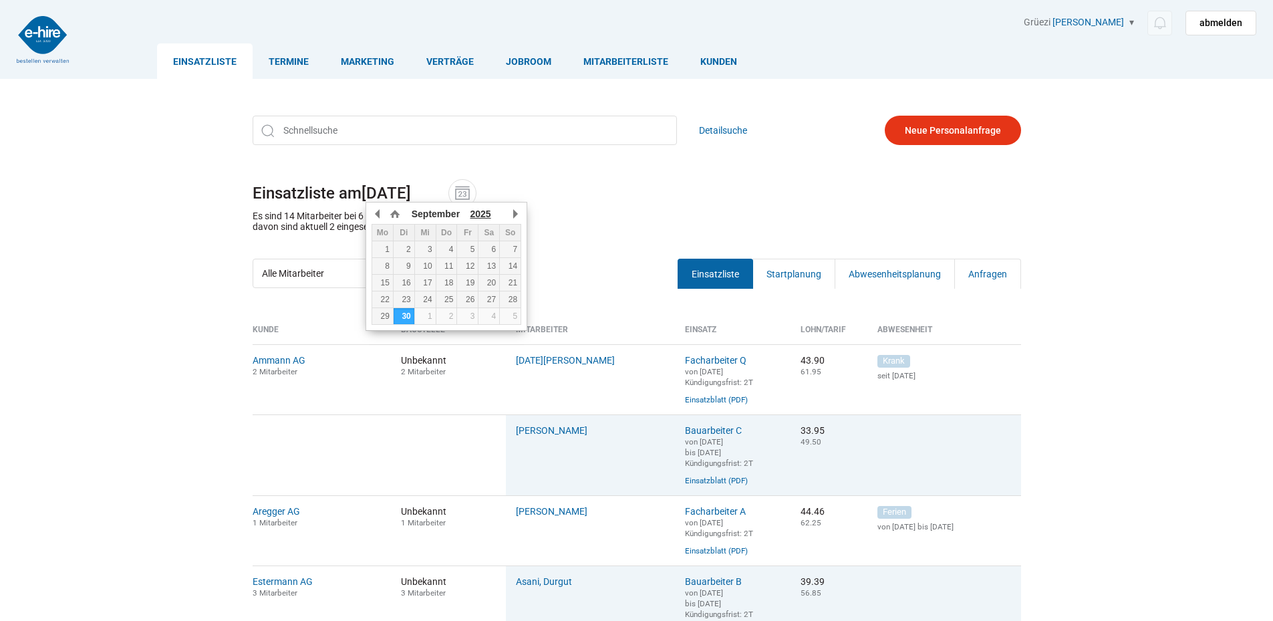
click at [485, 213] on span "2025" at bounding box center [481, 214] width 21 height 11
click at [383, 332] on div "30" at bounding box center [382, 332] width 21 height 9
type input "[DATE]"
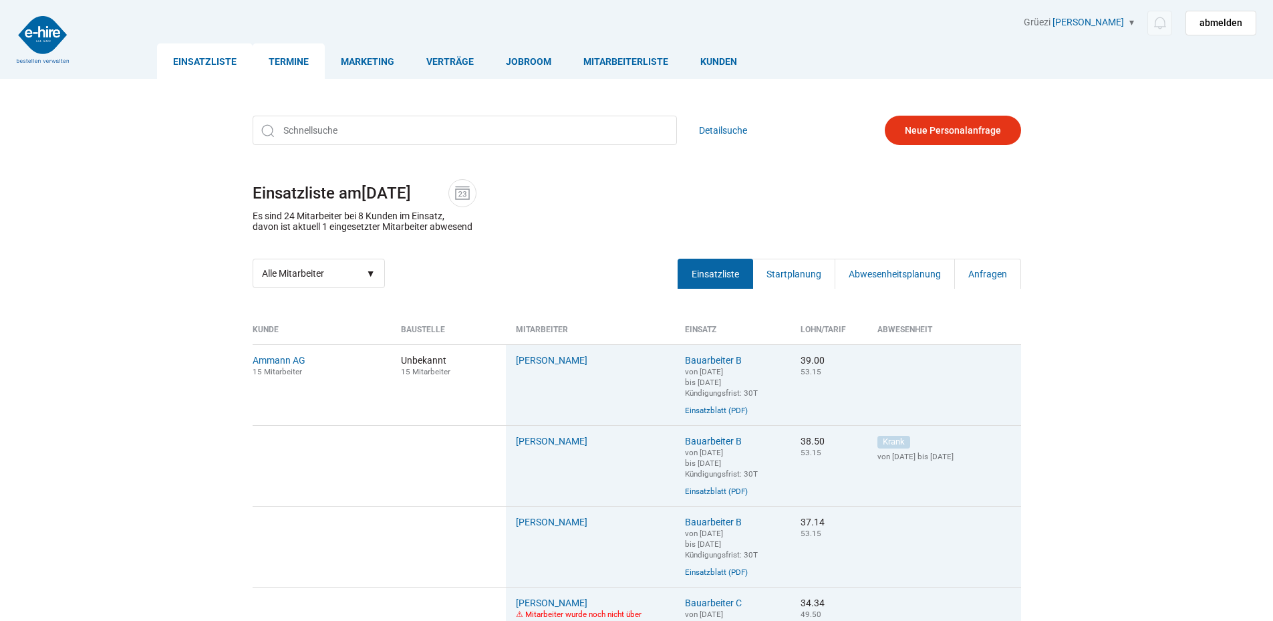
click at [285, 61] on link "Termine" at bounding box center [289, 60] width 72 height 35
